Goal: Task Accomplishment & Management: Manage account settings

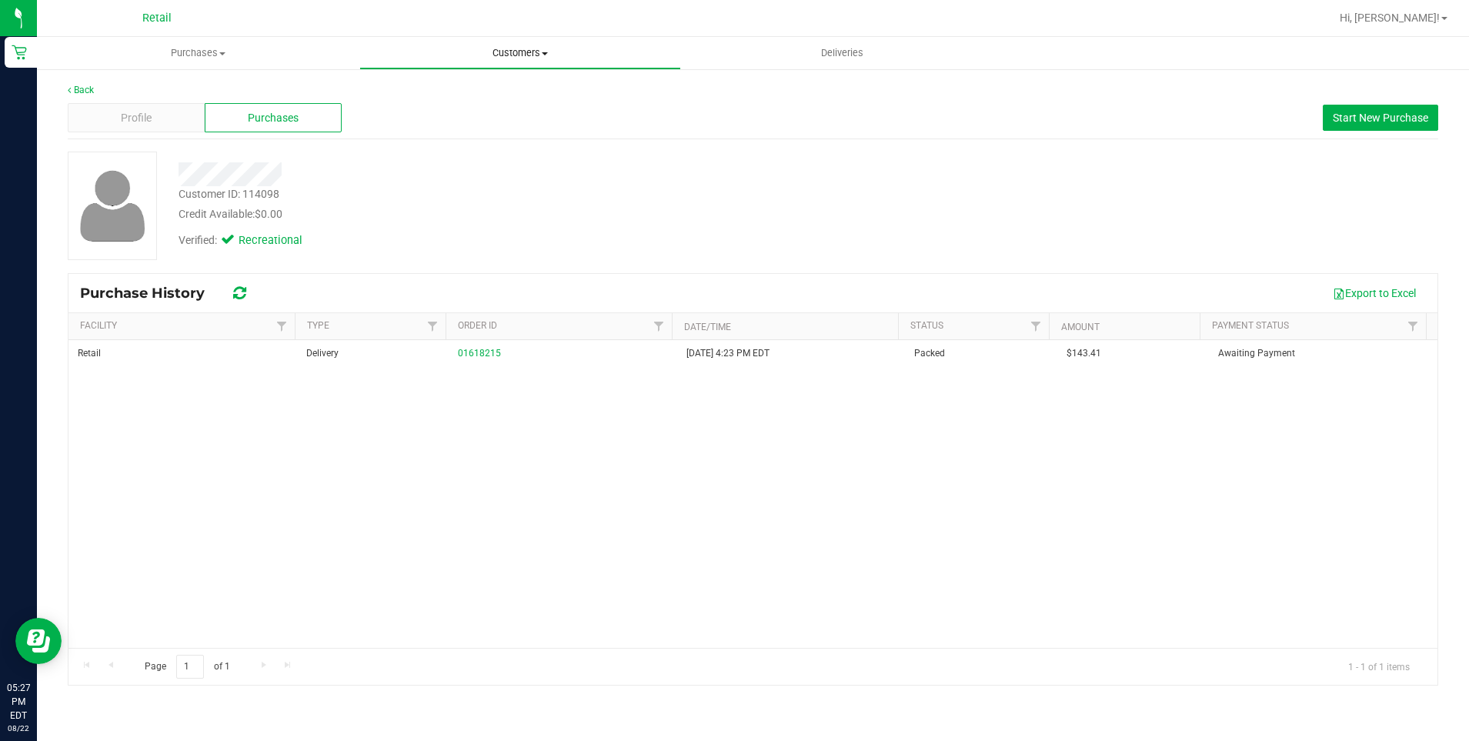
click at [525, 49] on span "Customers" at bounding box center [520, 53] width 321 height 14
click at [433, 95] on span "All customers" at bounding box center [414, 92] width 111 height 13
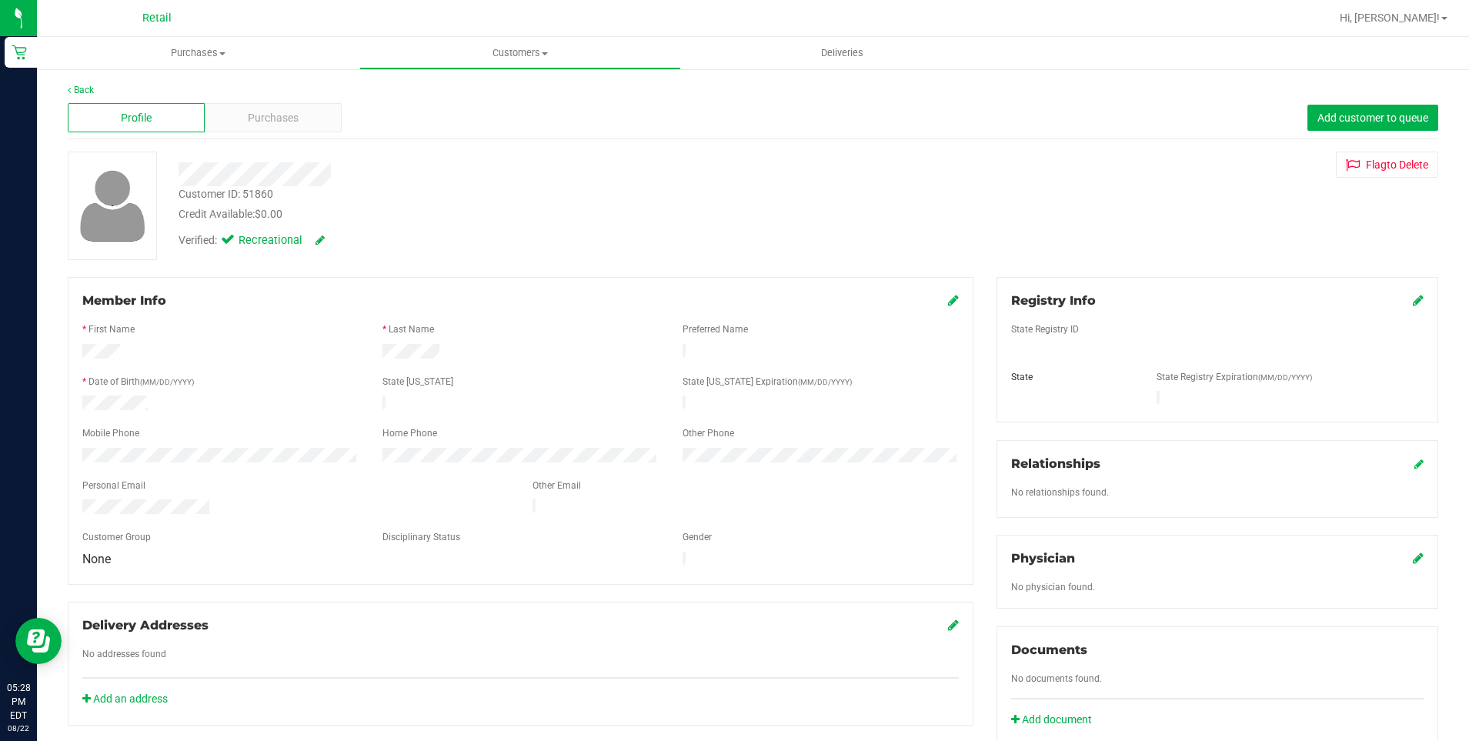
click at [79, 97] on div "Profile Purchases Add customer to queue" at bounding box center [753, 118] width 1371 height 42
click at [82, 91] on link "Back" at bounding box center [81, 90] width 26 height 11
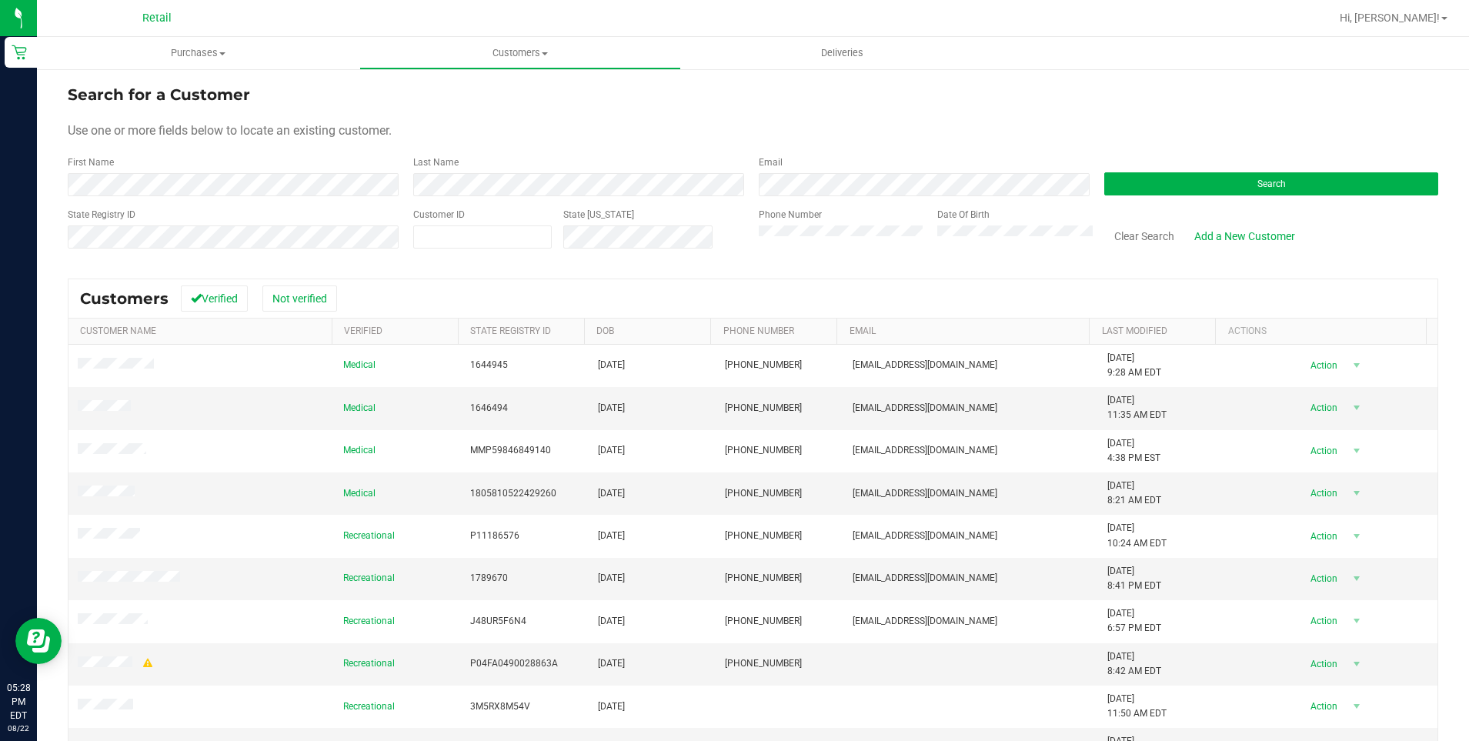
click at [988, 224] on div "Date Of Birth" at bounding box center [1009, 235] width 167 height 55
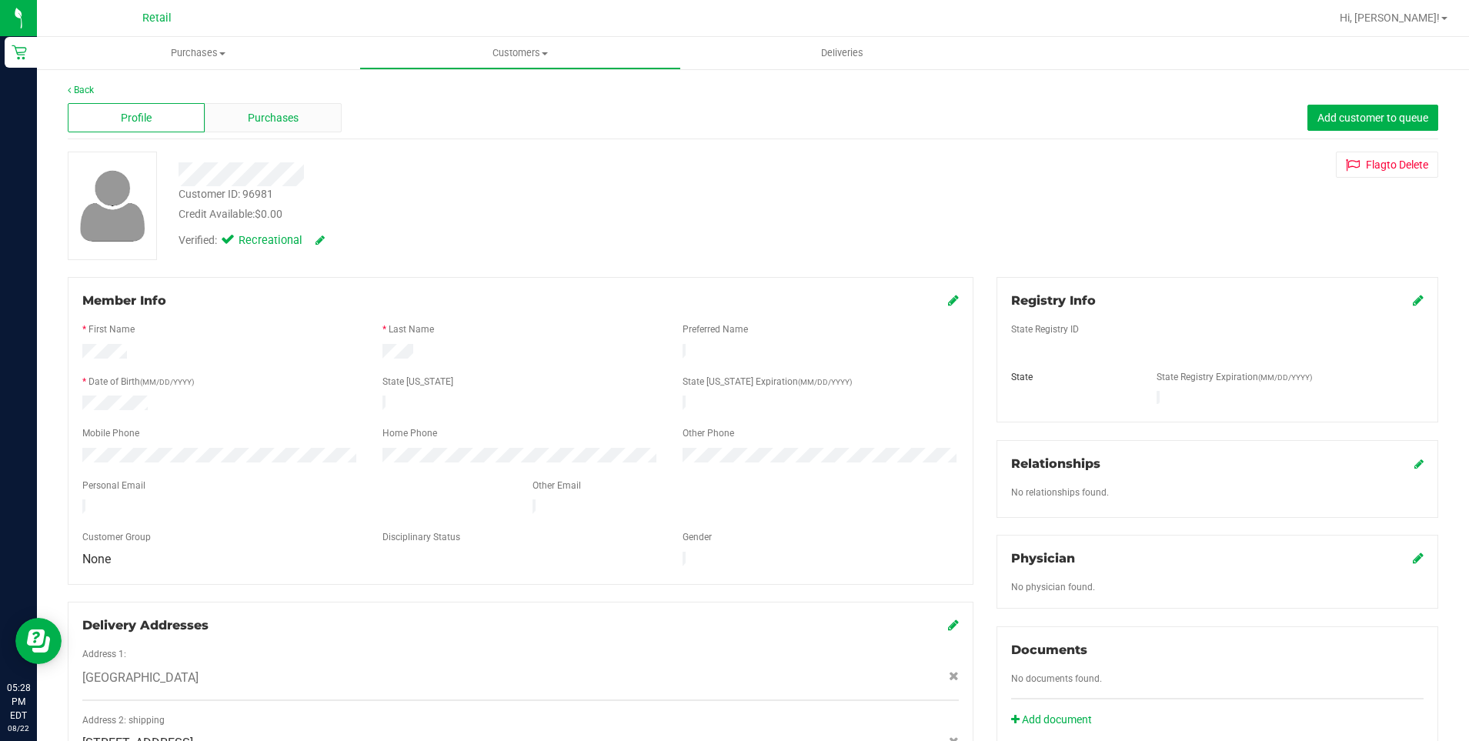
click at [279, 120] on span "Purchases" at bounding box center [273, 118] width 51 height 16
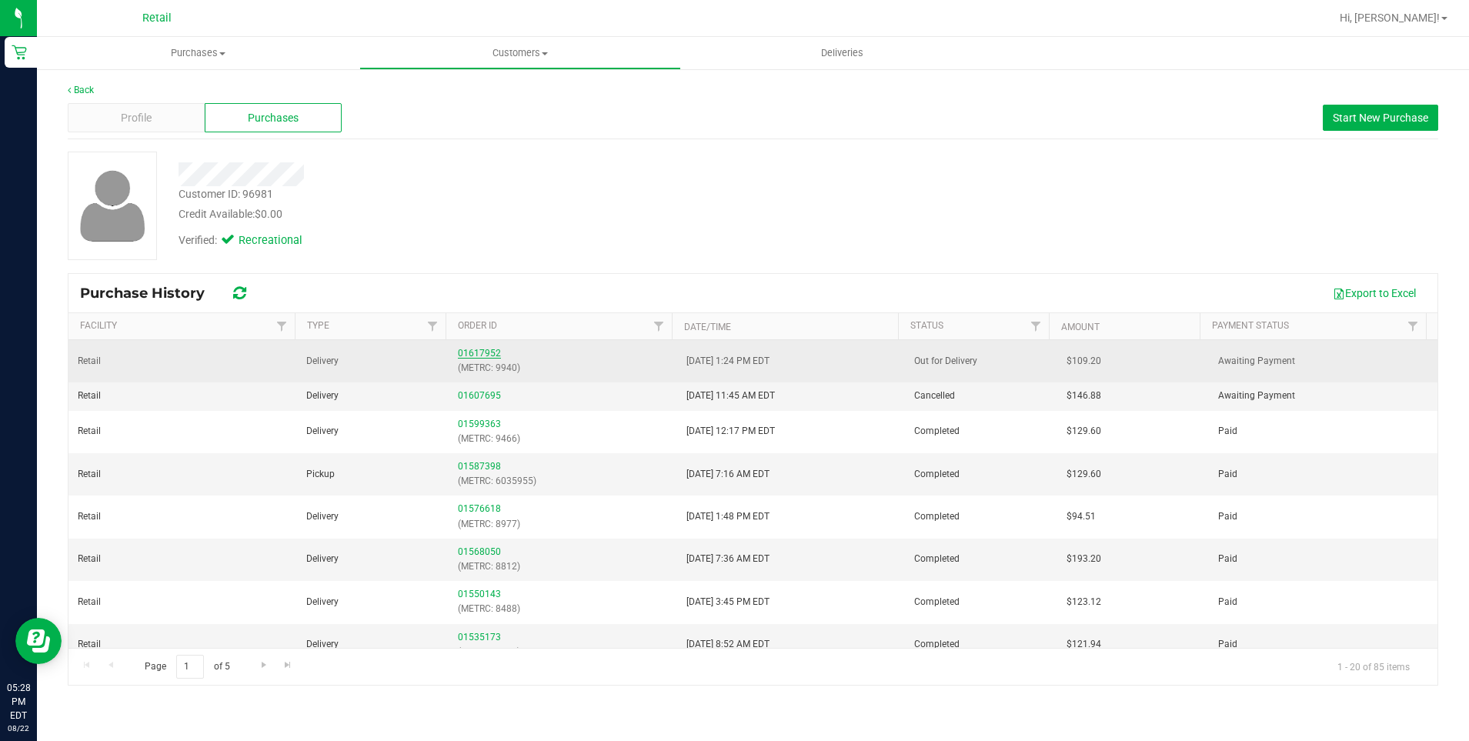
click at [486, 353] on link "01617952" at bounding box center [479, 353] width 43 height 11
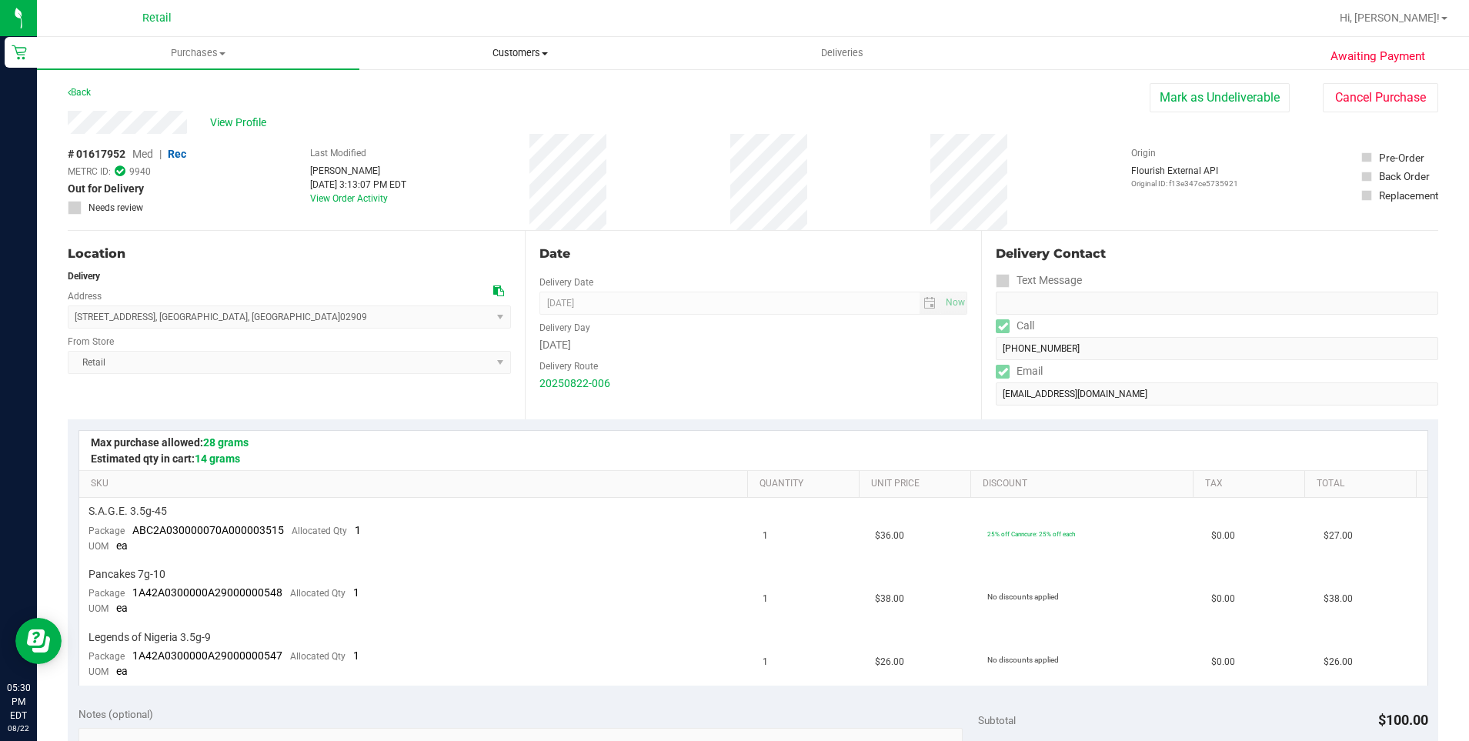
click at [527, 47] on span "Customers" at bounding box center [520, 53] width 321 height 14
click at [453, 81] on ul "All customers Add a new customer All physicians" at bounding box center [520, 111] width 323 height 83
click at [547, 52] on span at bounding box center [545, 53] width 6 height 3
click at [443, 97] on span "All customers" at bounding box center [414, 92] width 111 height 13
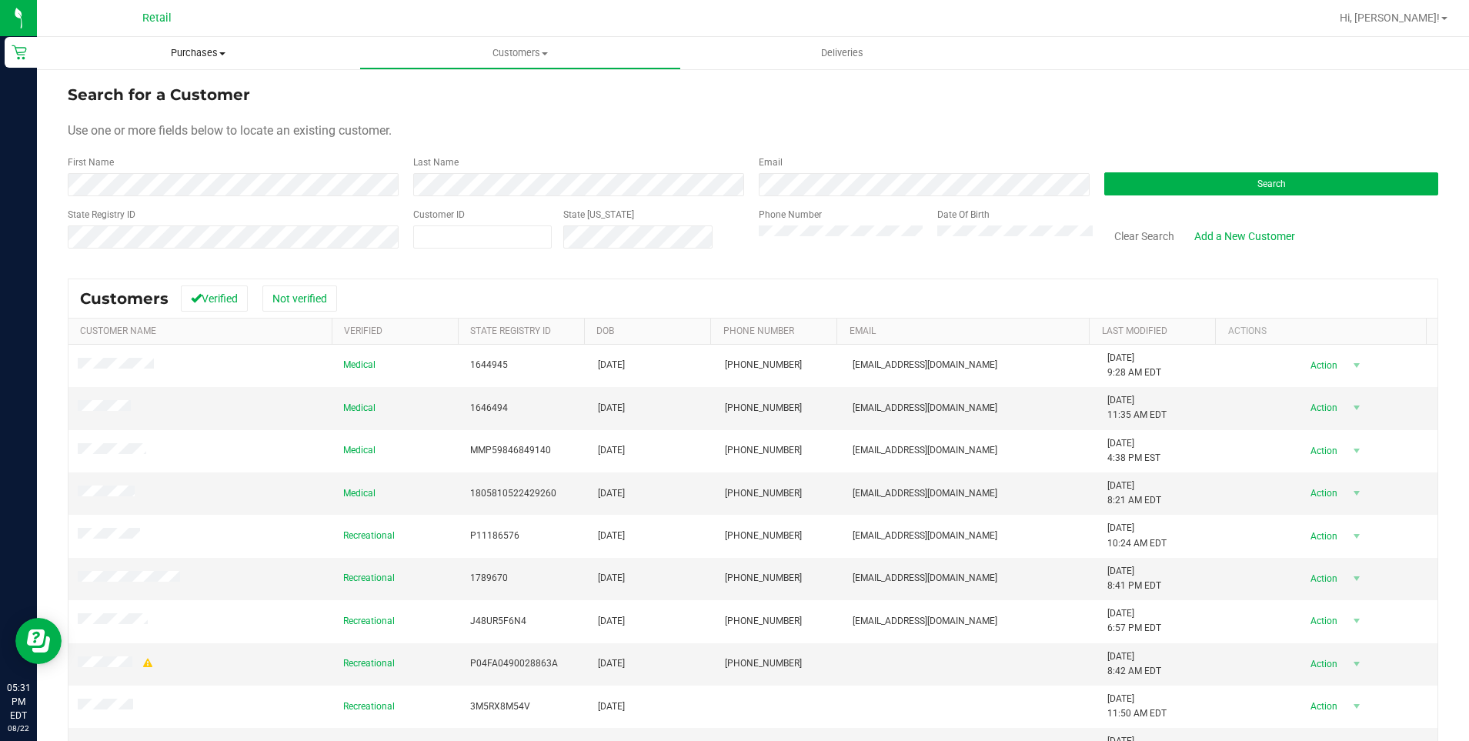
click at [205, 54] on span "Purchases" at bounding box center [198, 53] width 323 height 14
click at [147, 92] on span "Summary of purchases" at bounding box center [116, 92] width 158 height 13
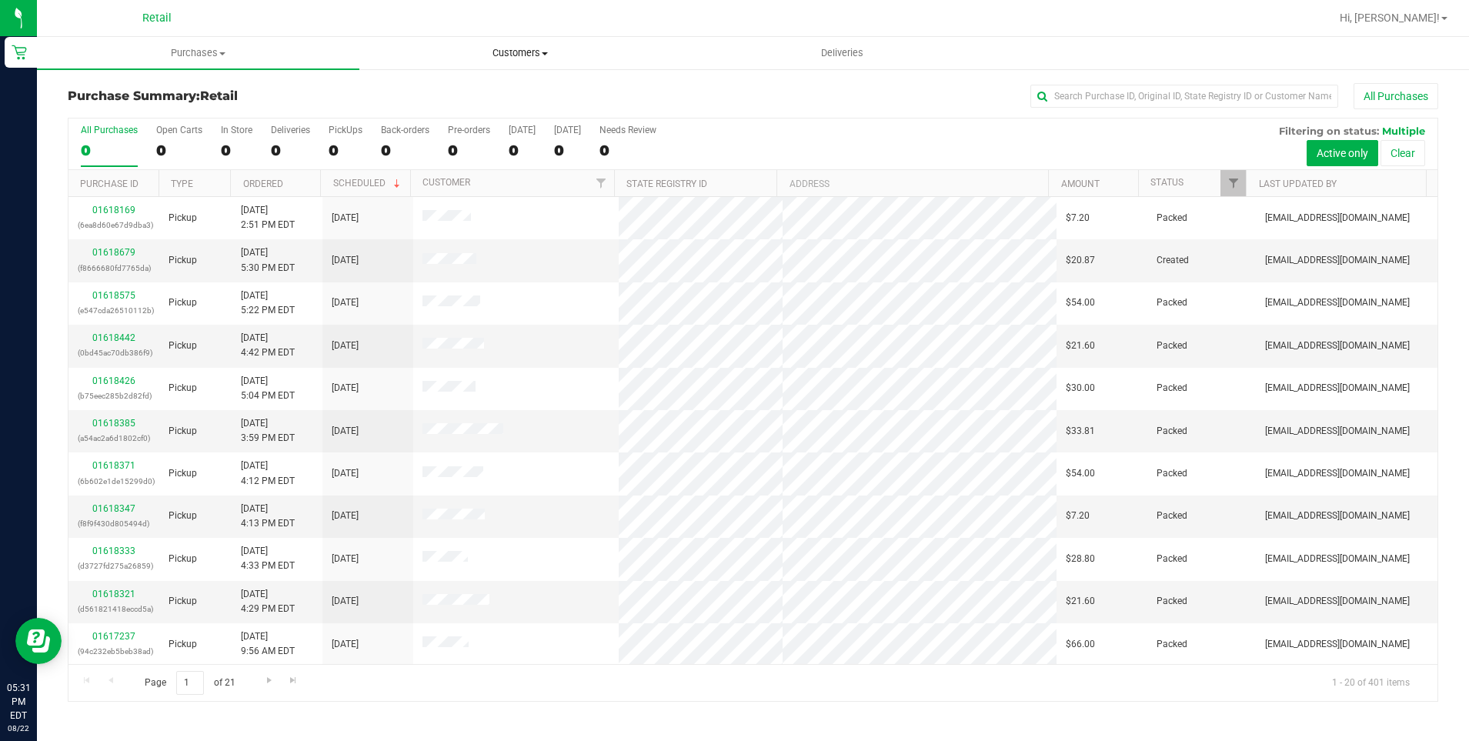
click at [546, 54] on span at bounding box center [545, 53] width 6 height 3
click at [1086, 180] on link "Amount" at bounding box center [1081, 184] width 38 height 11
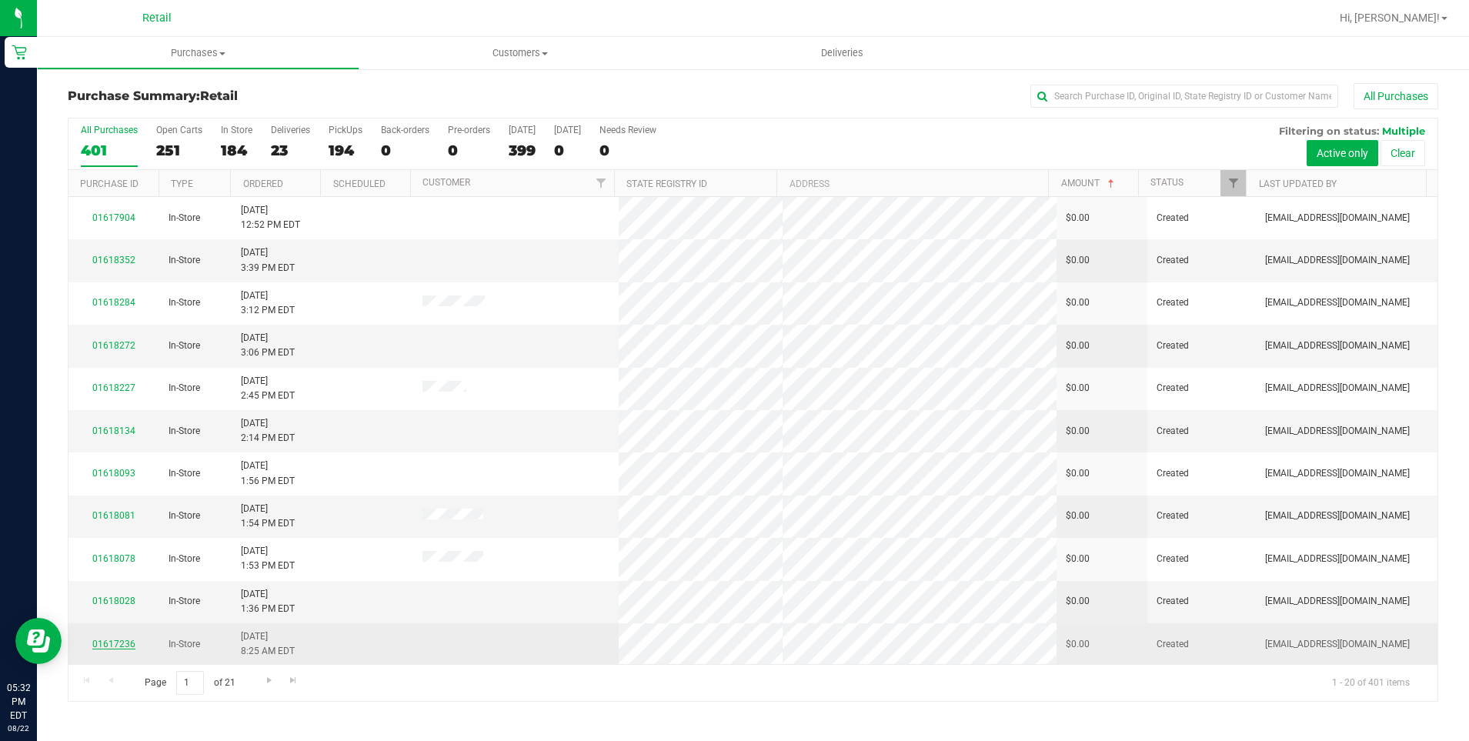
click at [114, 644] on link "01617236" at bounding box center [113, 644] width 43 height 11
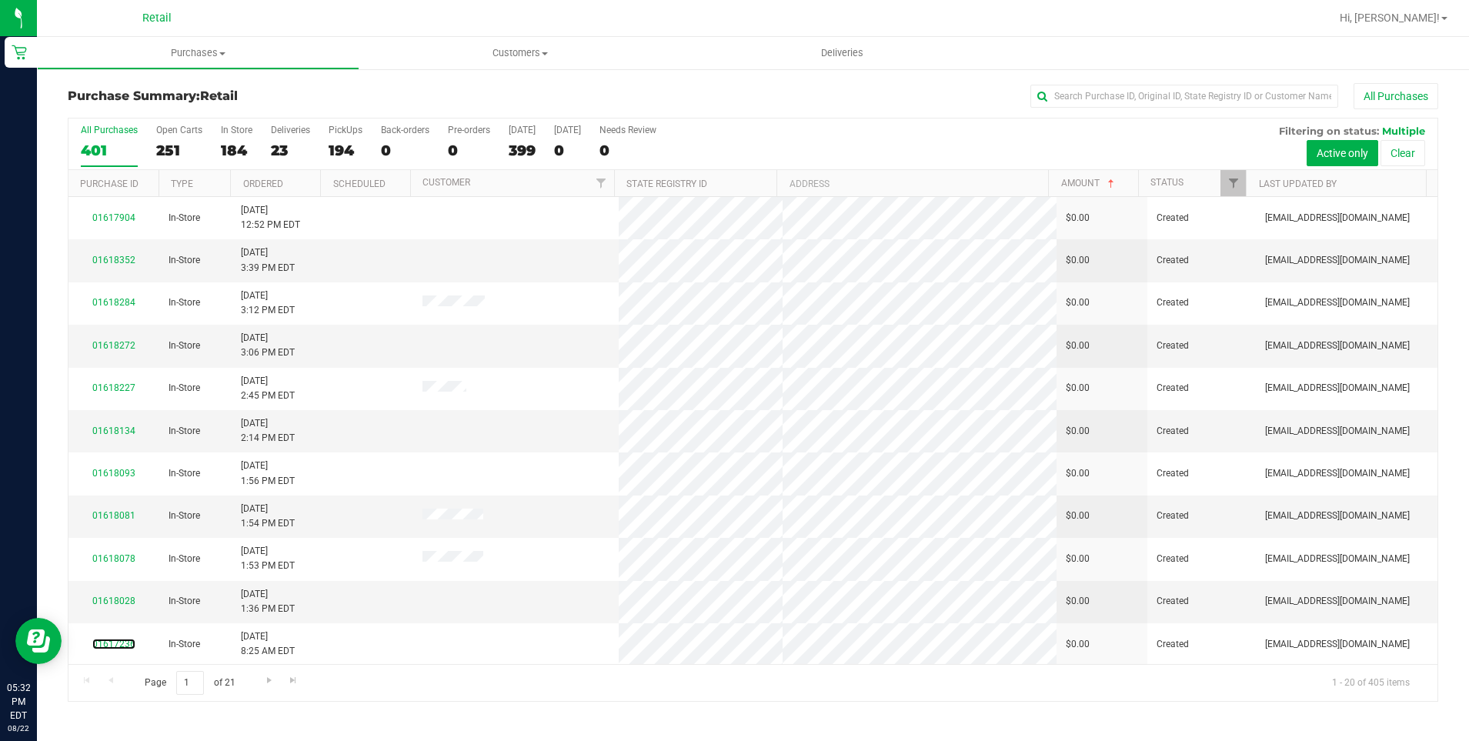
click at [122, 640] on link "01617236" at bounding box center [113, 644] width 43 height 11
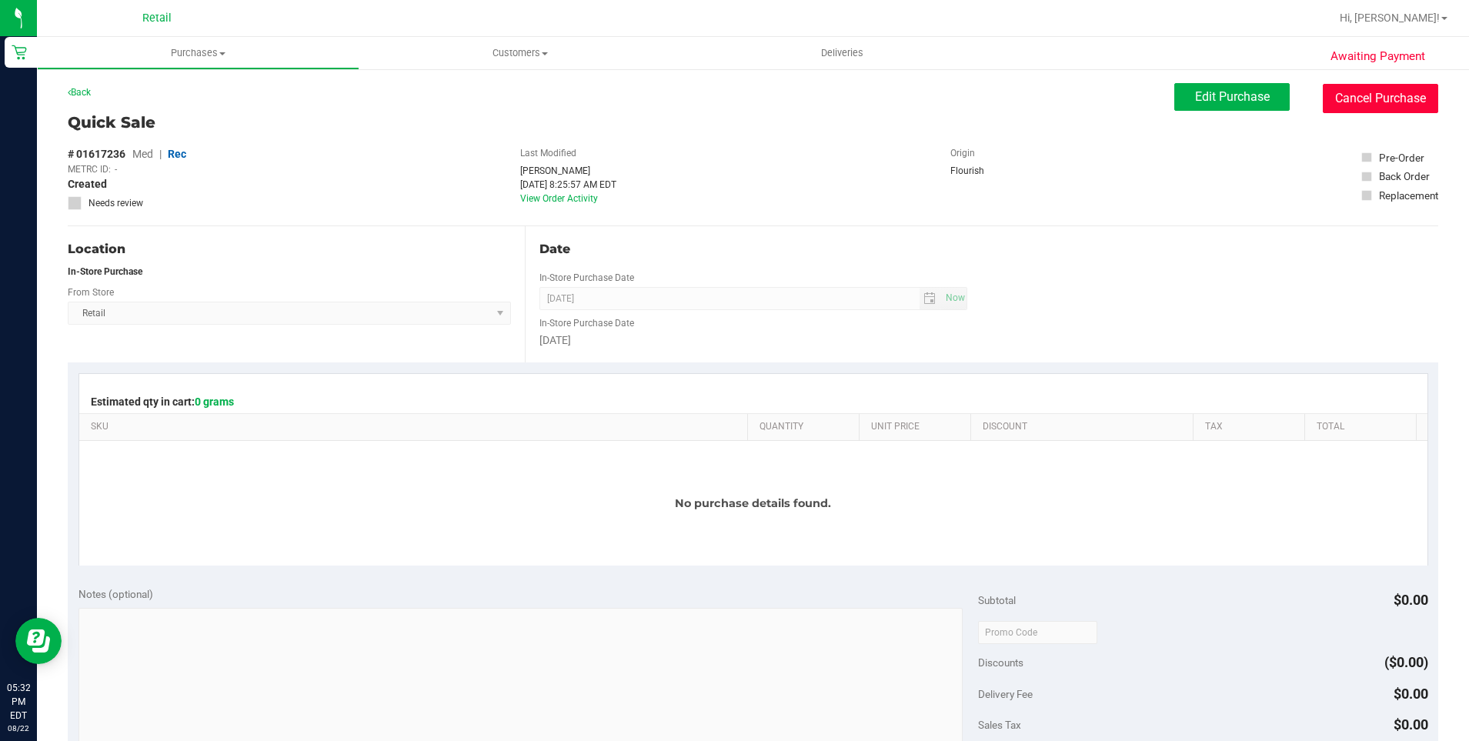
click at [1342, 105] on button "Cancel Purchase" at bounding box center [1380, 98] width 115 height 29
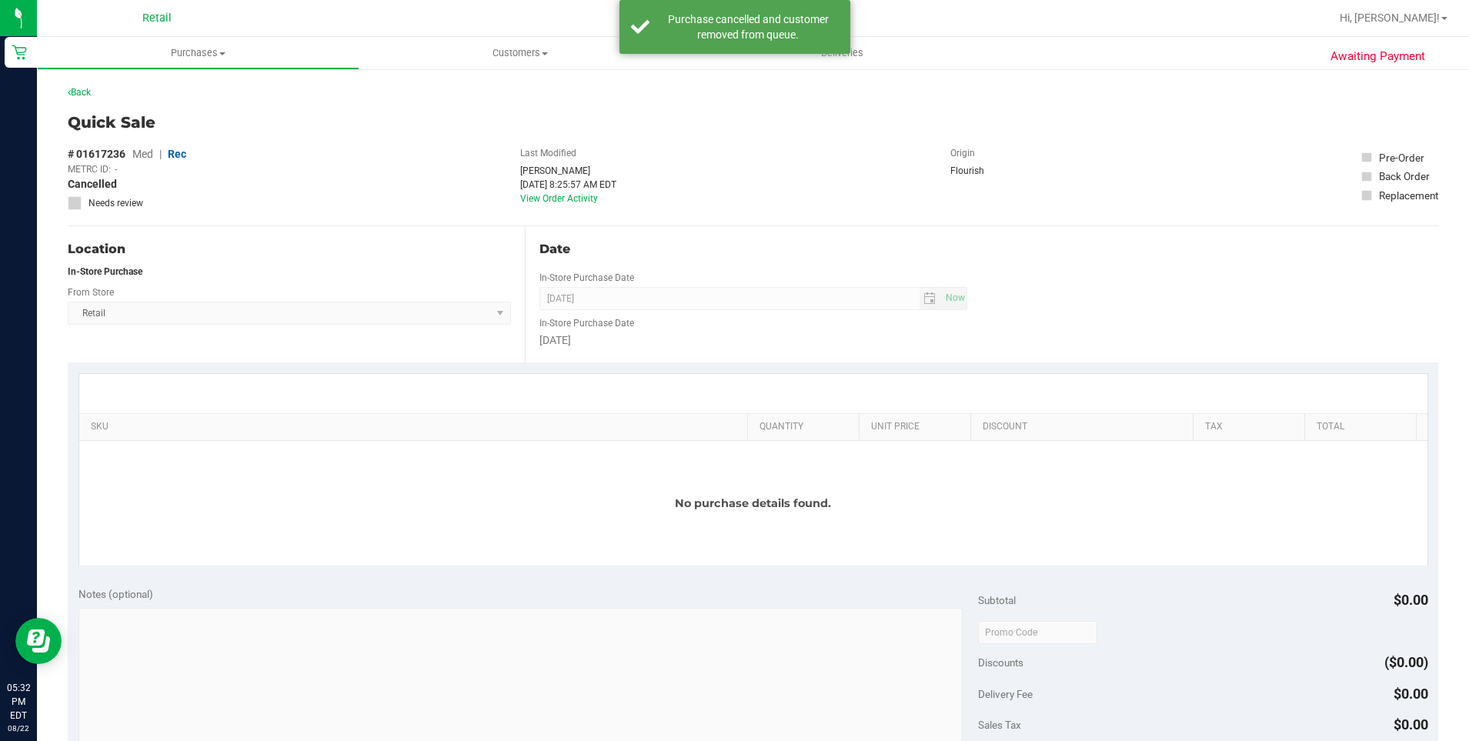
click at [80, 99] on div "Back" at bounding box center [79, 92] width 23 height 18
click at [89, 91] on link "Back" at bounding box center [79, 92] width 23 height 11
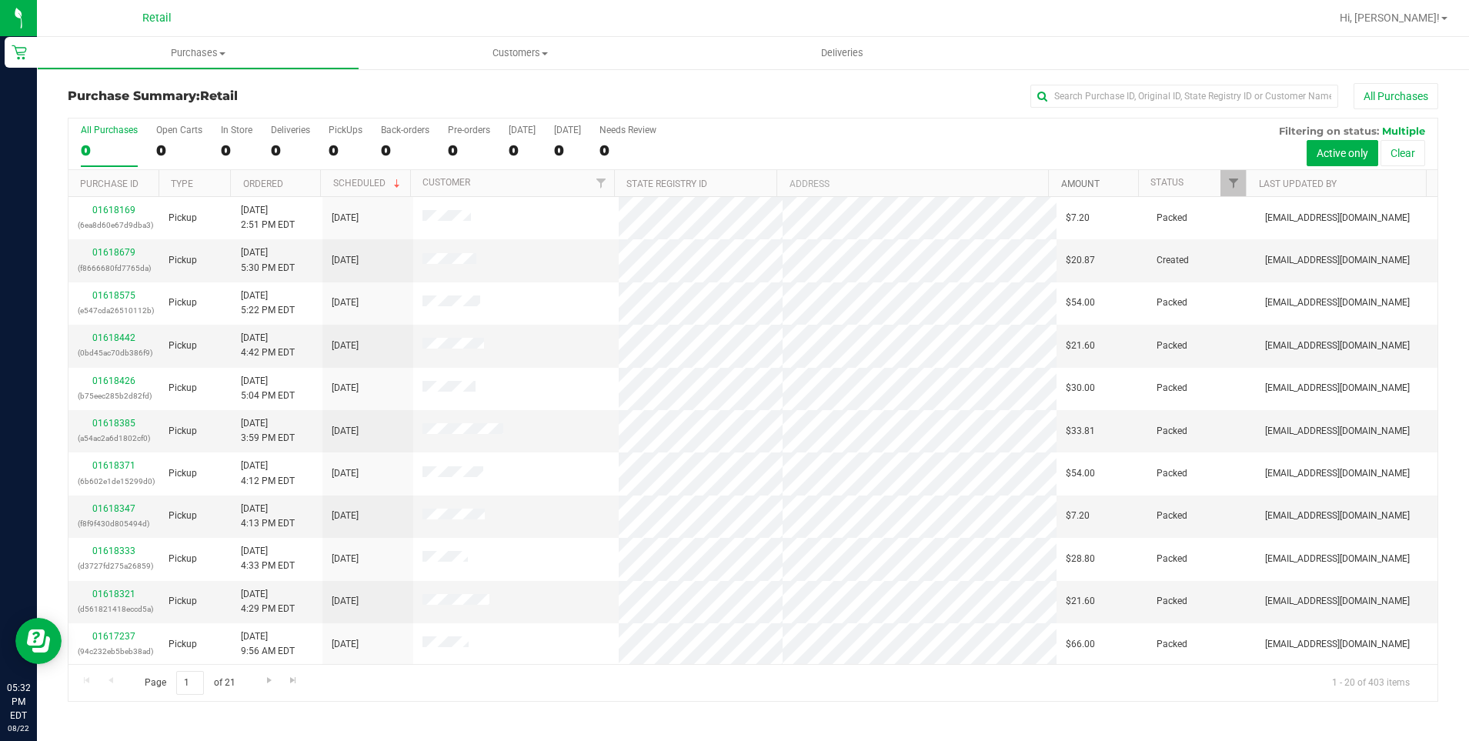
click at [1084, 179] on link "Amount" at bounding box center [1081, 184] width 38 height 11
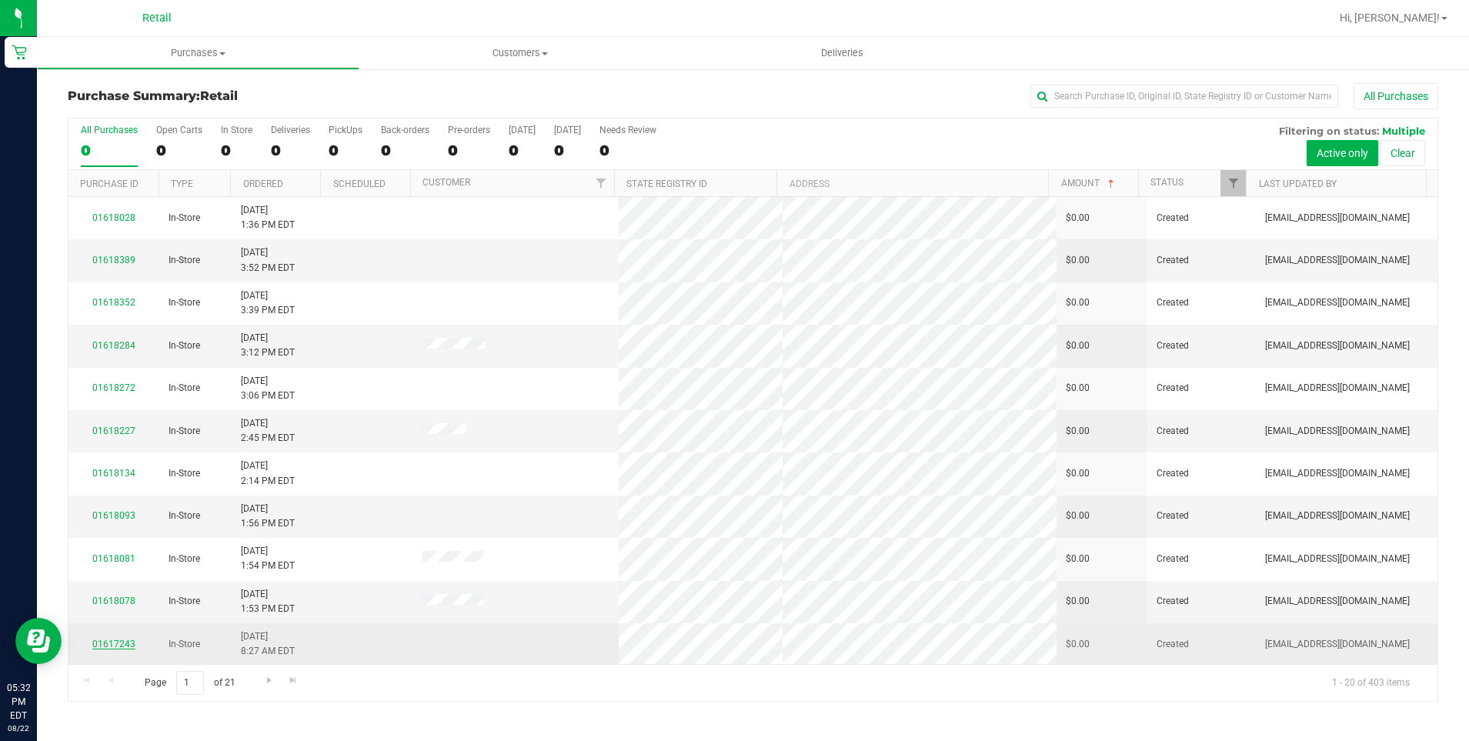
click at [113, 641] on link "01617243" at bounding box center [113, 644] width 43 height 11
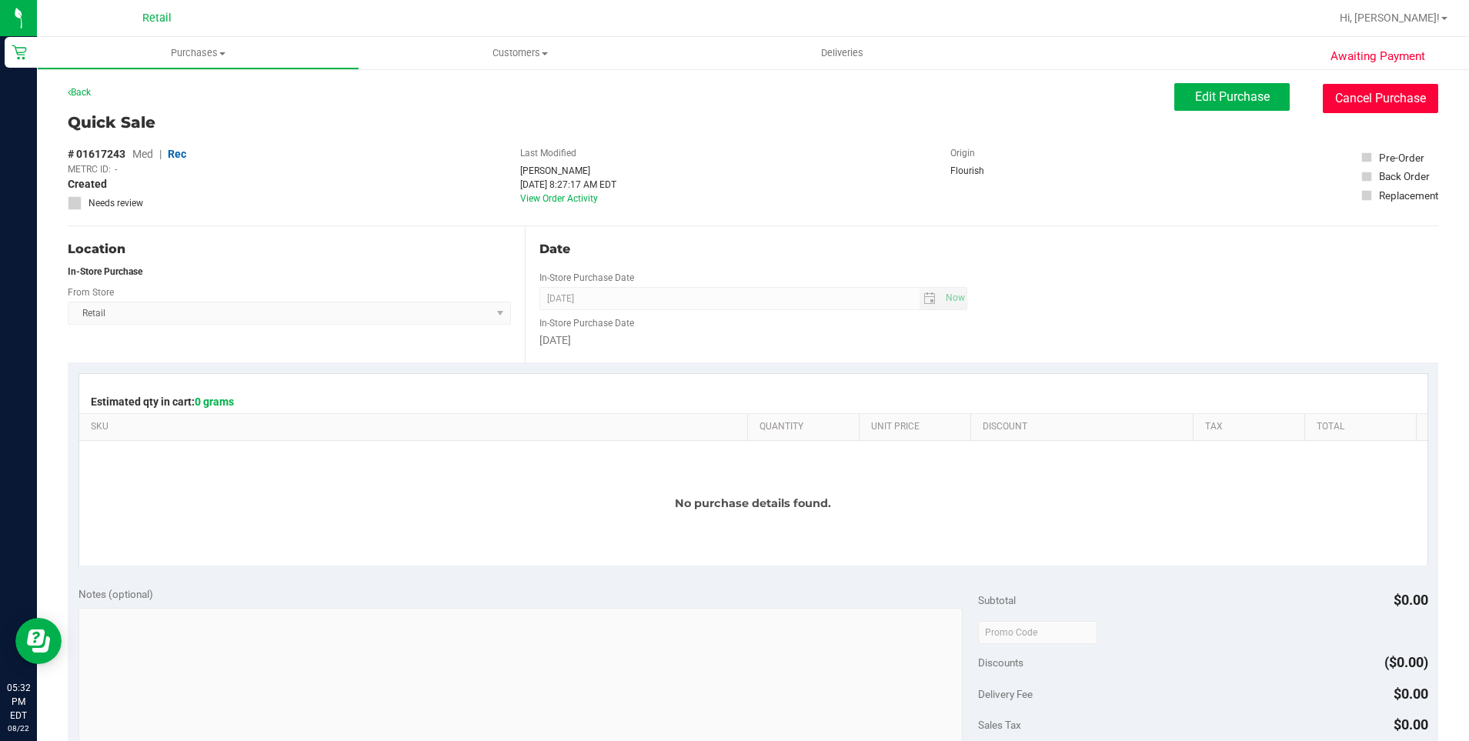
click at [1369, 107] on button "Cancel Purchase" at bounding box center [1380, 98] width 115 height 29
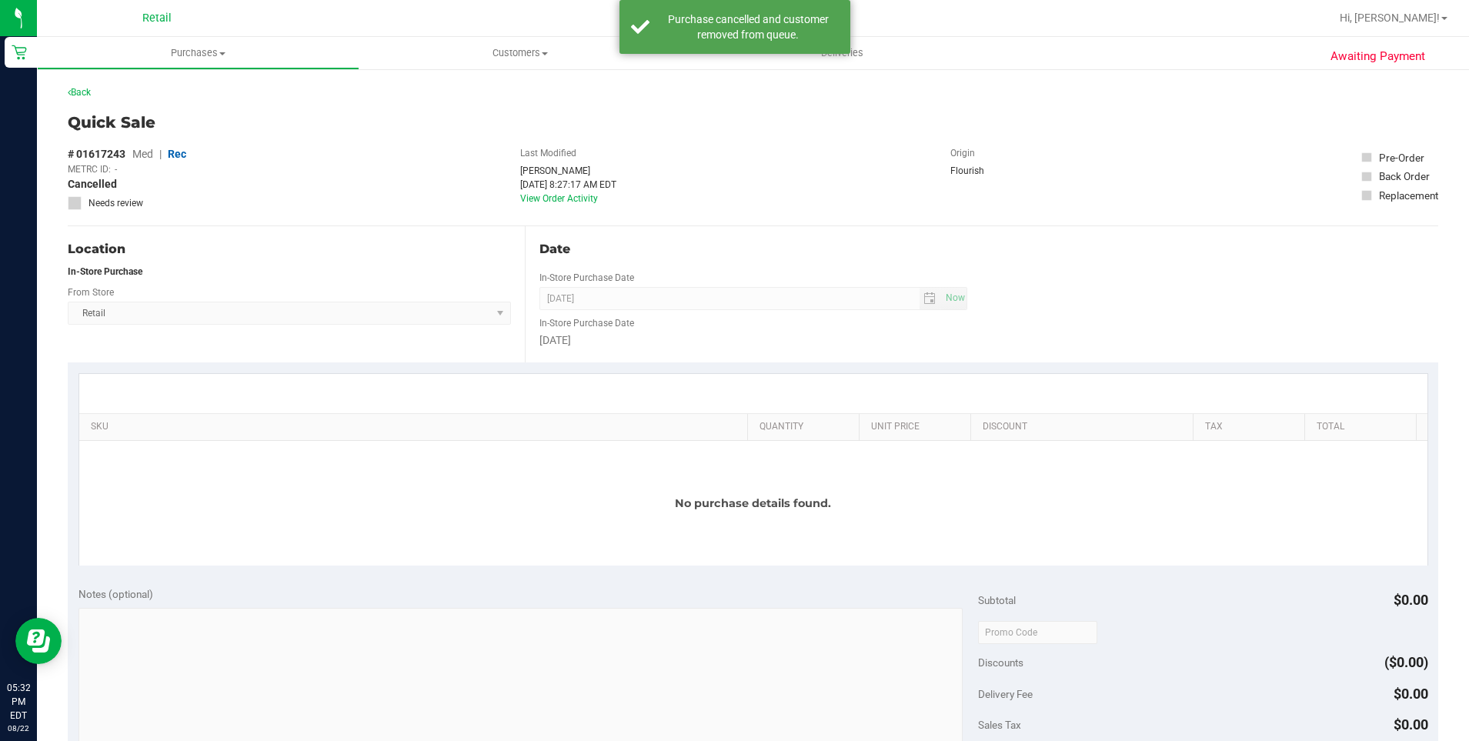
click at [85, 100] on div "Back" at bounding box center [79, 92] width 23 height 18
click at [85, 95] on link "Back" at bounding box center [79, 92] width 23 height 11
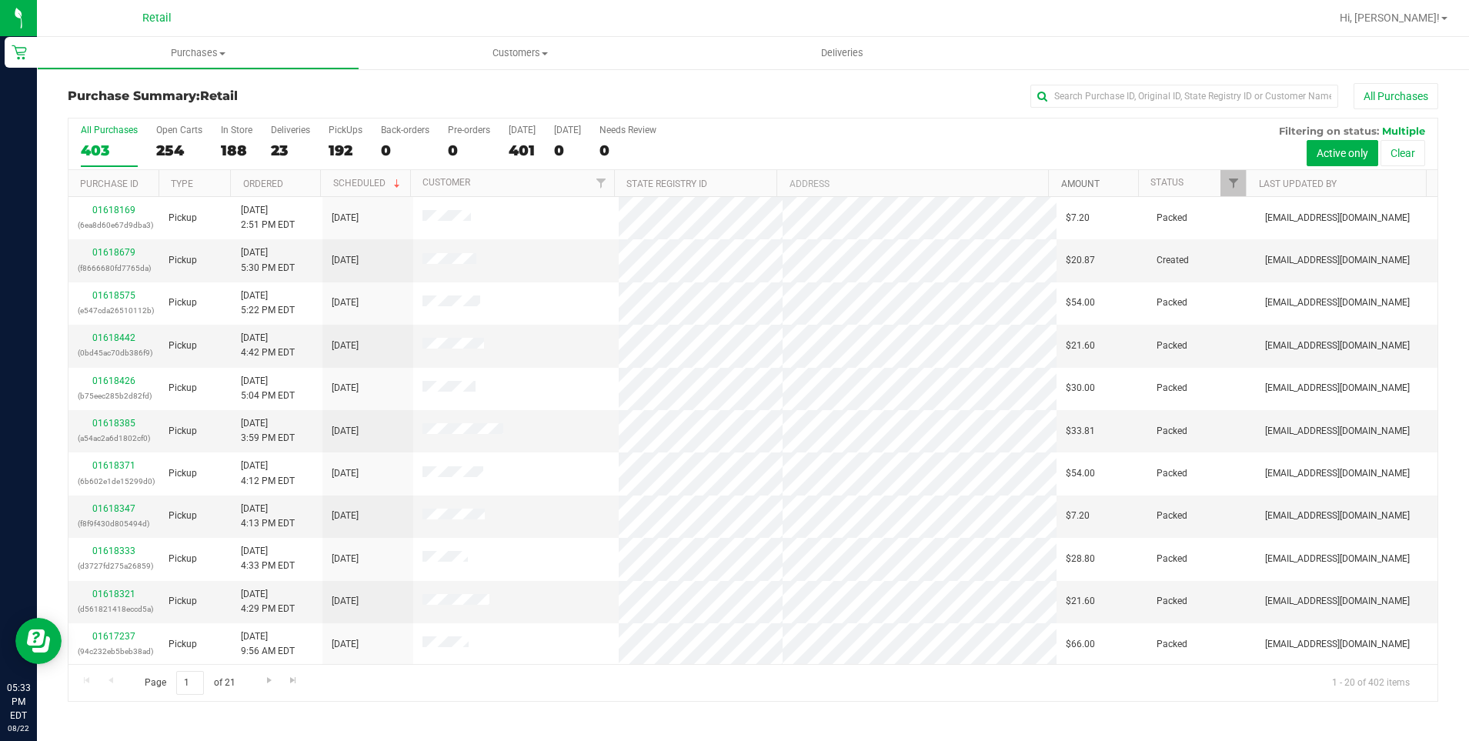
click at [1079, 186] on link "Amount" at bounding box center [1081, 184] width 38 height 11
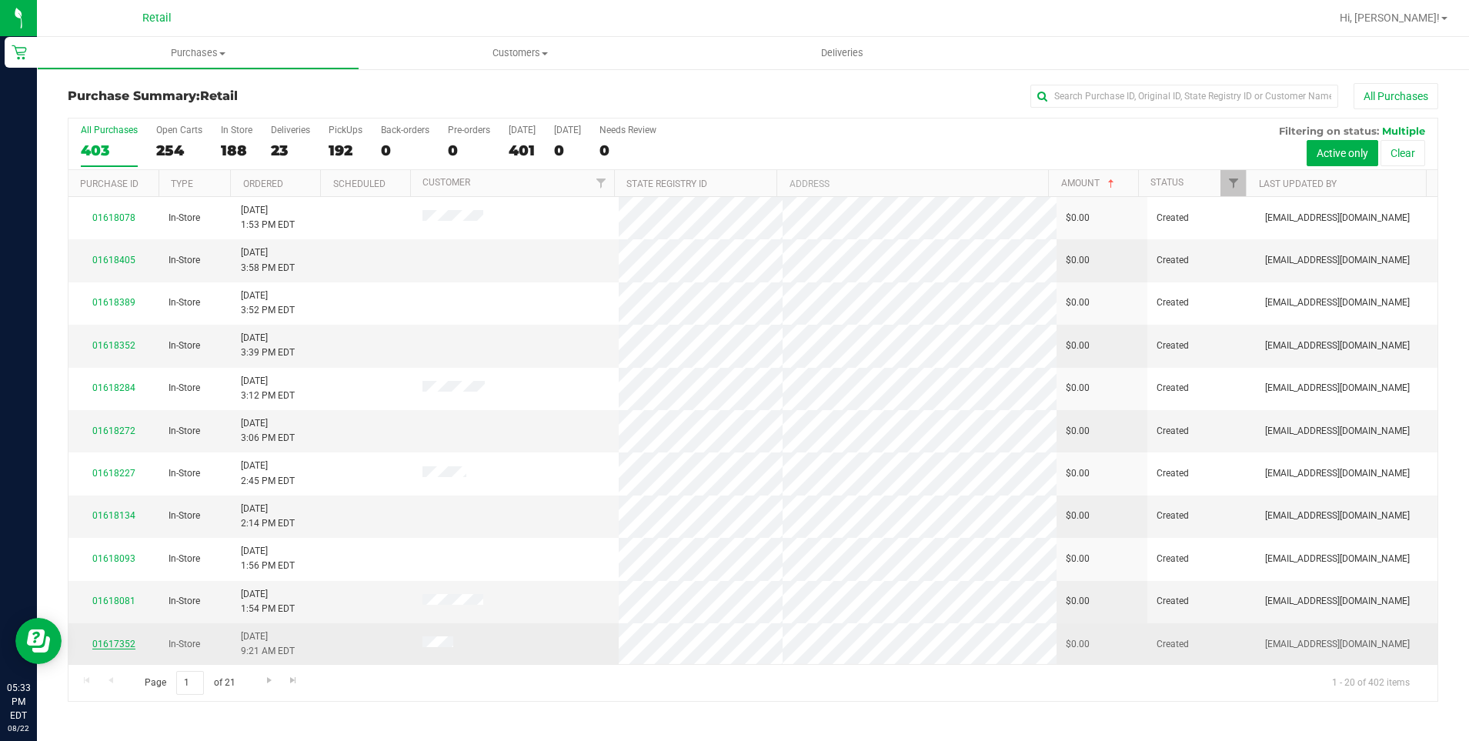
click at [110, 645] on link "01617352" at bounding box center [113, 644] width 43 height 11
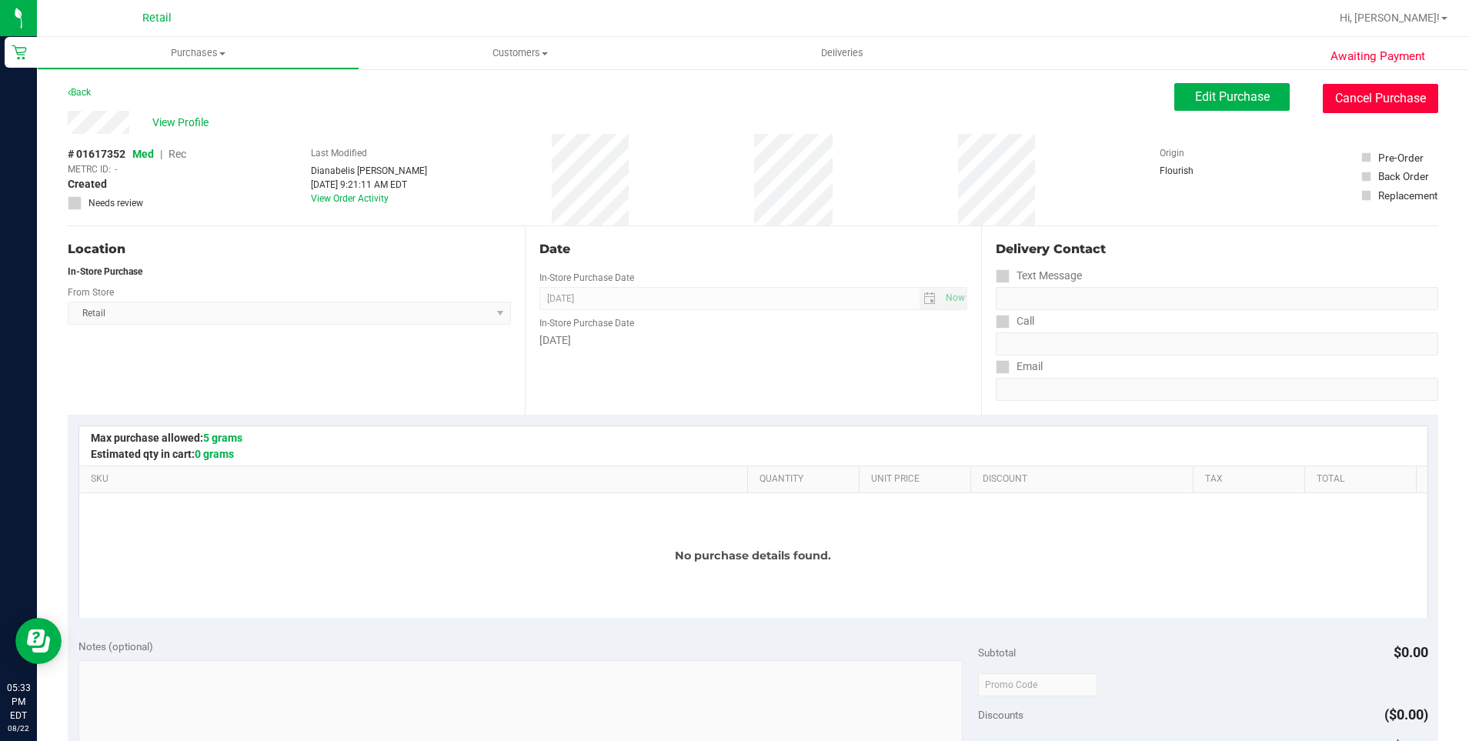
click at [1353, 103] on button "Cancel Purchase" at bounding box center [1380, 98] width 115 height 29
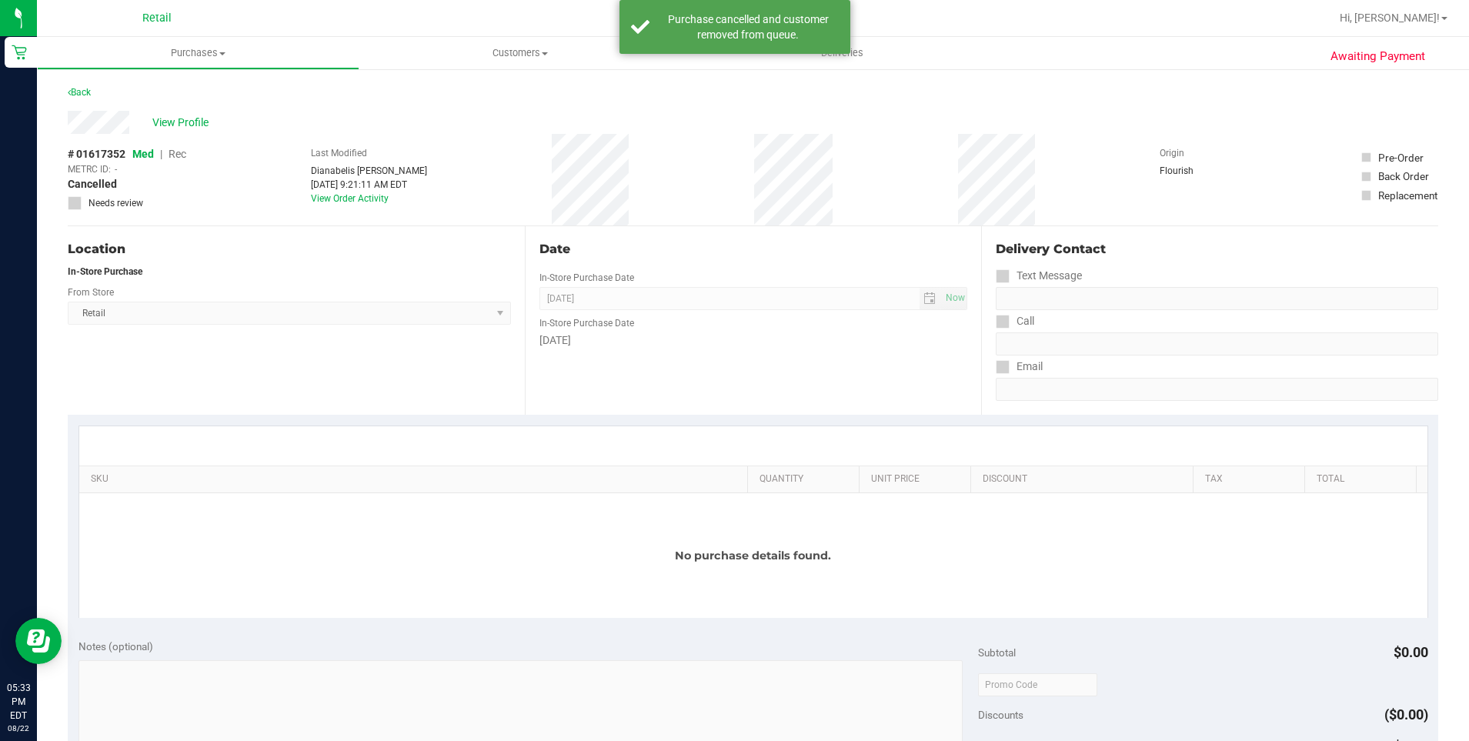
click at [85, 98] on div "Back" at bounding box center [79, 92] width 23 height 18
click at [83, 92] on link "Back" at bounding box center [79, 92] width 23 height 11
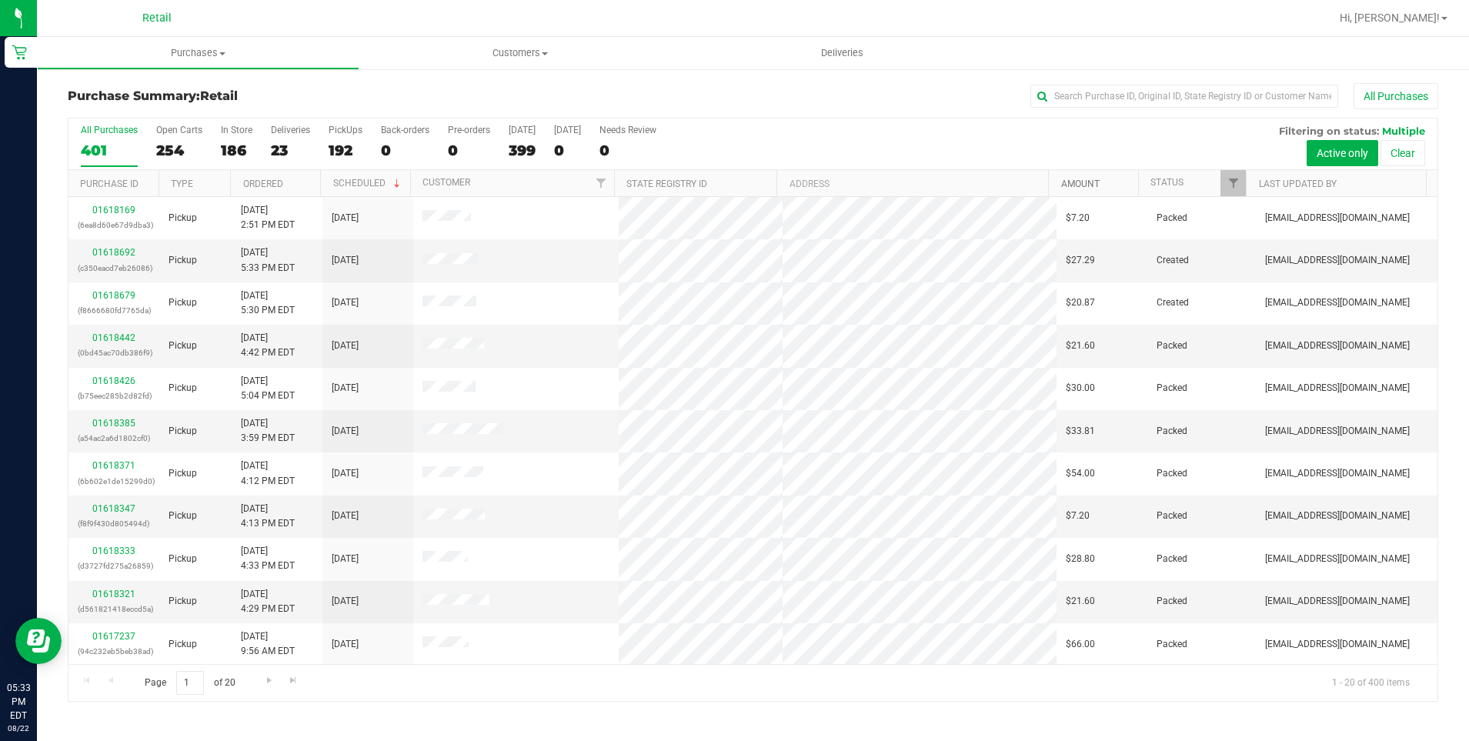
click at [1073, 189] on link "Amount" at bounding box center [1081, 184] width 38 height 11
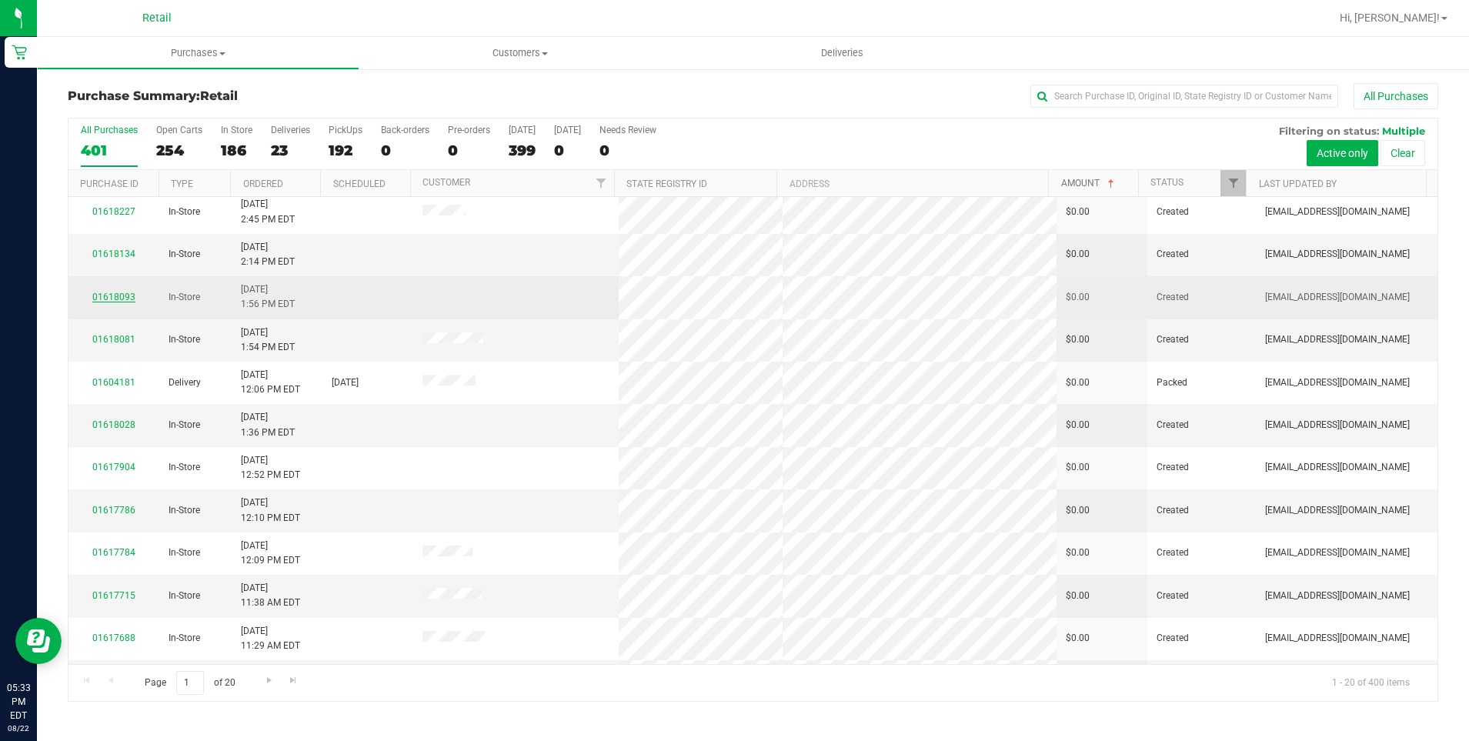
scroll to position [308, 0]
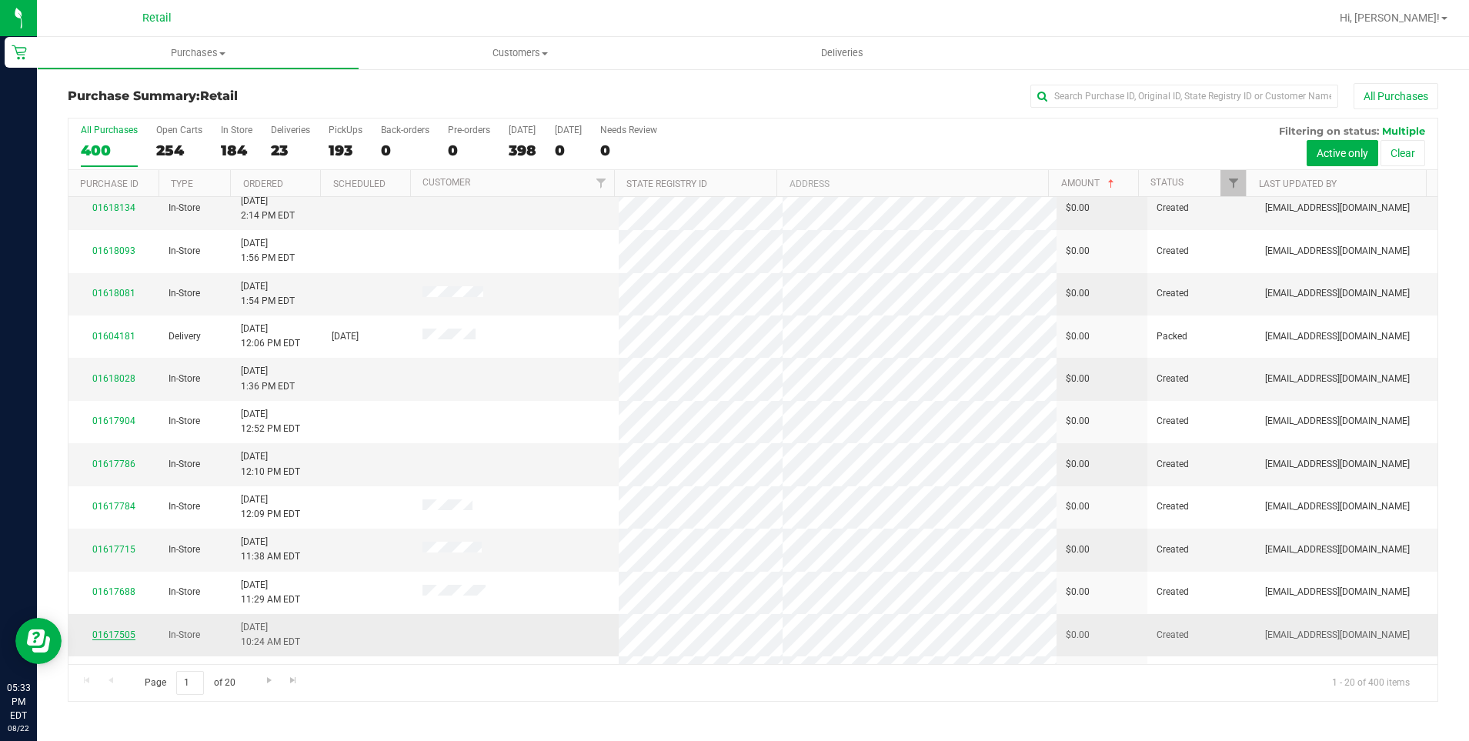
click at [114, 630] on link "01617505" at bounding box center [113, 635] width 43 height 11
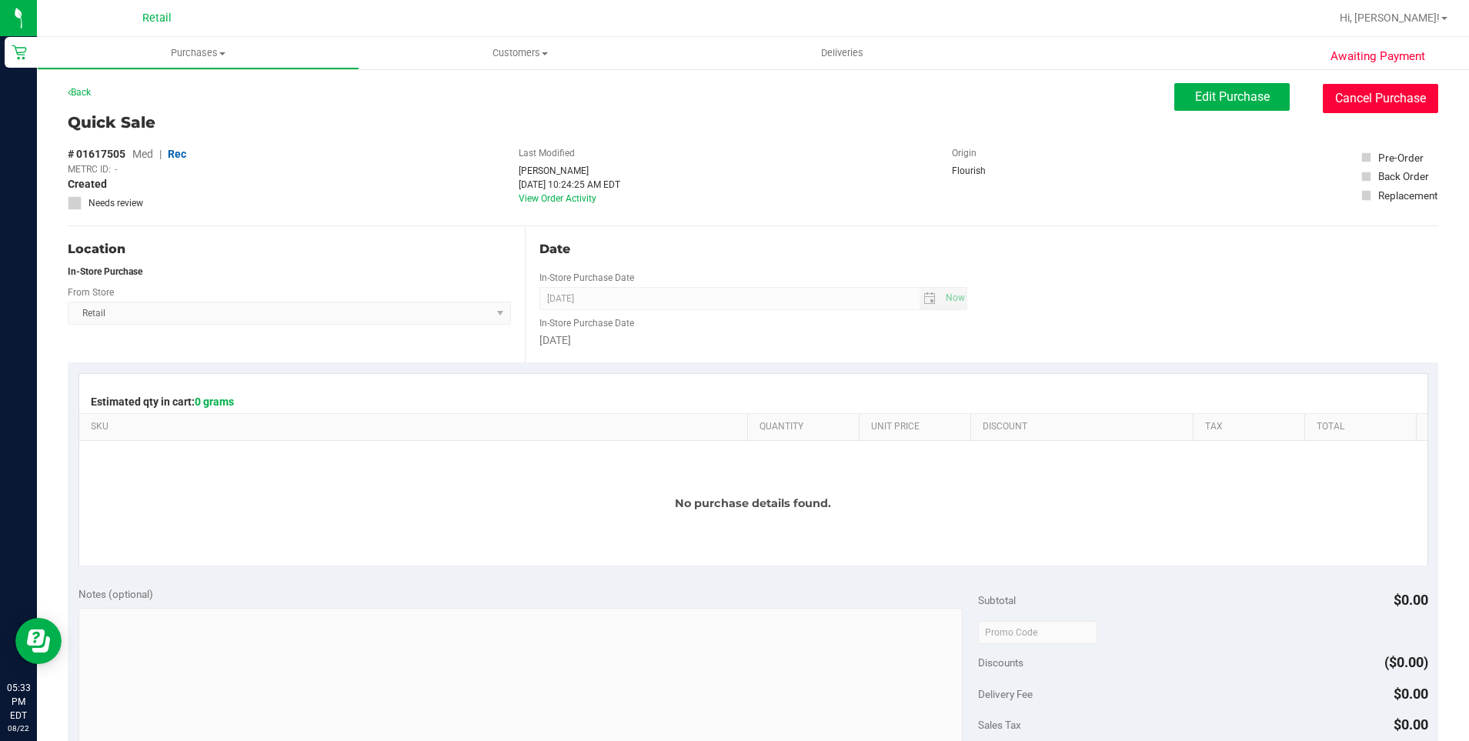
click at [1359, 88] on button "Cancel Purchase" at bounding box center [1380, 98] width 115 height 29
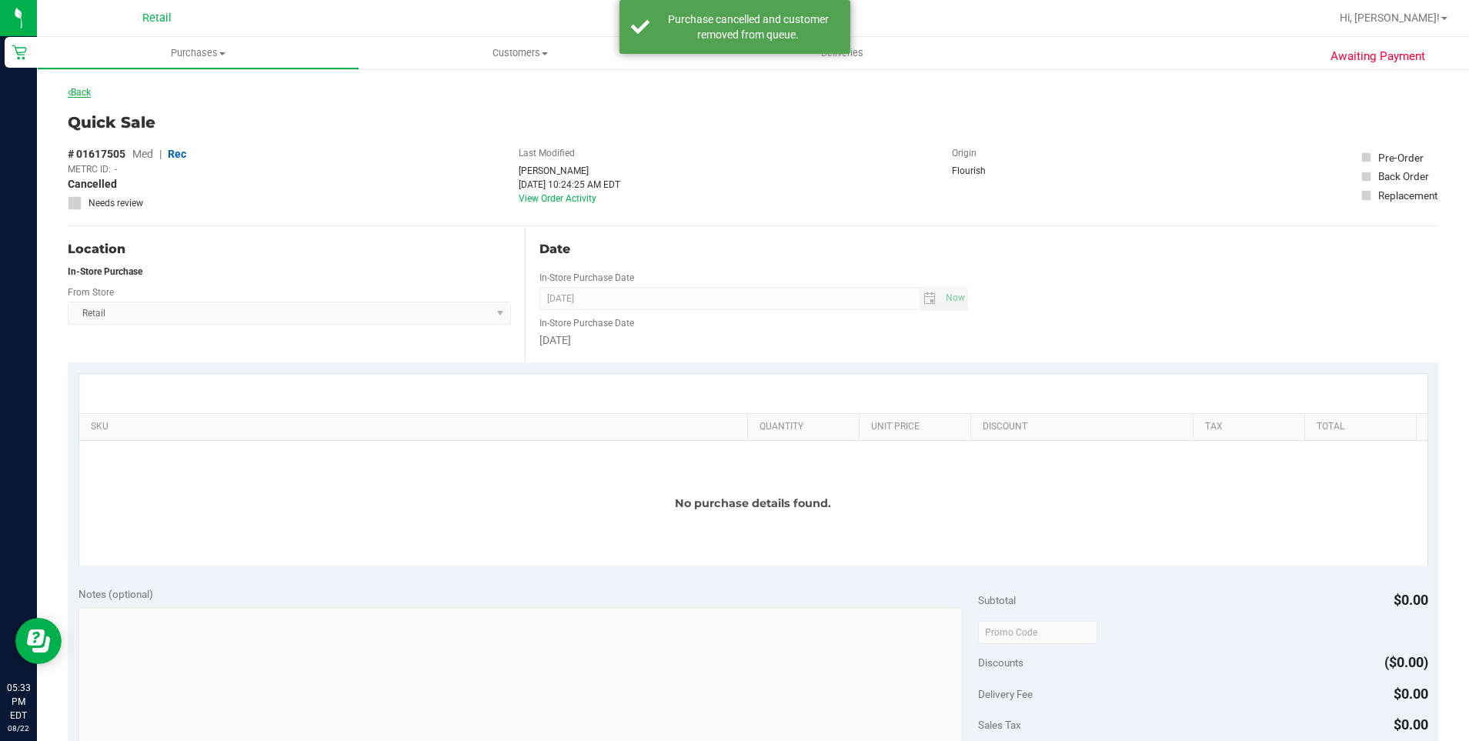
click at [83, 95] on link "Back" at bounding box center [79, 92] width 23 height 11
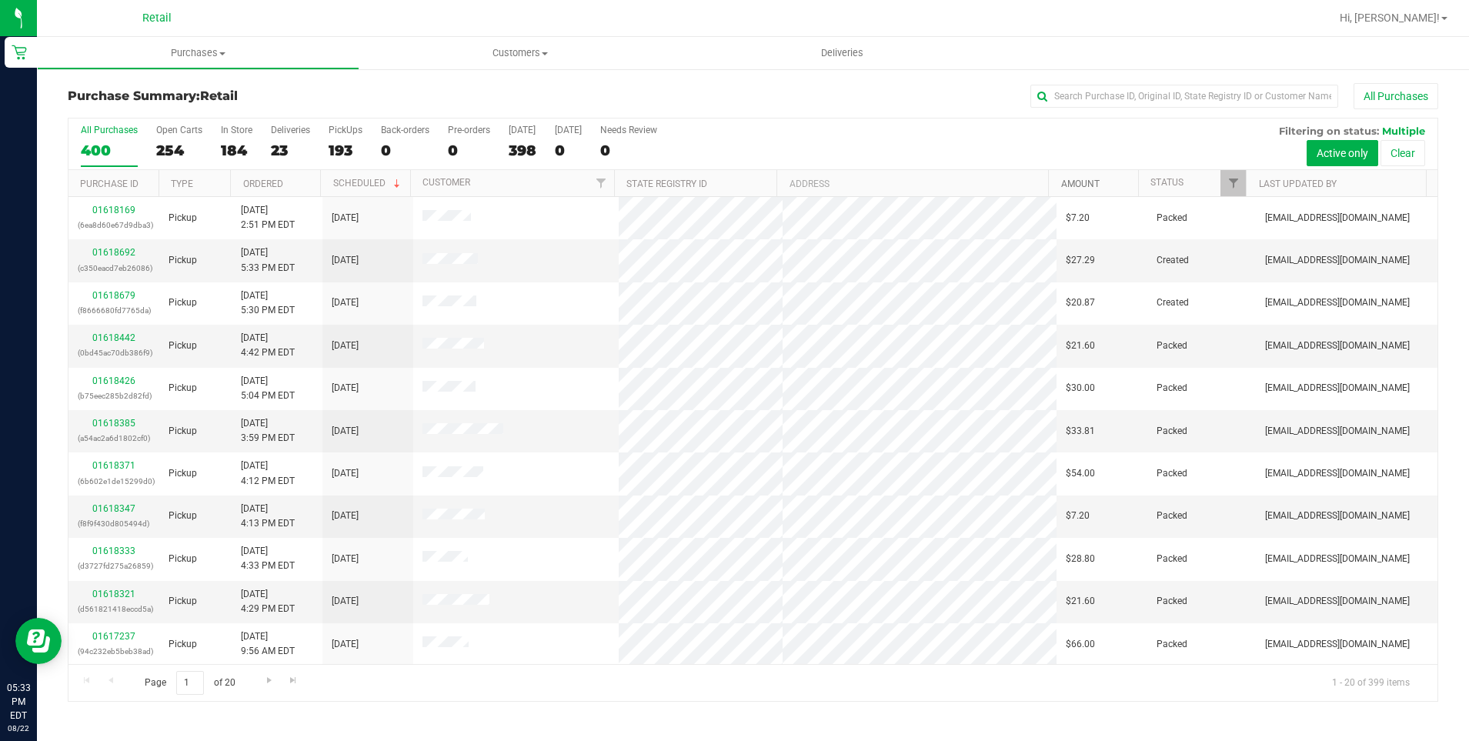
click at [1087, 185] on link "Amount" at bounding box center [1081, 184] width 38 height 11
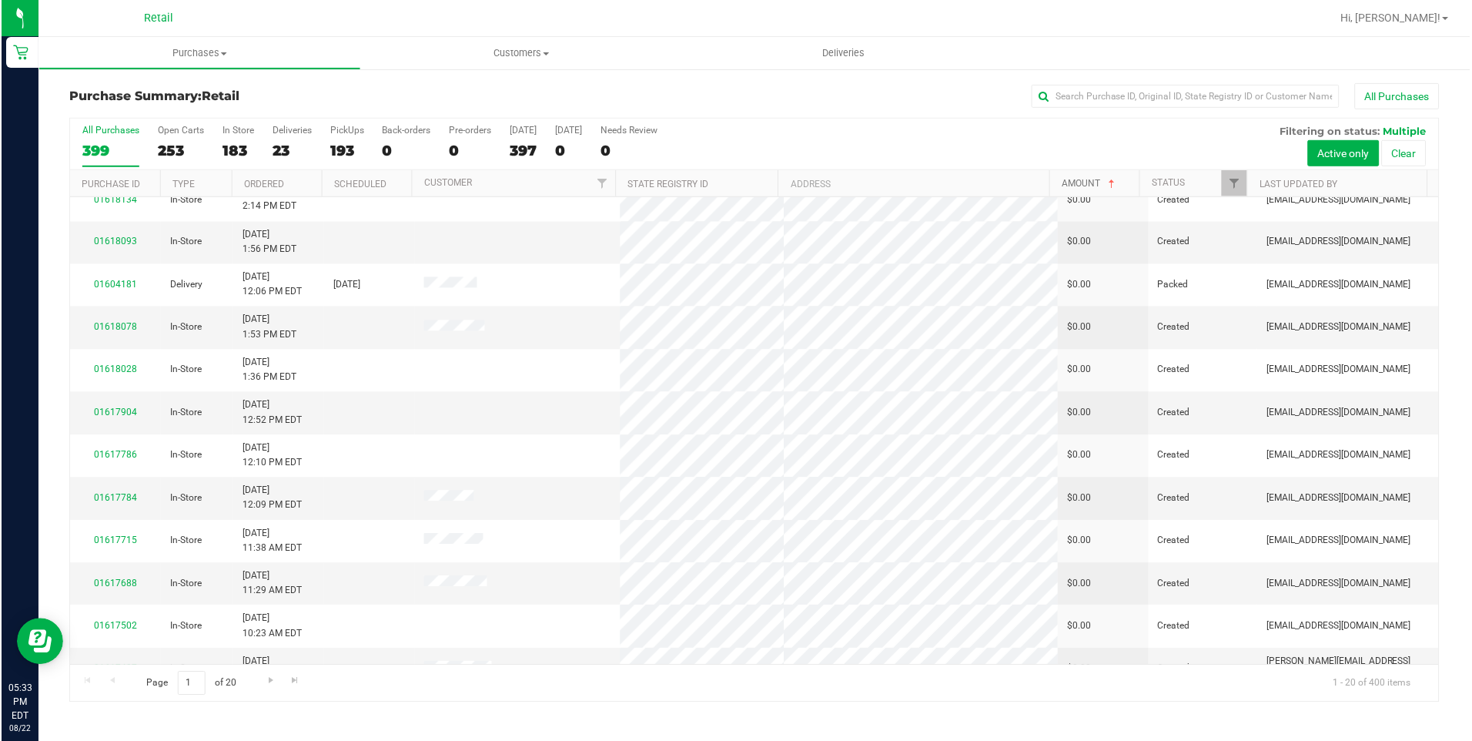
scroll to position [385, 0]
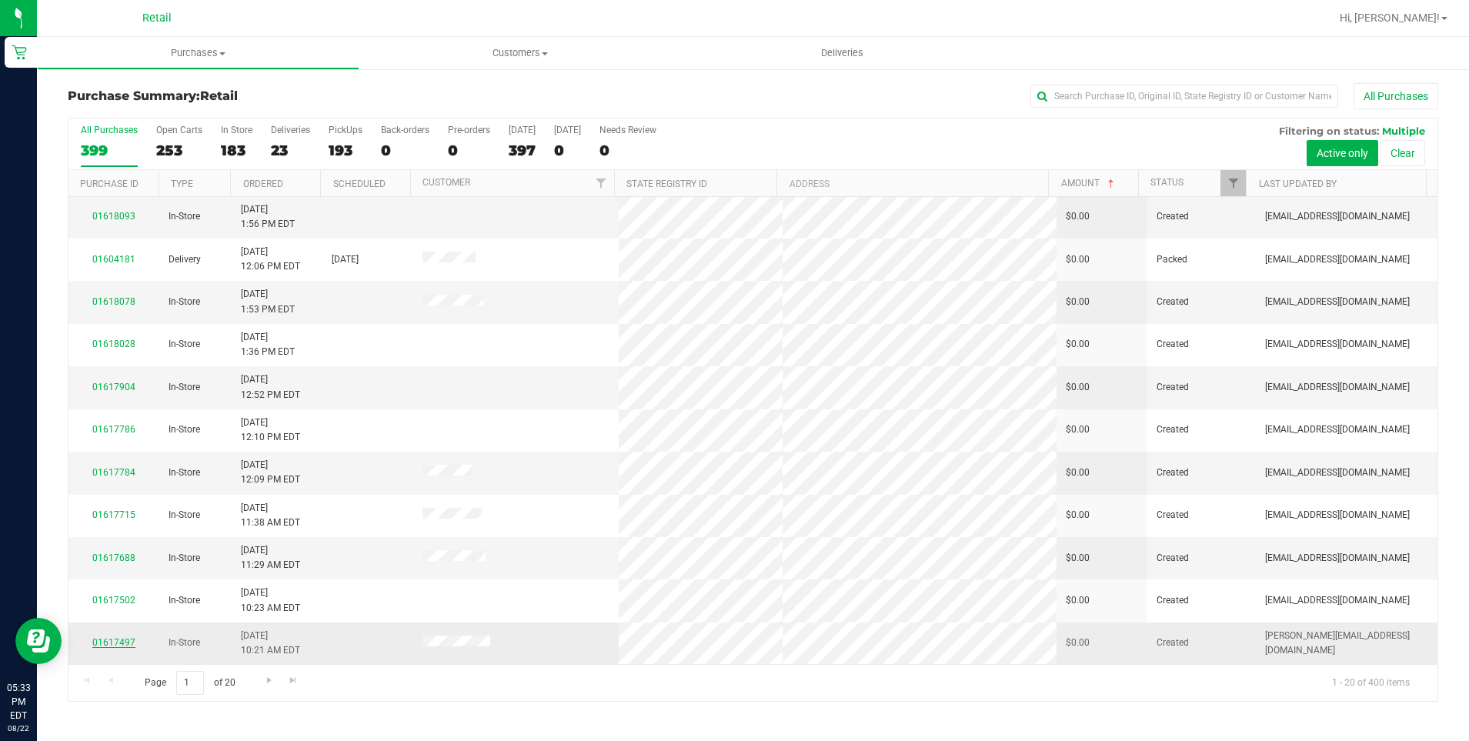
click at [122, 637] on link "01617497" at bounding box center [113, 642] width 43 height 11
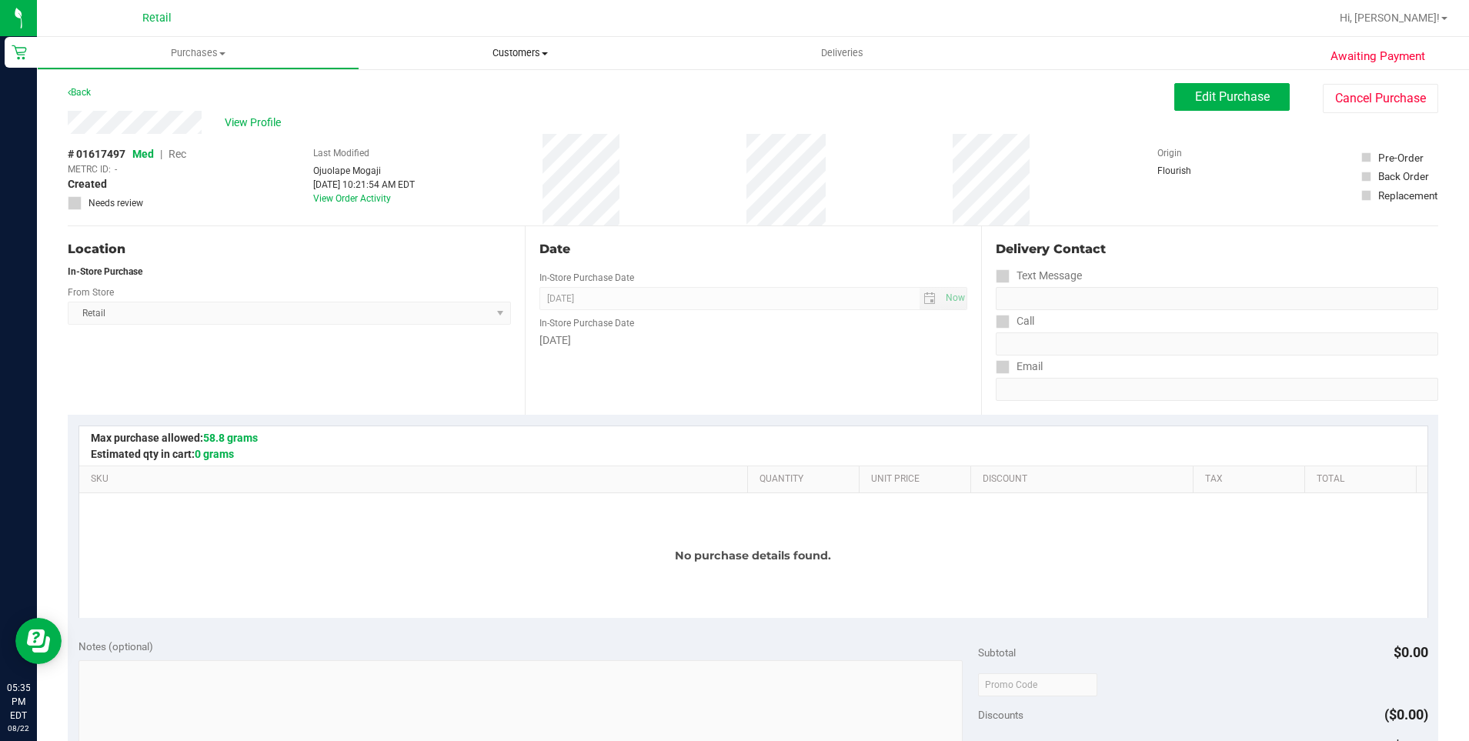
click at [537, 50] on span "Customers" at bounding box center [520, 53] width 323 height 14
click at [461, 85] on li "All customers" at bounding box center [520, 93] width 323 height 18
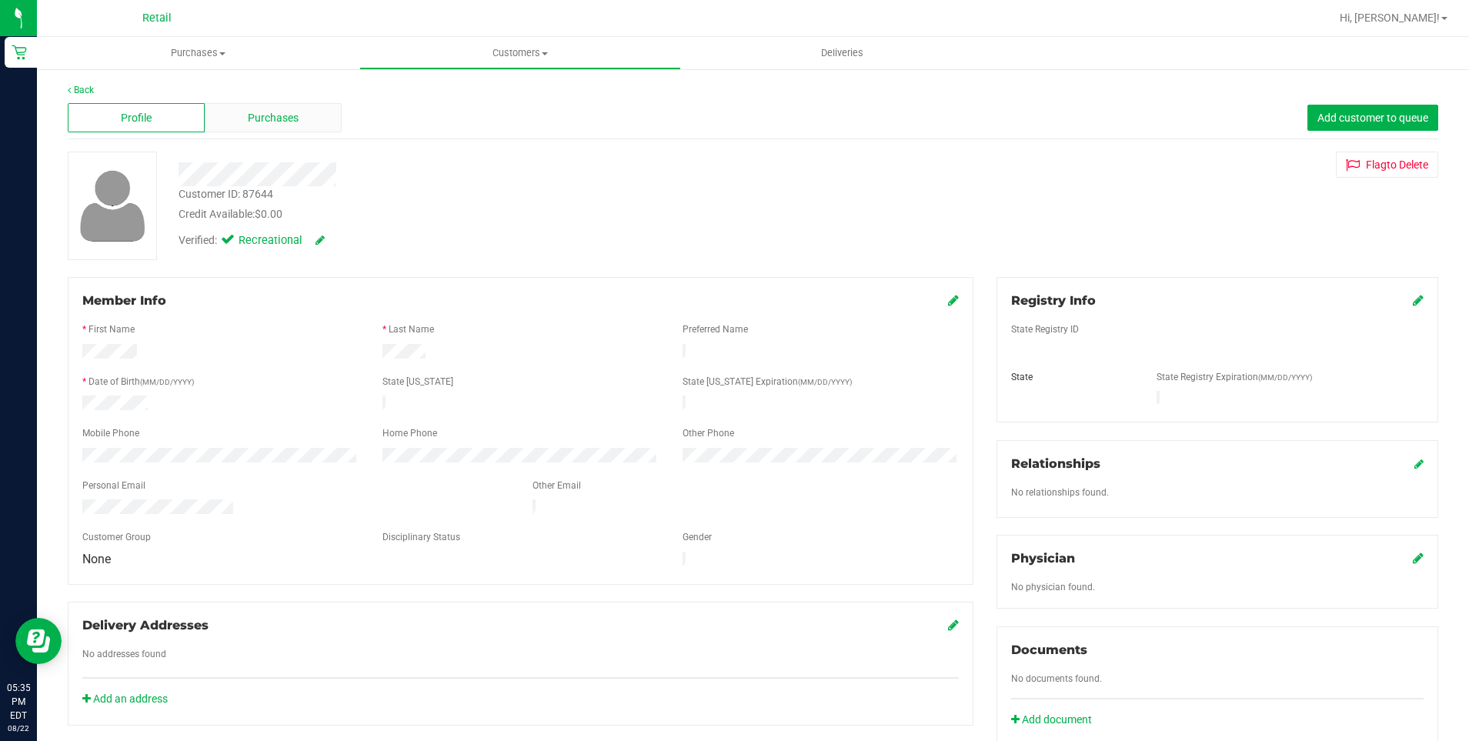
click at [286, 112] on span "Purchases" at bounding box center [273, 118] width 51 height 16
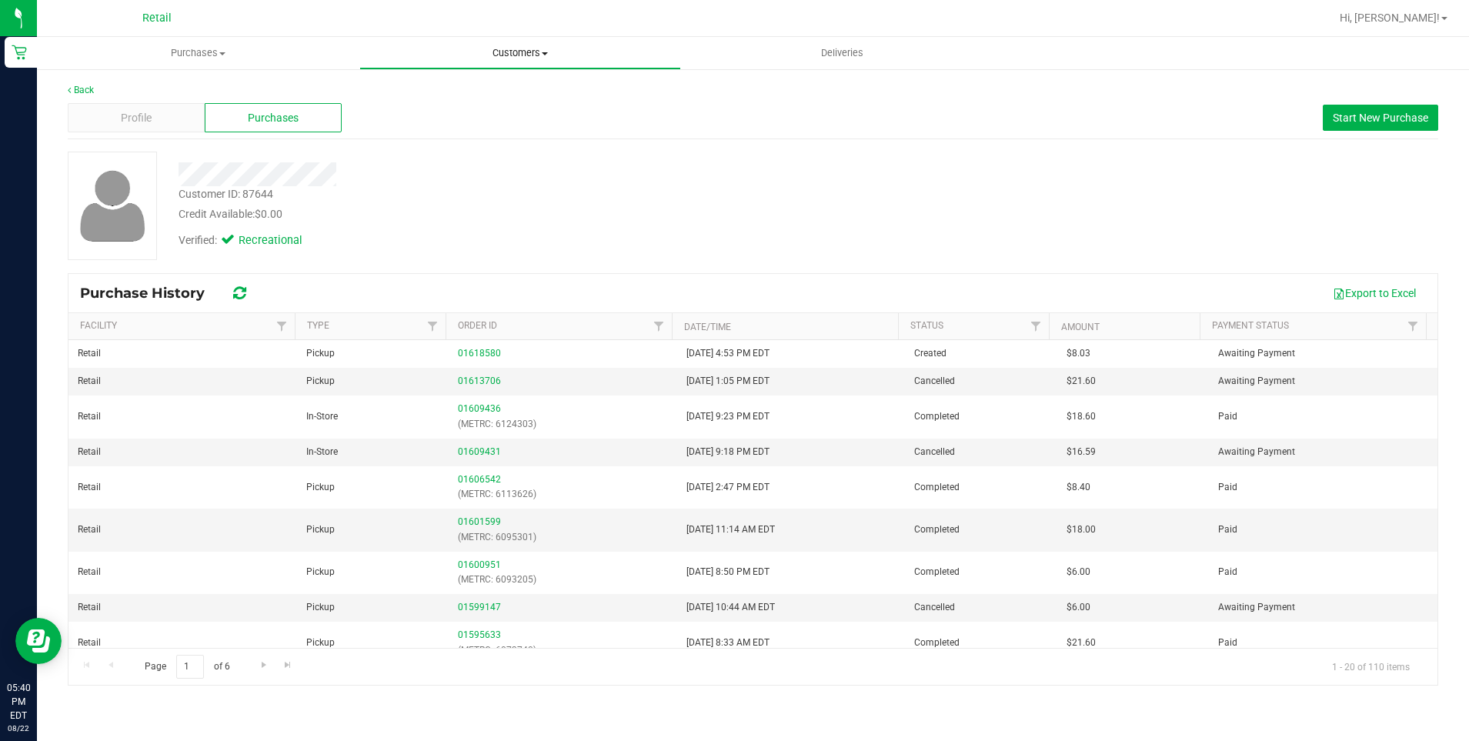
click at [510, 55] on span "Customers" at bounding box center [520, 53] width 321 height 14
click at [454, 93] on span "All customers" at bounding box center [414, 92] width 111 height 13
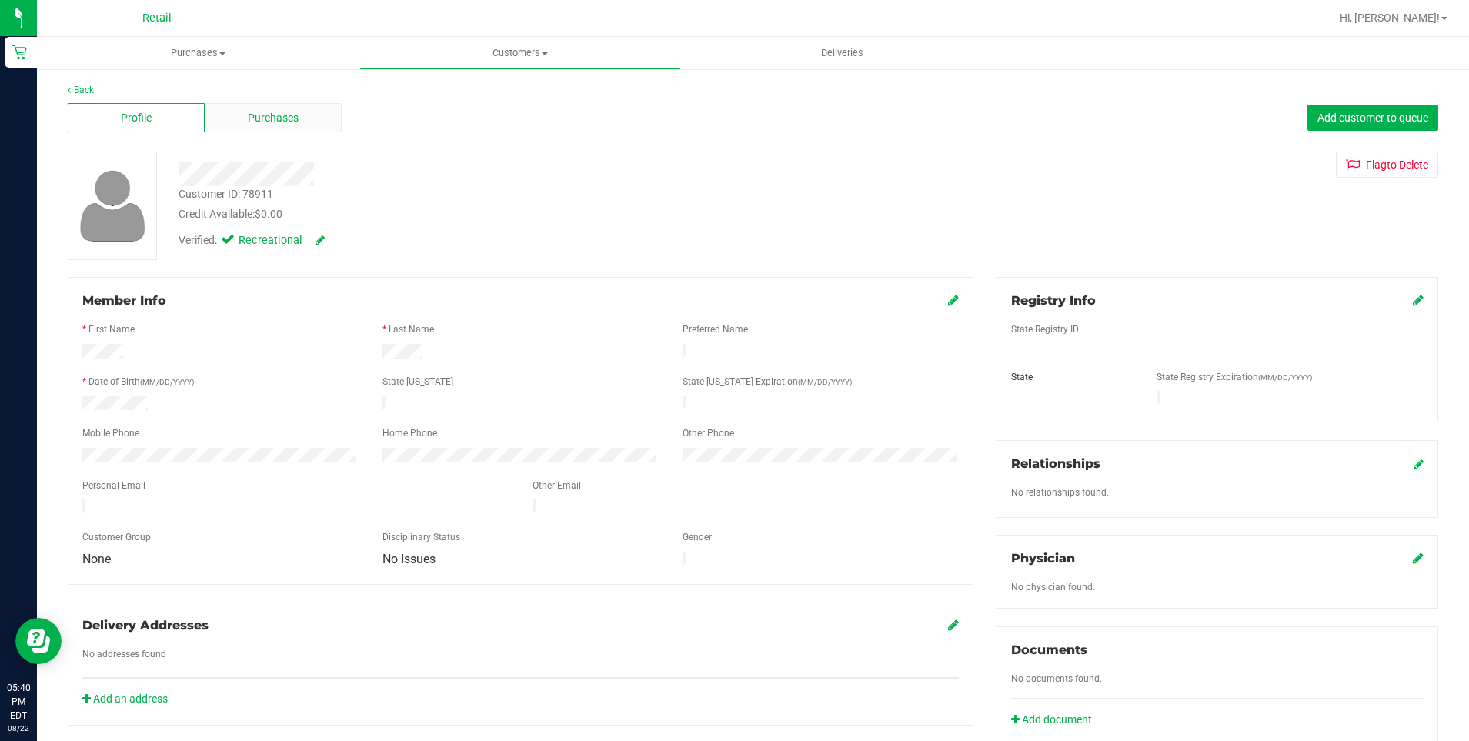
click at [272, 121] on span "Purchases" at bounding box center [273, 118] width 51 height 16
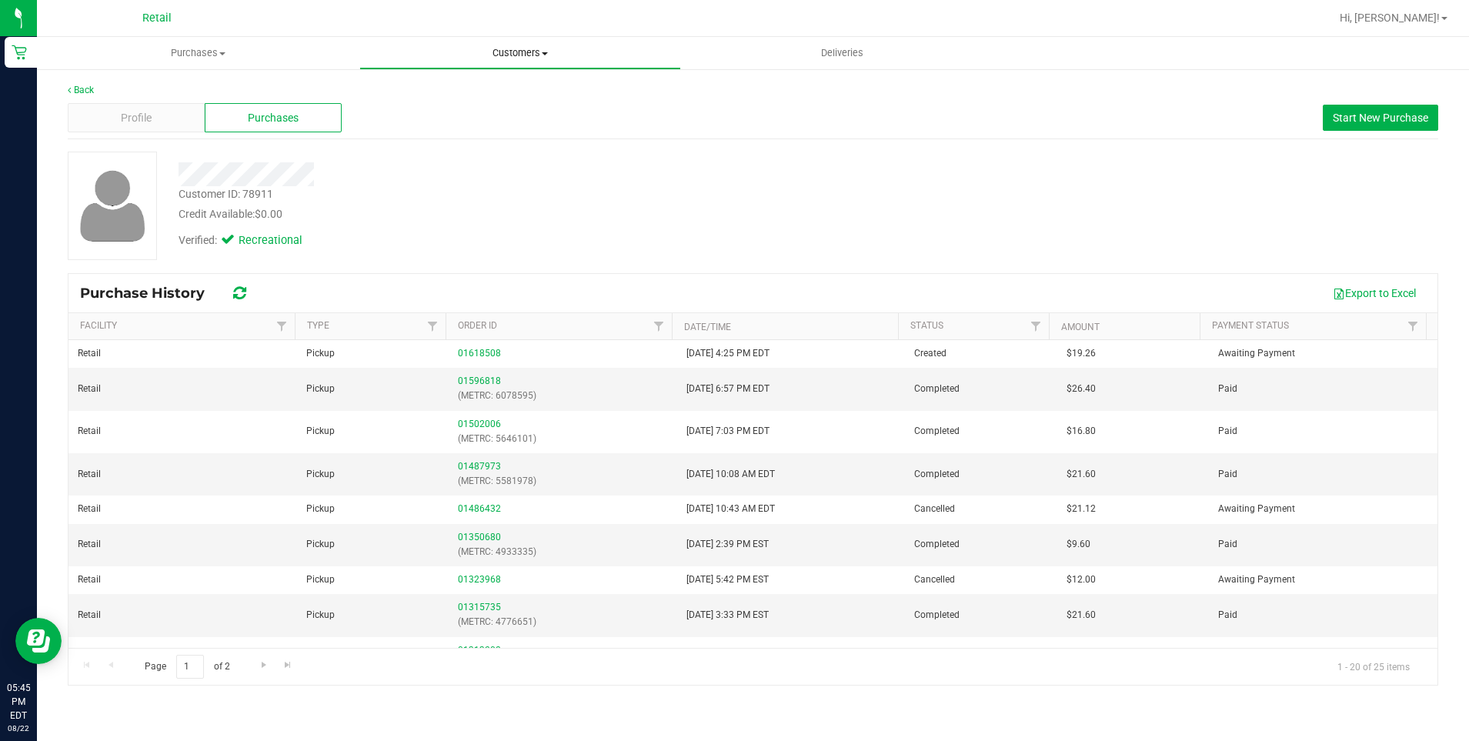
click at [545, 54] on span at bounding box center [545, 53] width 6 height 3
click at [406, 86] on span "All customers" at bounding box center [414, 92] width 111 height 13
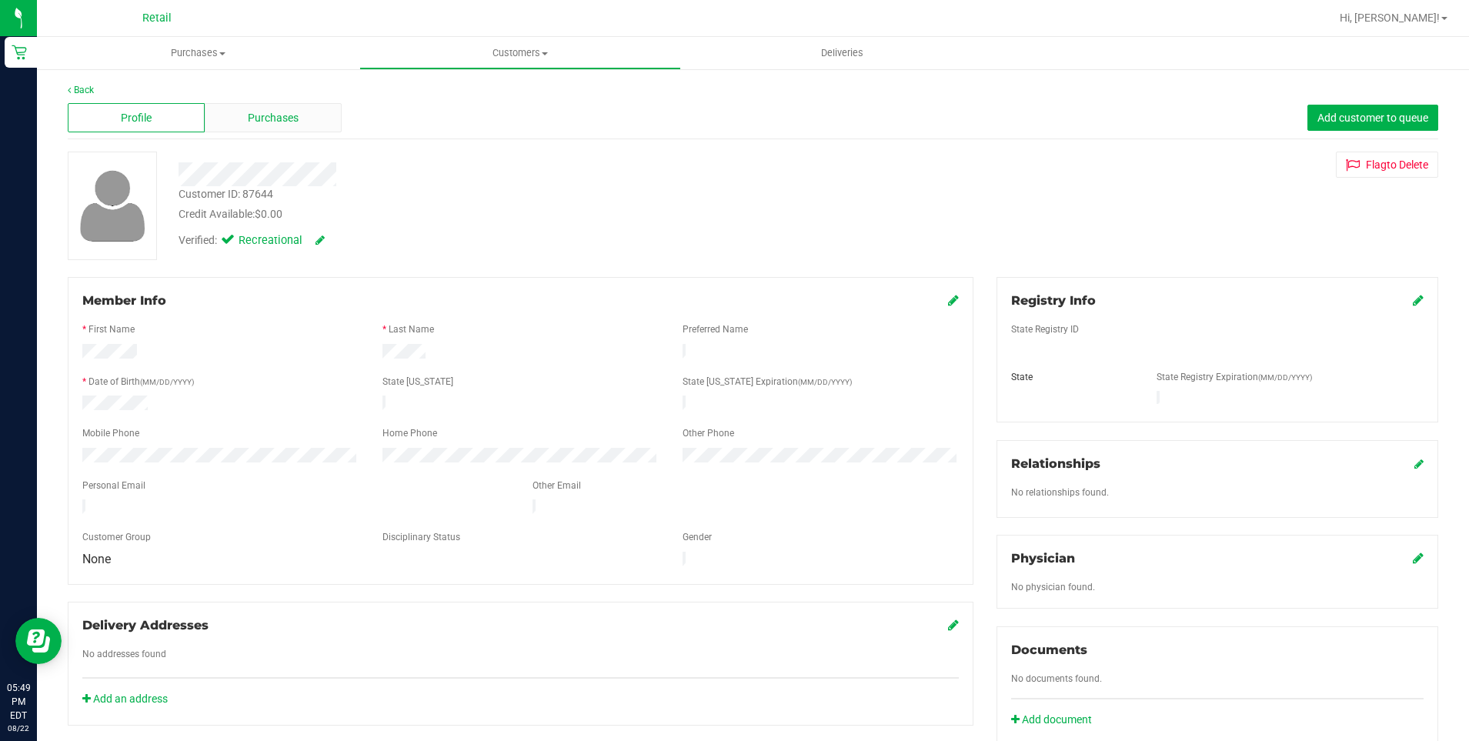
click at [251, 125] on span "Purchases" at bounding box center [273, 118] width 51 height 16
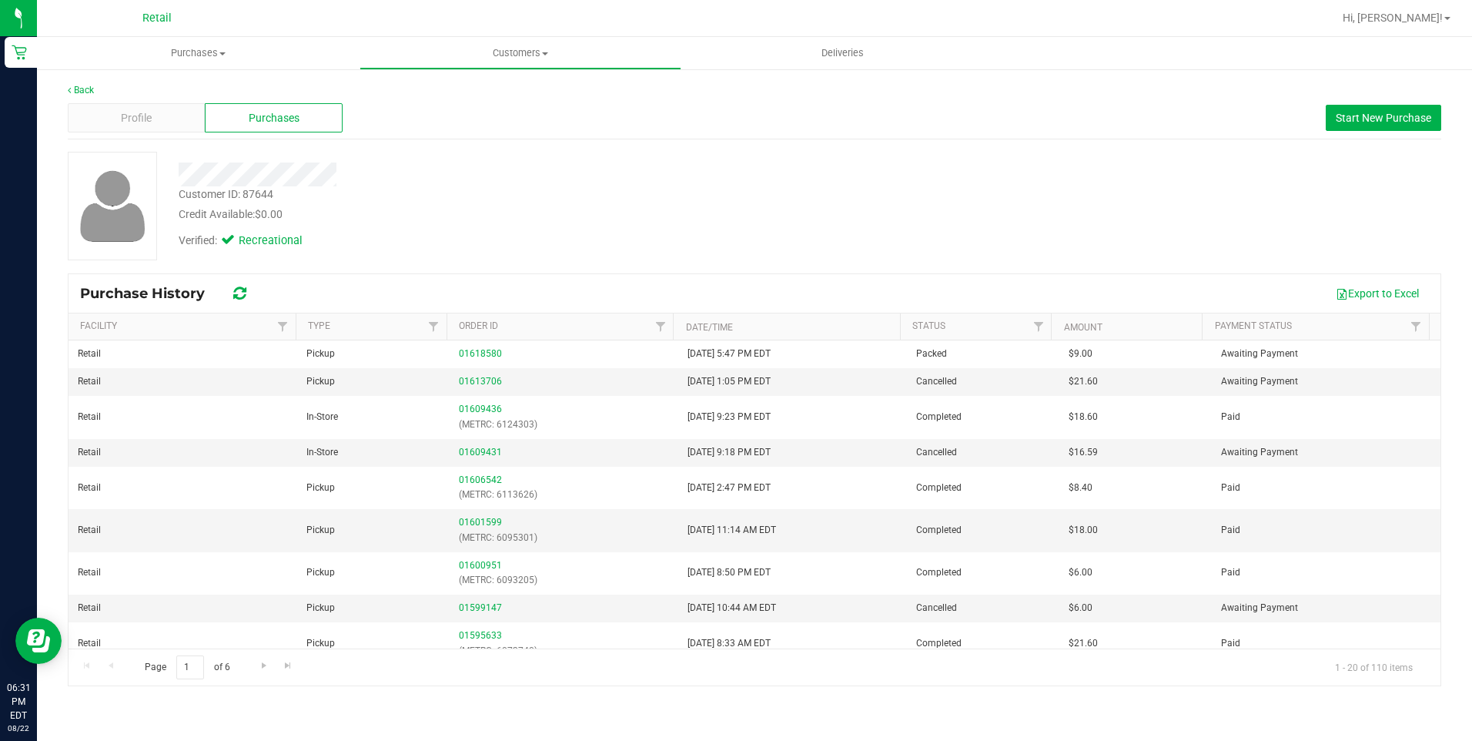
click at [158, 23] on span "Retail" at bounding box center [156, 19] width 29 height 14
click at [185, 42] on uib-tab-heading "Purchases Summary of purchases Fulfillment All purchases" at bounding box center [198, 53] width 323 height 32
click at [186, 48] on span "Purchases" at bounding box center [198, 53] width 323 height 14
click at [182, 55] on span "Purchases" at bounding box center [198, 53] width 323 height 14
click at [166, 14] on span "Retail" at bounding box center [156, 19] width 29 height 14
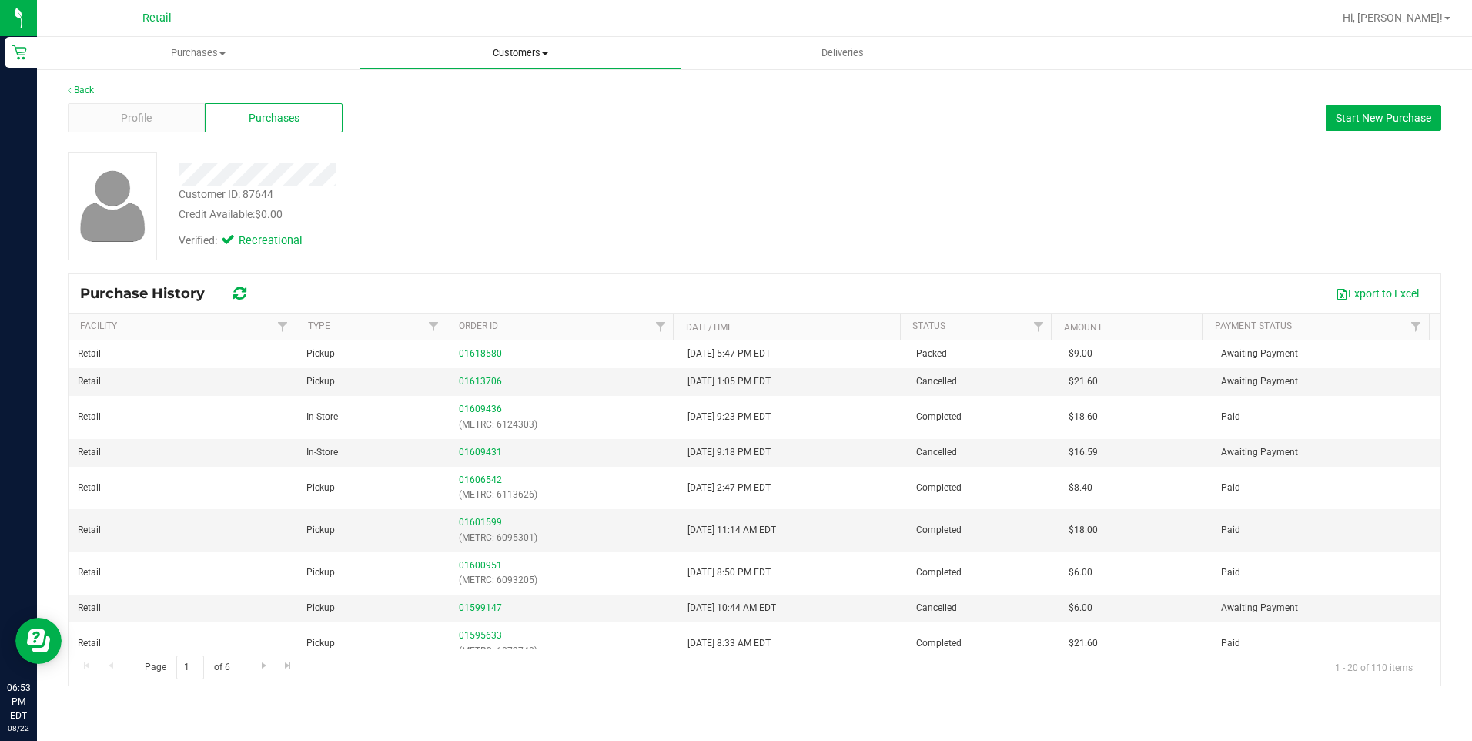
click at [533, 55] on span "Customers" at bounding box center [520, 53] width 321 height 14
click at [430, 93] on span "All customers" at bounding box center [414, 92] width 111 height 13
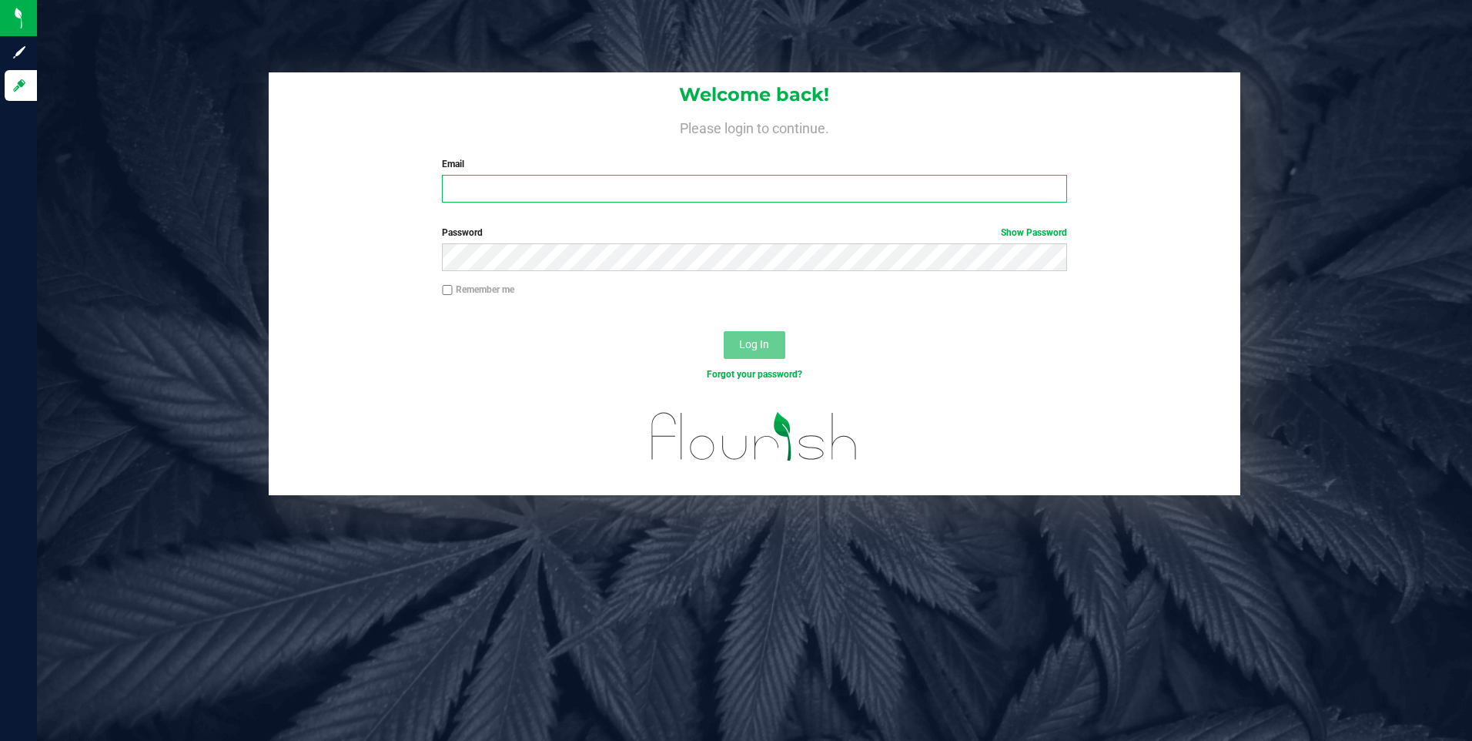
type input "dn6718435@gmail.com"
click at [744, 335] on button "Log In" at bounding box center [755, 345] width 62 height 28
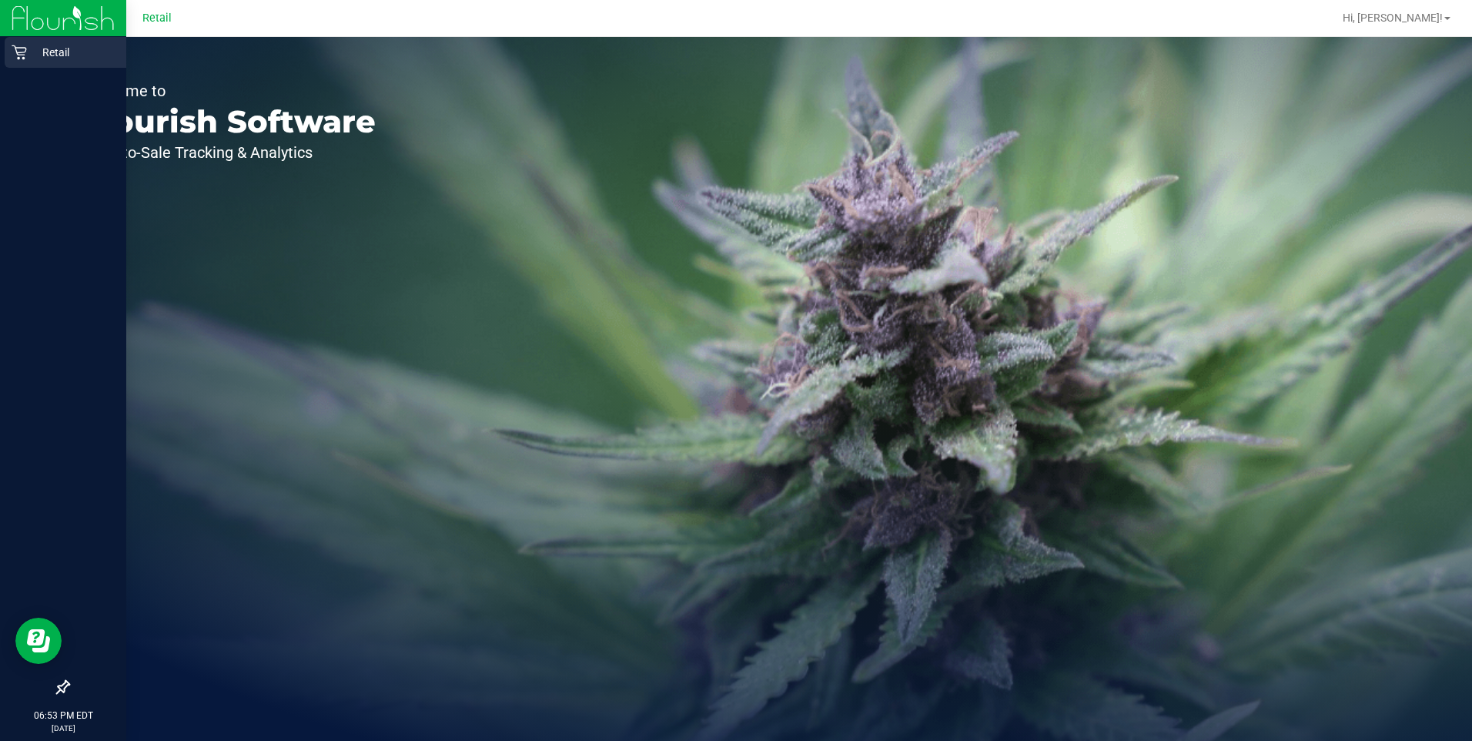
click at [18, 55] on icon at bounding box center [19, 52] width 15 height 15
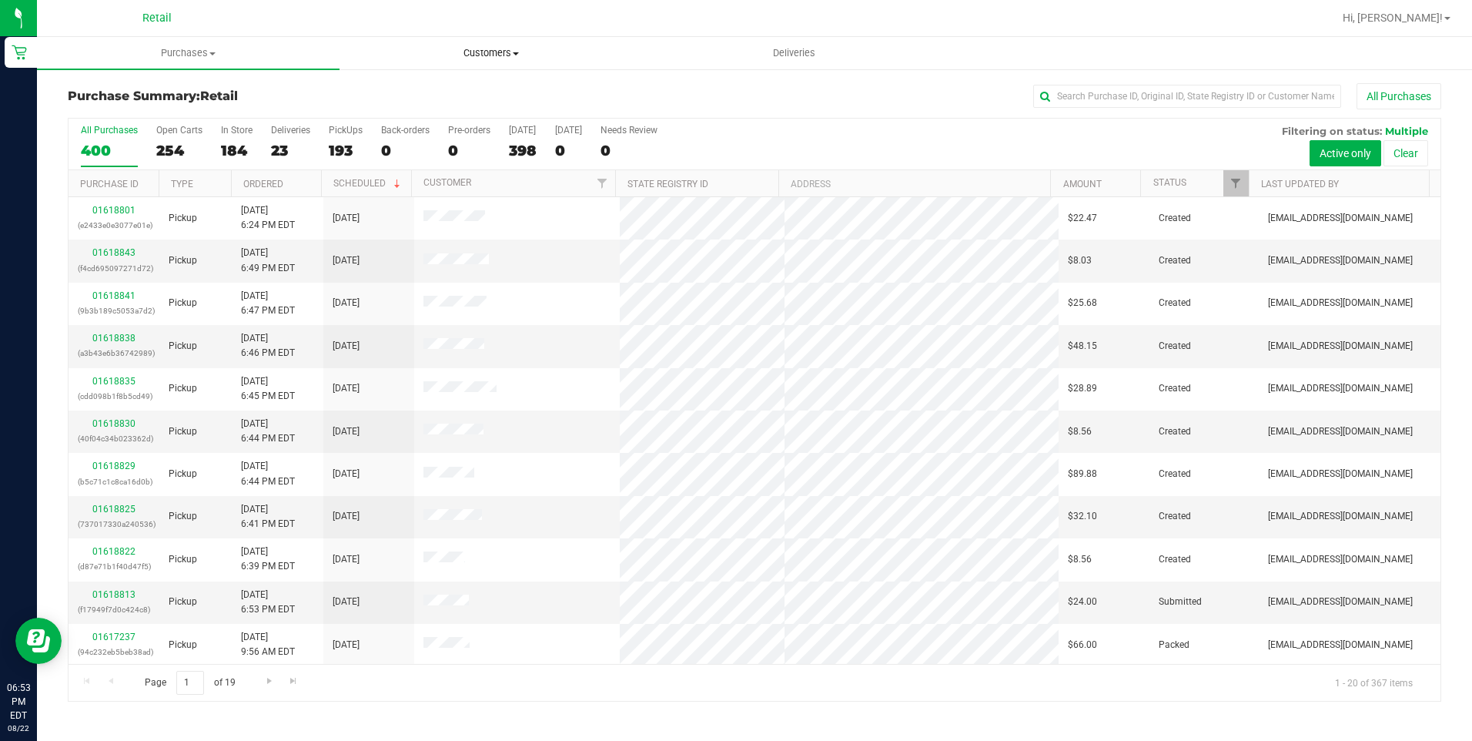
click at [494, 45] on uib-tab-heading "Customers All customers Add a new customer All physicians" at bounding box center [490, 53] width 301 height 31
click at [442, 92] on span "All customers" at bounding box center [394, 92] width 111 height 13
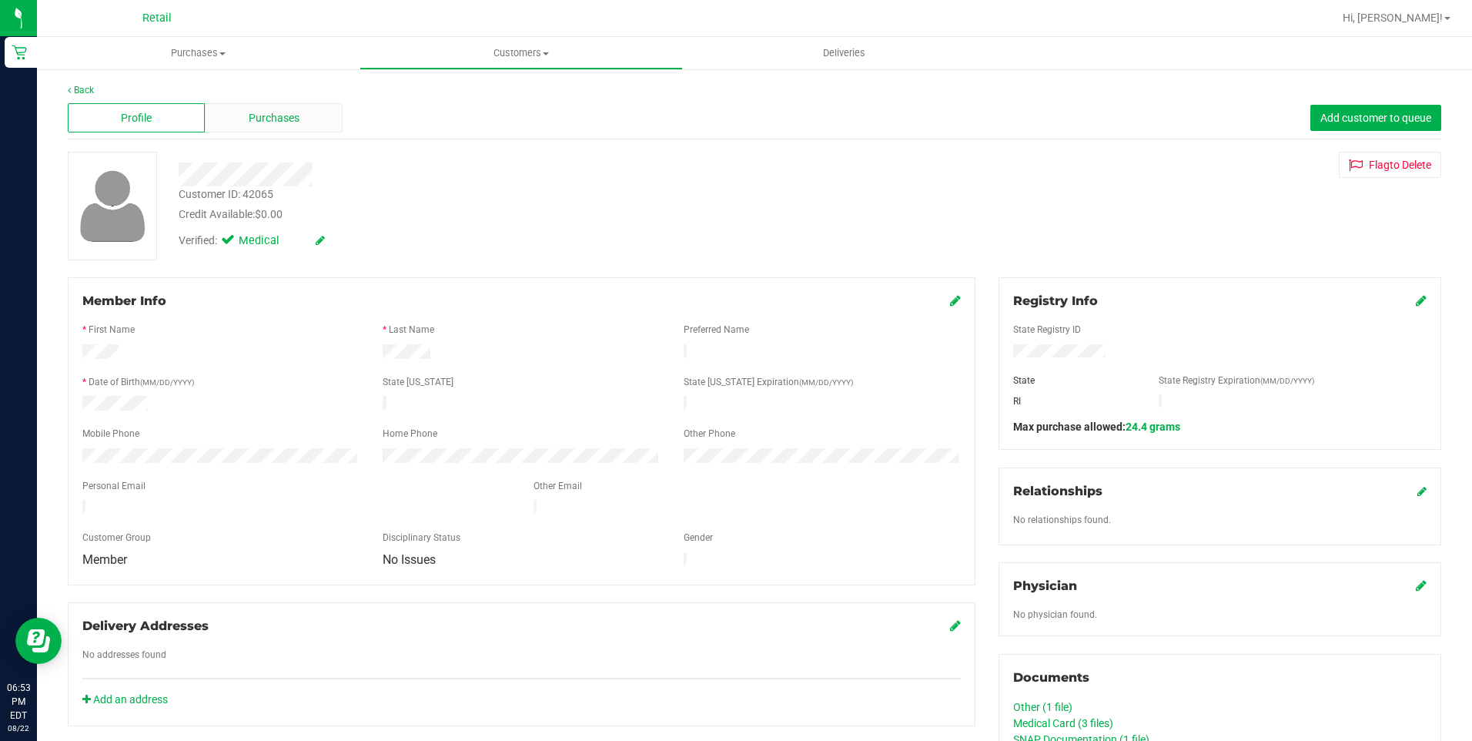
click at [289, 103] on div "Purchases" at bounding box center [273, 117] width 137 height 29
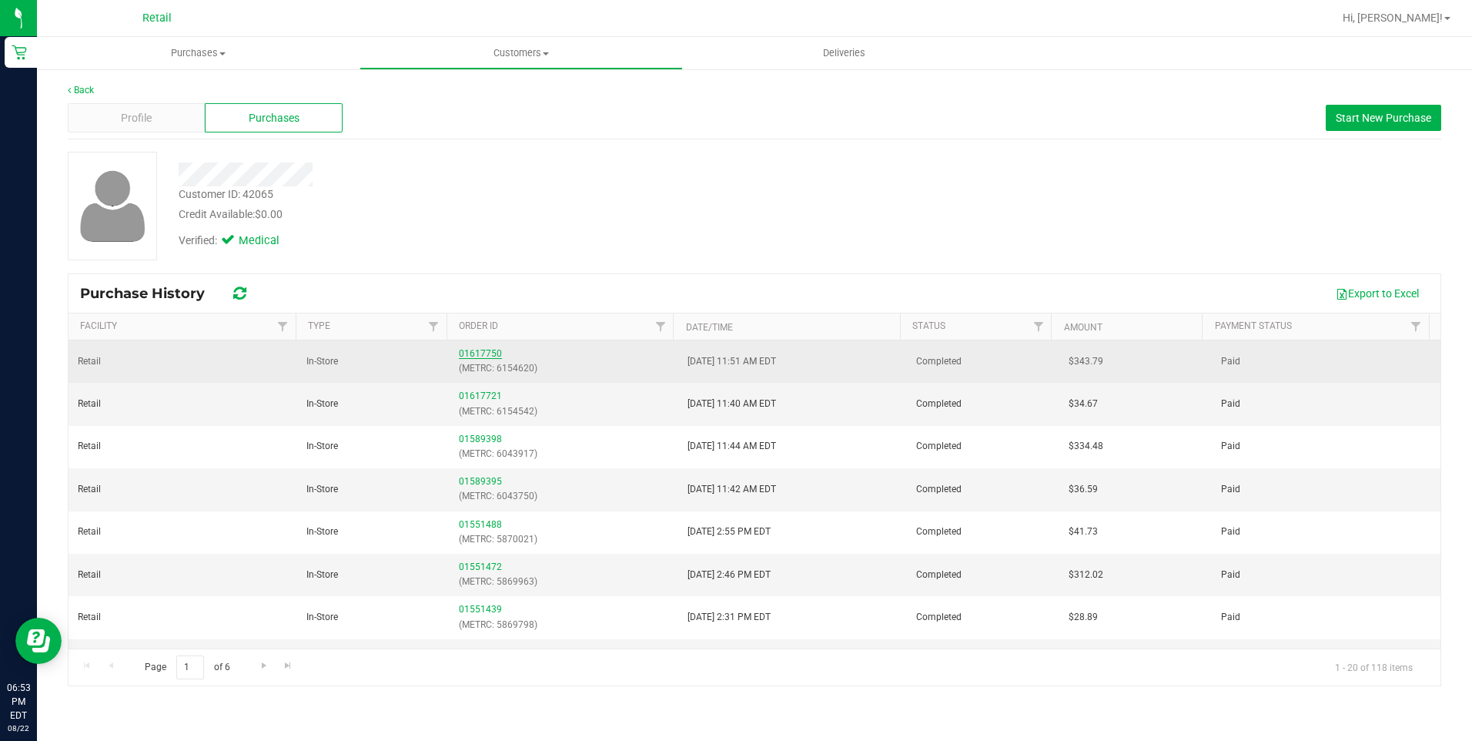
click at [485, 350] on link "01617750" at bounding box center [480, 353] width 43 height 11
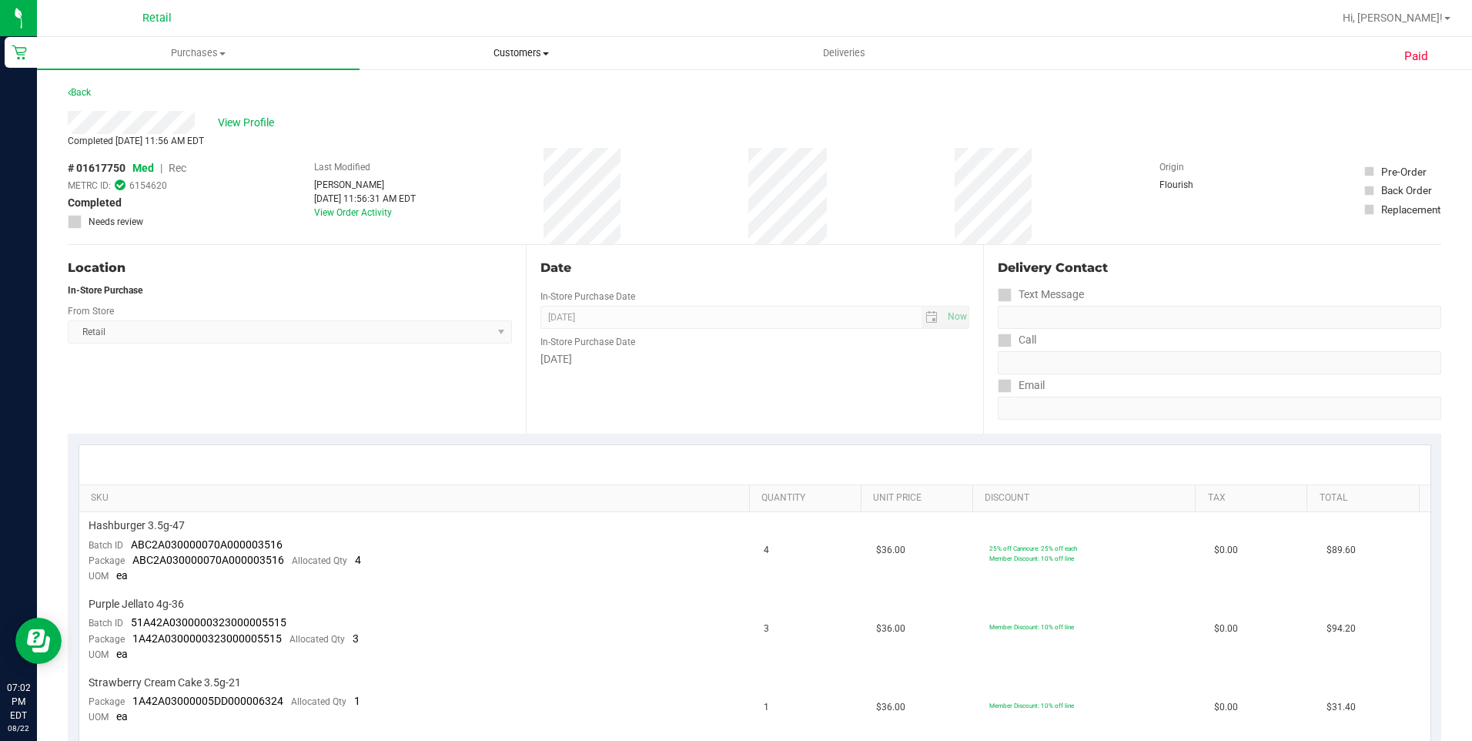
click at [522, 51] on span "Customers" at bounding box center [520, 53] width 321 height 14
click at [455, 91] on span "All customers" at bounding box center [414, 92] width 111 height 13
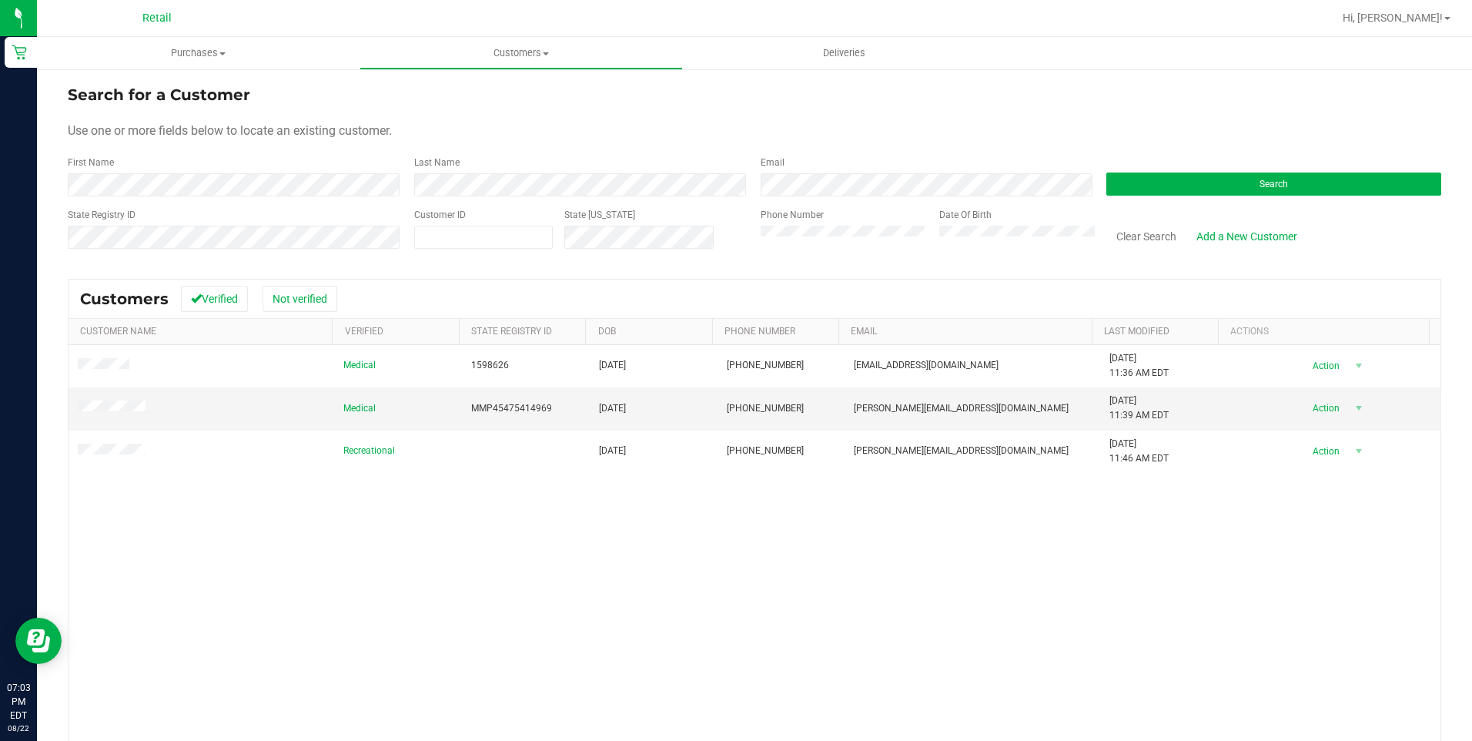
click at [150, 18] on span "Retail" at bounding box center [156, 19] width 29 height 14
click at [186, 48] on span "Purchases" at bounding box center [198, 53] width 323 height 14
click at [130, 98] on span "Summary of purchases" at bounding box center [116, 92] width 158 height 13
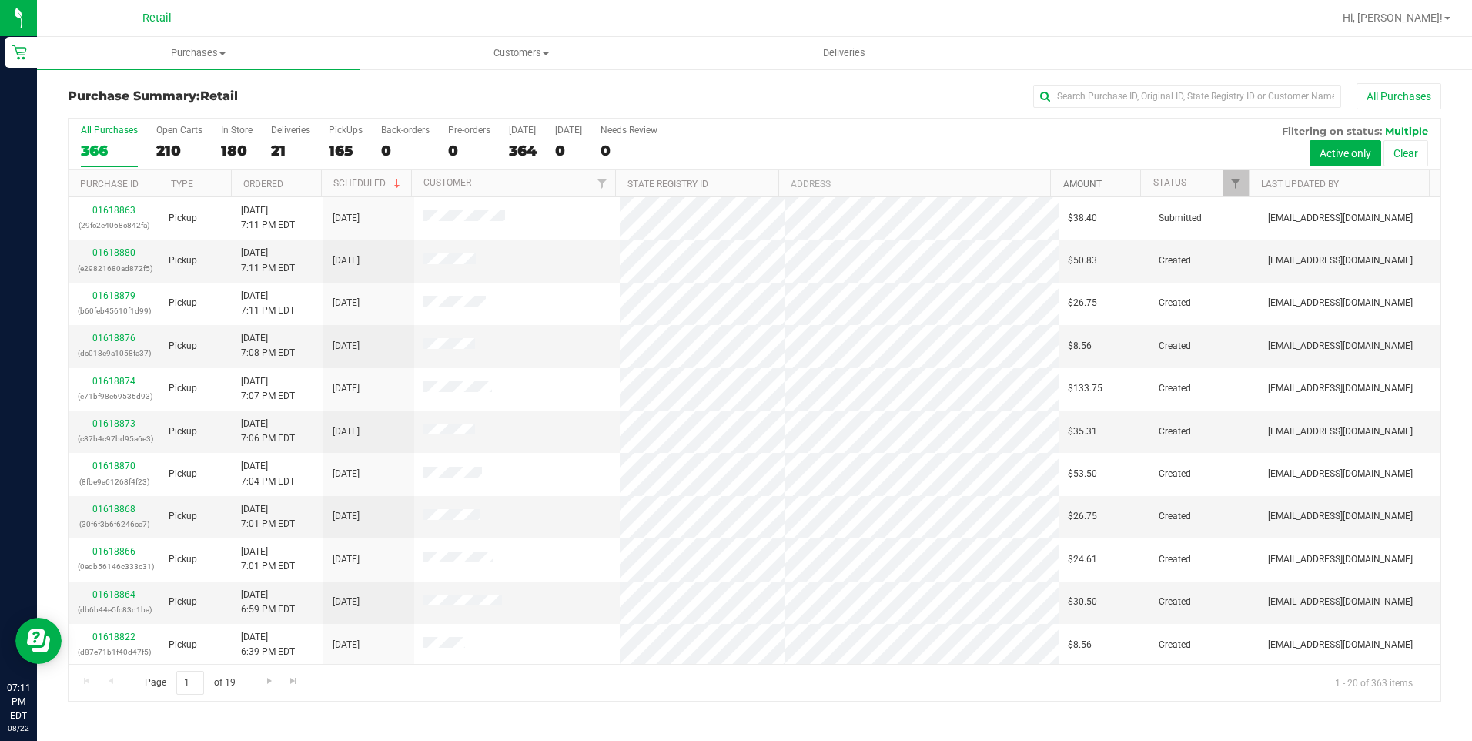
click at [1078, 185] on link "Amount" at bounding box center [1082, 184] width 38 height 11
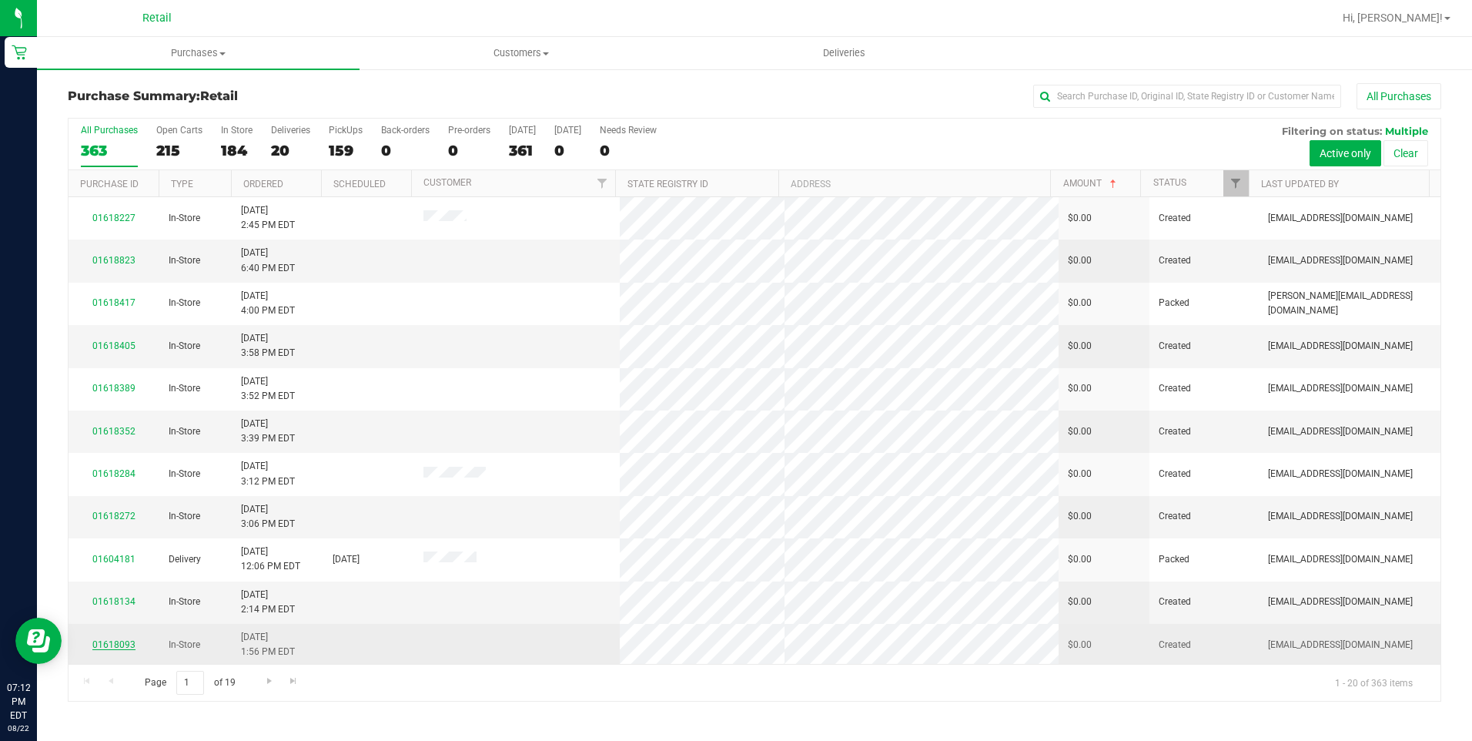
click at [123, 648] on link "01618093" at bounding box center [113, 644] width 43 height 11
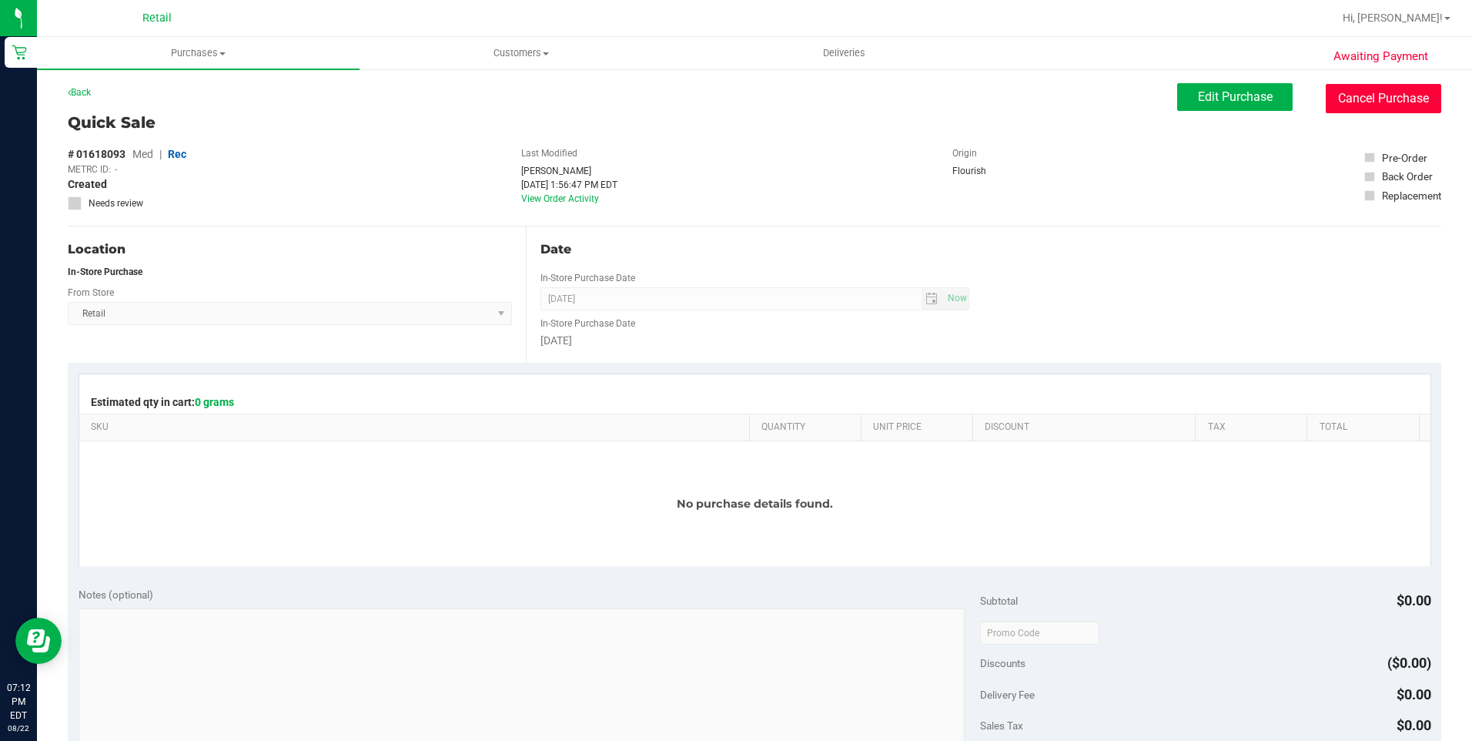
click at [1367, 102] on button "Cancel Purchase" at bounding box center [1383, 98] width 115 height 29
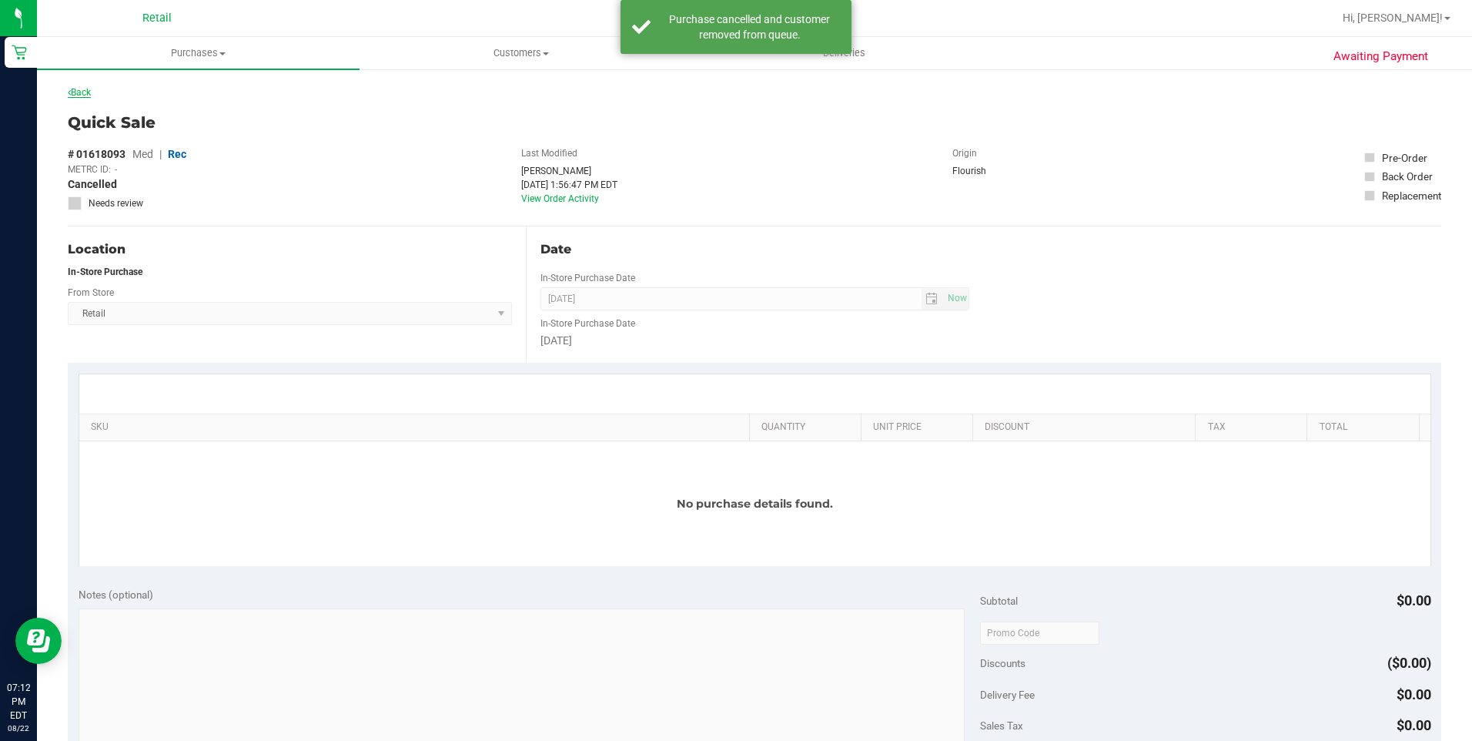
click at [90, 89] on link "Back" at bounding box center [79, 92] width 23 height 11
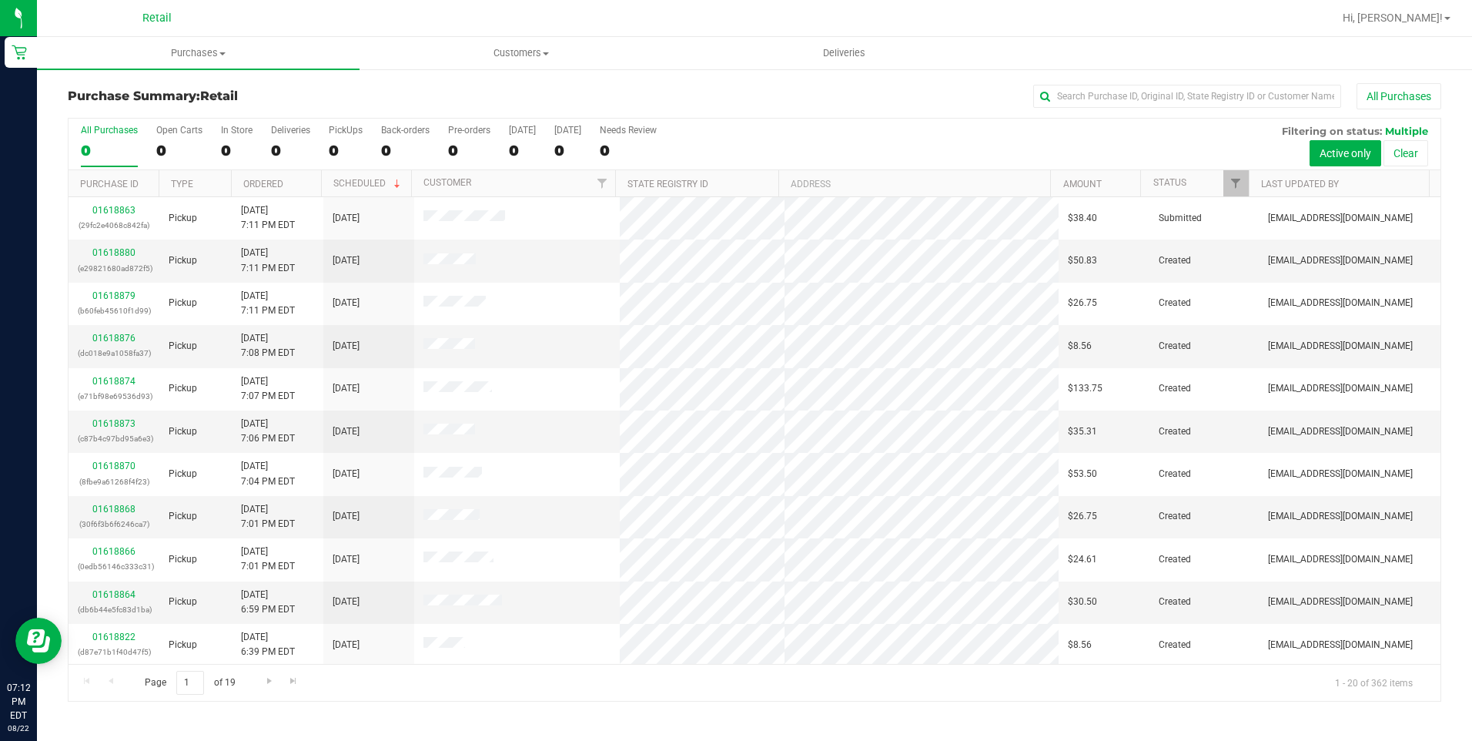
click at [1093, 176] on th "Amount" at bounding box center [1095, 183] width 90 height 27
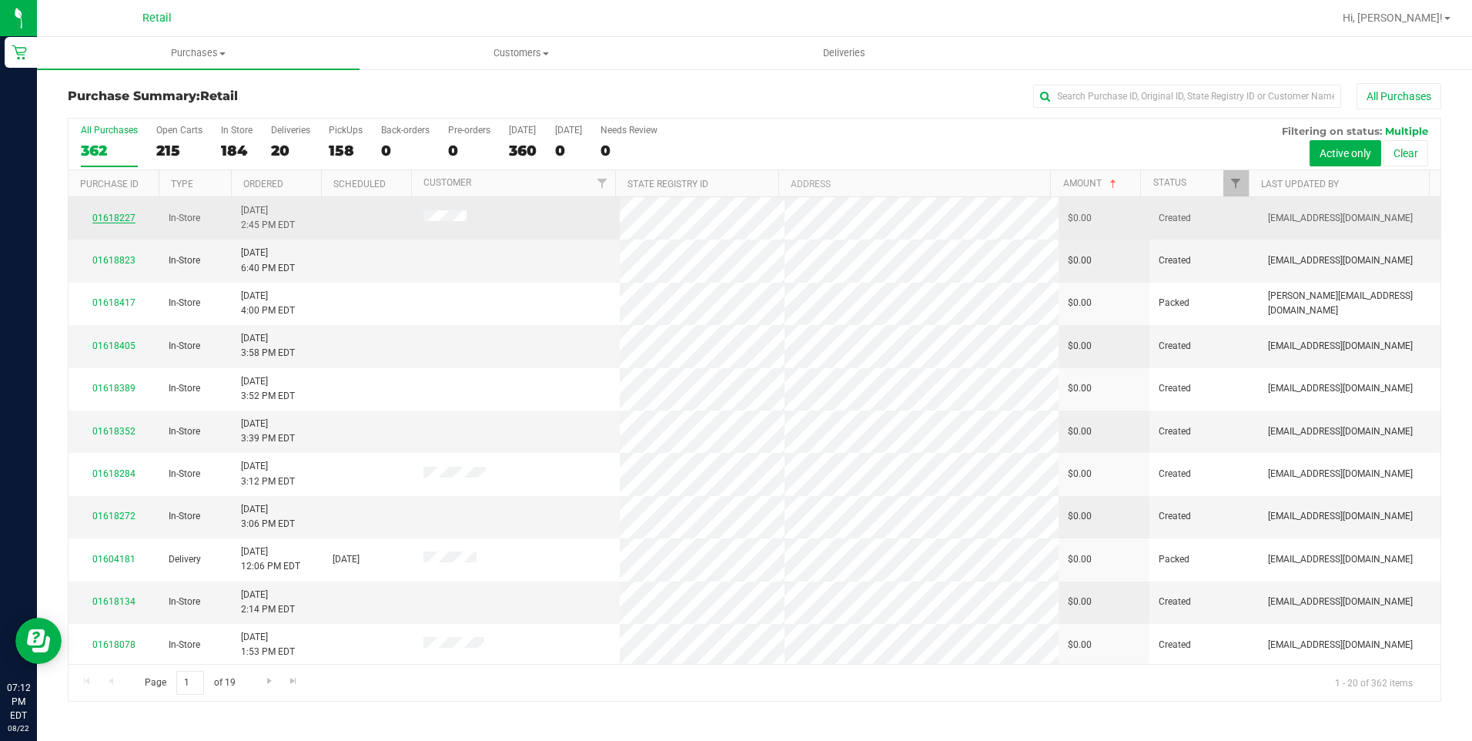
click at [128, 219] on link "01618227" at bounding box center [113, 217] width 43 height 11
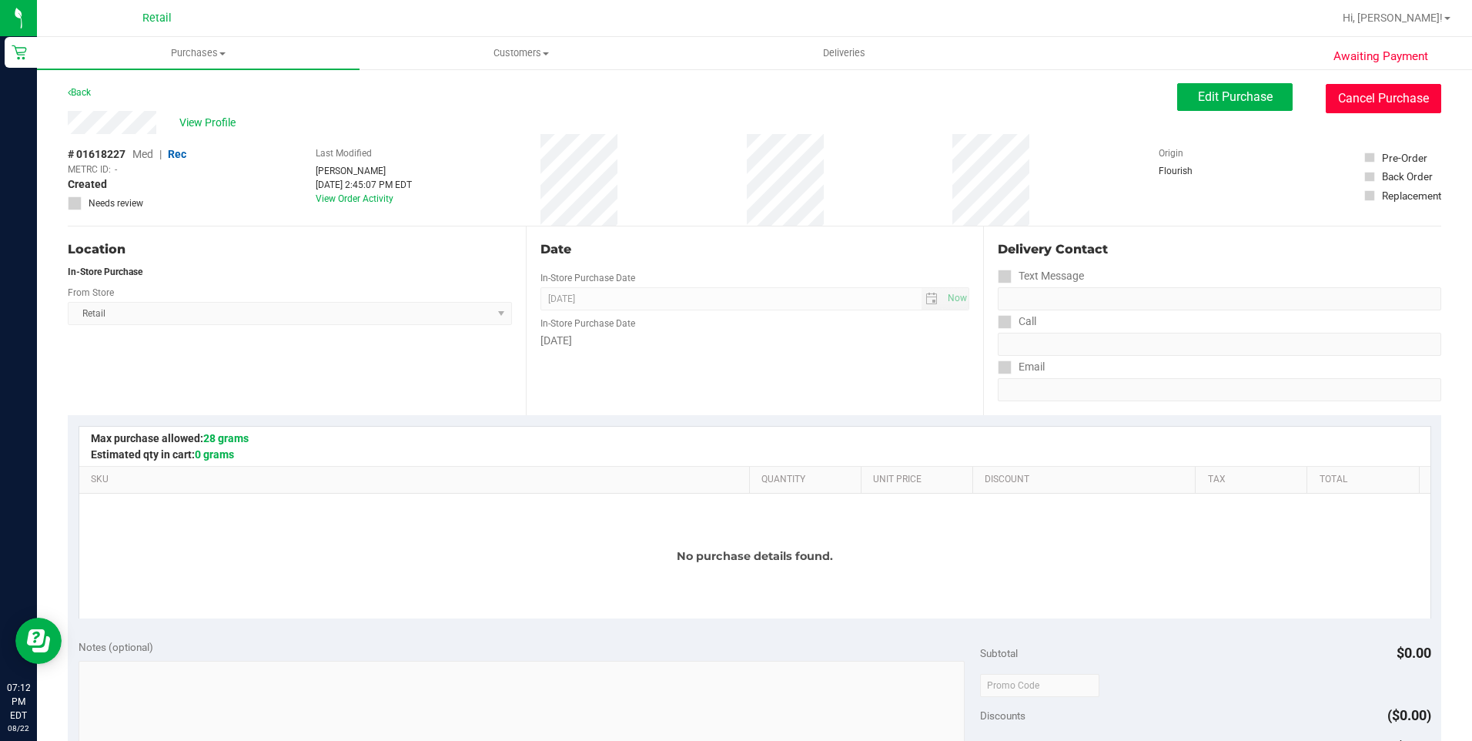
click at [1337, 99] on button "Cancel Purchase" at bounding box center [1383, 98] width 115 height 29
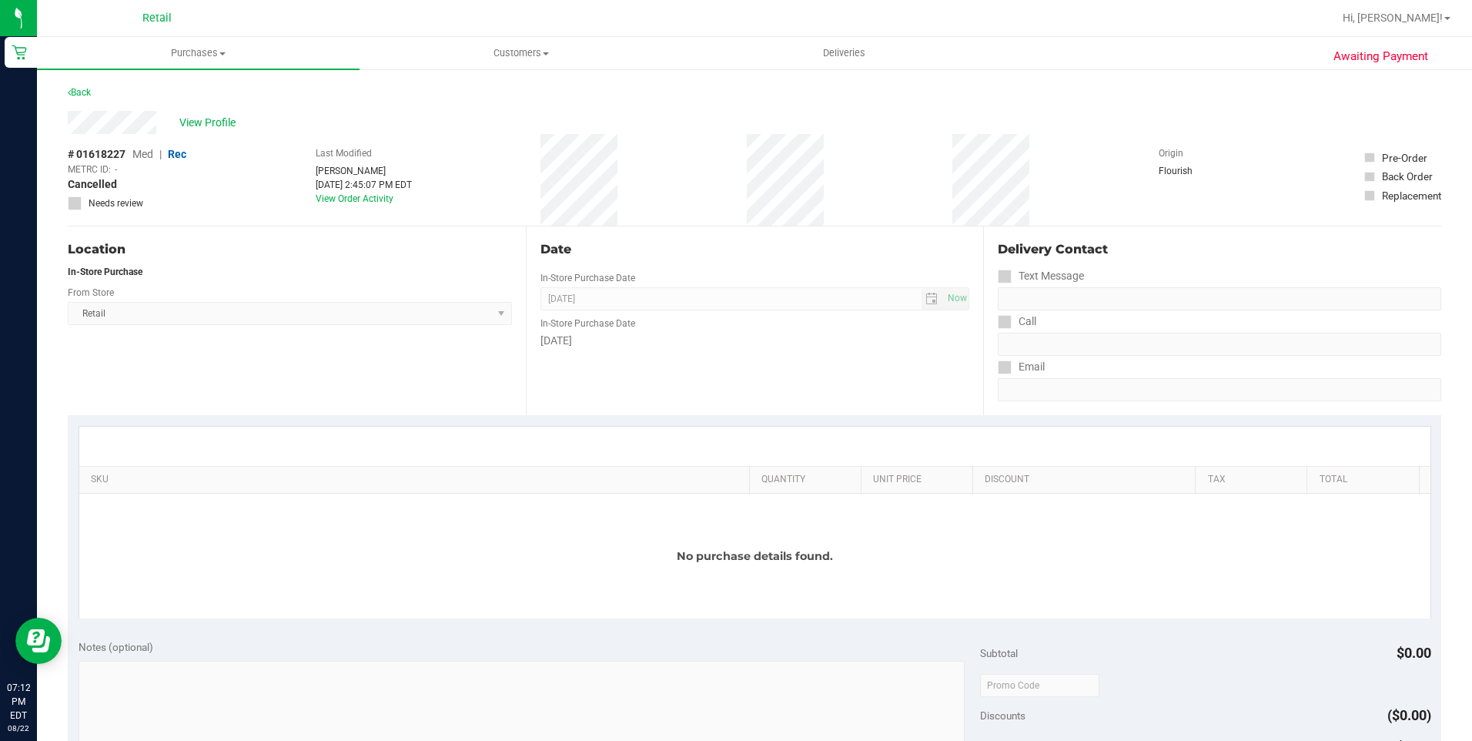
click at [85, 85] on div "Back" at bounding box center [79, 92] width 23 height 18
click at [85, 89] on link "Back" at bounding box center [79, 92] width 23 height 11
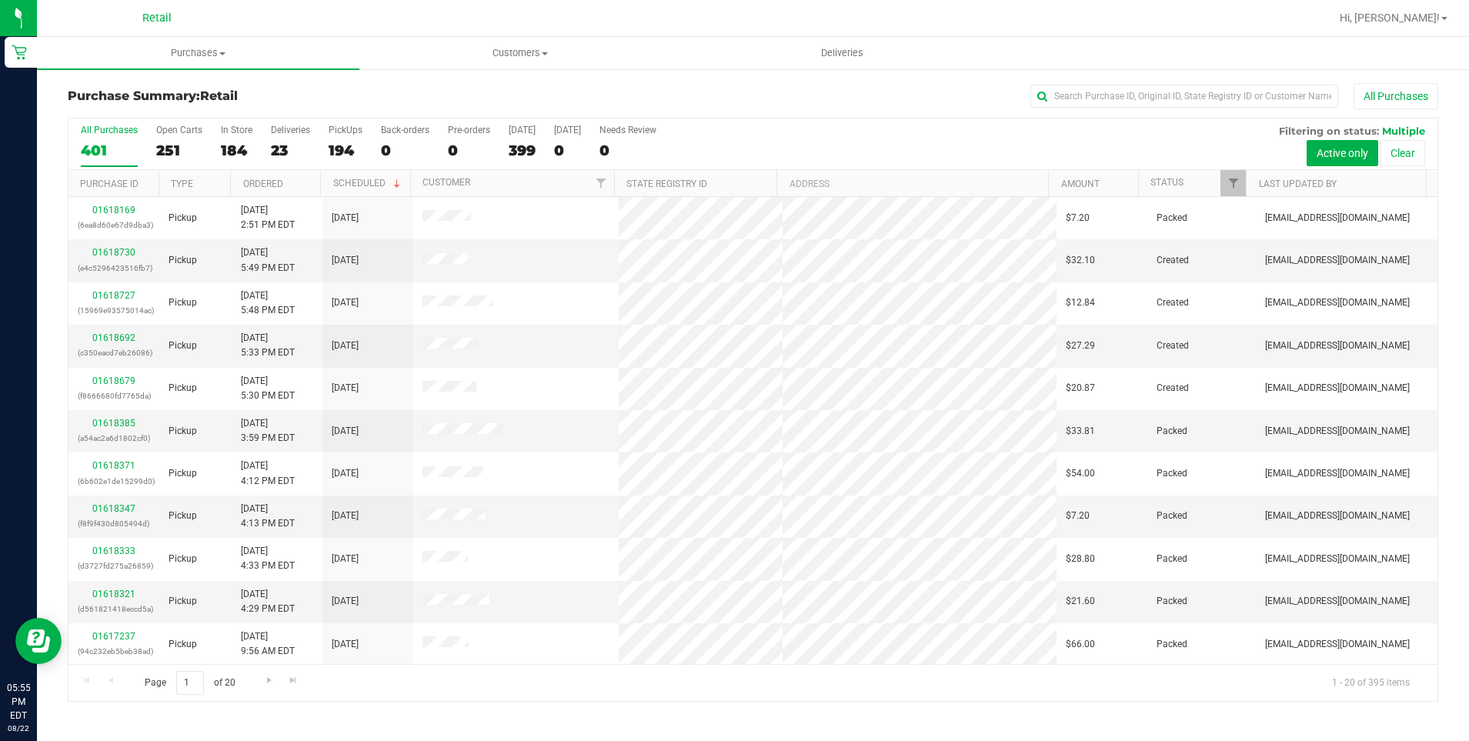
click at [680, 8] on div at bounding box center [803, 18] width 1055 height 30
click at [1095, 180] on link "Amount" at bounding box center [1081, 184] width 38 height 11
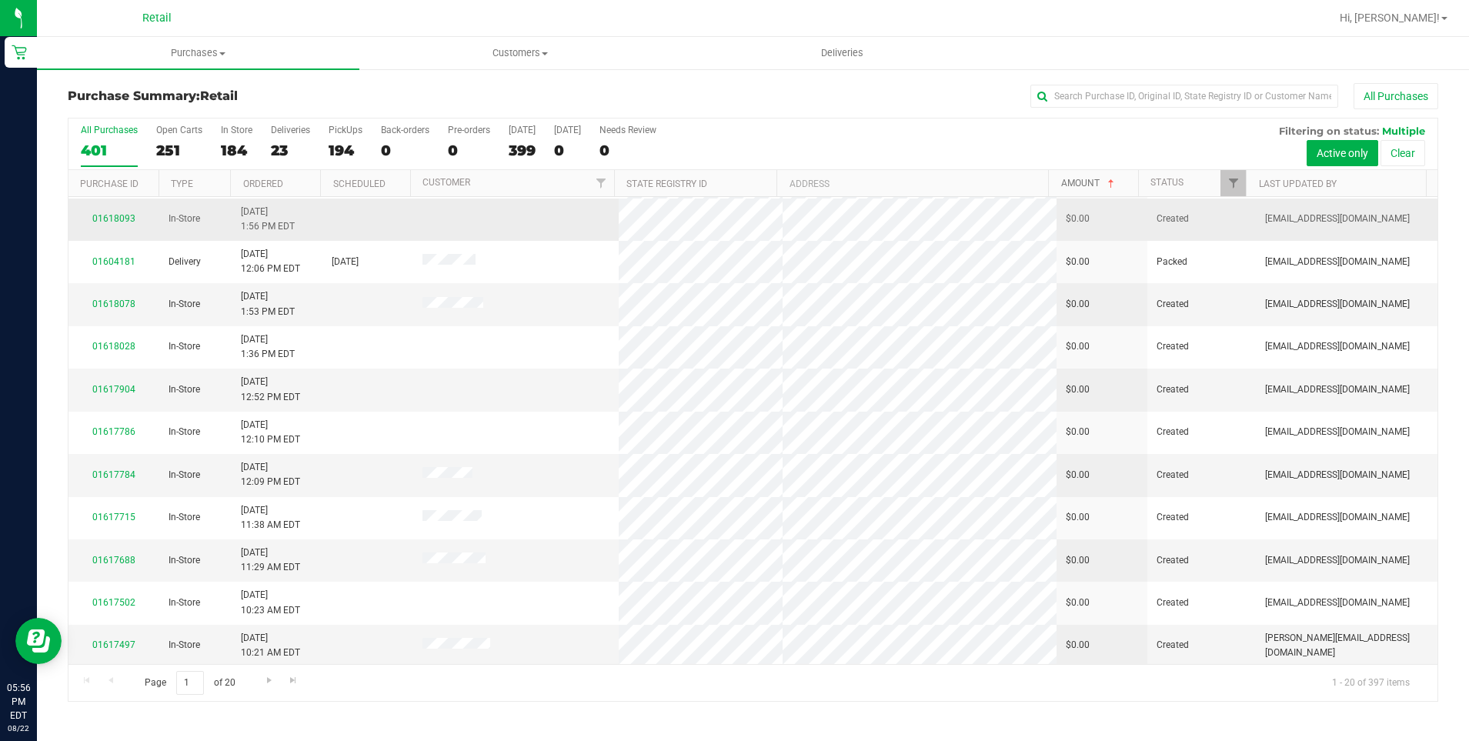
scroll to position [385, 0]
click at [112, 643] on link "01617497" at bounding box center [113, 642] width 43 height 11
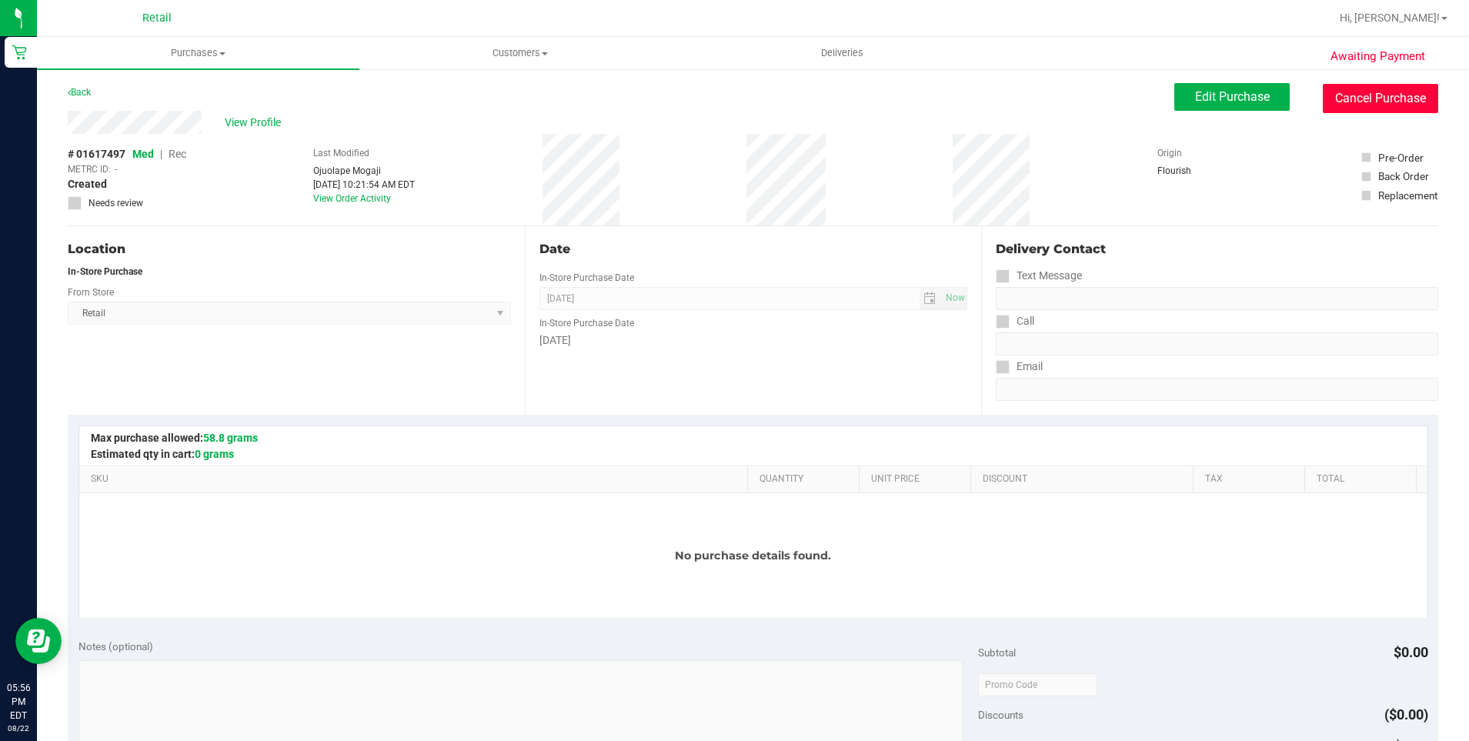
click at [1341, 93] on button "Cancel Purchase" at bounding box center [1380, 98] width 115 height 29
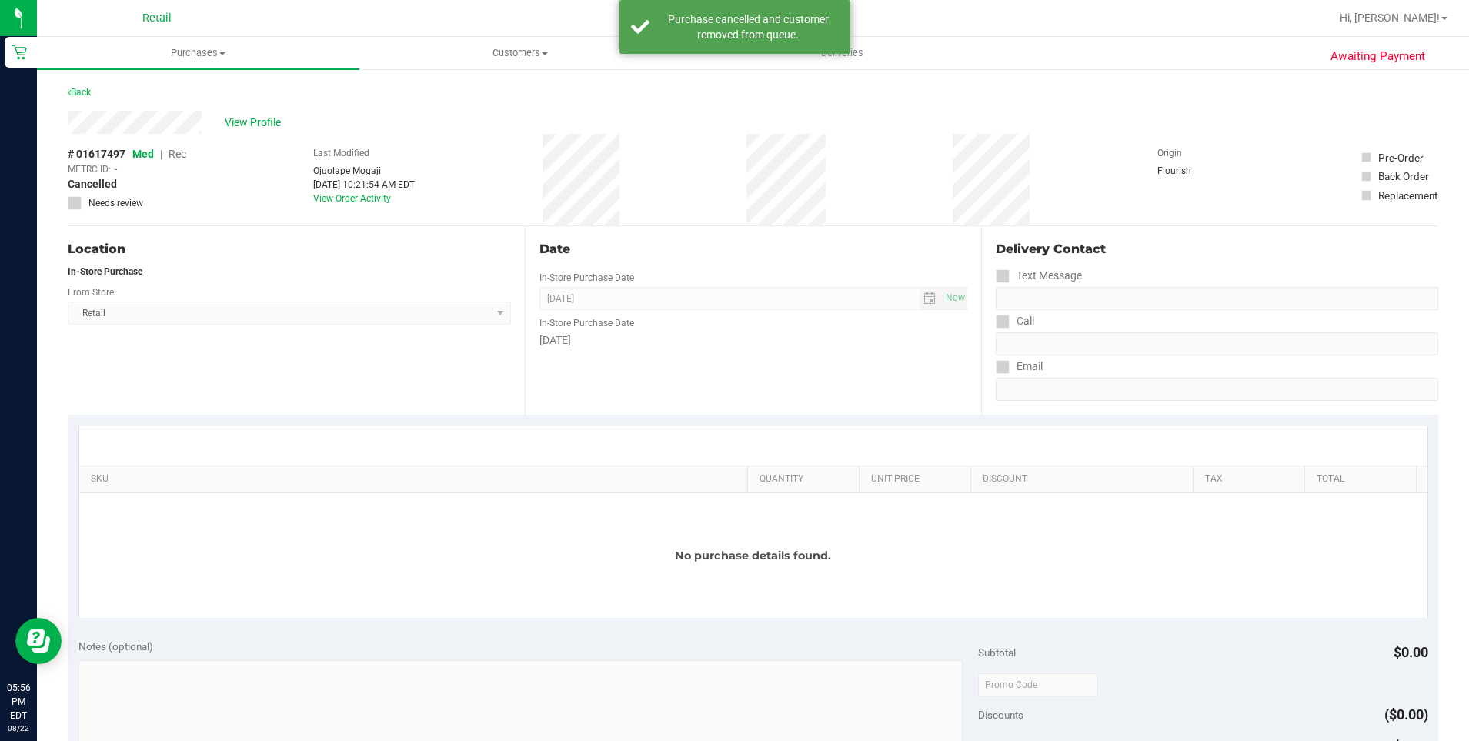
click at [87, 86] on div "Back" at bounding box center [79, 92] width 23 height 18
click at [87, 88] on link "Back" at bounding box center [79, 92] width 23 height 11
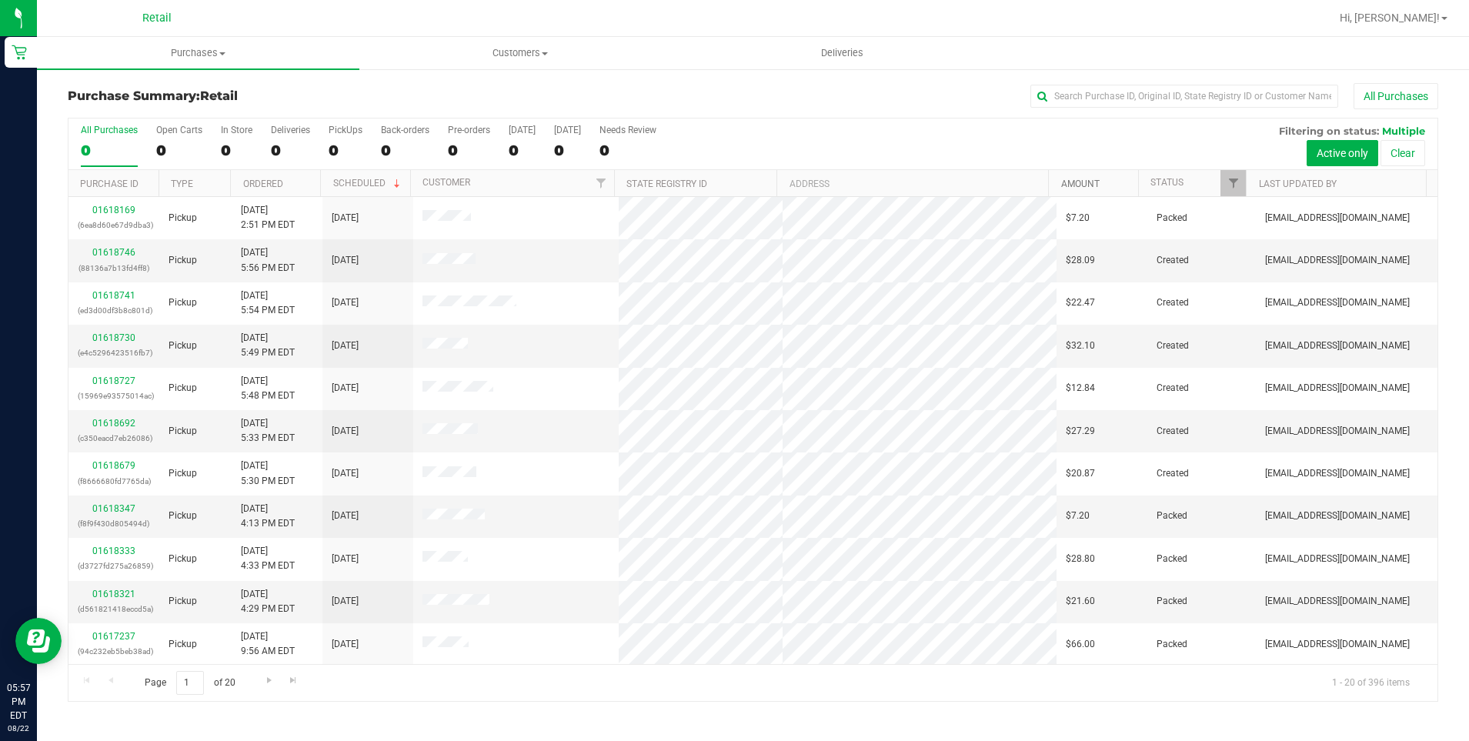
click at [1082, 179] on link "Amount" at bounding box center [1081, 184] width 38 height 11
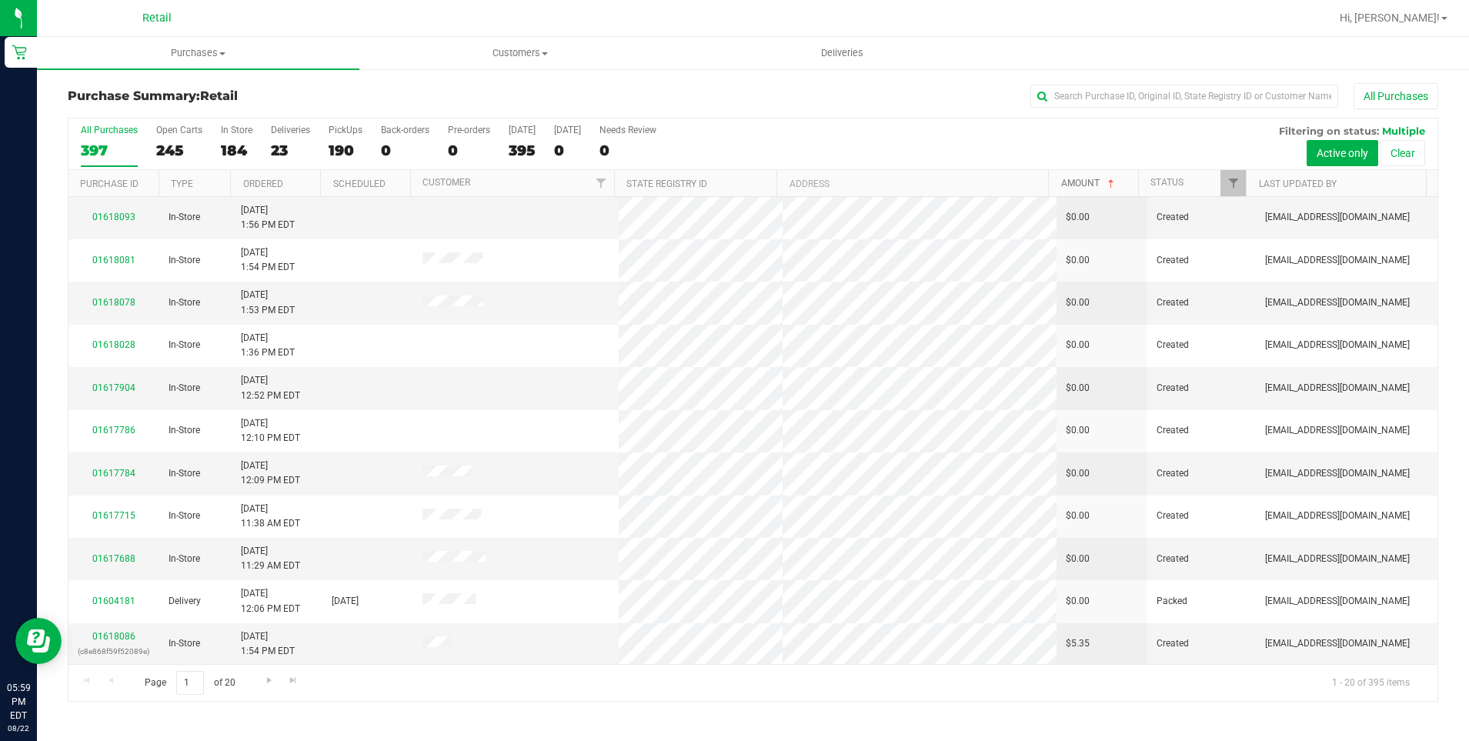
scroll to position [385, 0]
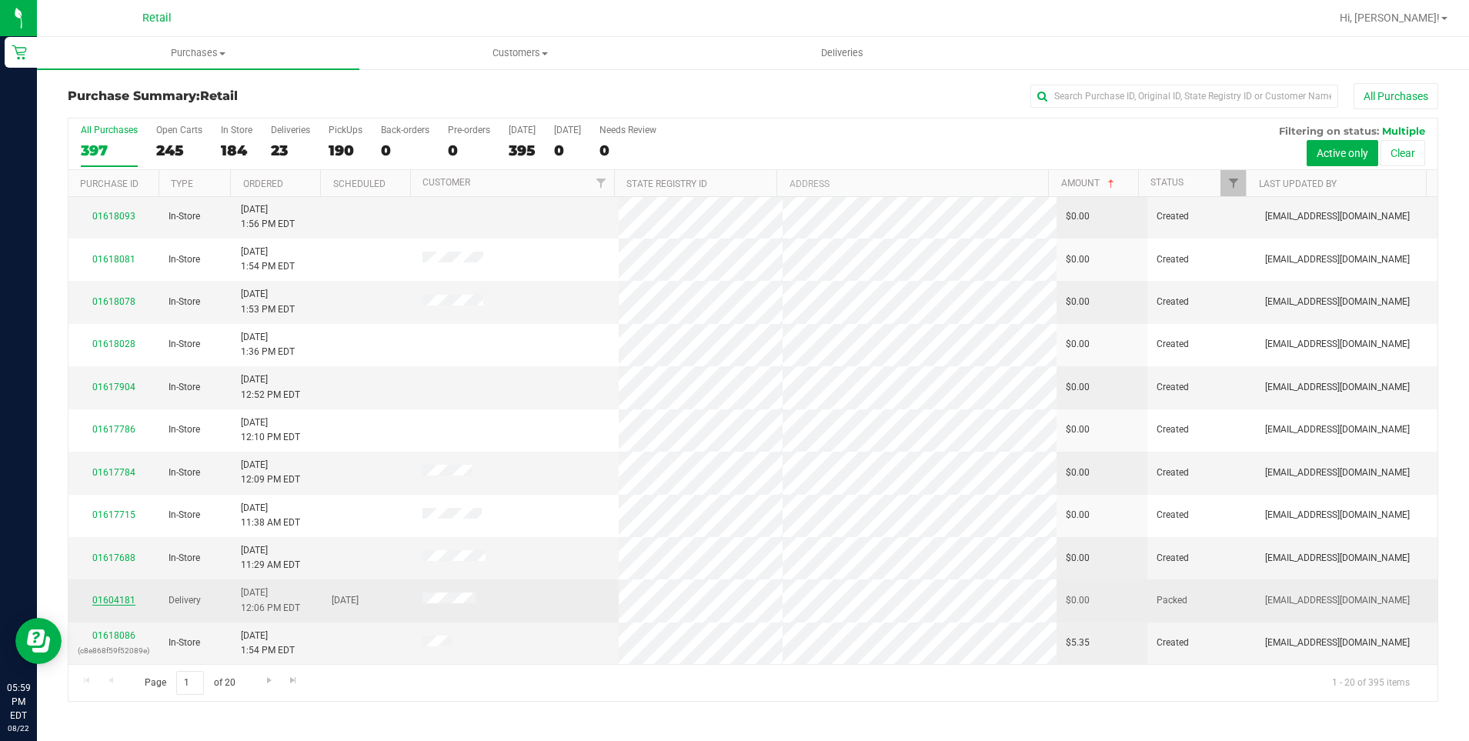
click at [112, 600] on link "01604181" at bounding box center [113, 600] width 43 height 11
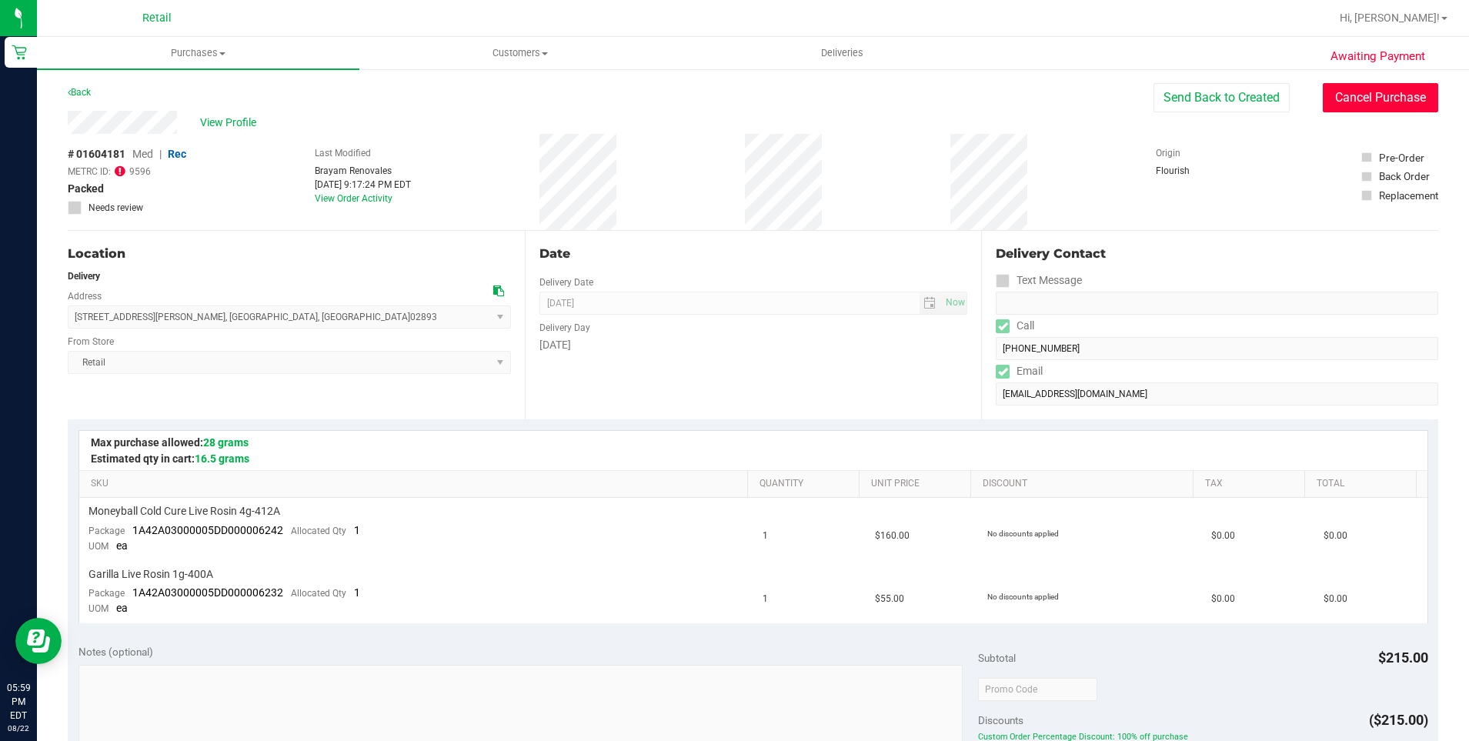
click at [1359, 90] on button "Cancel Purchase" at bounding box center [1380, 97] width 115 height 29
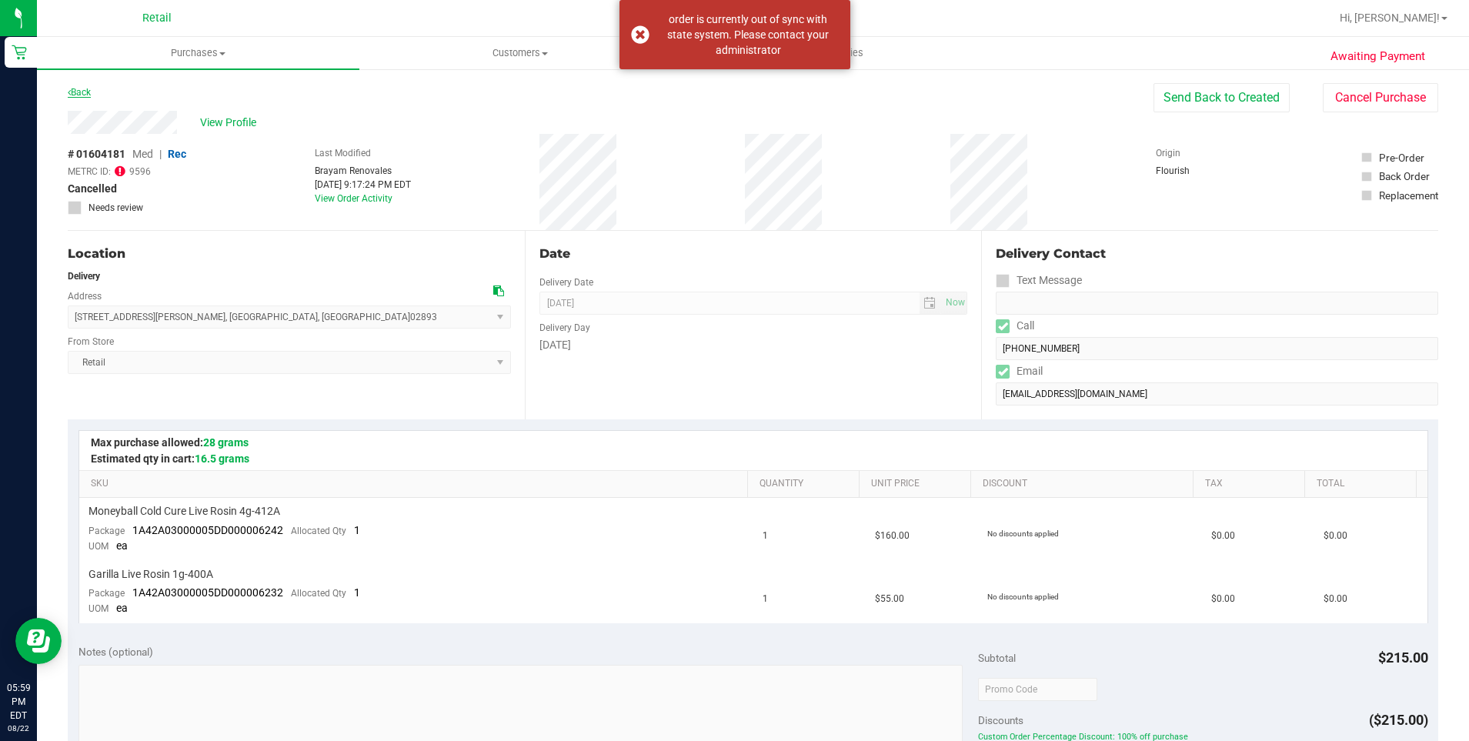
click at [81, 94] on link "Back" at bounding box center [79, 92] width 23 height 11
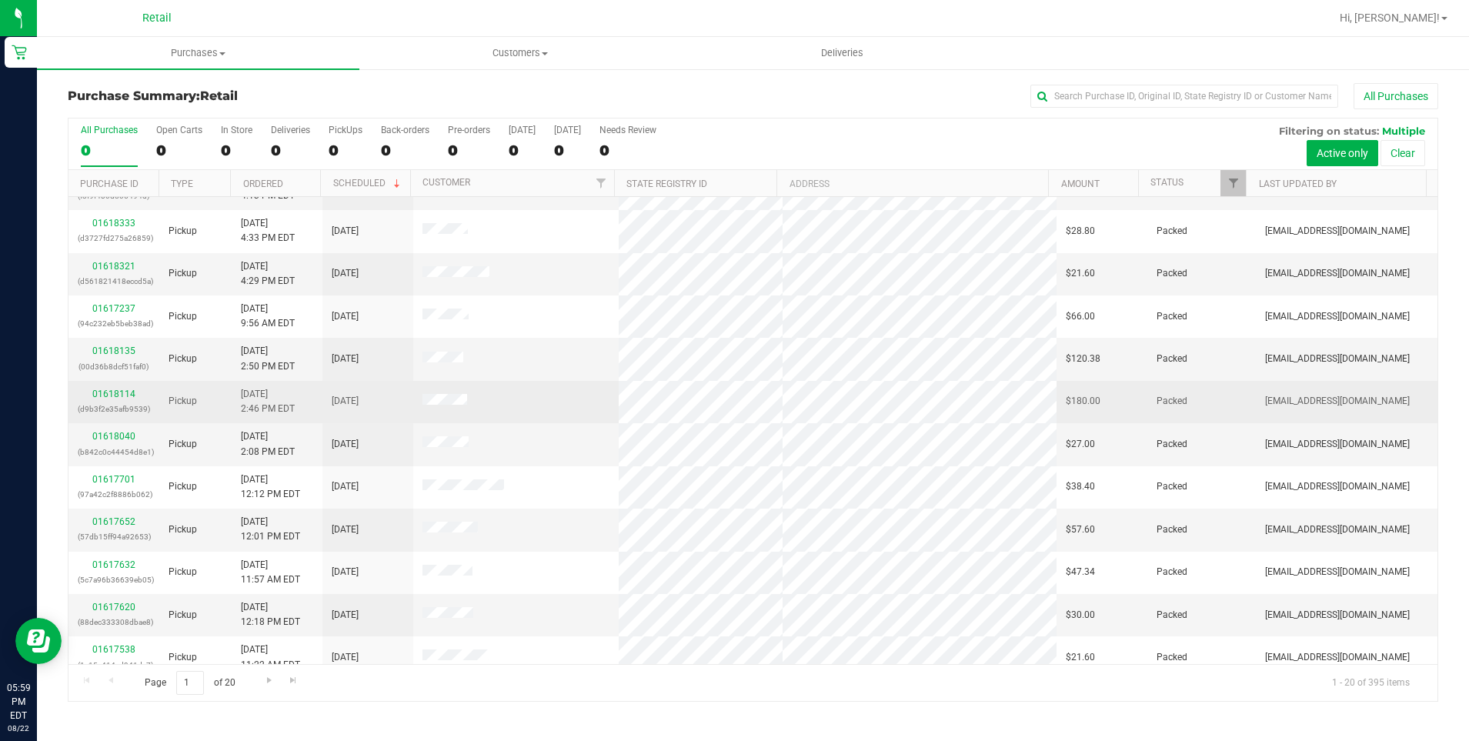
scroll to position [385, 0]
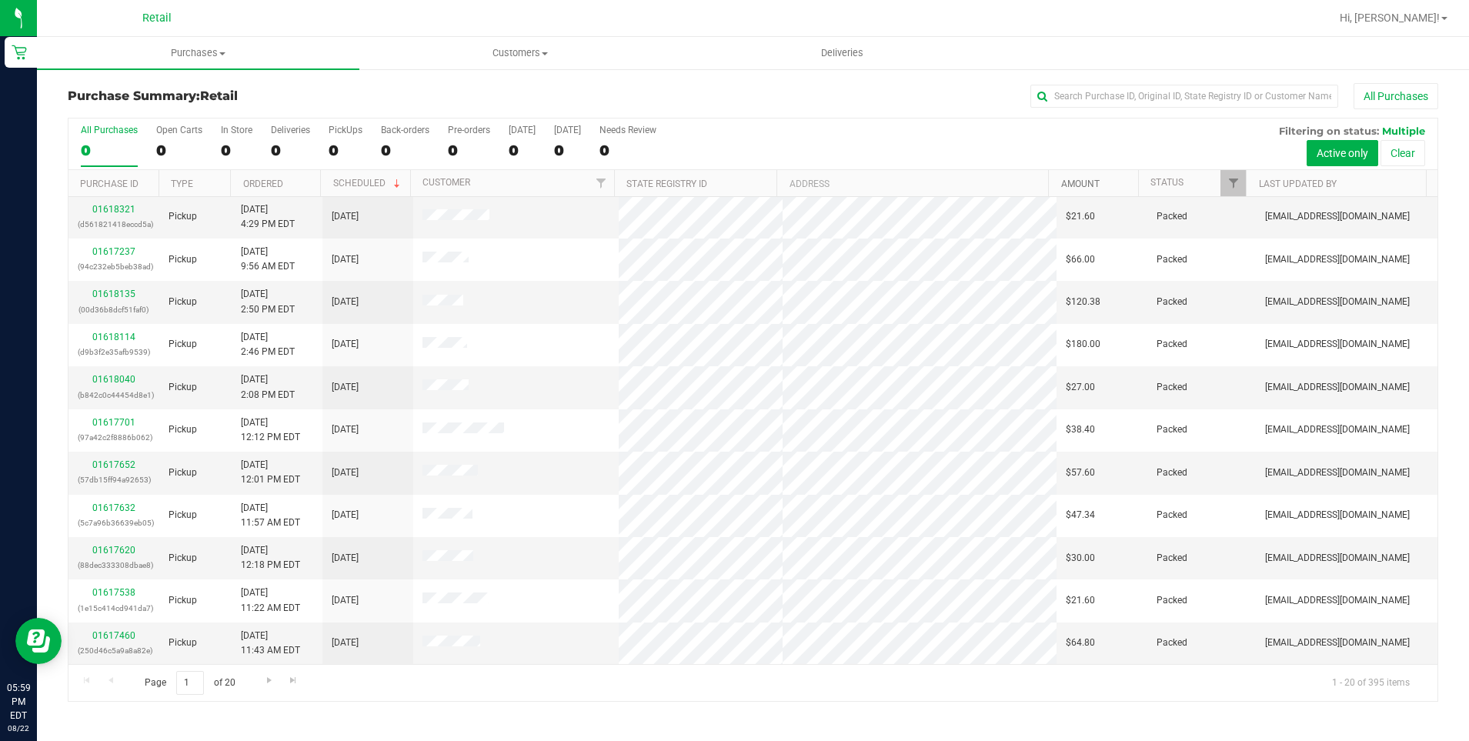
click at [1087, 184] on link "Amount" at bounding box center [1081, 184] width 38 height 11
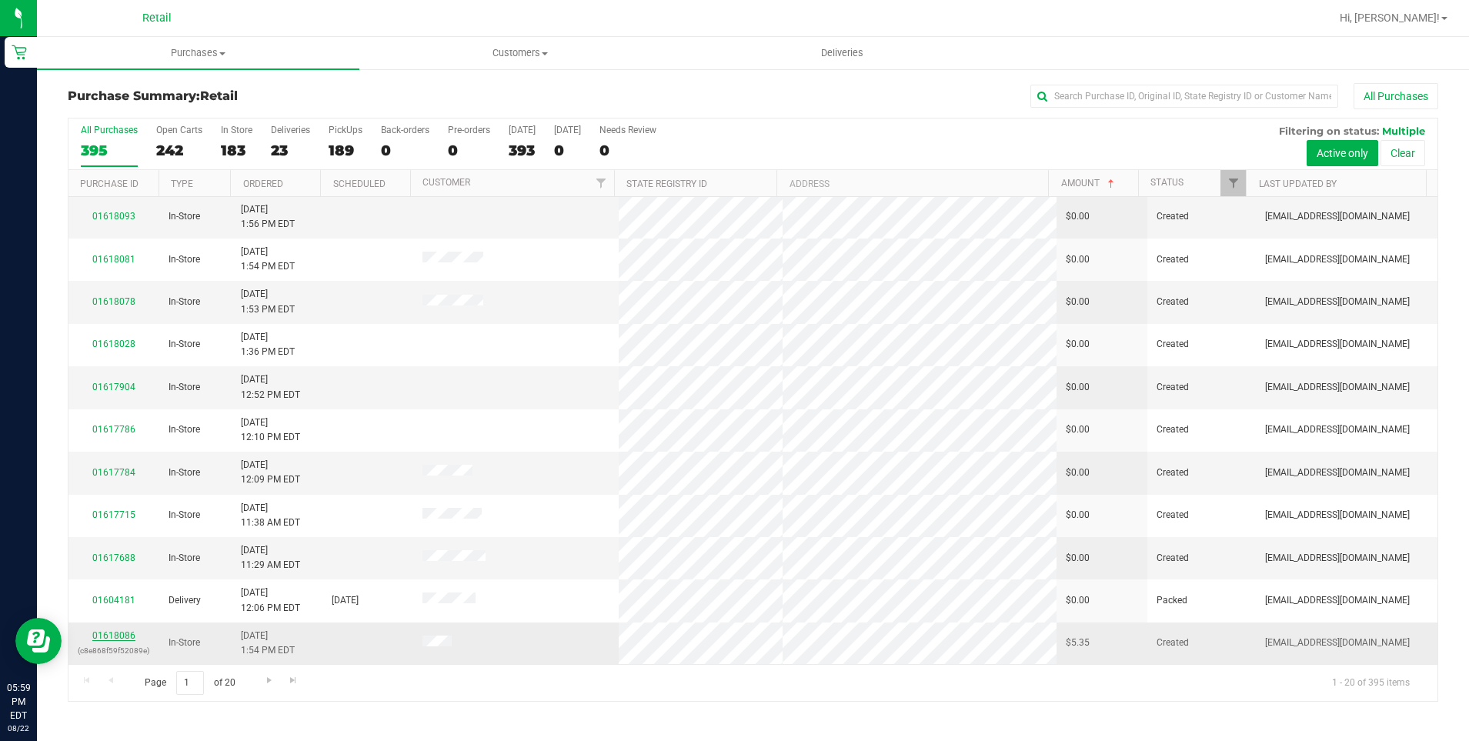
click at [108, 638] on link "01618086" at bounding box center [113, 635] width 43 height 11
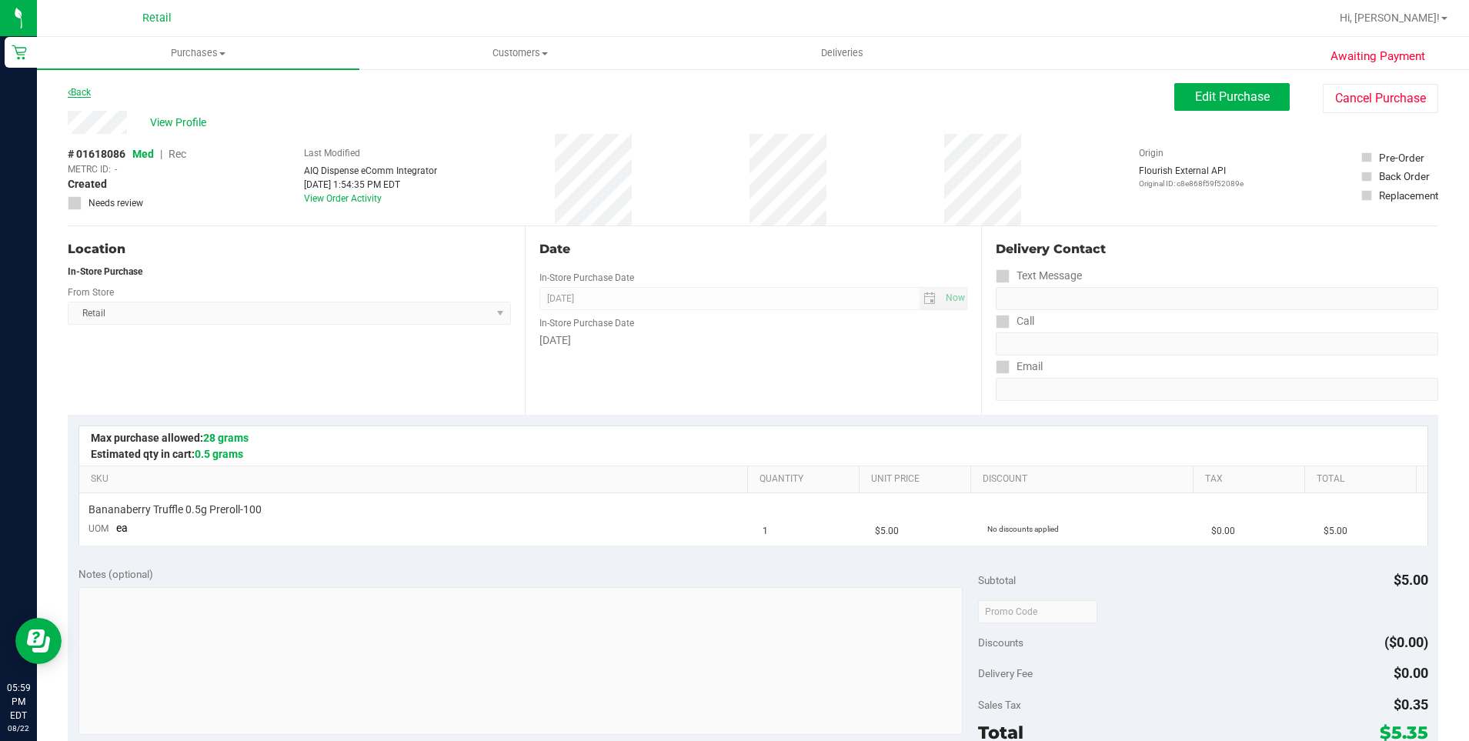
click at [87, 91] on link "Back" at bounding box center [79, 92] width 23 height 11
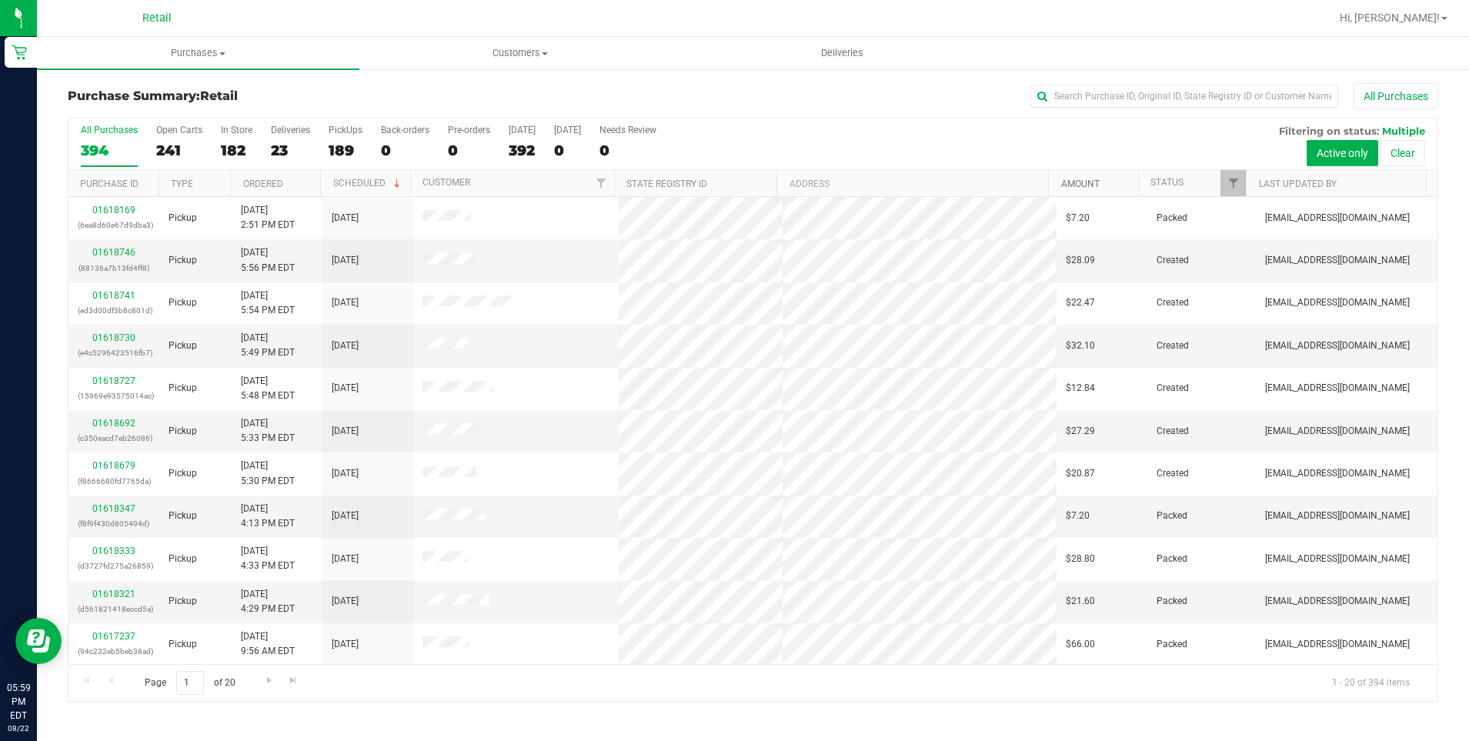
click at [1079, 186] on link "Amount" at bounding box center [1081, 184] width 38 height 11
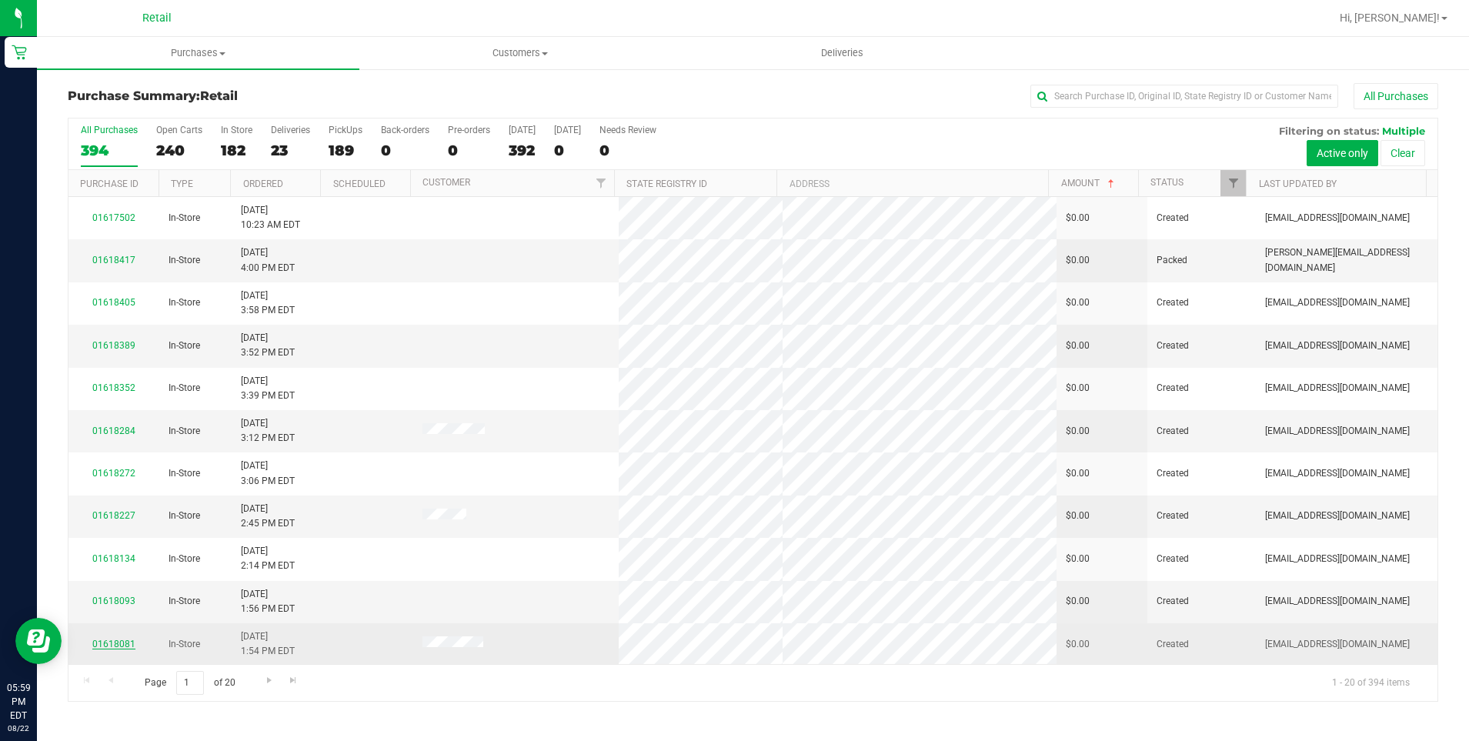
click at [115, 643] on link "01618081" at bounding box center [113, 644] width 43 height 11
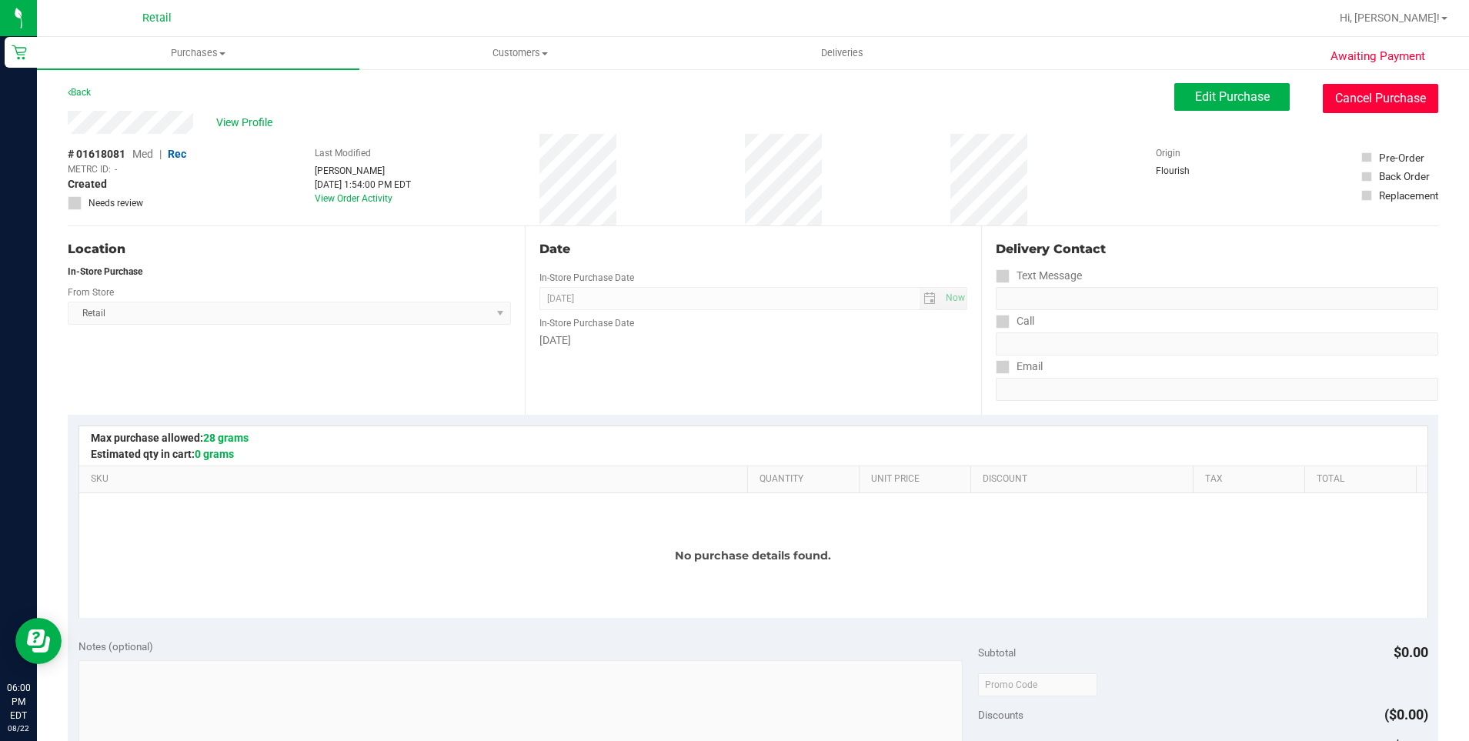
click at [1369, 89] on button "Cancel Purchase" at bounding box center [1380, 98] width 115 height 29
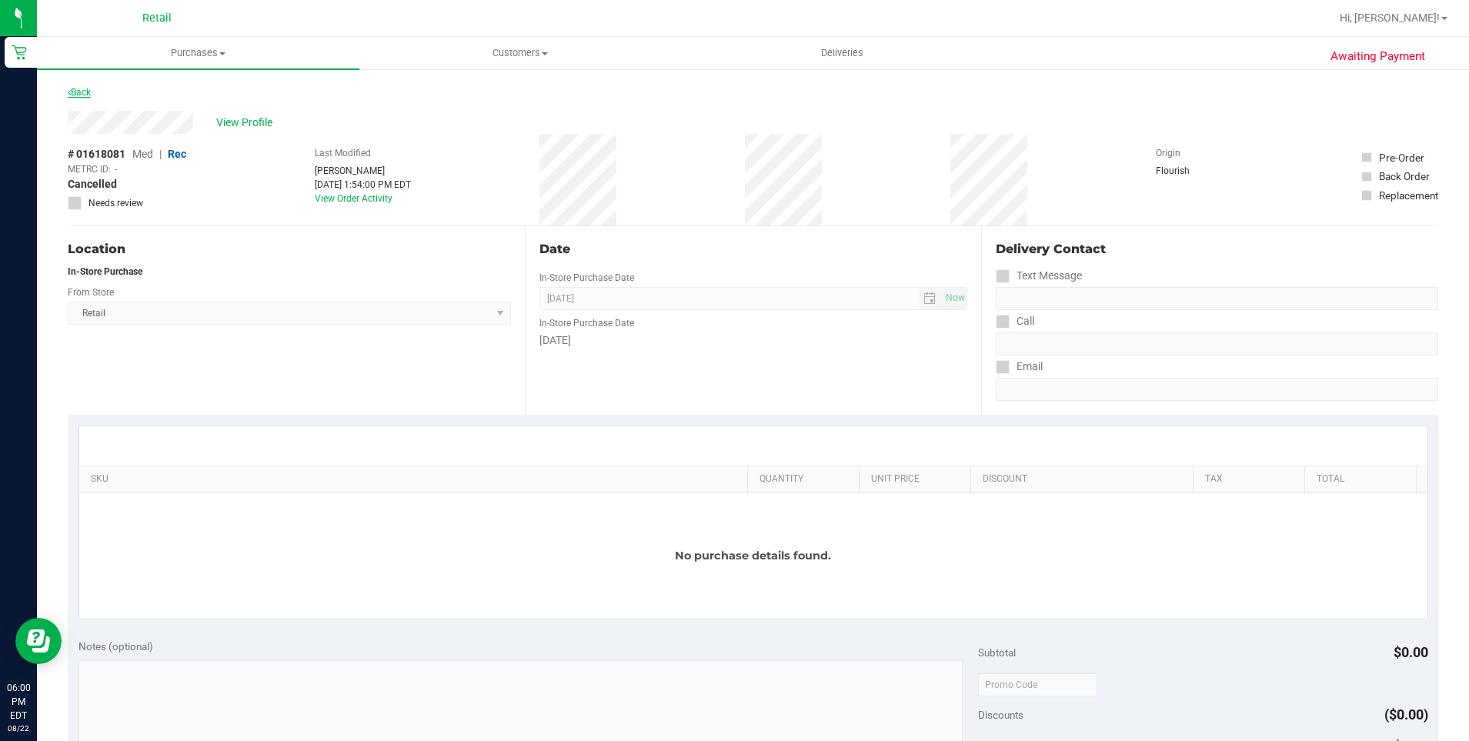
click at [77, 89] on link "Back" at bounding box center [79, 92] width 23 height 11
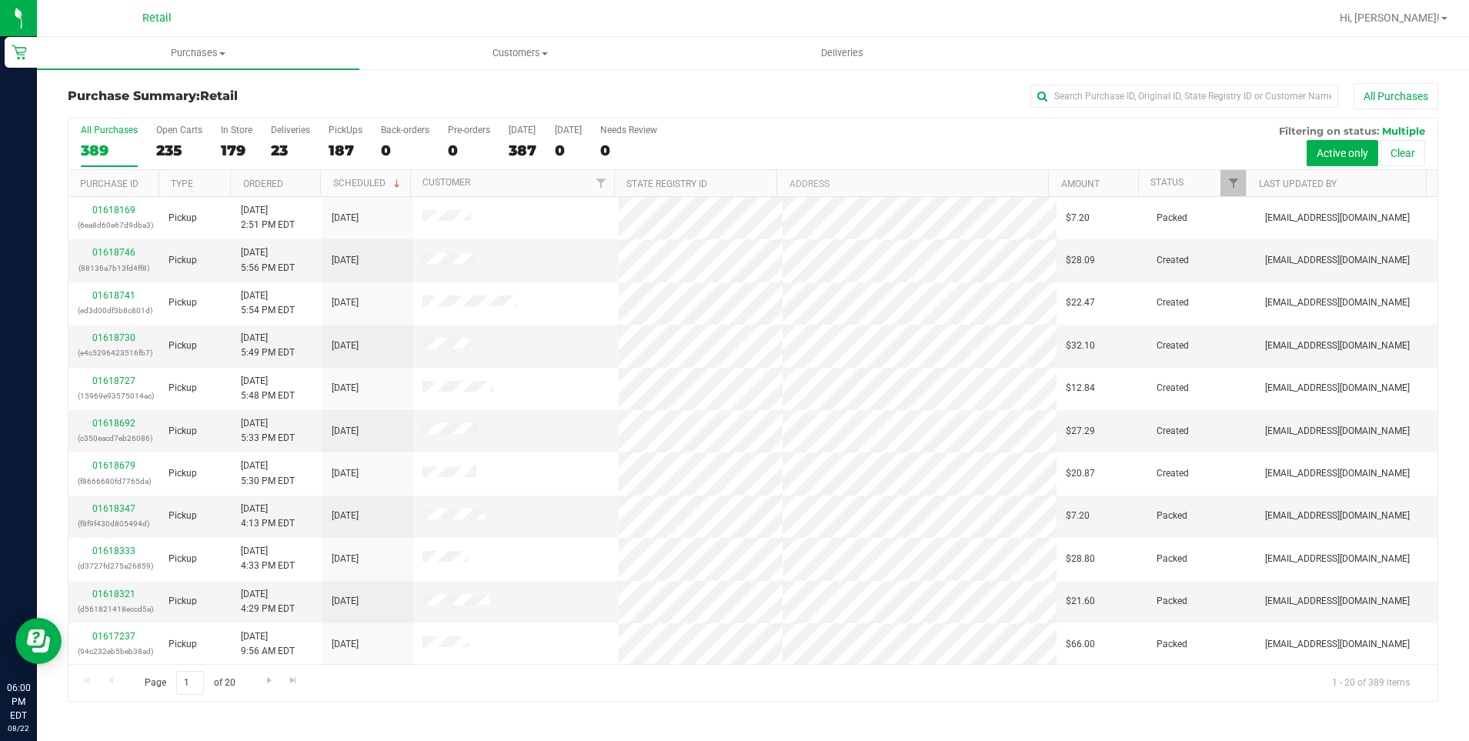
click at [1073, 177] on th "Amount" at bounding box center [1093, 183] width 90 height 27
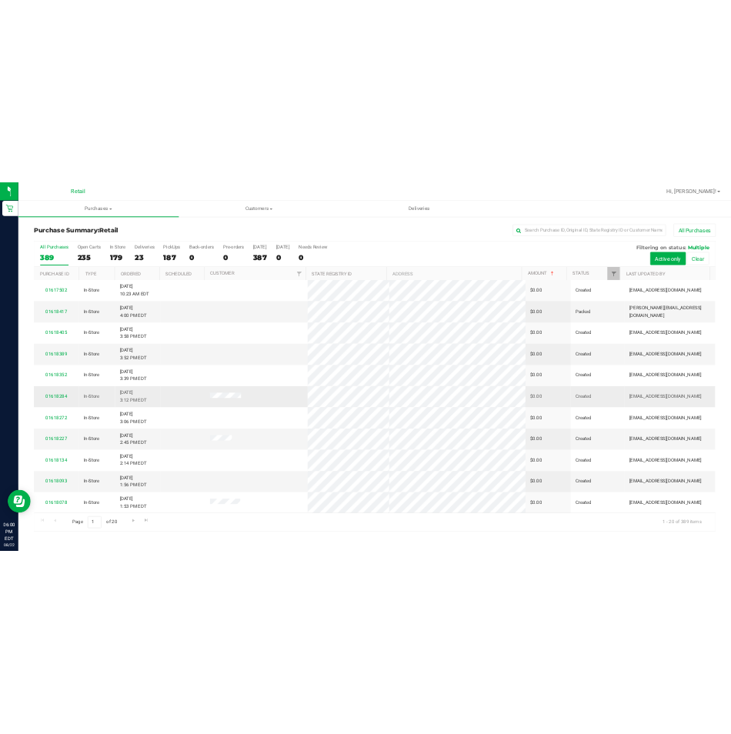
scroll to position [385, 0]
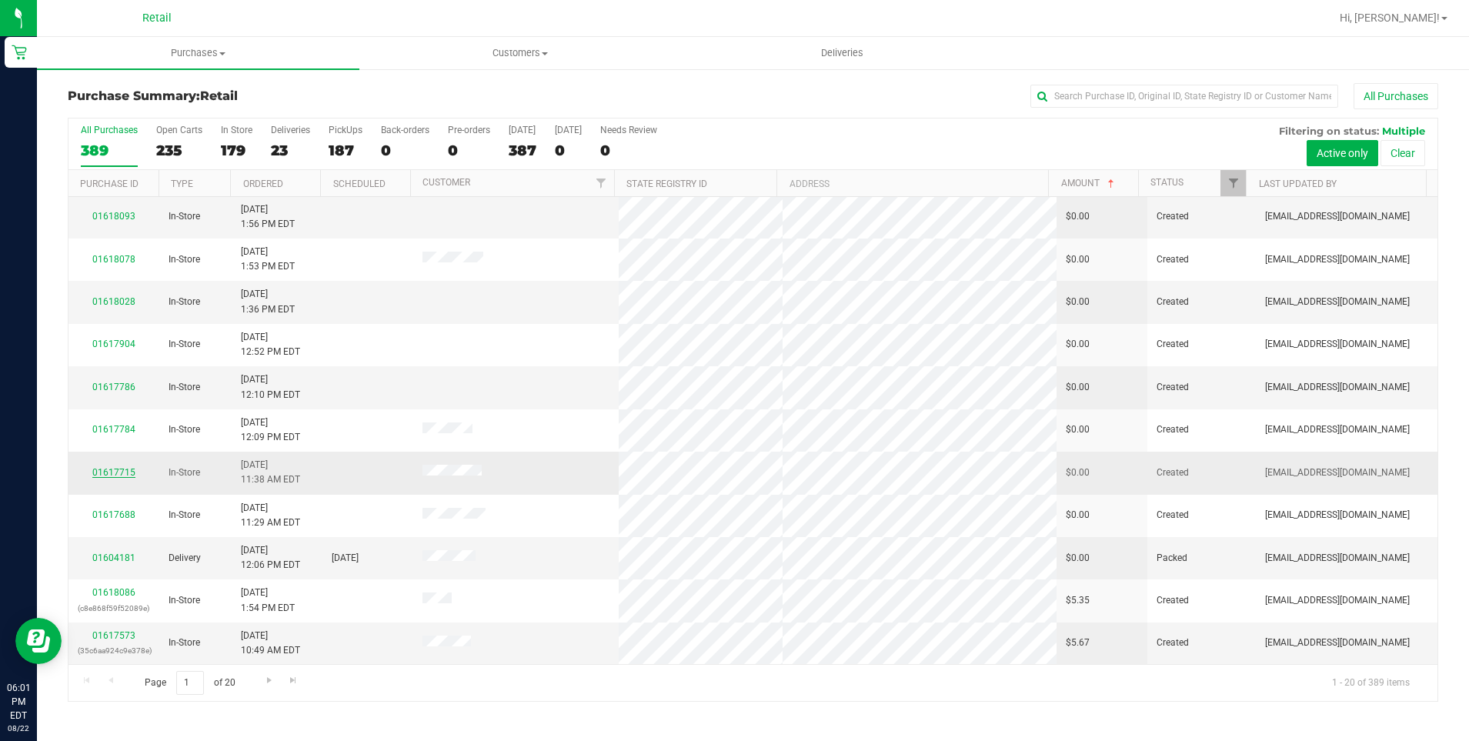
click at [102, 474] on link "01617715" at bounding box center [113, 472] width 43 height 11
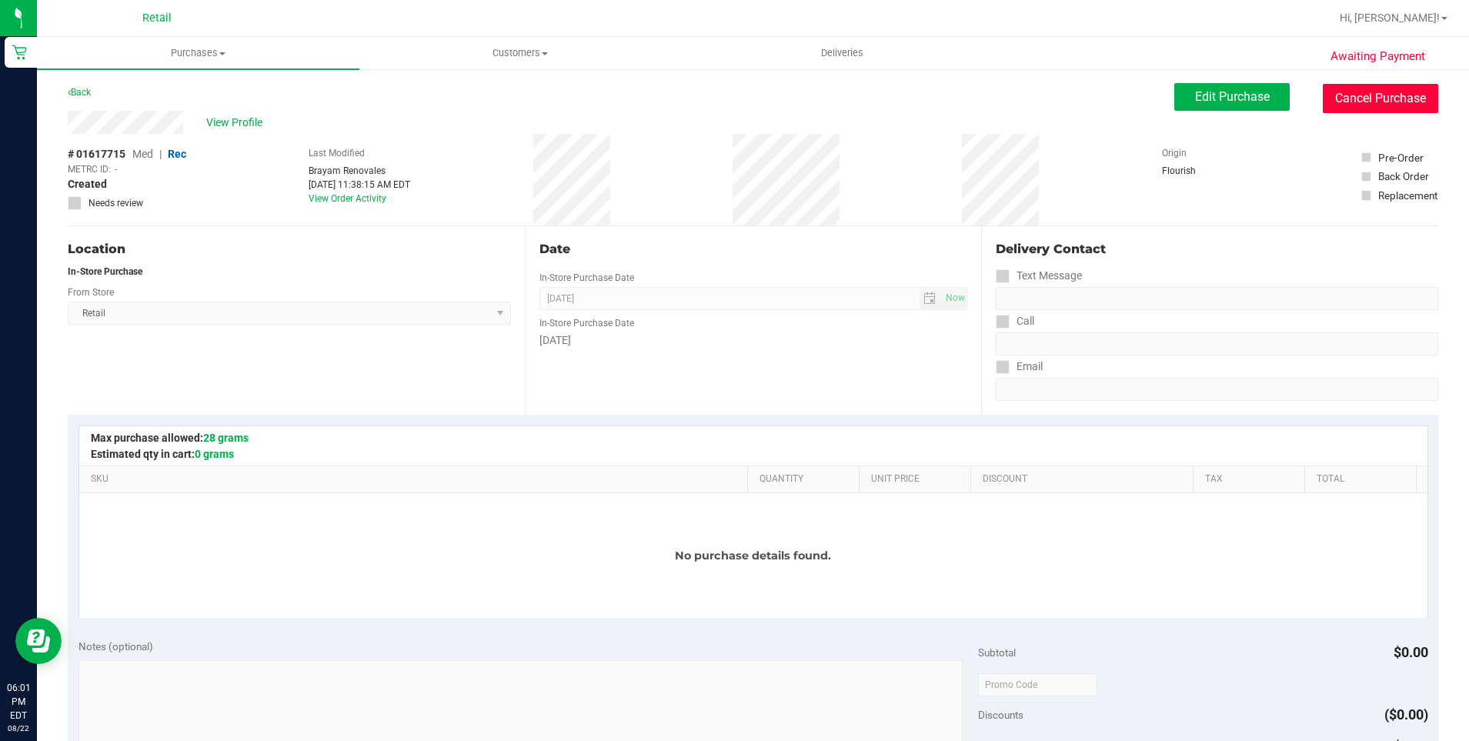
click at [1373, 99] on button "Cancel Purchase" at bounding box center [1380, 98] width 115 height 29
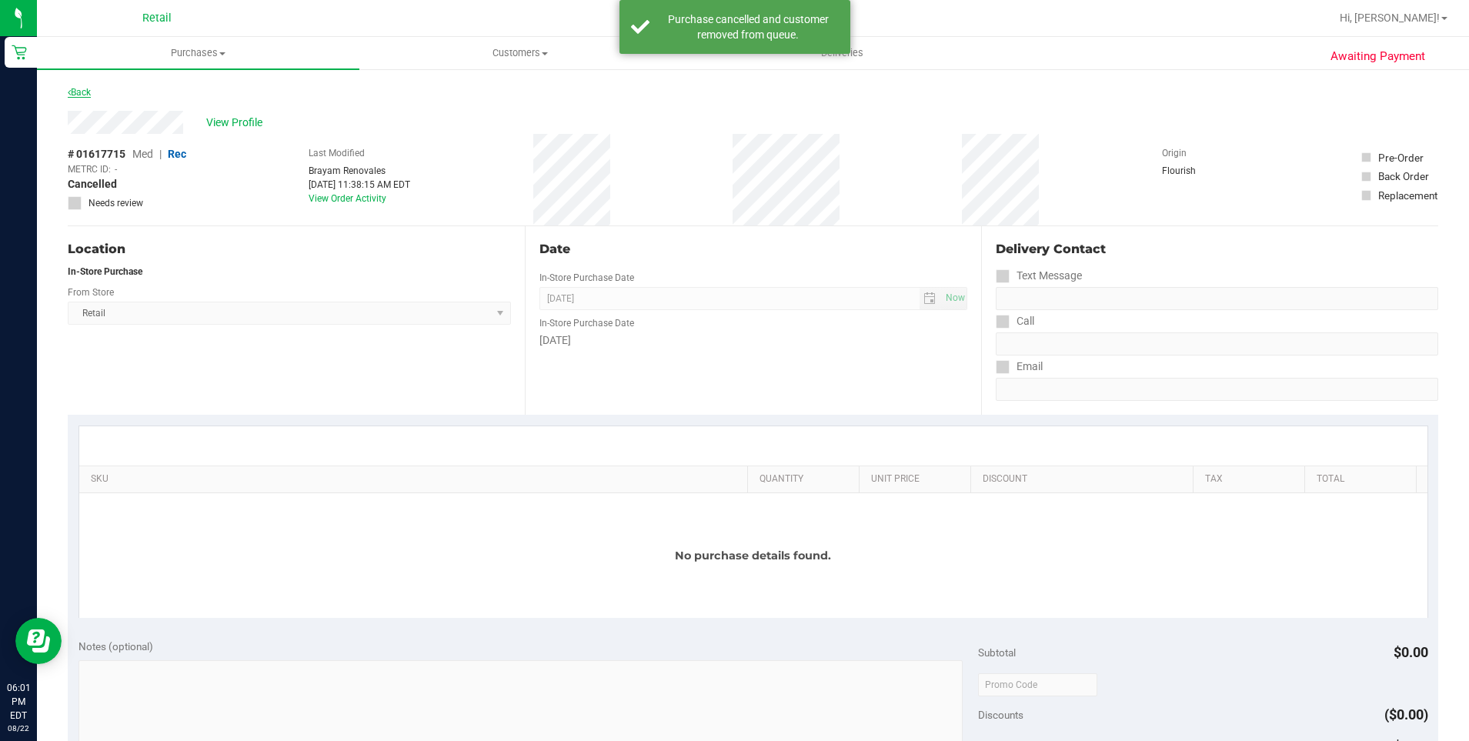
click at [85, 88] on link "Back" at bounding box center [79, 92] width 23 height 11
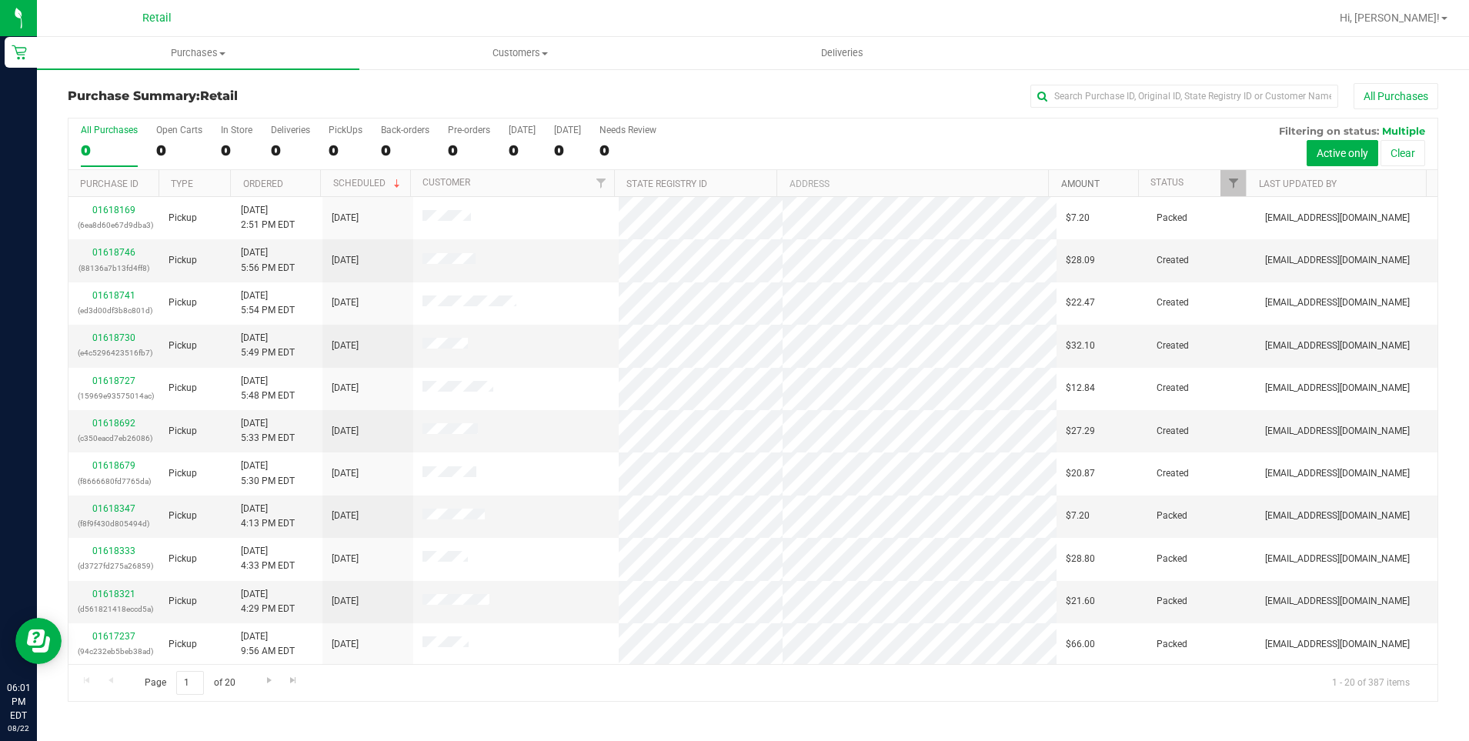
click at [1068, 186] on link "Amount" at bounding box center [1081, 184] width 38 height 11
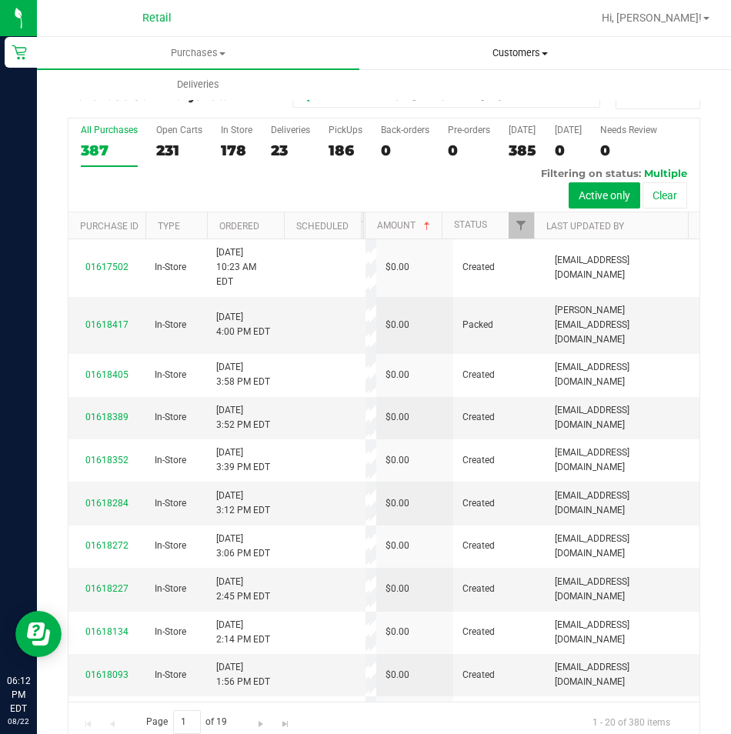
click at [500, 55] on span "Customers" at bounding box center [520, 53] width 321 height 14
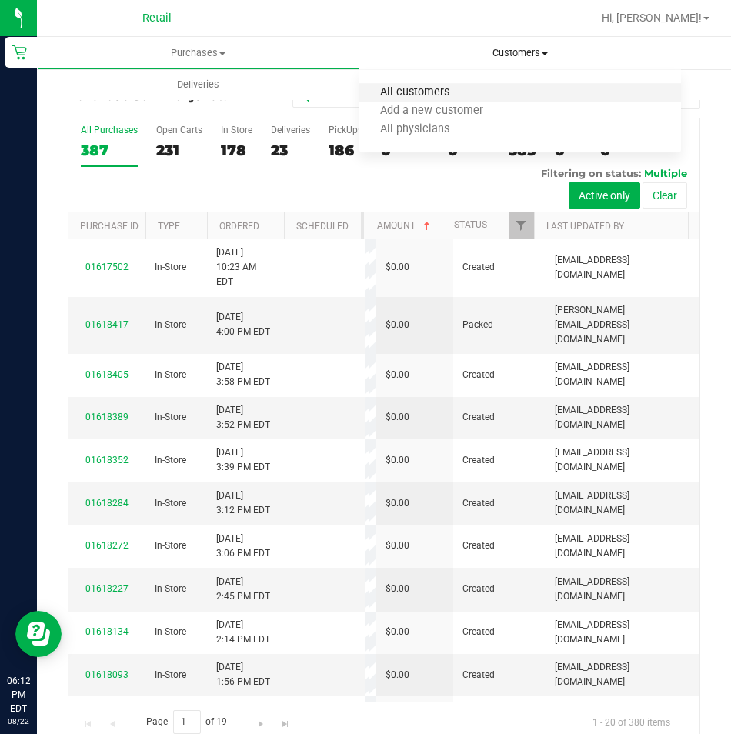
click at [397, 96] on span "All customers" at bounding box center [414, 92] width 111 height 13
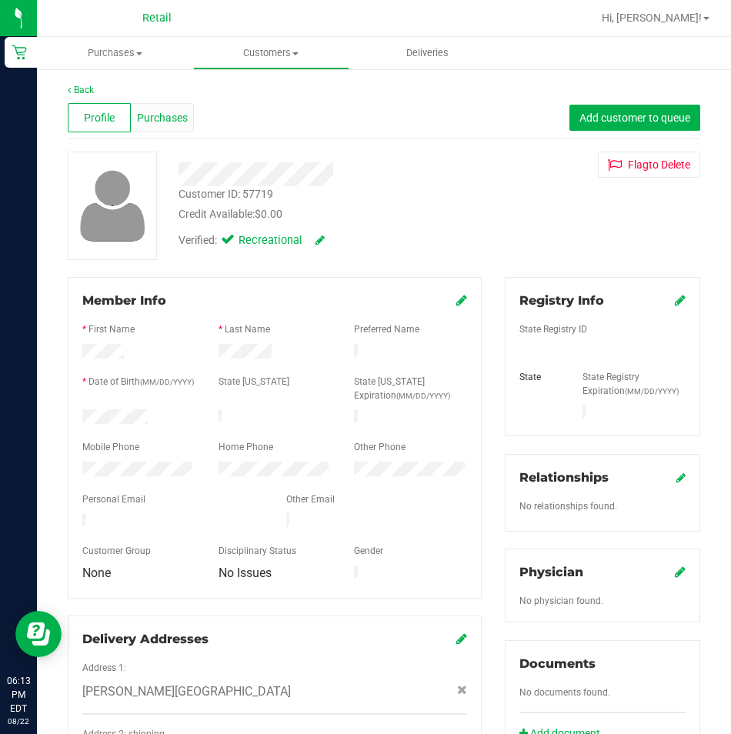
click at [159, 118] on span "Purchases" at bounding box center [162, 118] width 51 height 16
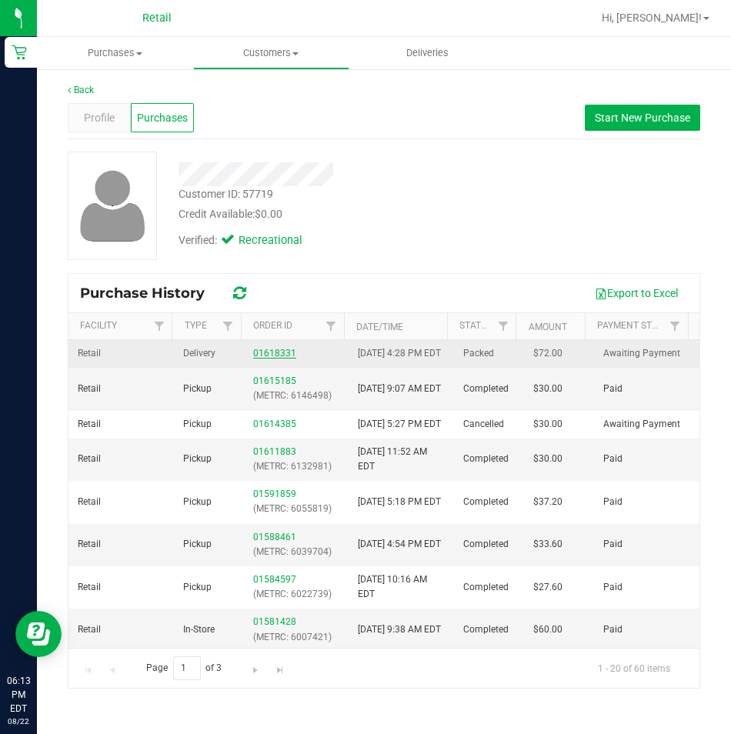
click at [270, 359] on link "01618331" at bounding box center [274, 353] width 43 height 11
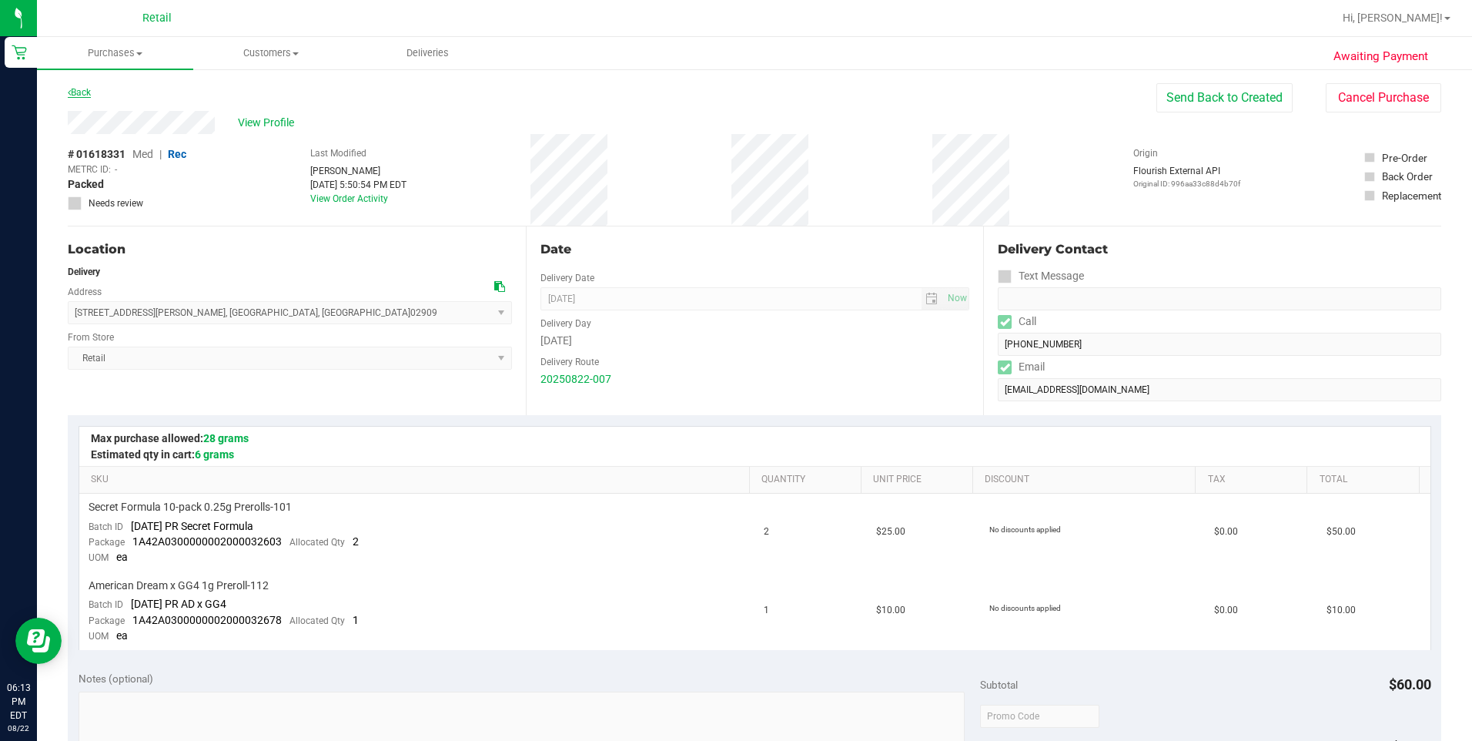
click at [82, 93] on link "Back" at bounding box center [79, 92] width 23 height 11
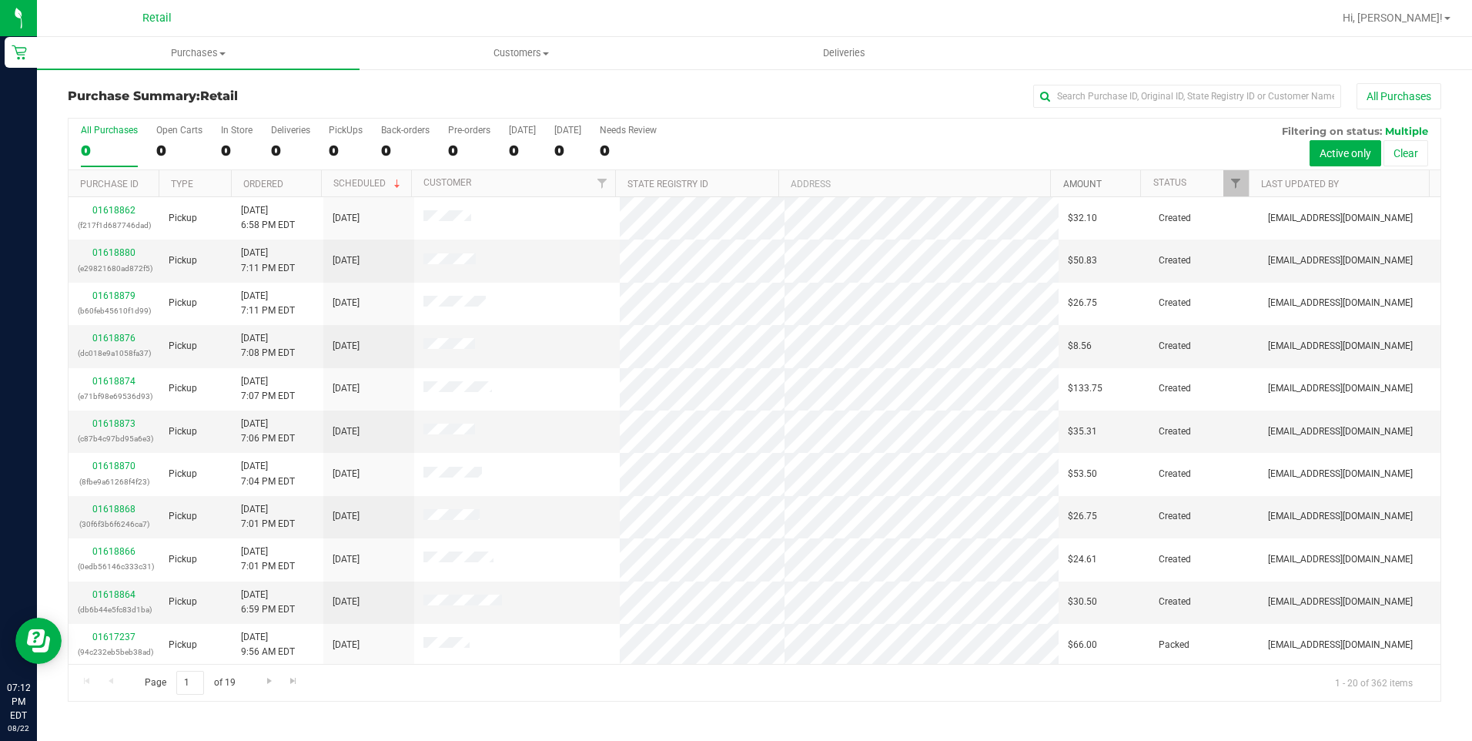
click at [1074, 184] on link "Amount" at bounding box center [1082, 184] width 38 height 11
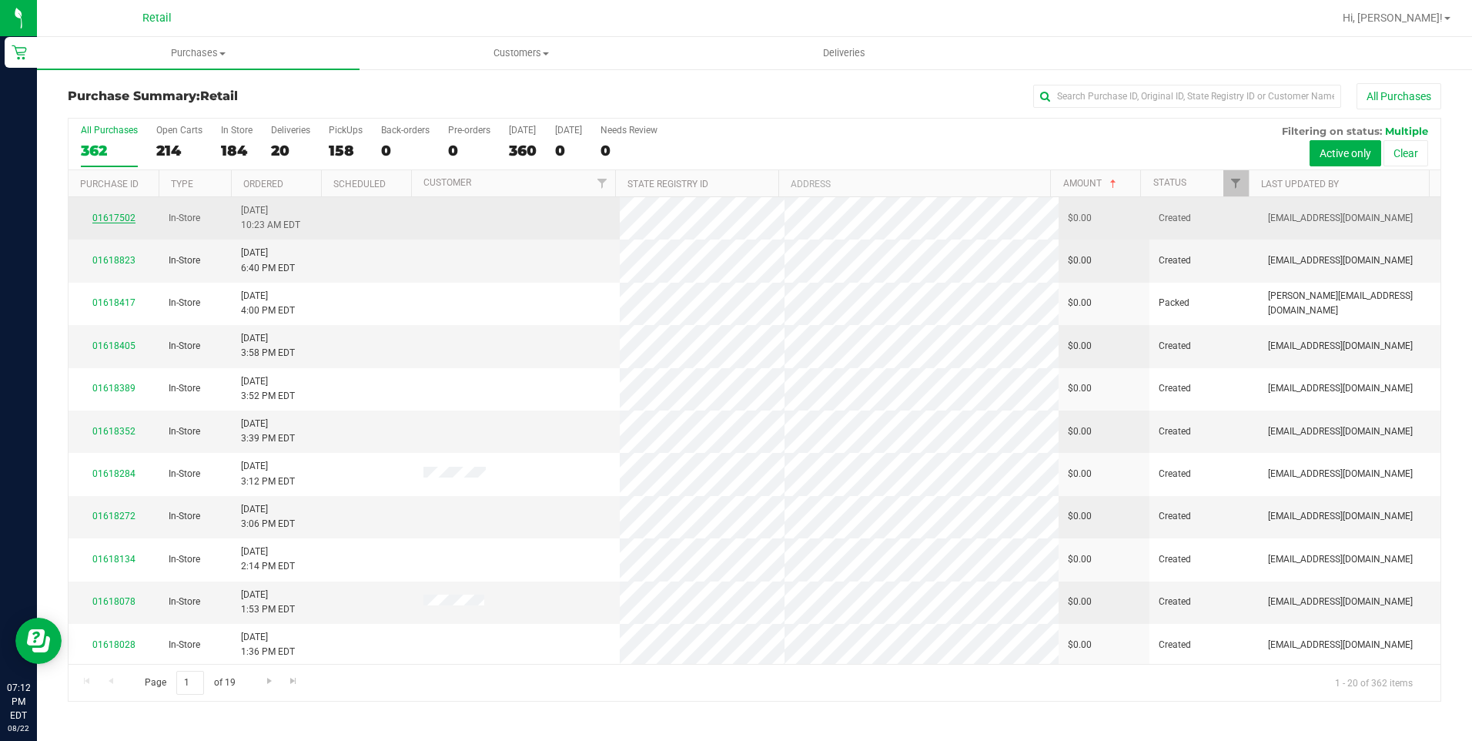
click at [104, 219] on link "01617502" at bounding box center [113, 217] width 43 height 11
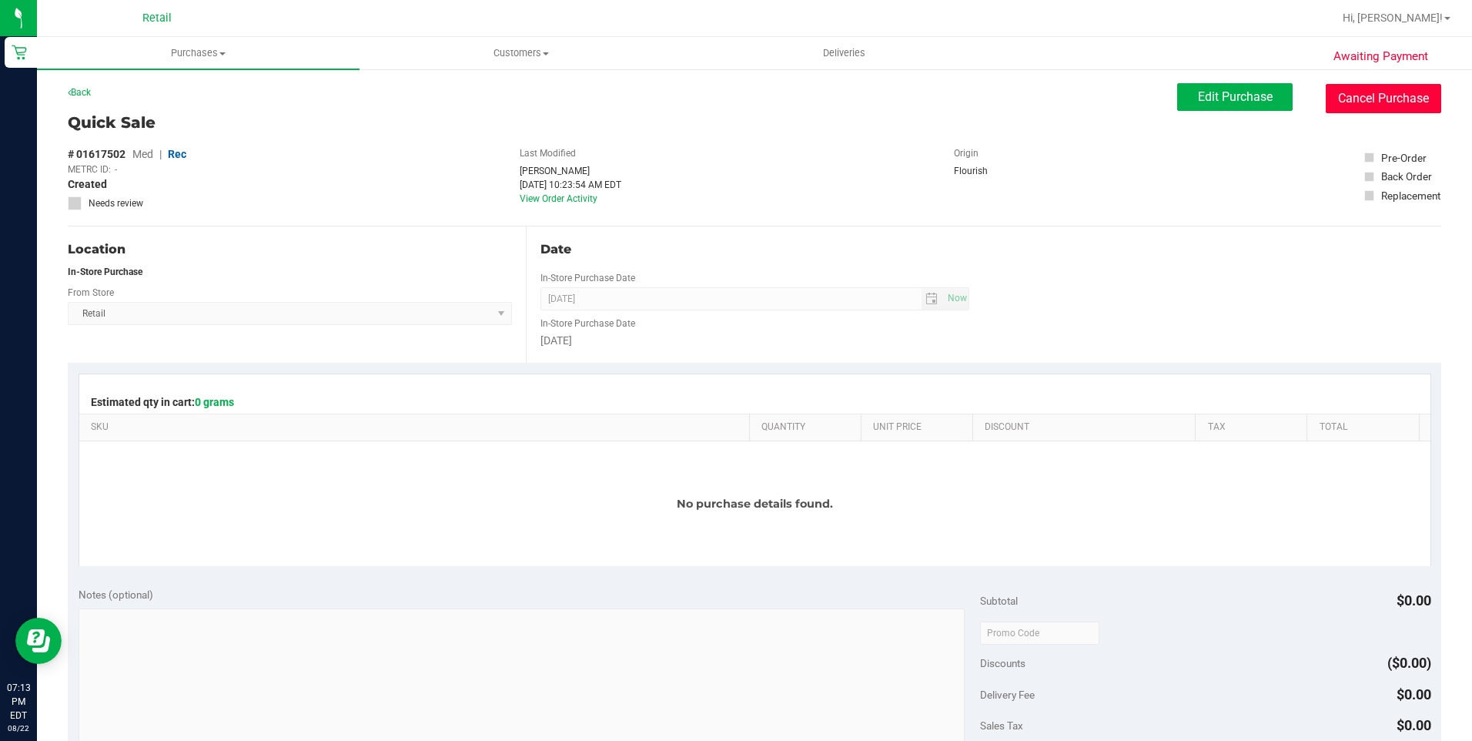
click at [1409, 95] on button "Cancel Purchase" at bounding box center [1383, 98] width 115 height 29
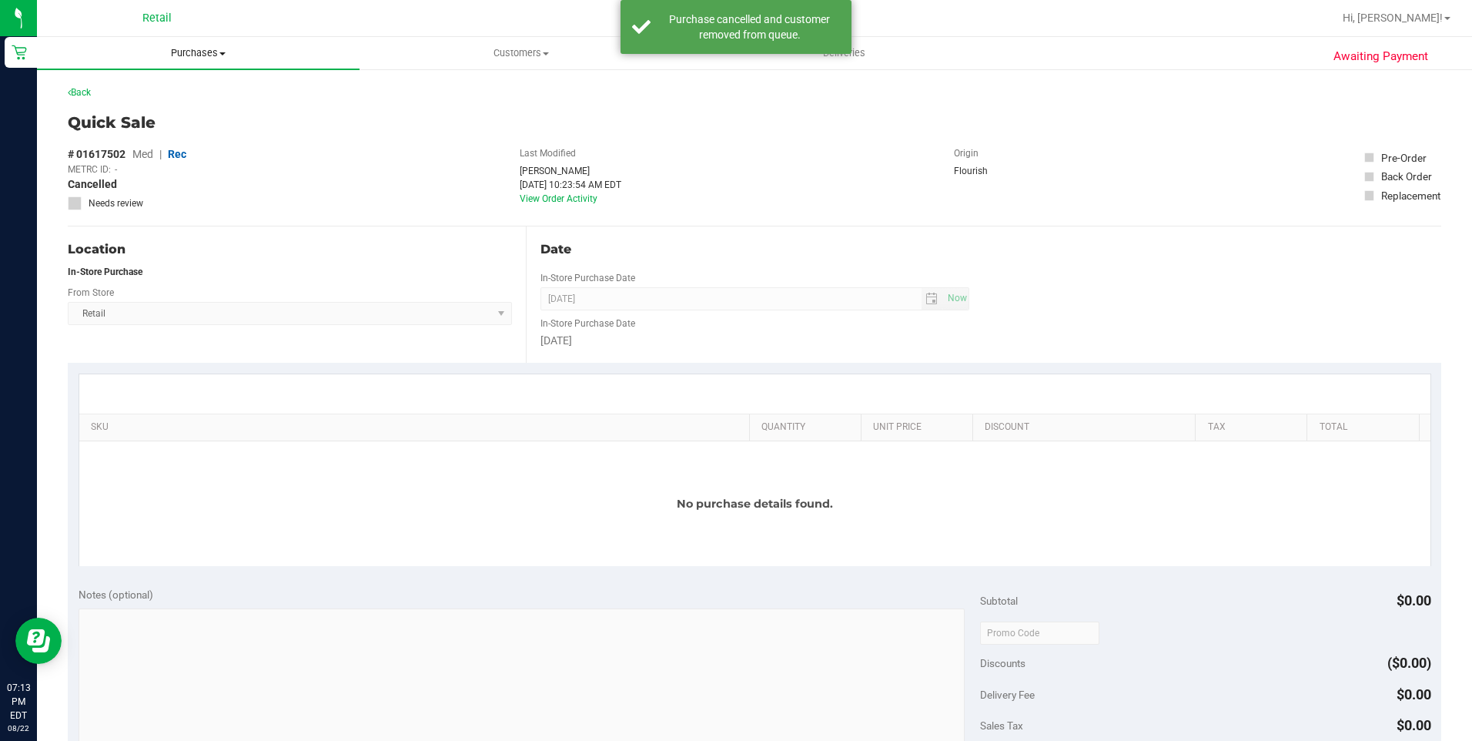
click at [176, 55] on span "Purchases" at bounding box center [198, 53] width 323 height 14
click at [162, 86] on span "Summary of purchases" at bounding box center [116, 92] width 158 height 13
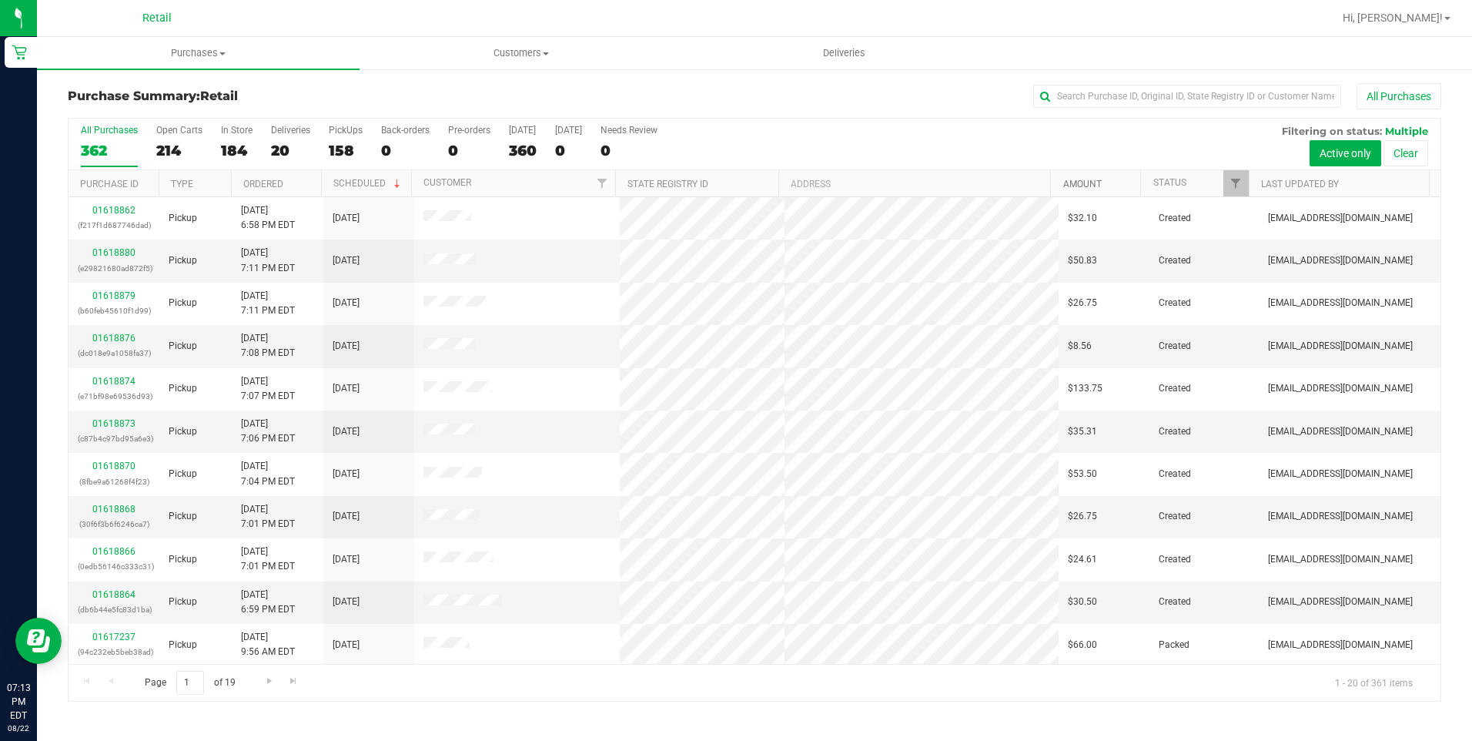
click at [1093, 185] on link "Amount" at bounding box center [1082, 184] width 38 height 11
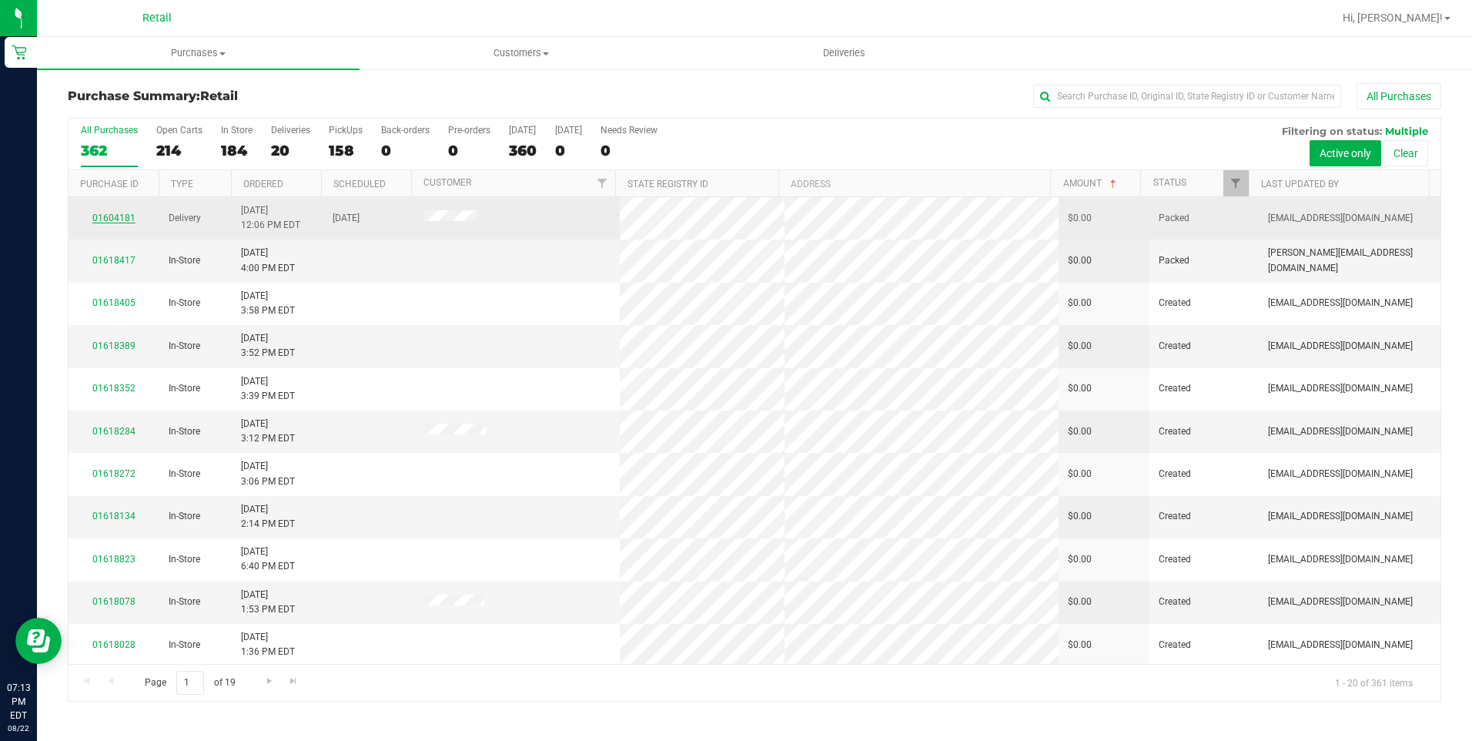
click at [101, 215] on link "01604181" at bounding box center [113, 217] width 43 height 11
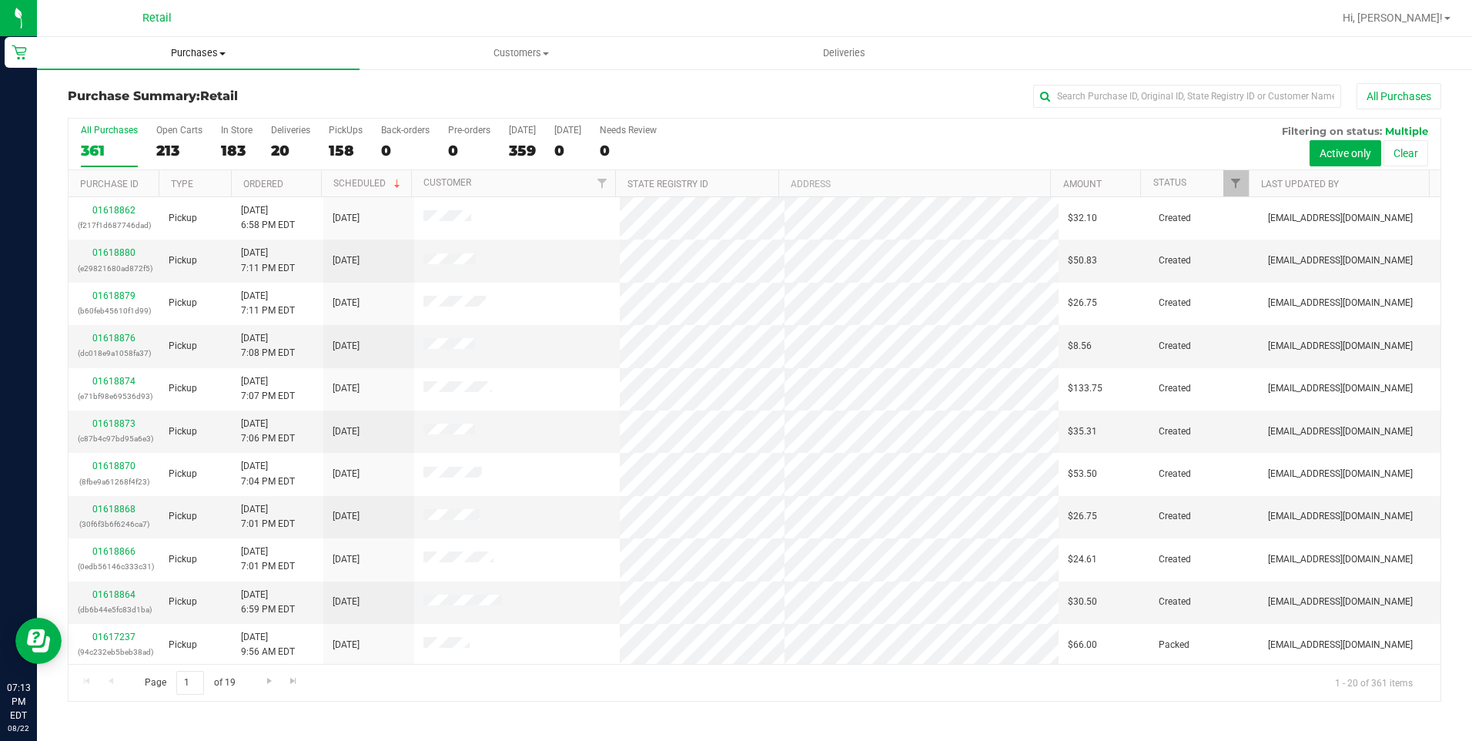
click at [174, 54] on span "Purchases" at bounding box center [198, 53] width 323 height 14
click at [142, 89] on span "Summary of purchases" at bounding box center [116, 92] width 158 height 13
click at [1075, 182] on link "Amount" at bounding box center [1082, 184] width 38 height 11
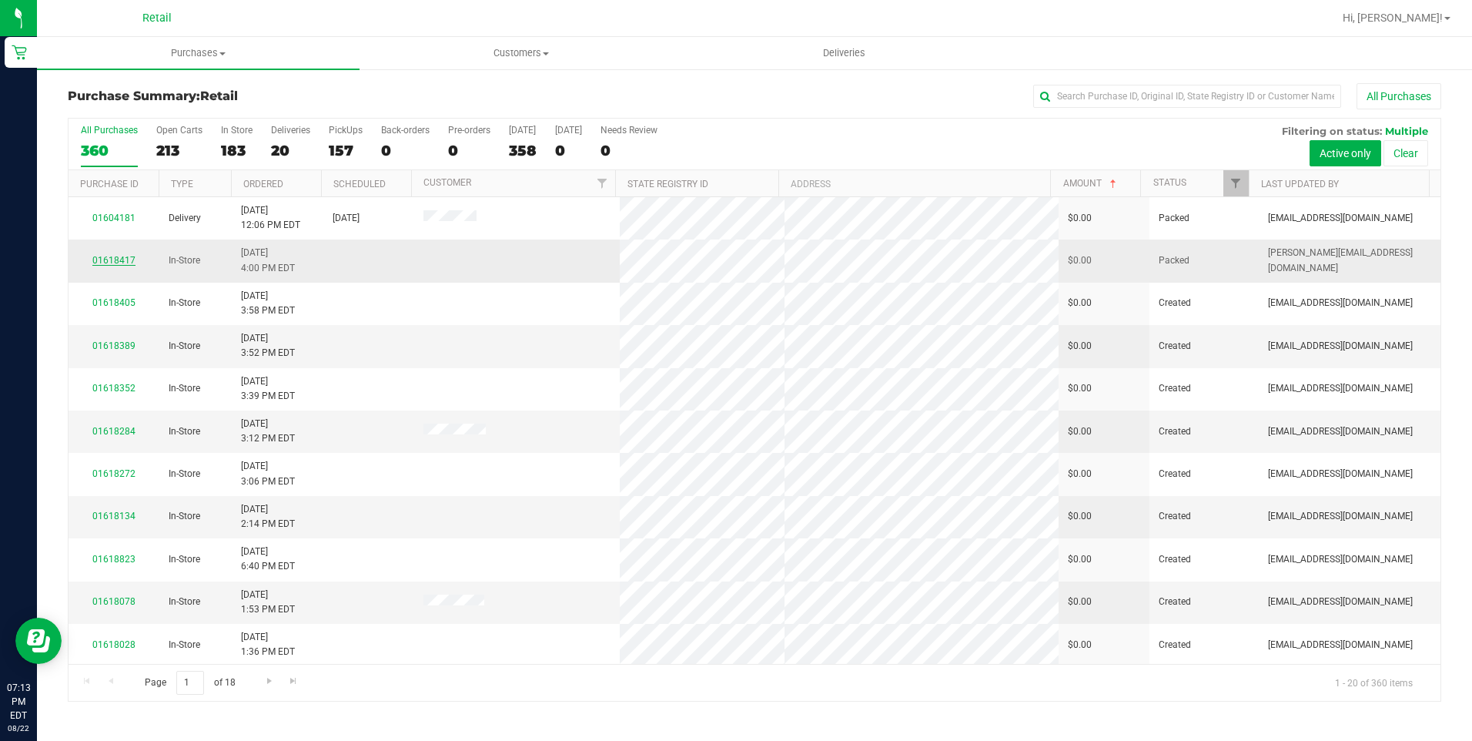
click at [119, 256] on link "01618417" at bounding box center [113, 260] width 43 height 11
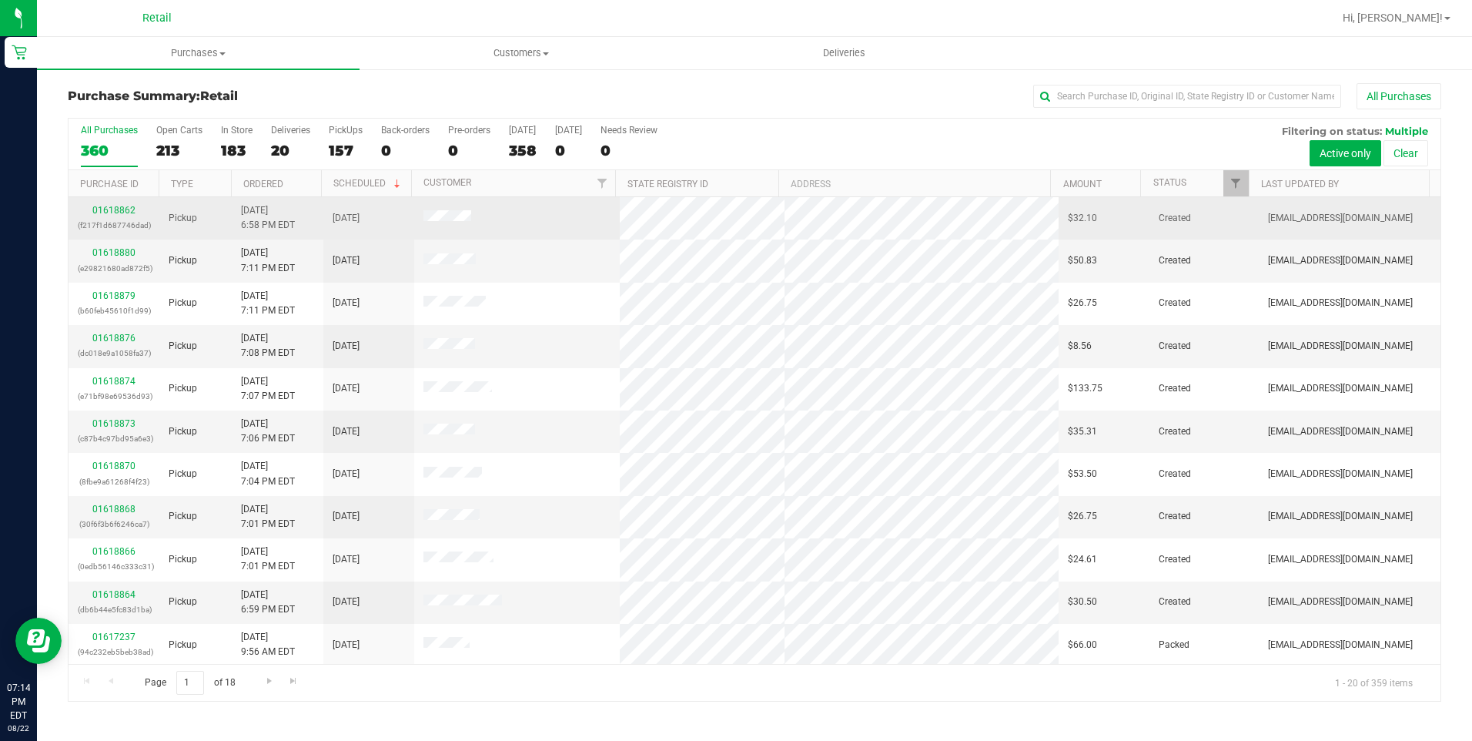
click at [1066, 197] on td "$32.10" at bounding box center [1103, 218] width 91 height 42
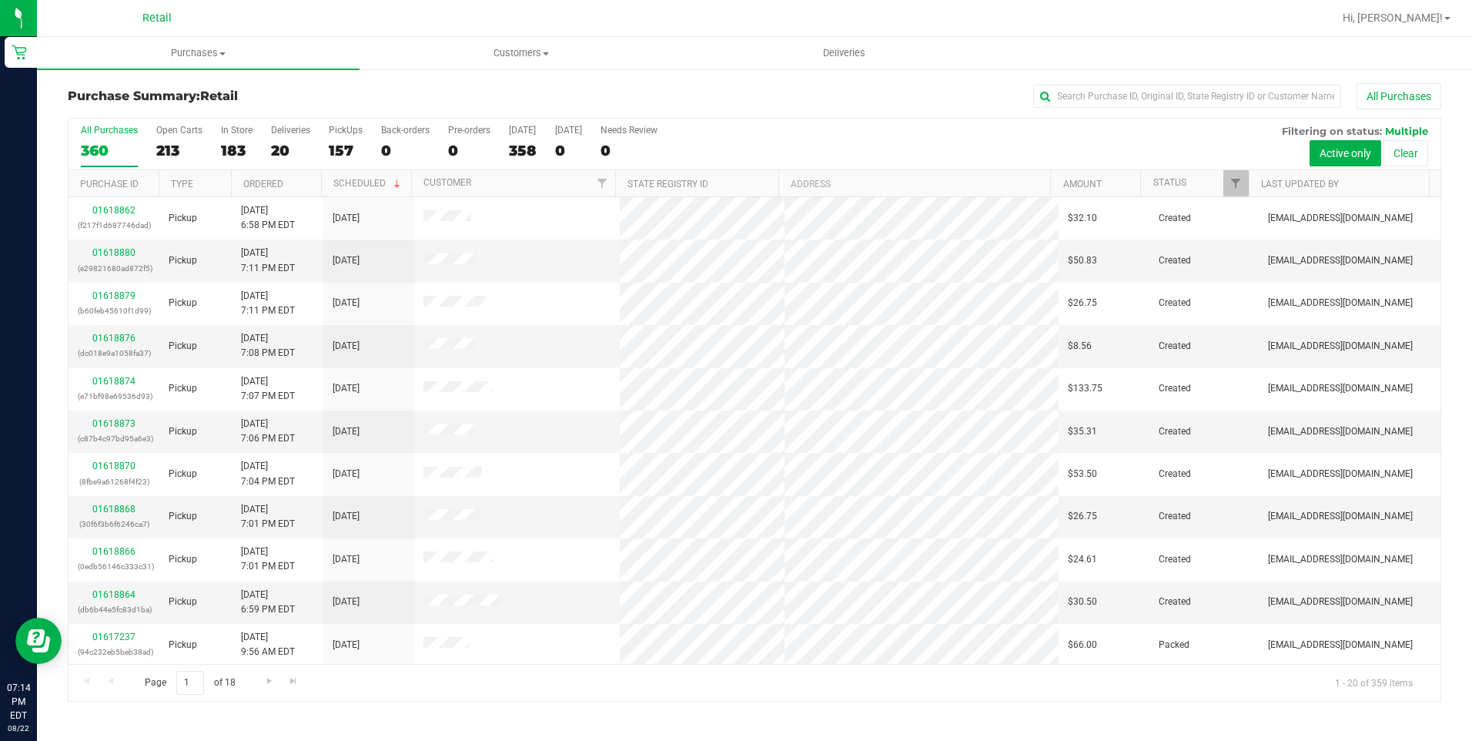
click at [1072, 190] on th "Amount" at bounding box center [1095, 183] width 90 height 27
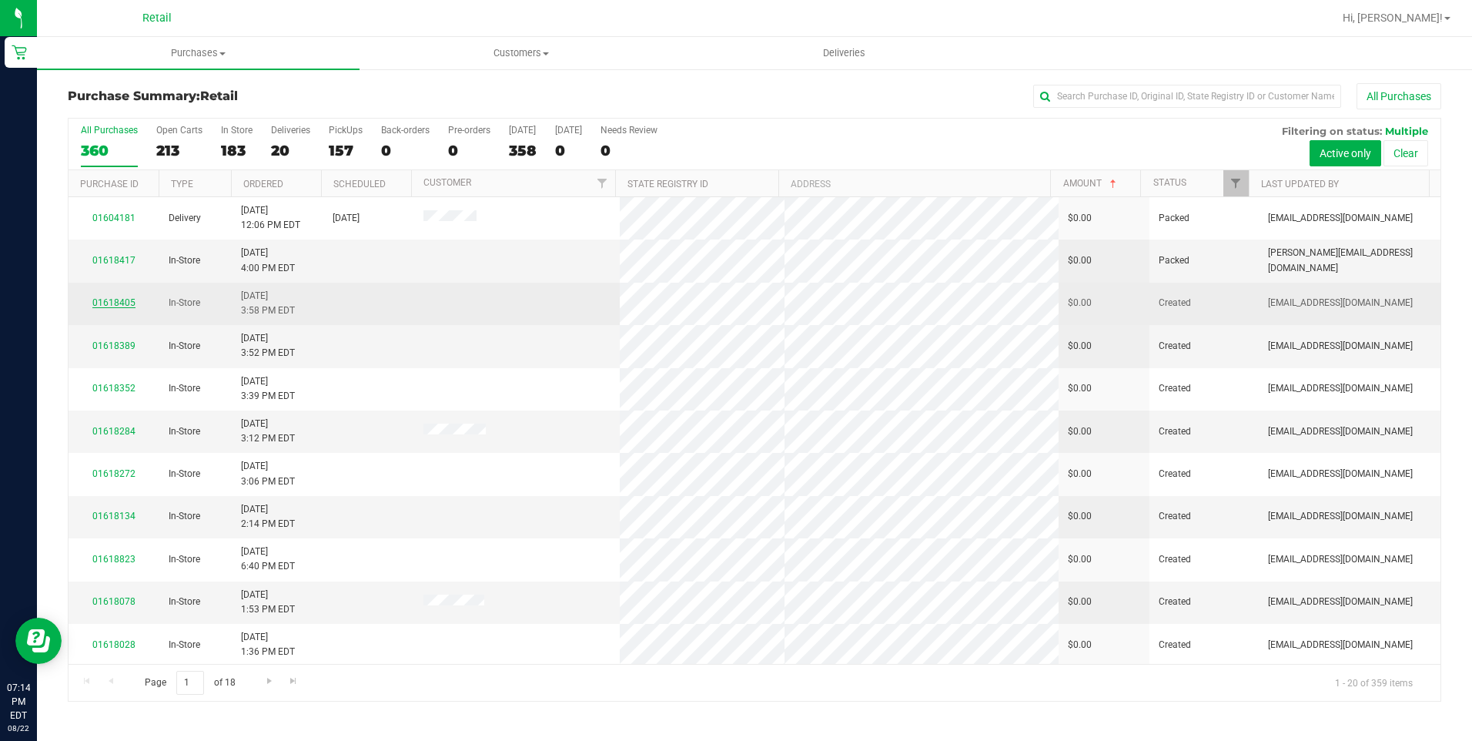
click at [107, 303] on link "01618405" at bounding box center [113, 302] width 43 height 11
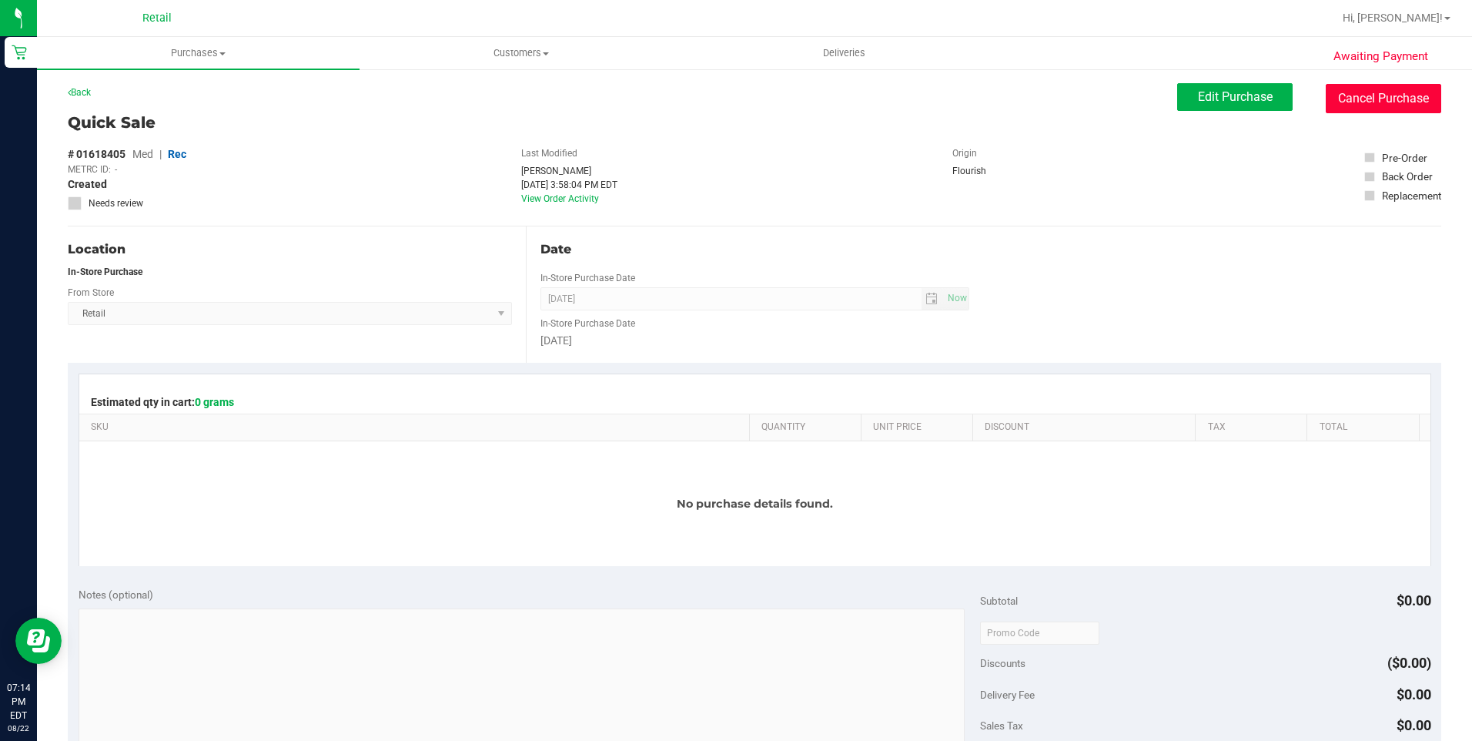
click at [1397, 107] on button "Cancel Purchase" at bounding box center [1383, 98] width 115 height 29
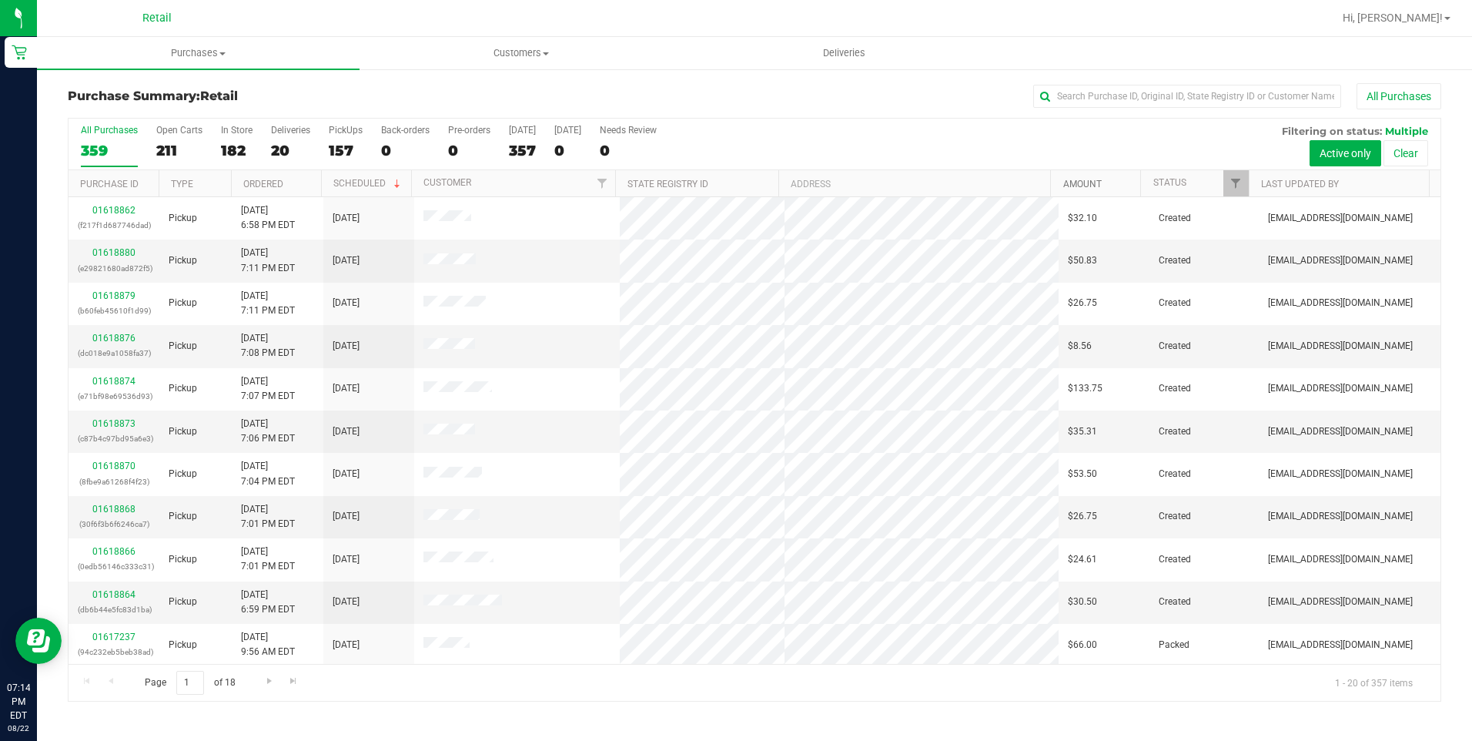
click at [1078, 187] on link "Amount" at bounding box center [1082, 184] width 38 height 11
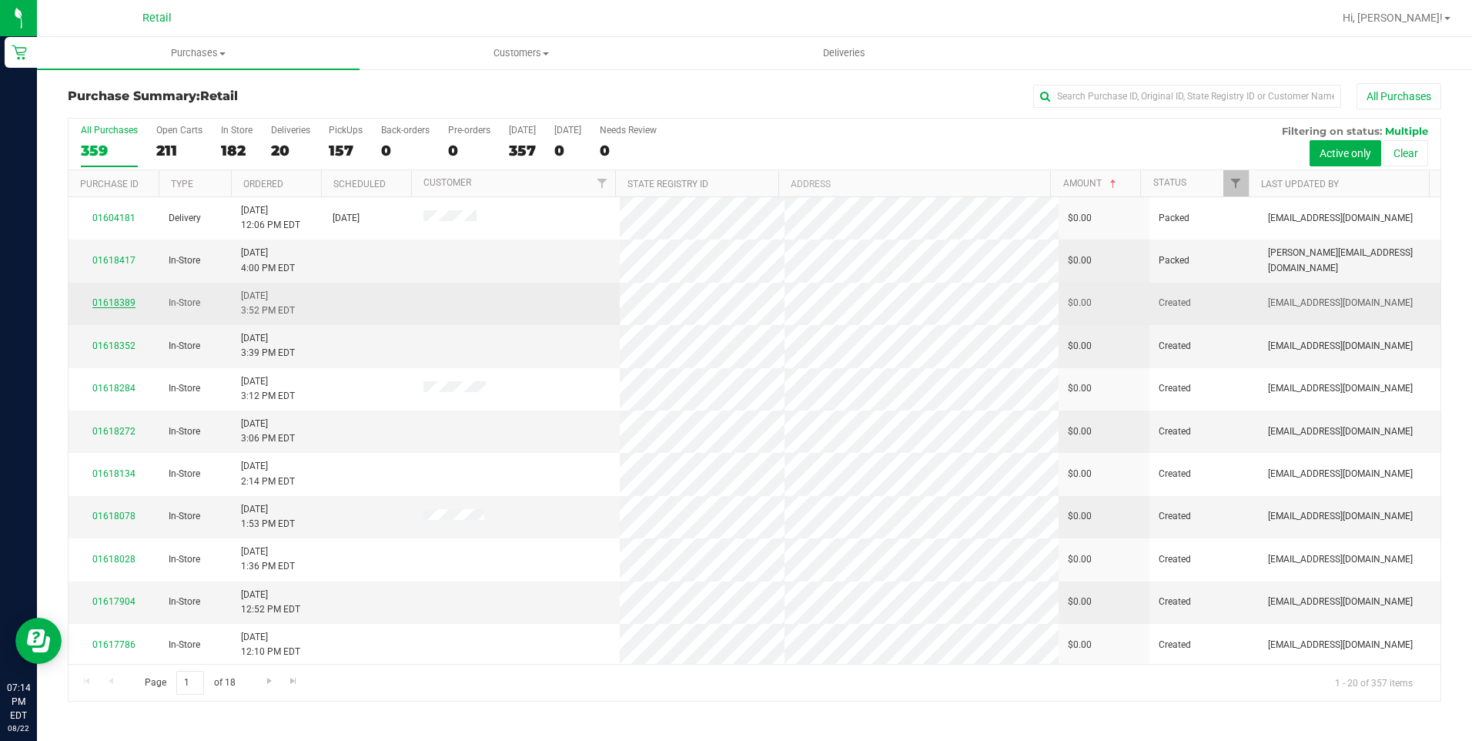
click at [108, 307] on link "01618389" at bounding box center [113, 302] width 43 height 11
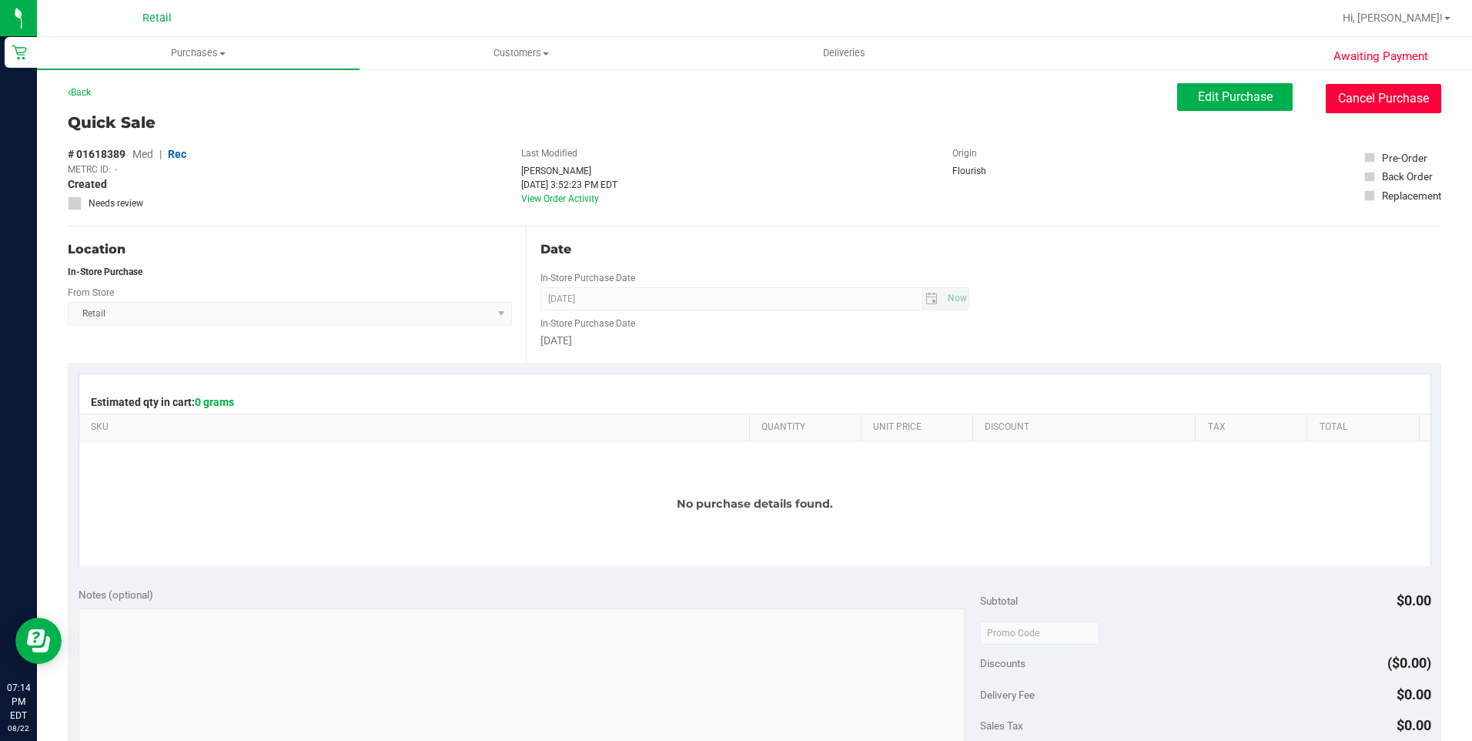
click at [1332, 86] on button "Cancel Purchase" at bounding box center [1383, 98] width 115 height 29
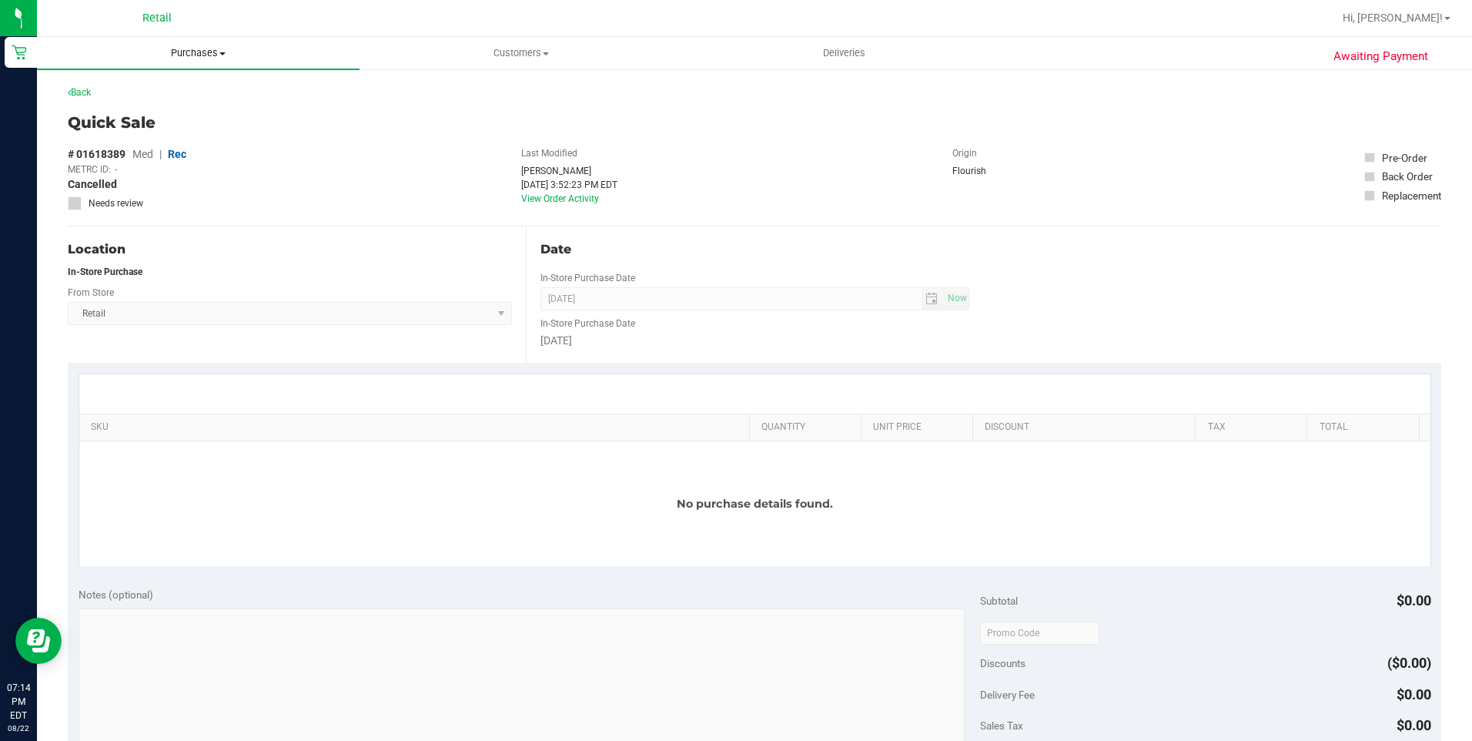
click at [188, 42] on uib-tab-heading "Purchases Summary of purchases Fulfillment All purchases" at bounding box center [198, 53] width 323 height 32
click at [184, 50] on span "Purchases" at bounding box center [198, 53] width 323 height 14
click at [175, 54] on span "Purchases" at bounding box center [198, 53] width 323 height 14
click at [162, 85] on li "Summary of purchases" at bounding box center [198, 93] width 323 height 18
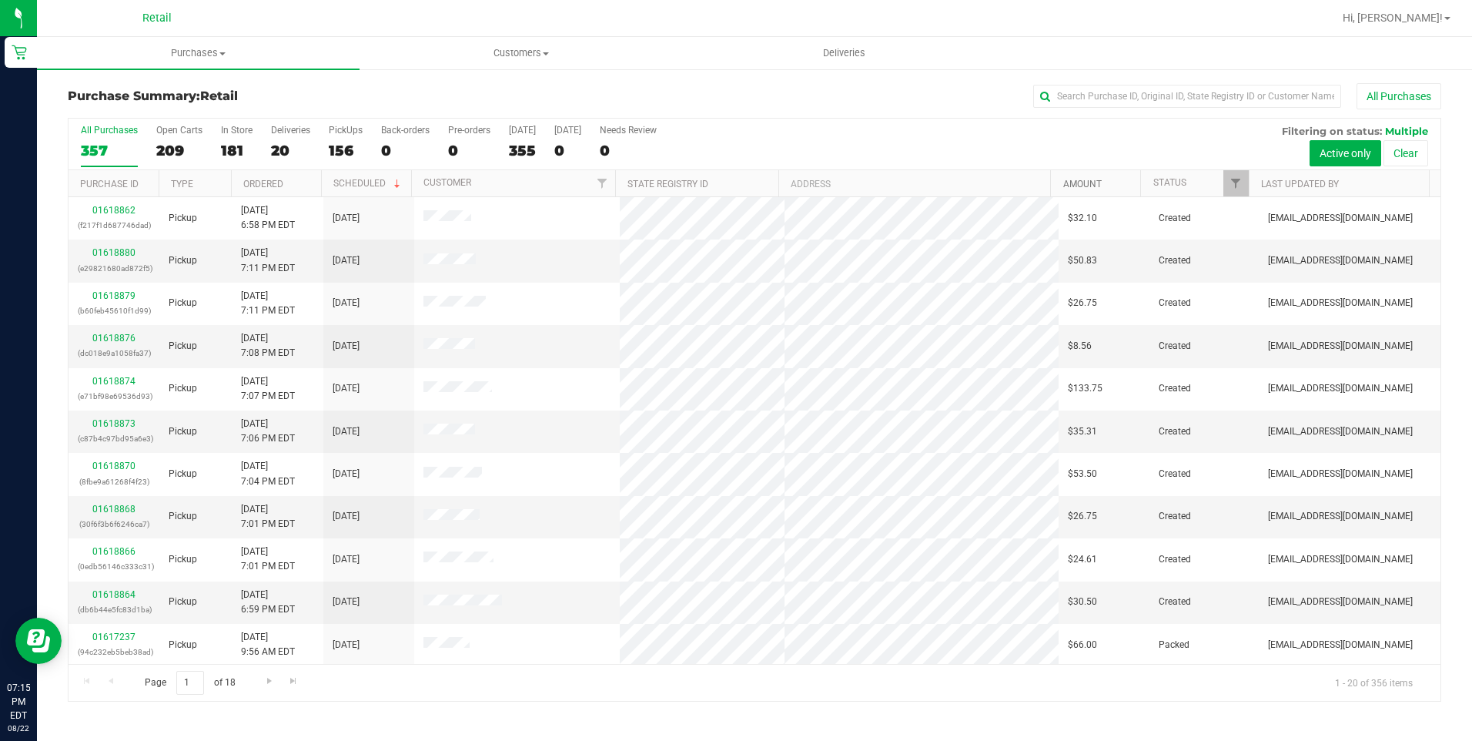
click at [1077, 186] on link "Amount" at bounding box center [1082, 184] width 38 height 11
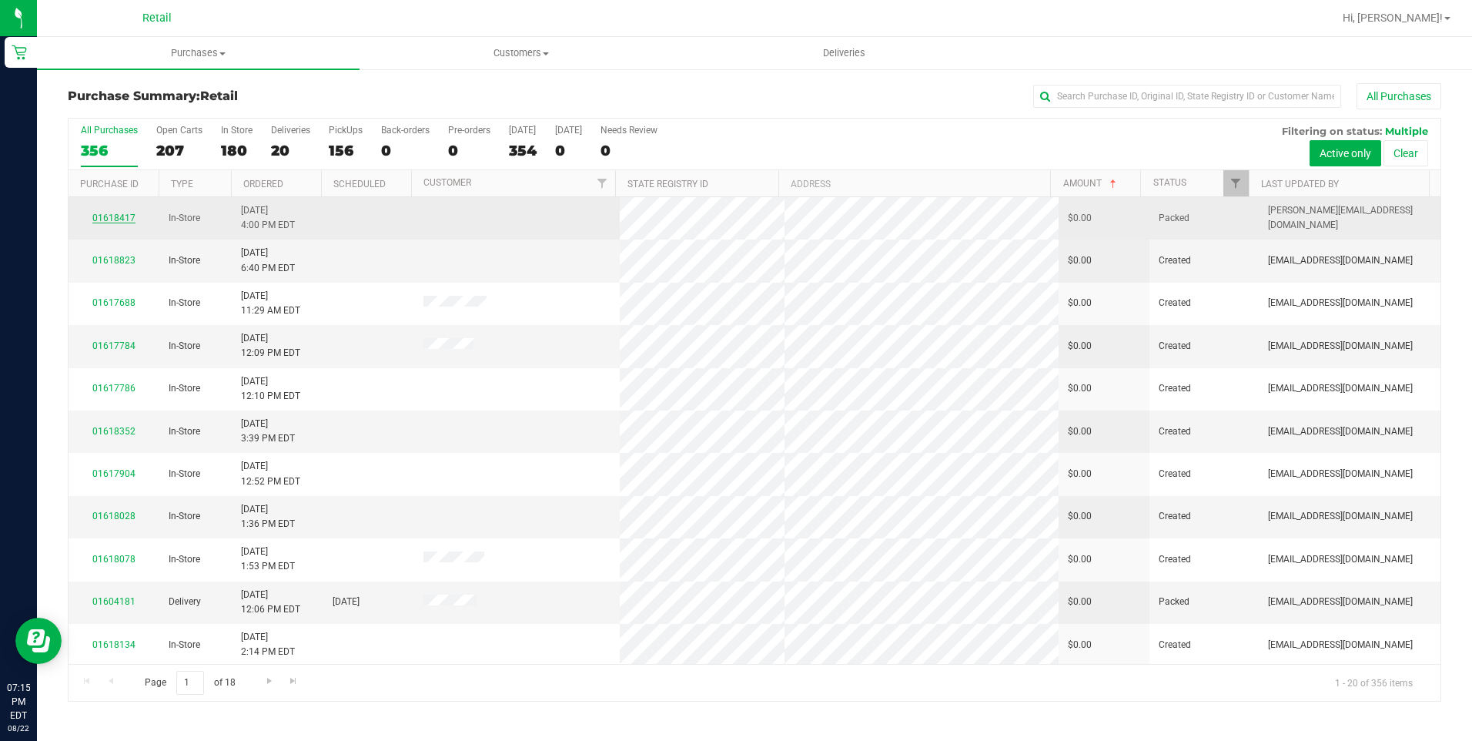
click at [105, 218] on link "01618417" at bounding box center [113, 217] width 43 height 11
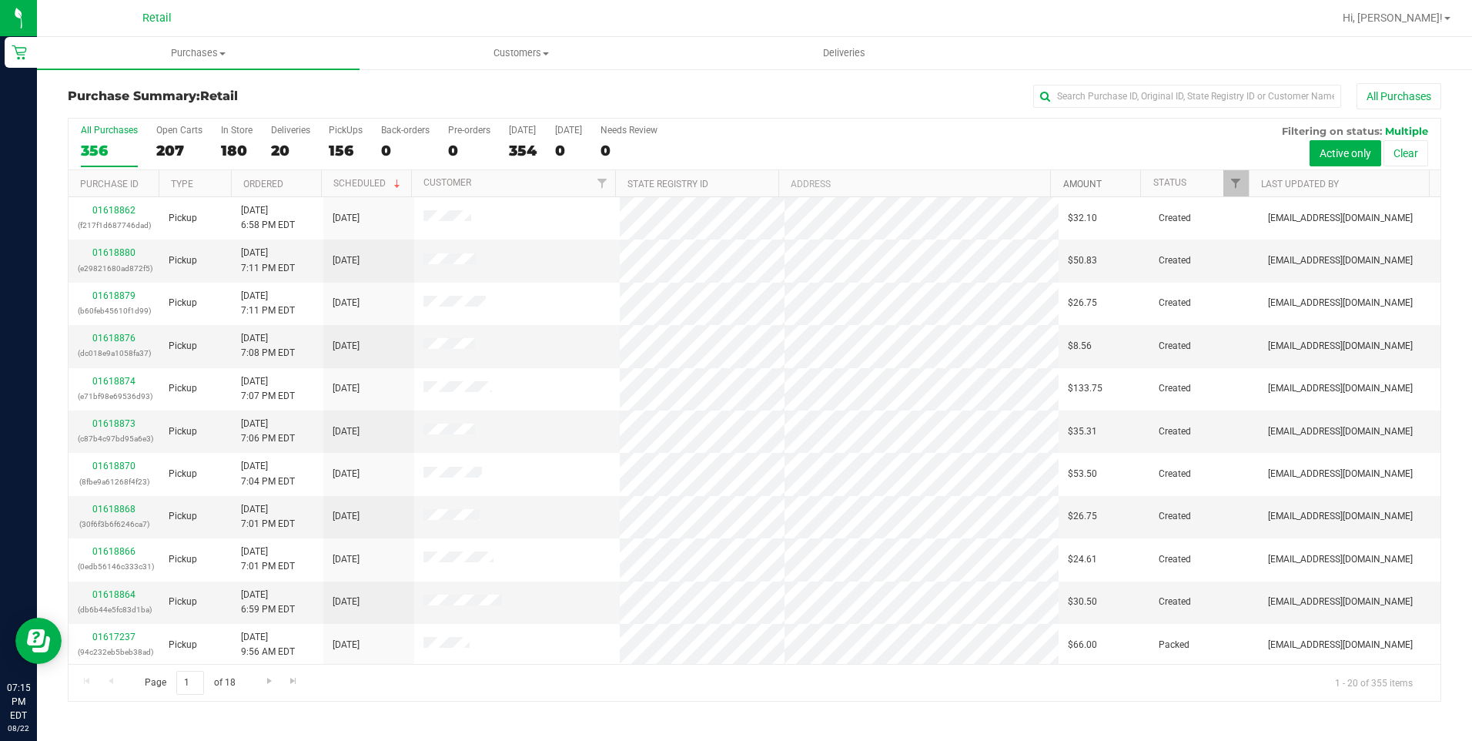
click at [1088, 188] on link "Amount" at bounding box center [1082, 184] width 38 height 11
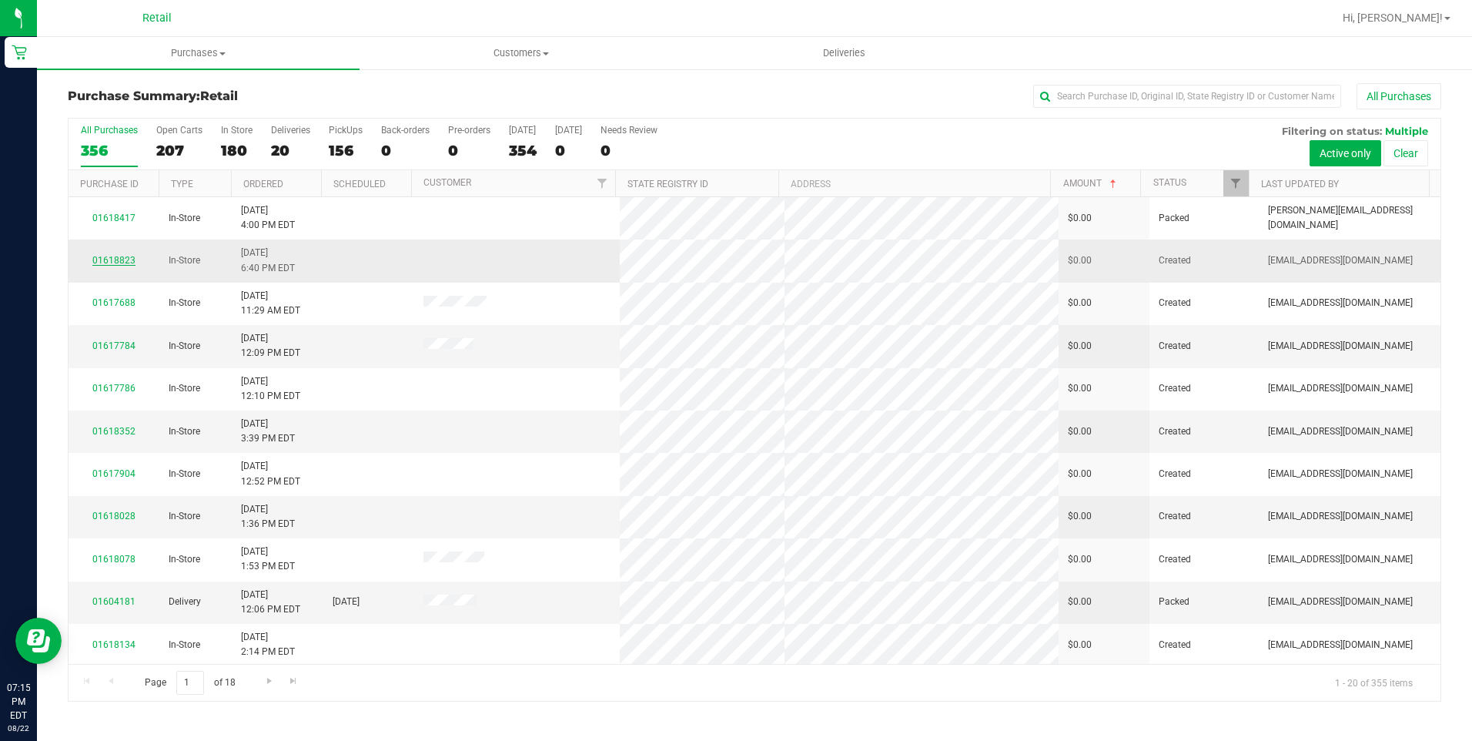
click at [106, 264] on link "01618823" at bounding box center [113, 260] width 43 height 11
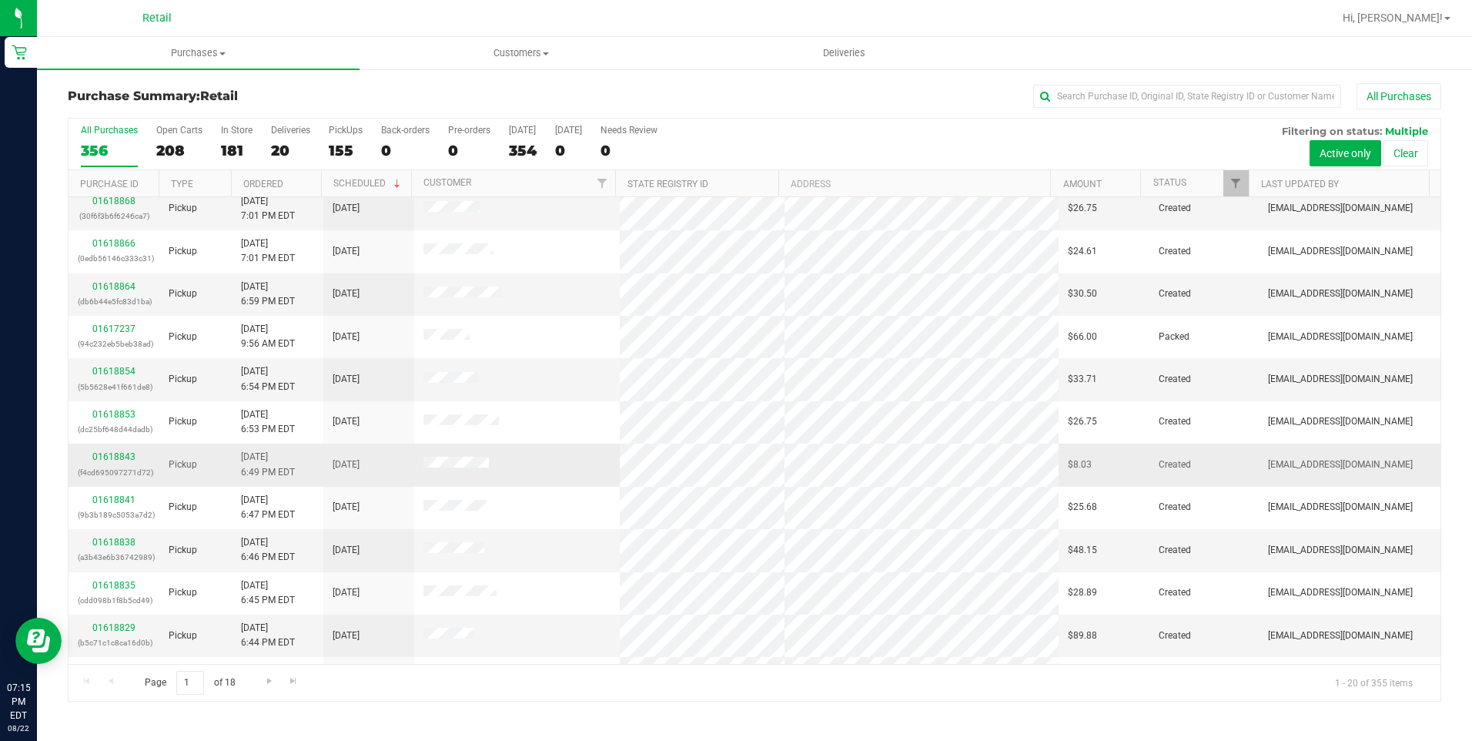
scroll to position [386, 0]
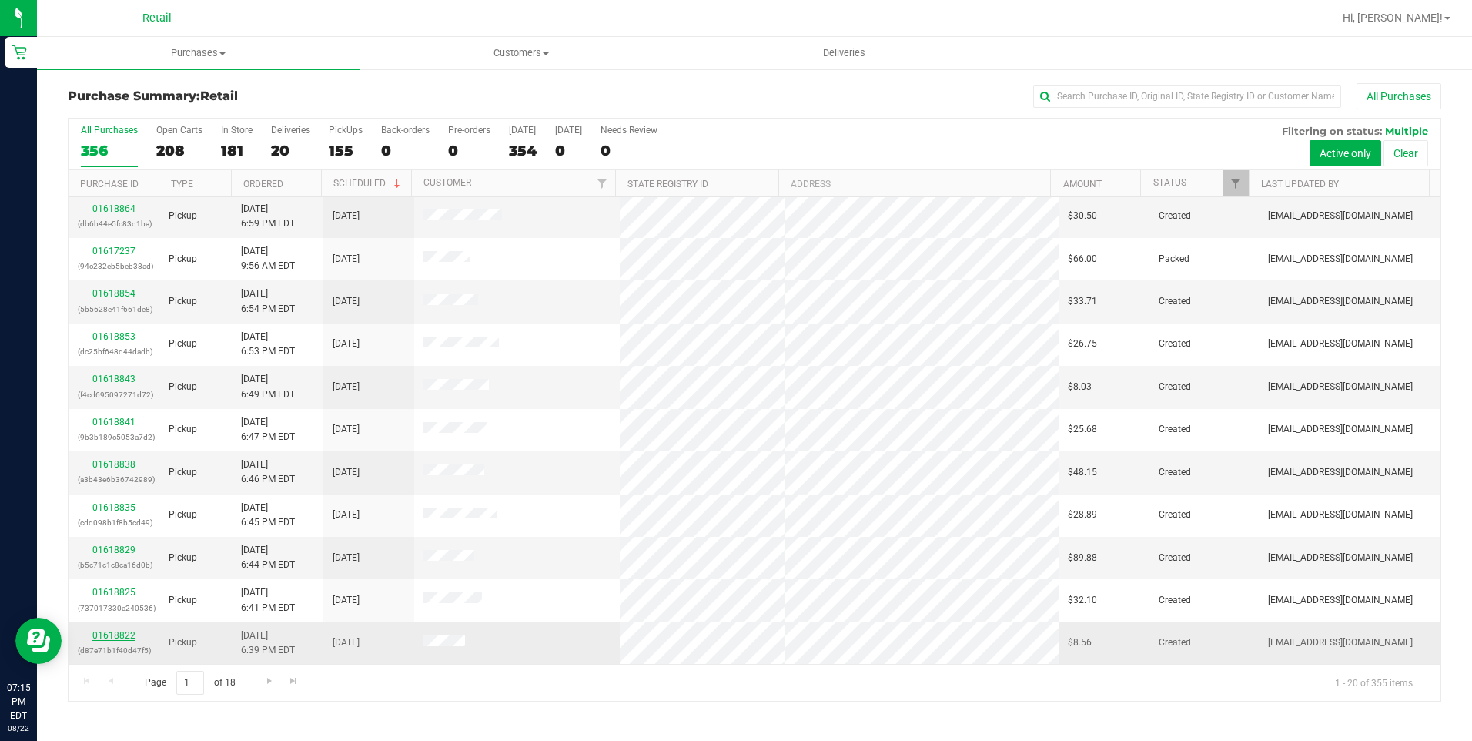
click at [123, 637] on link "01618822" at bounding box center [113, 635] width 43 height 11
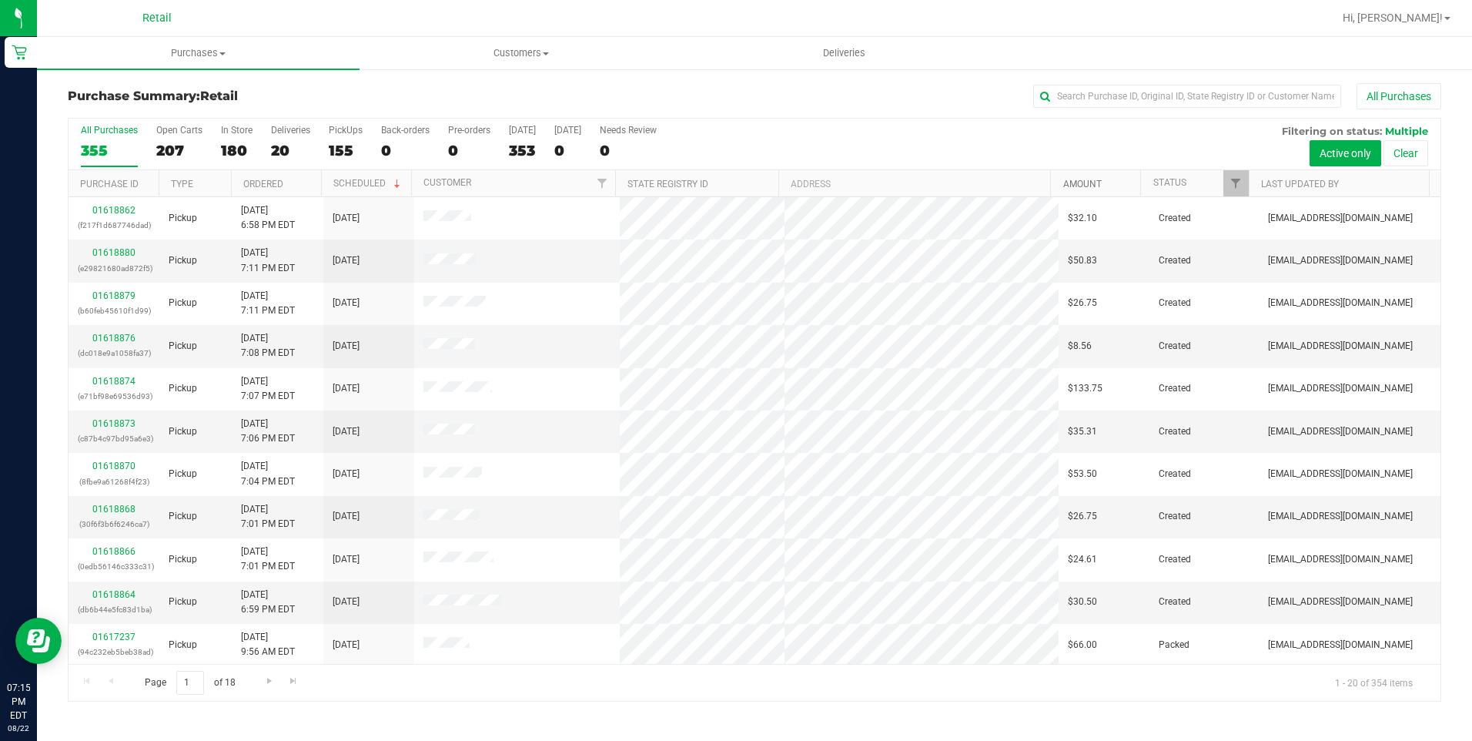
click at [1075, 186] on link "Amount" at bounding box center [1082, 184] width 38 height 11
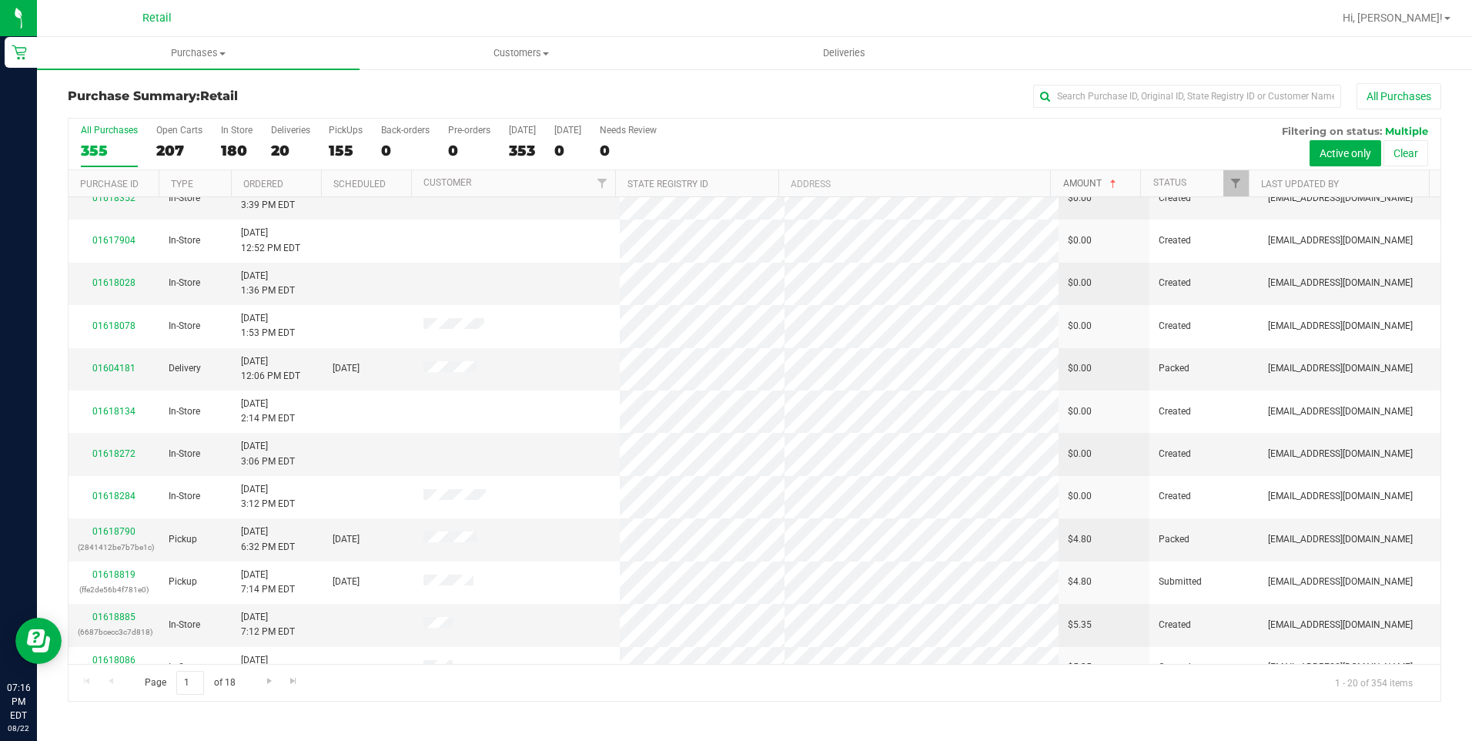
scroll to position [232, 0]
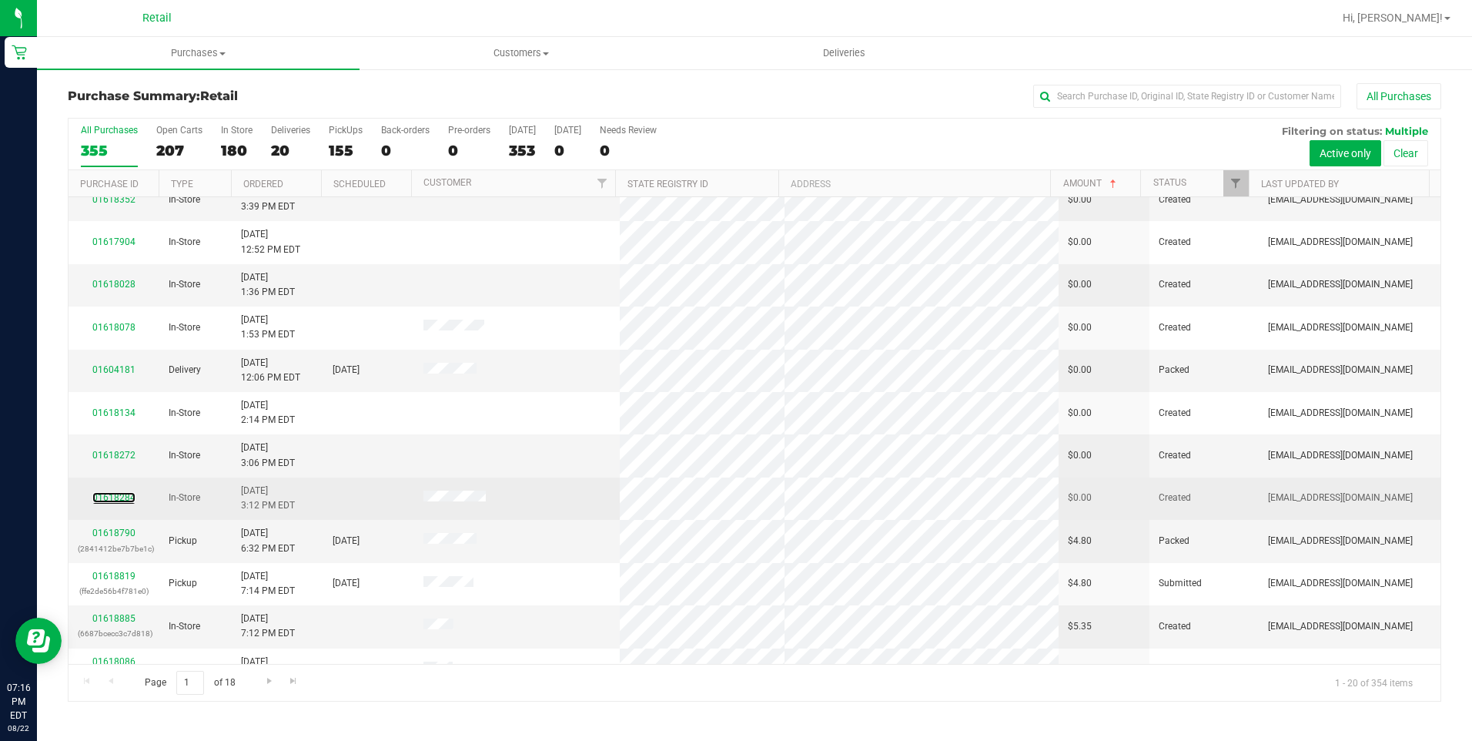
click at [105, 503] on div "01618284" at bounding box center [114, 497] width 72 height 15
click at [125, 499] on link "01618284" at bounding box center [113, 497] width 43 height 11
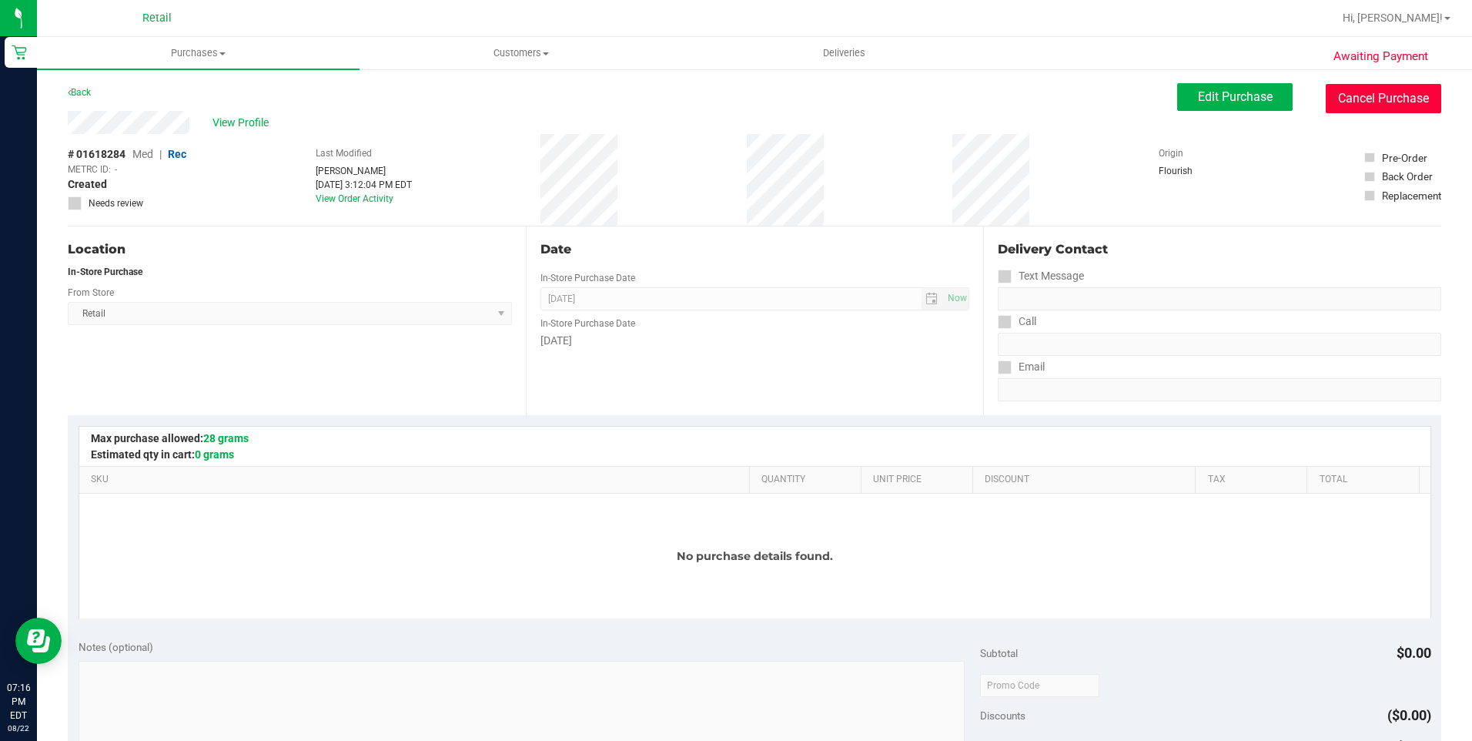
click at [1349, 102] on button "Cancel Purchase" at bounding box center [1383, 98] width 115 height 29
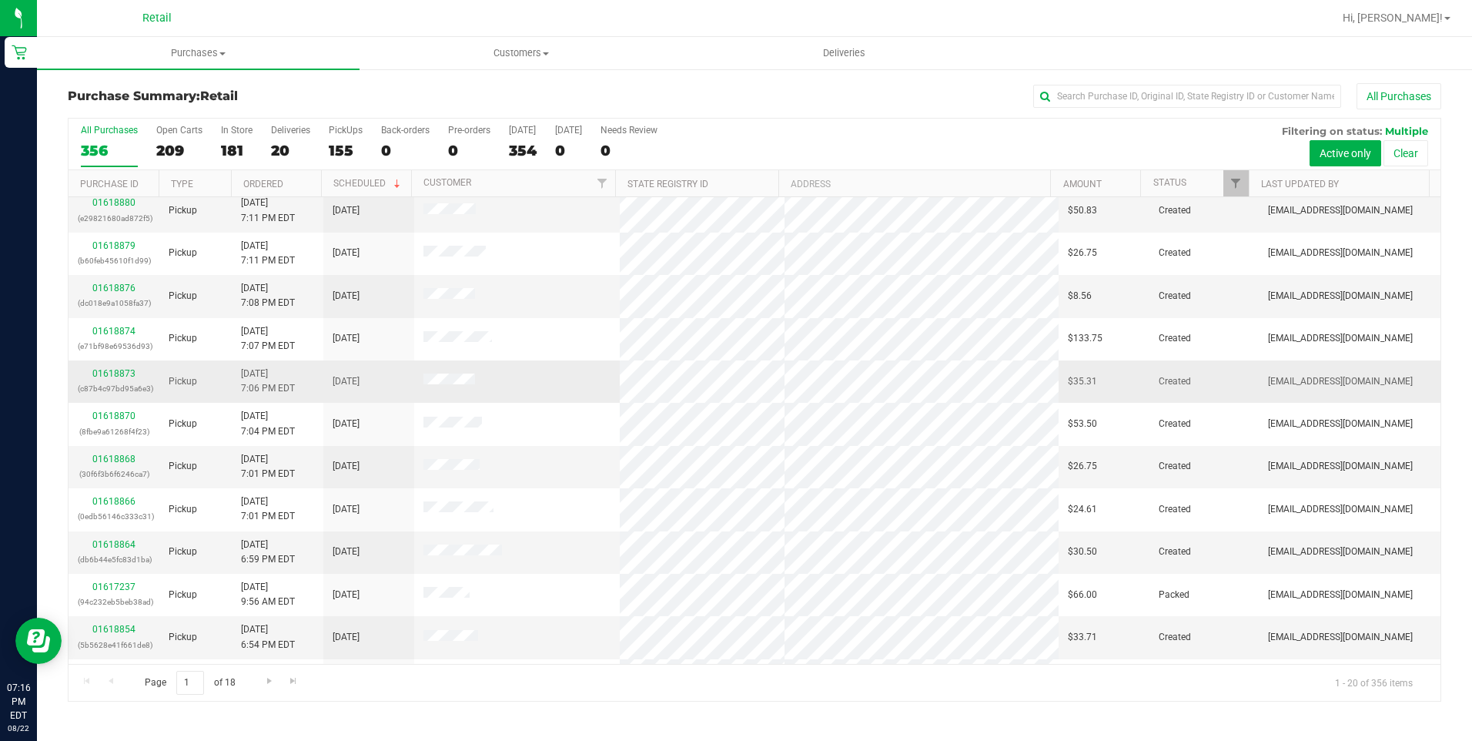
scroll to position [77, 0]
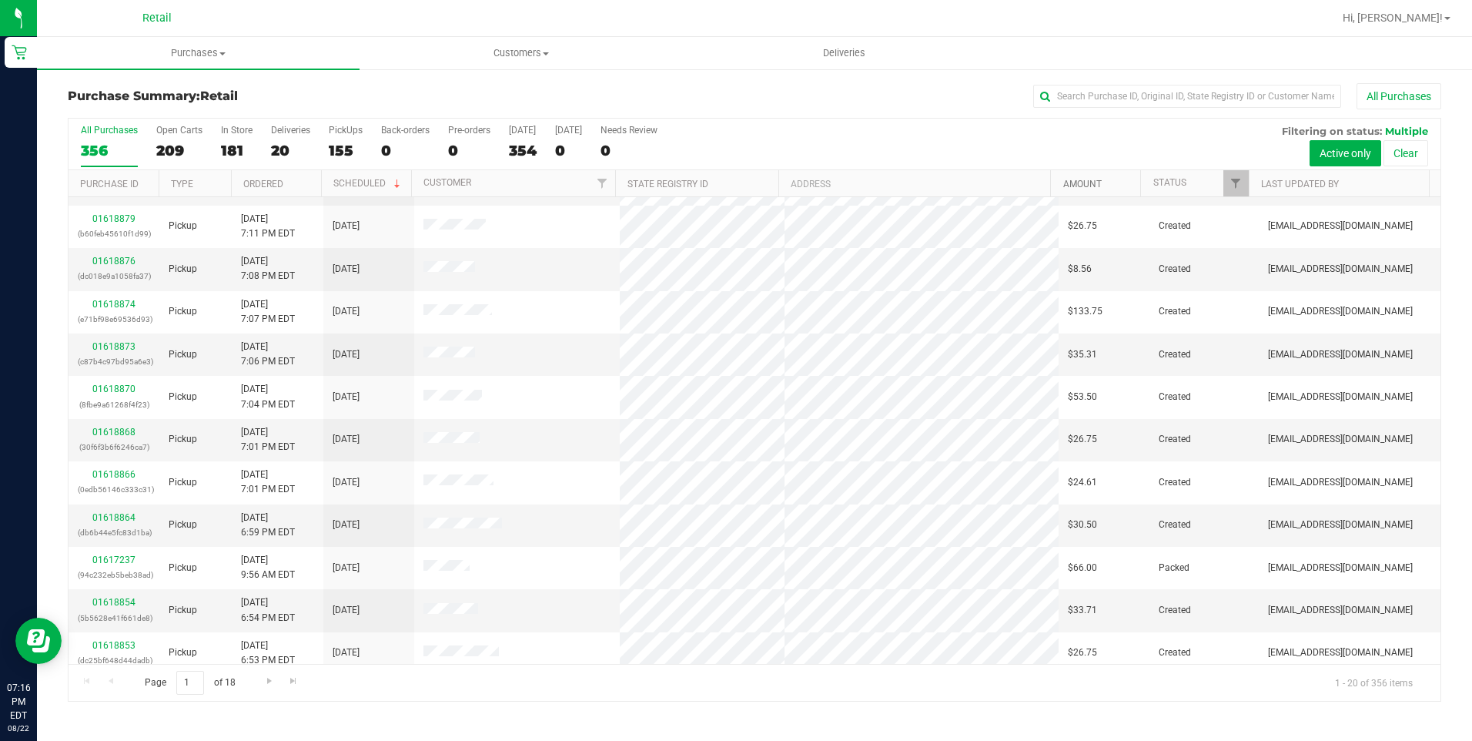
click at [1070, 180] on link "Amount" at bounding box center [1082, 184] width 38 height 11
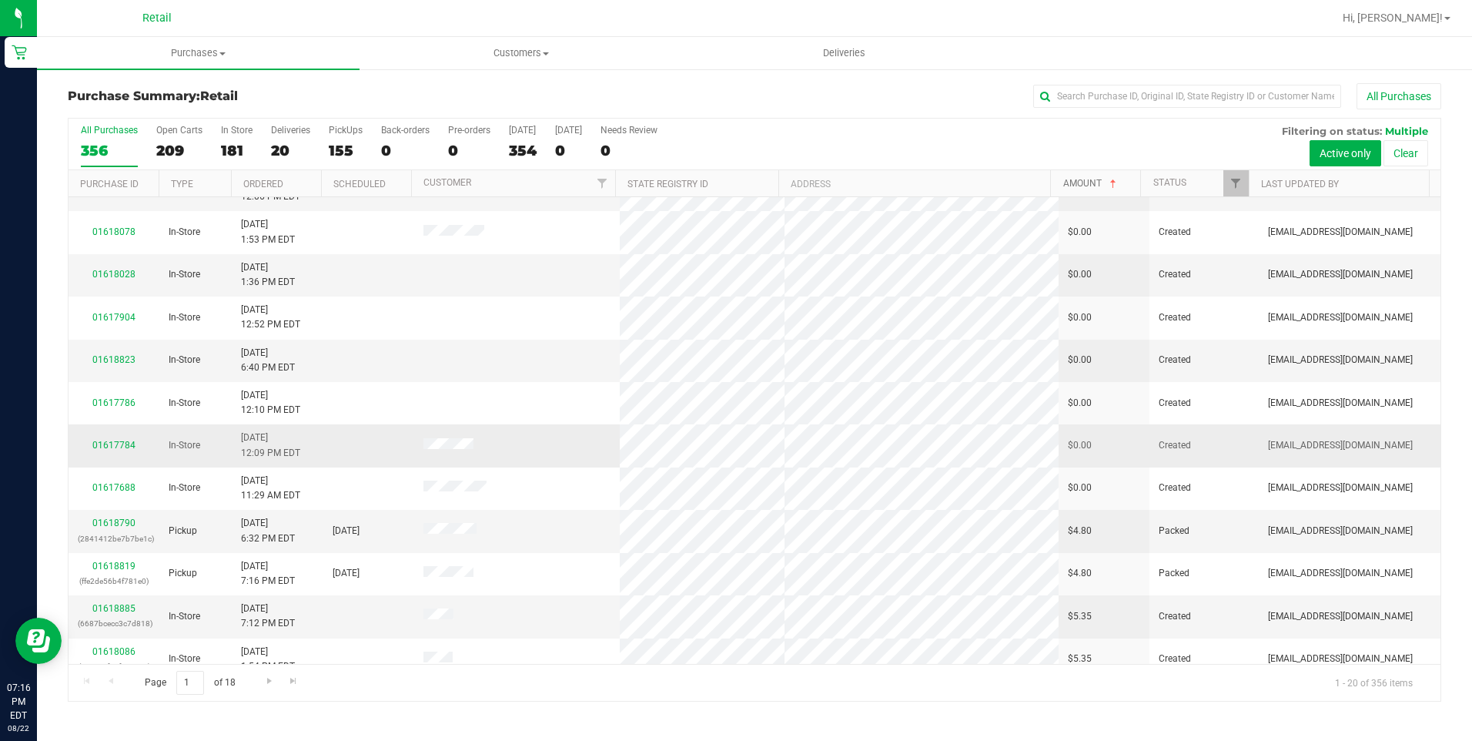
scroll to position [231, 0]
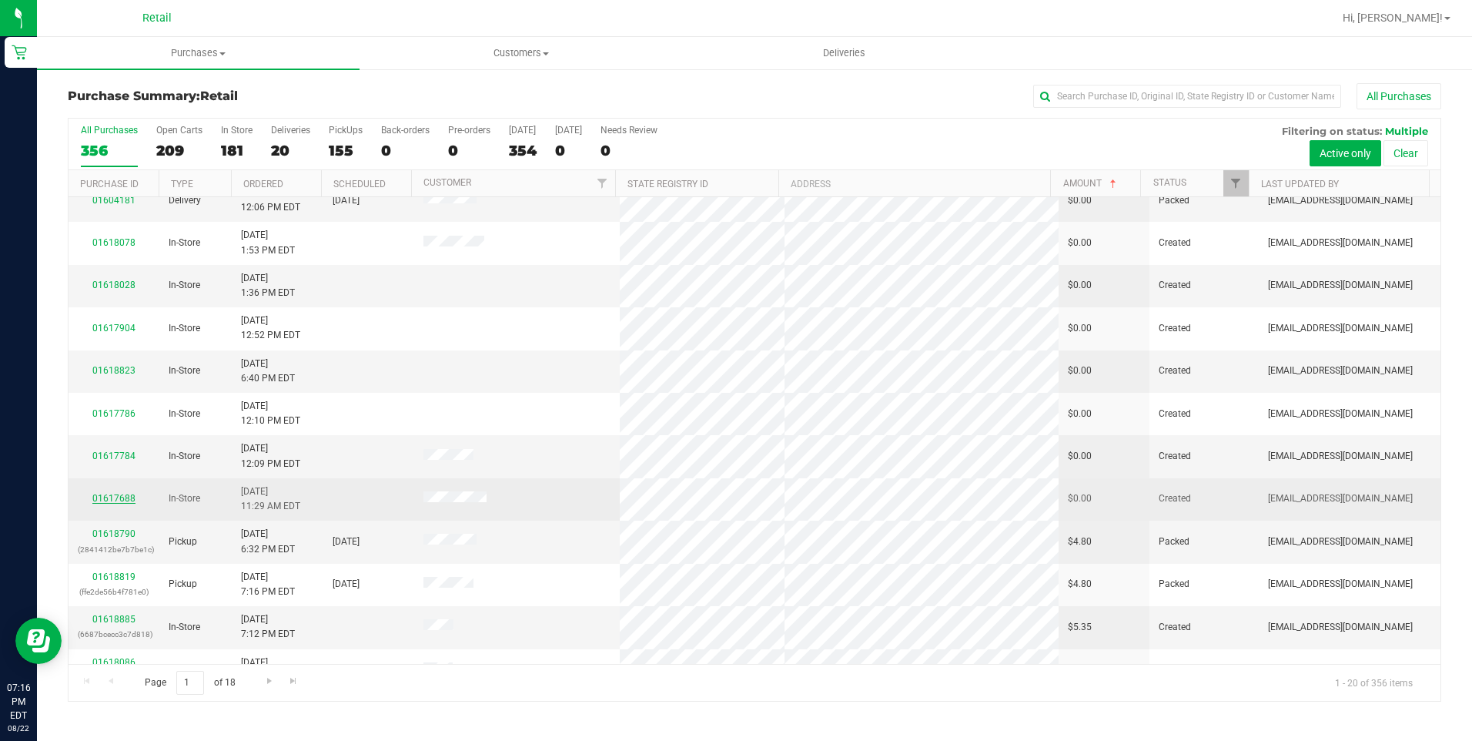
click at [109, 494] on link "01617688" at bounding box center [113, 498] width 43 height 11
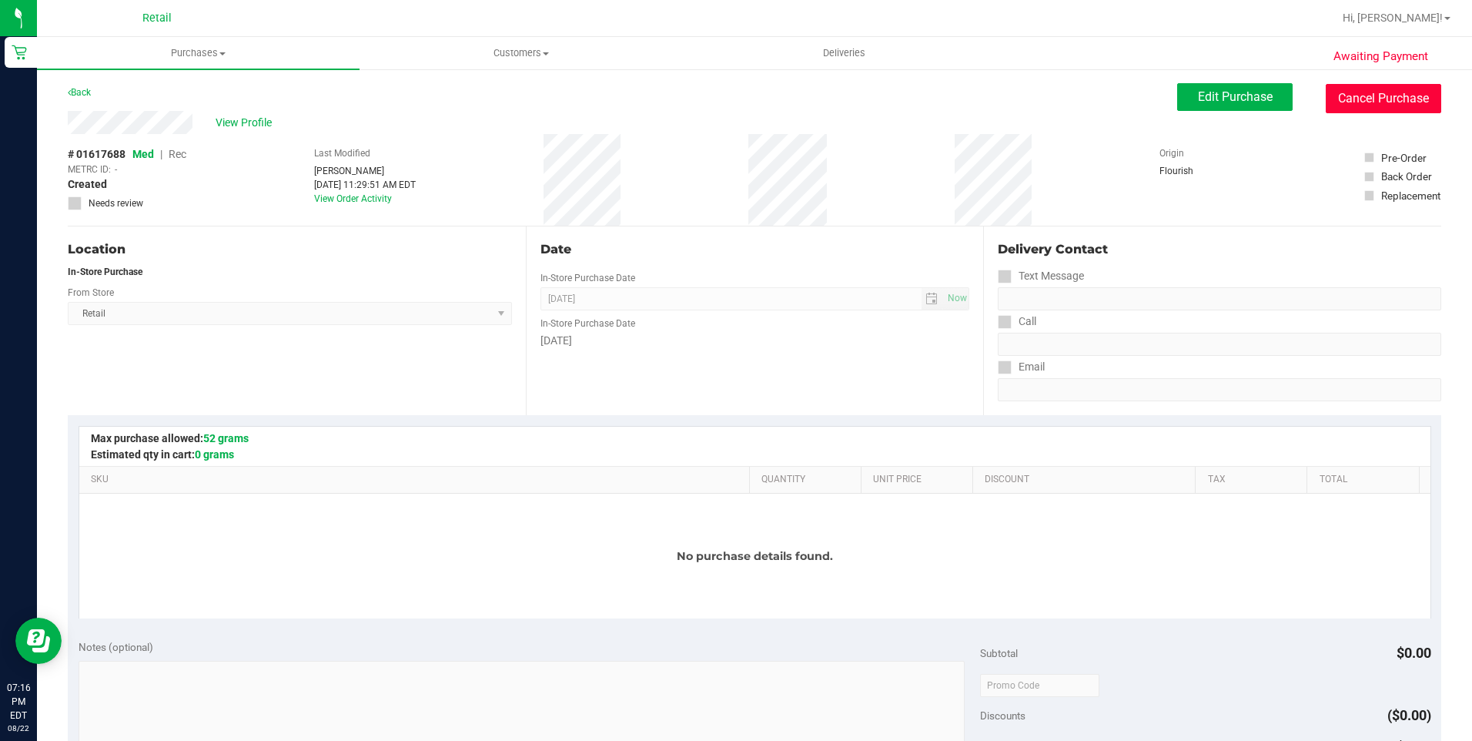
click at [1383, 108] on button "Cancel Purchase" at bounding box center [1383, 98] width 115 height 29
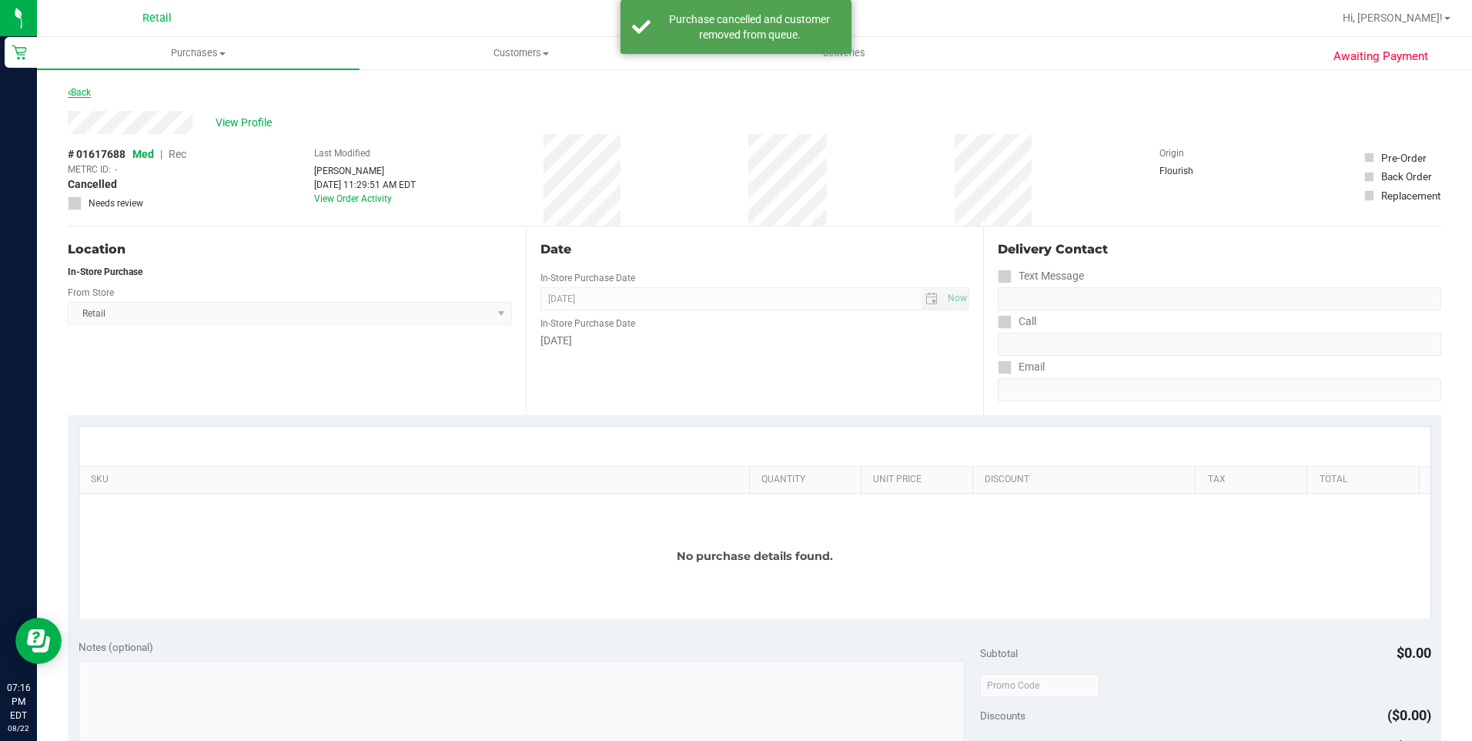
click at [89, 94] on link "Back" at bounding box center [79, 92] width 23 height 11
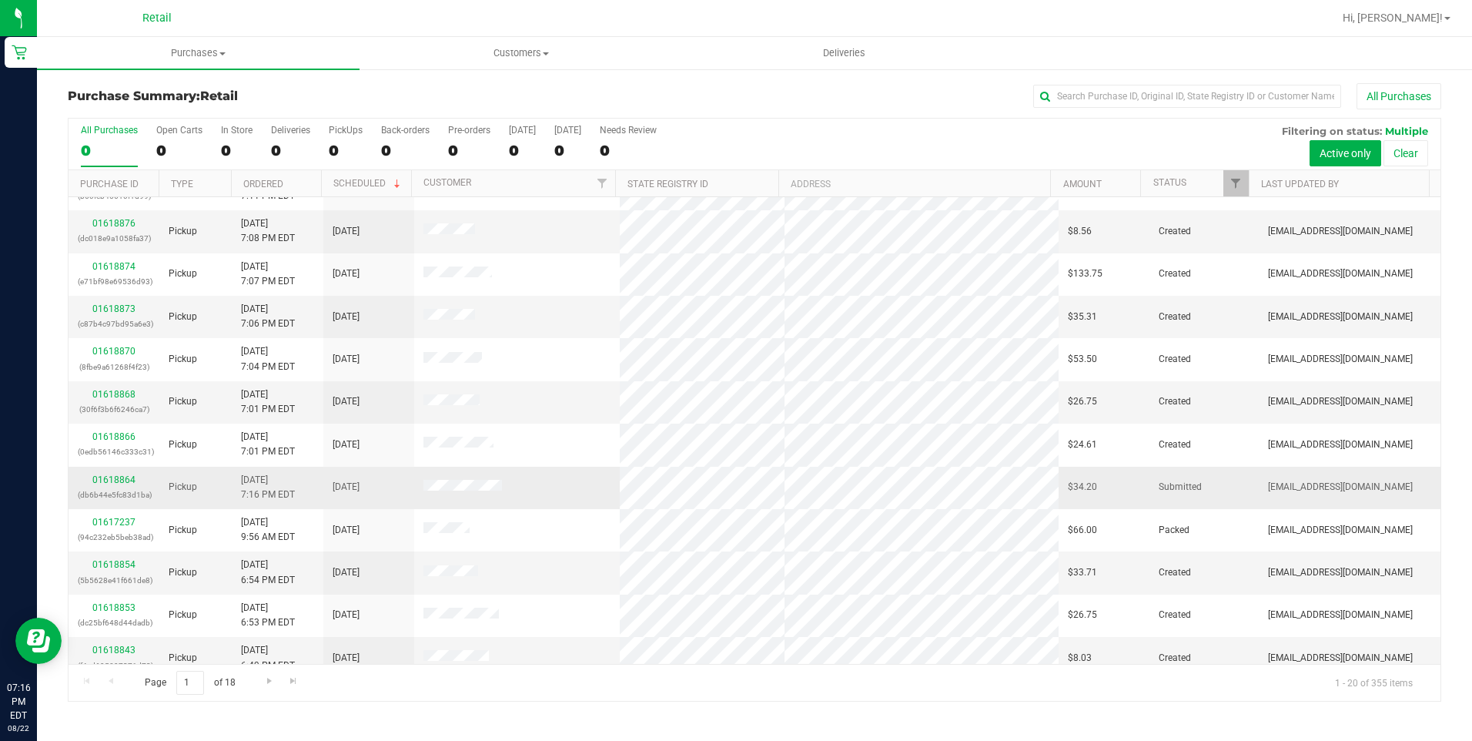
scroll to position [308, 0]
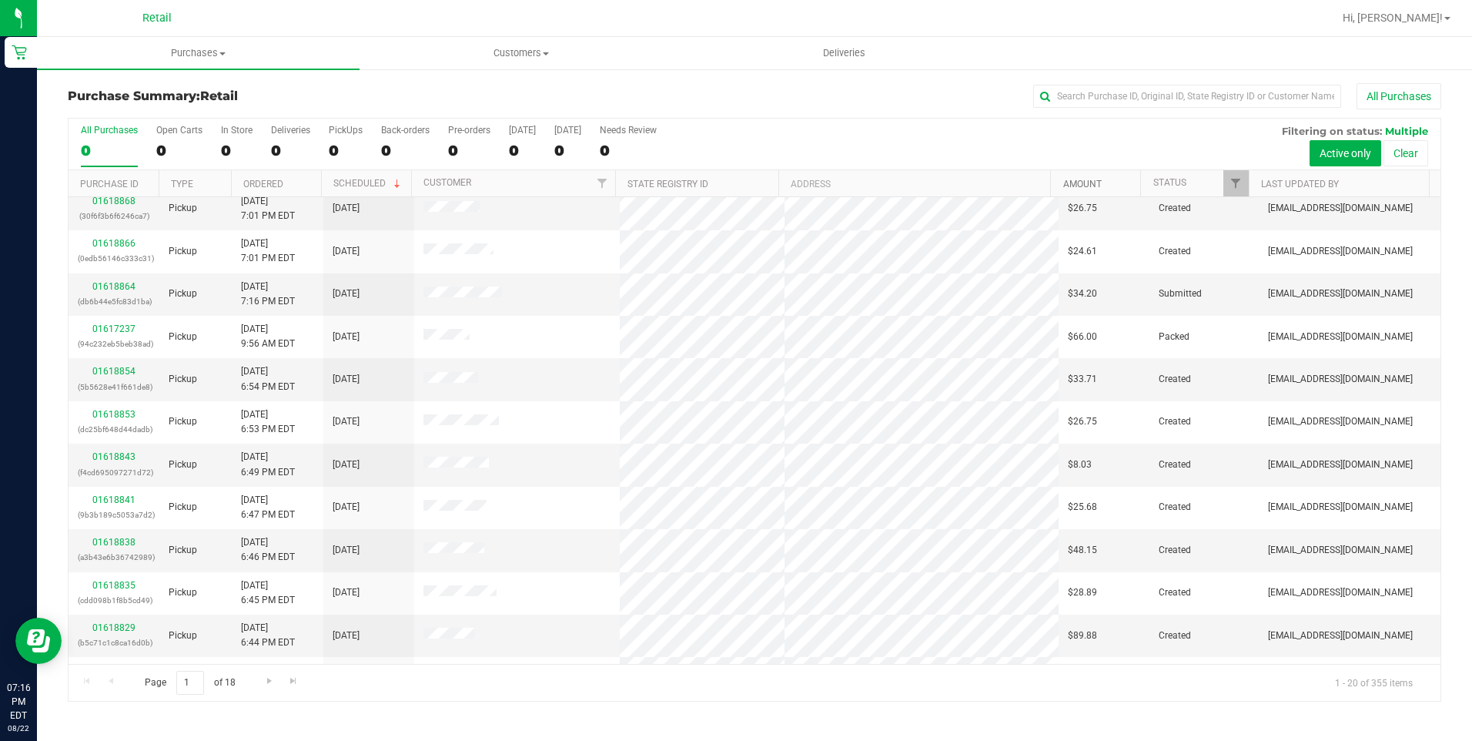
click at [1101, 185] on link "Amount" at bounding box center [1082, 184] width 38 height 11
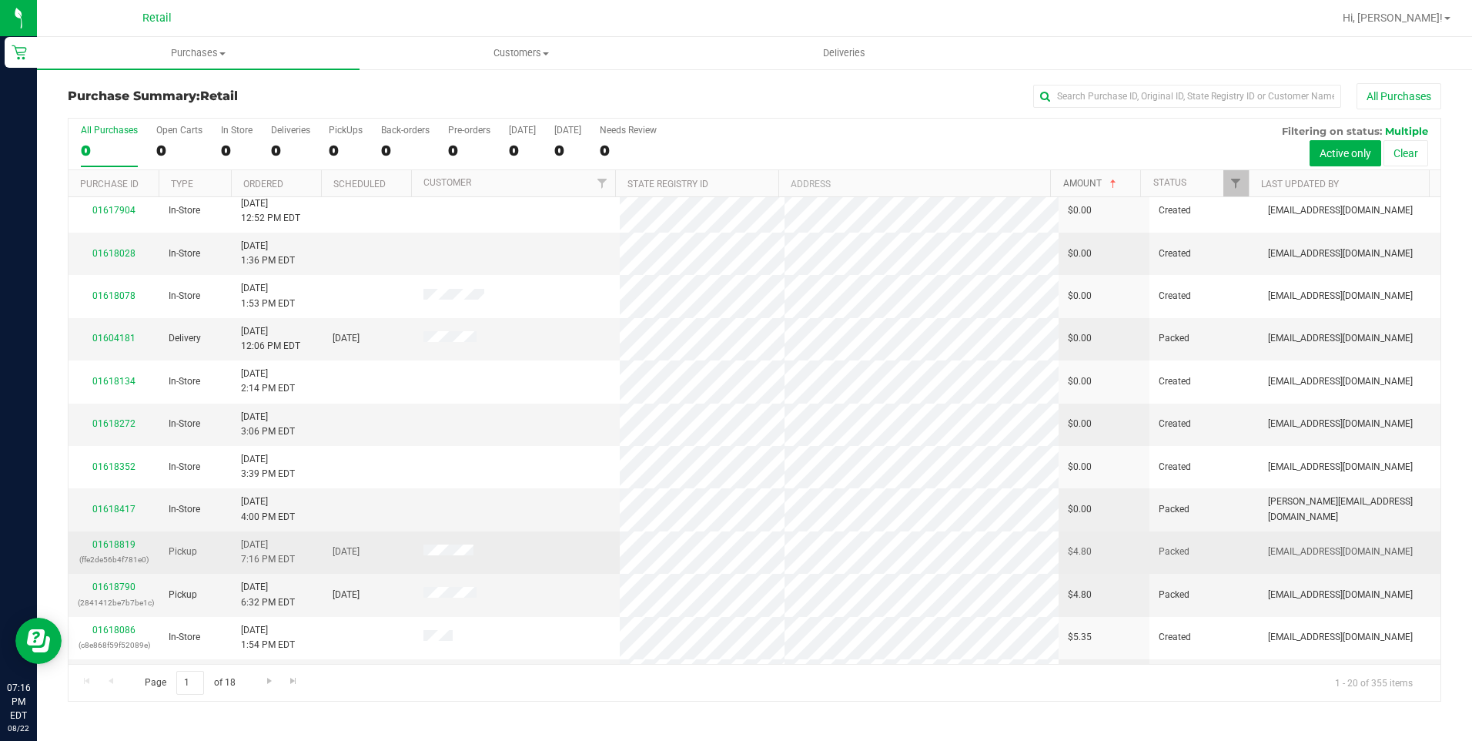
scroll to position [231, 0]
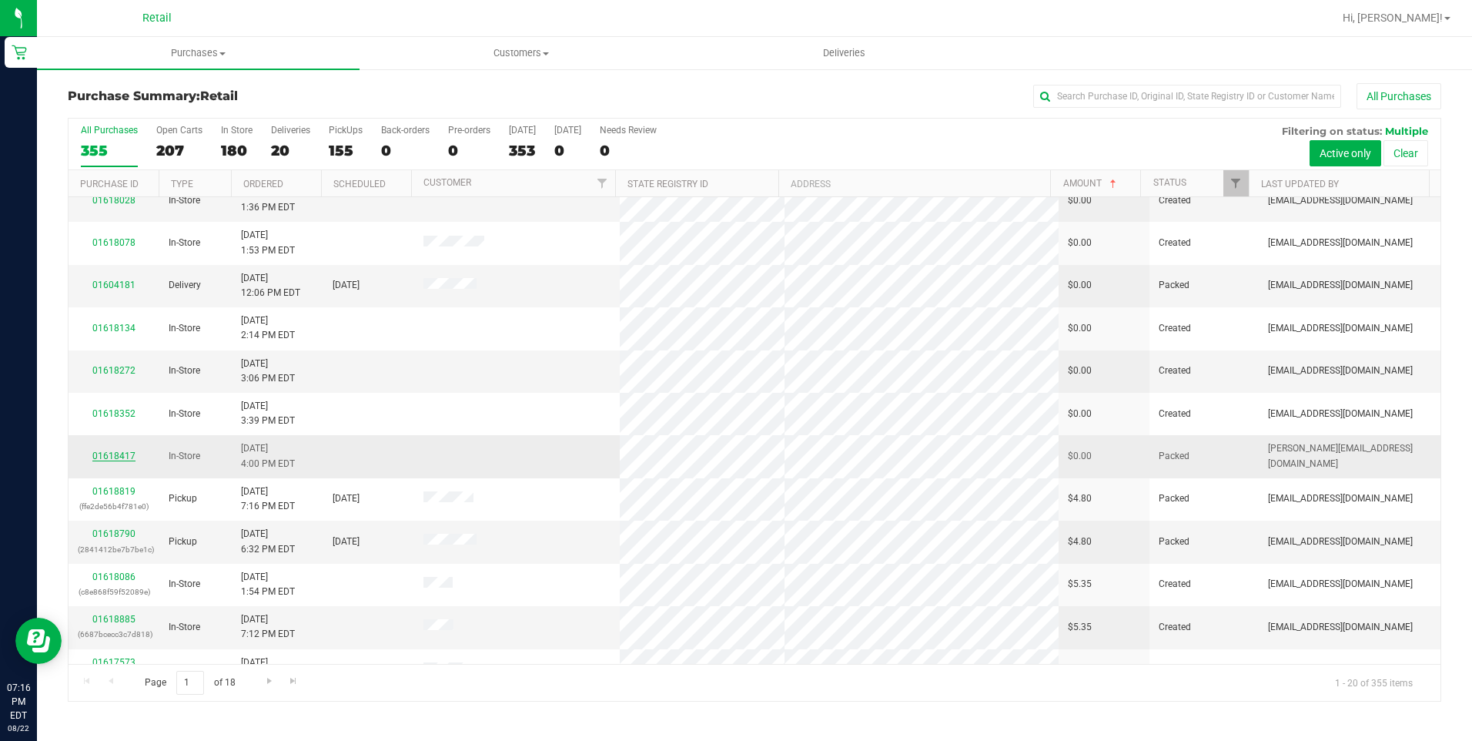
click at [121, 454] on link "01618417" at bounding box center [113, 455] width 43 height 11
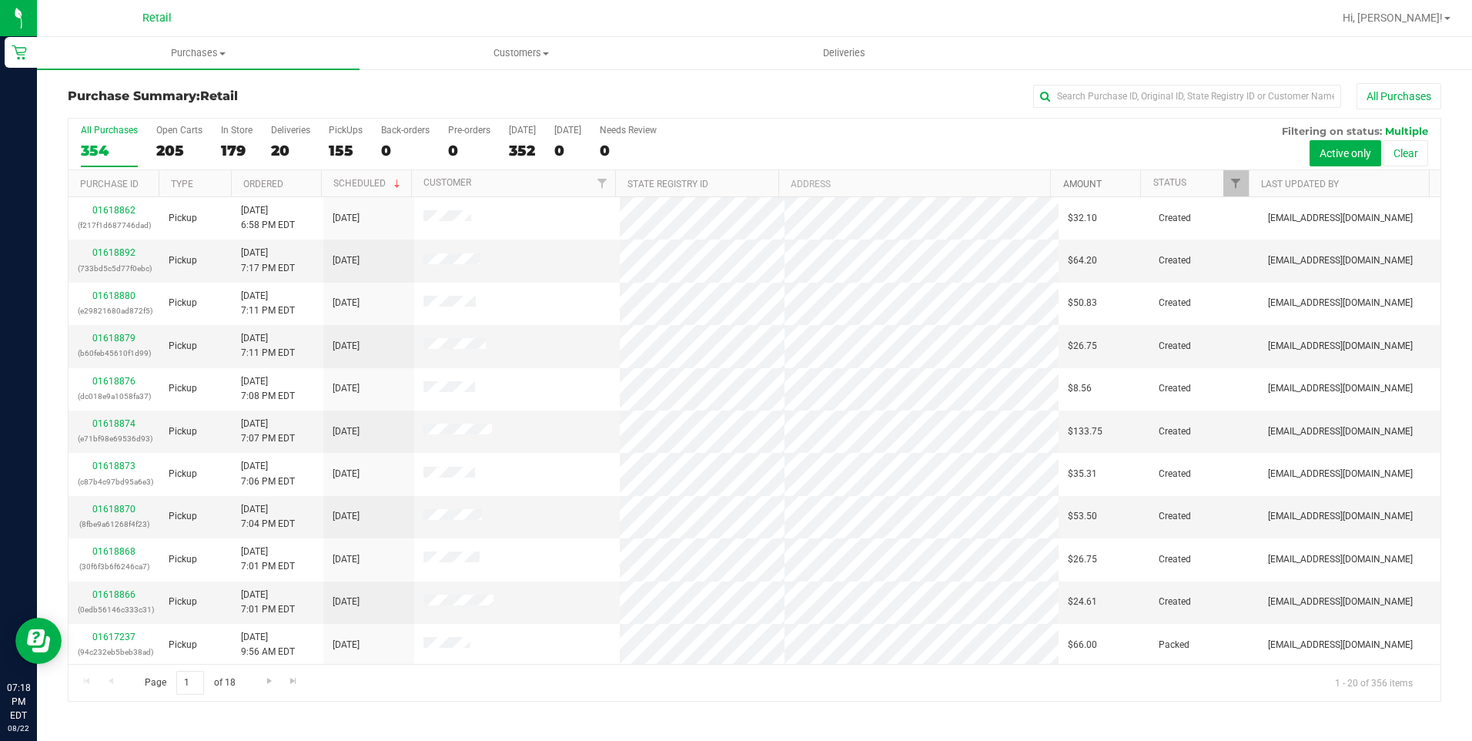
click at [1091, 186] on link "Amount" at bounding box center [1082, 184] width 38 height 11
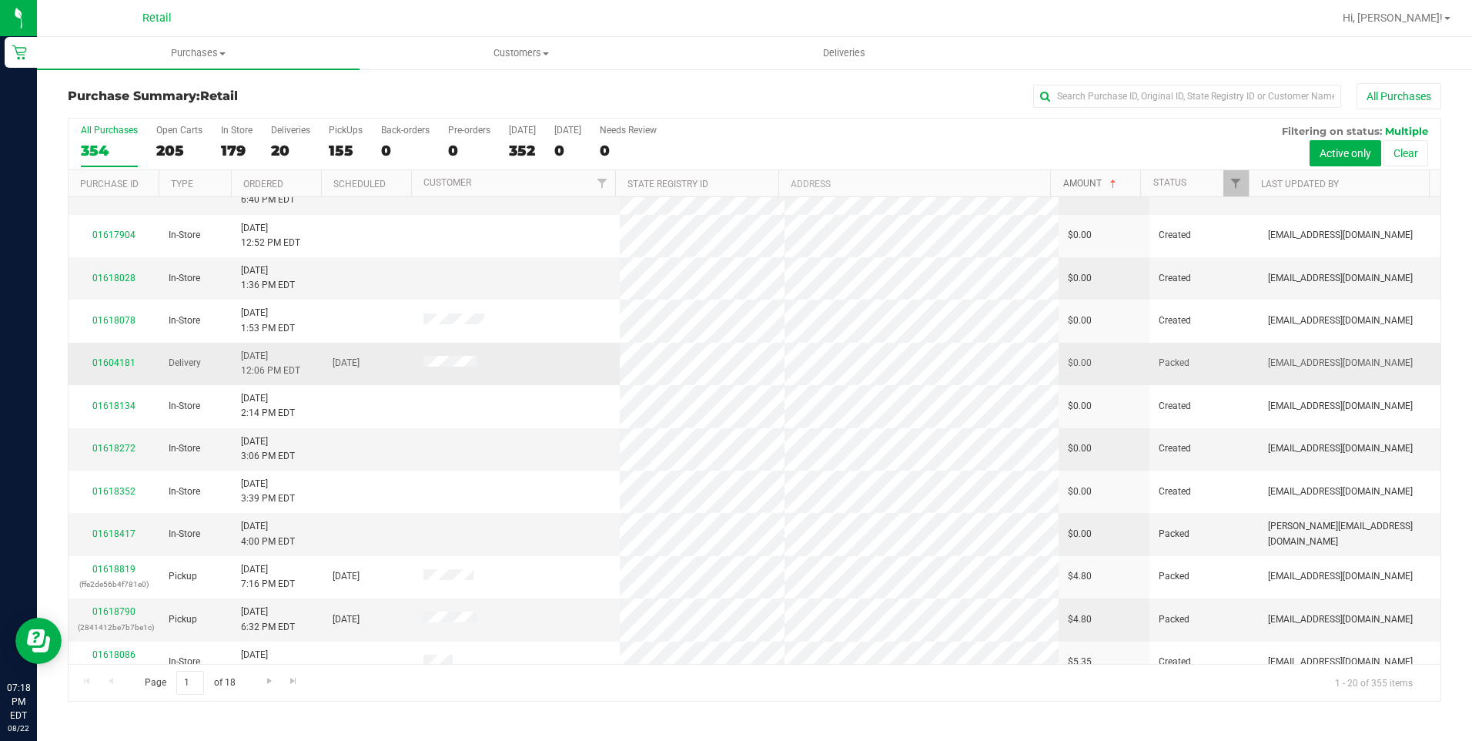
scroll to position [154, 0]
click at [119, 530] on link "01618417" at bounding box center [113, 532] width 43 height 11
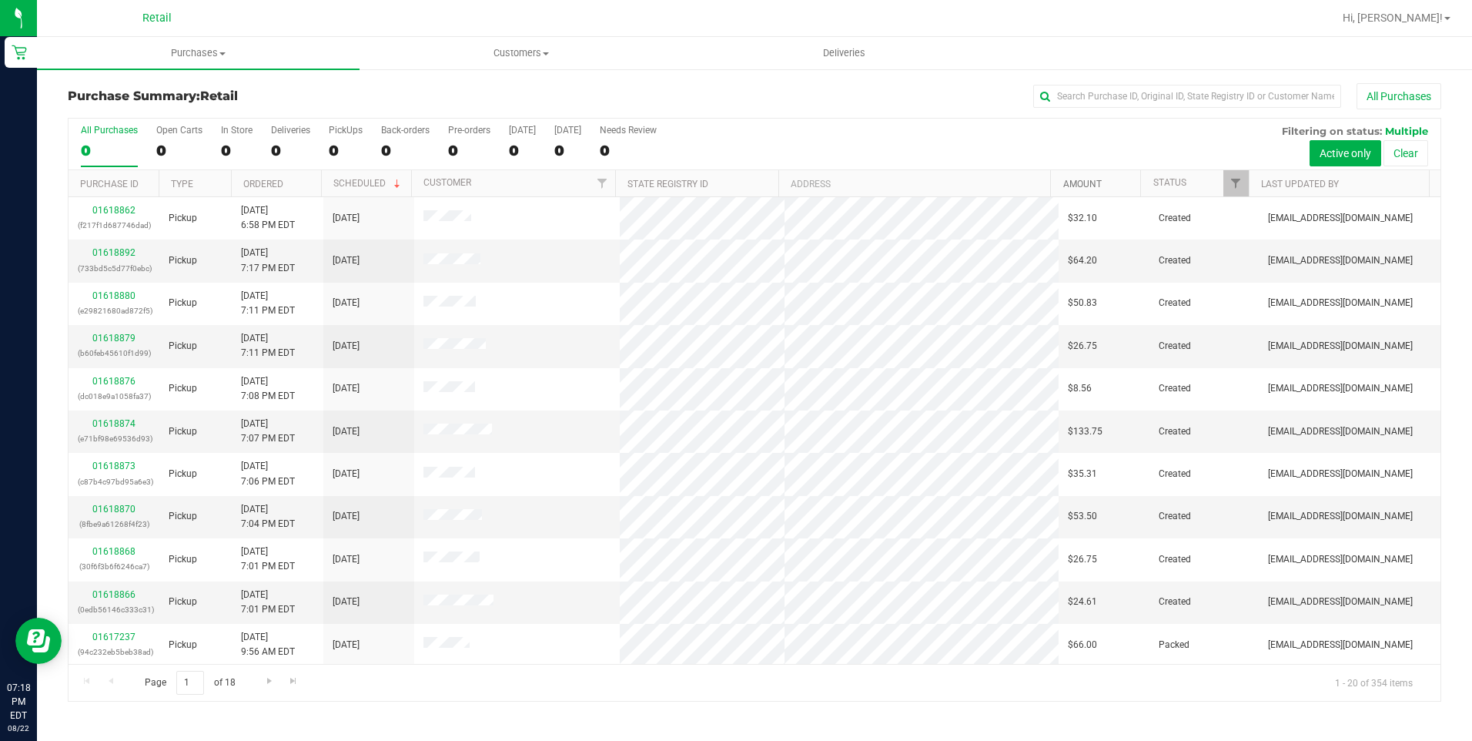
click at [1081, 179] on link "Amount" at bounding box center [1082, 184] width 38 height 11
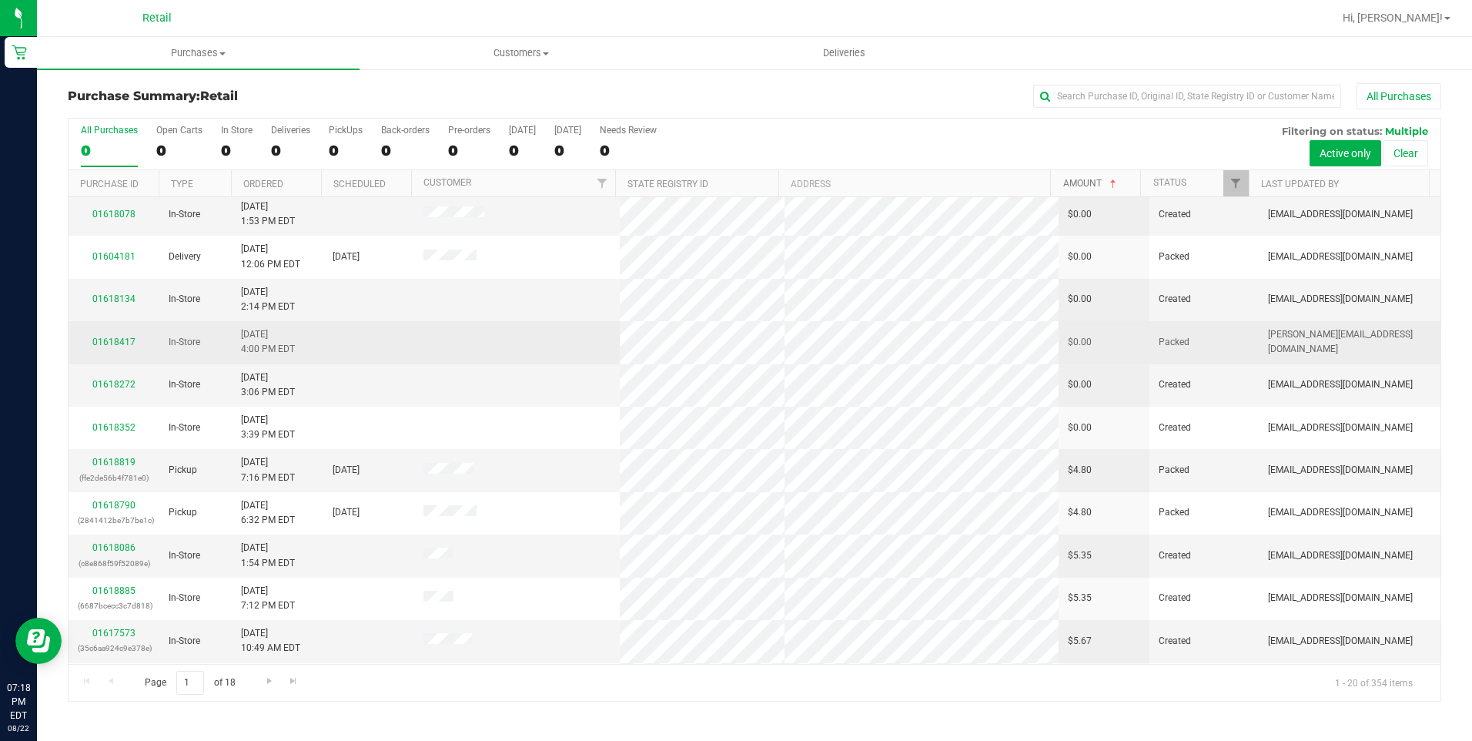
scroll to position [231, 0]
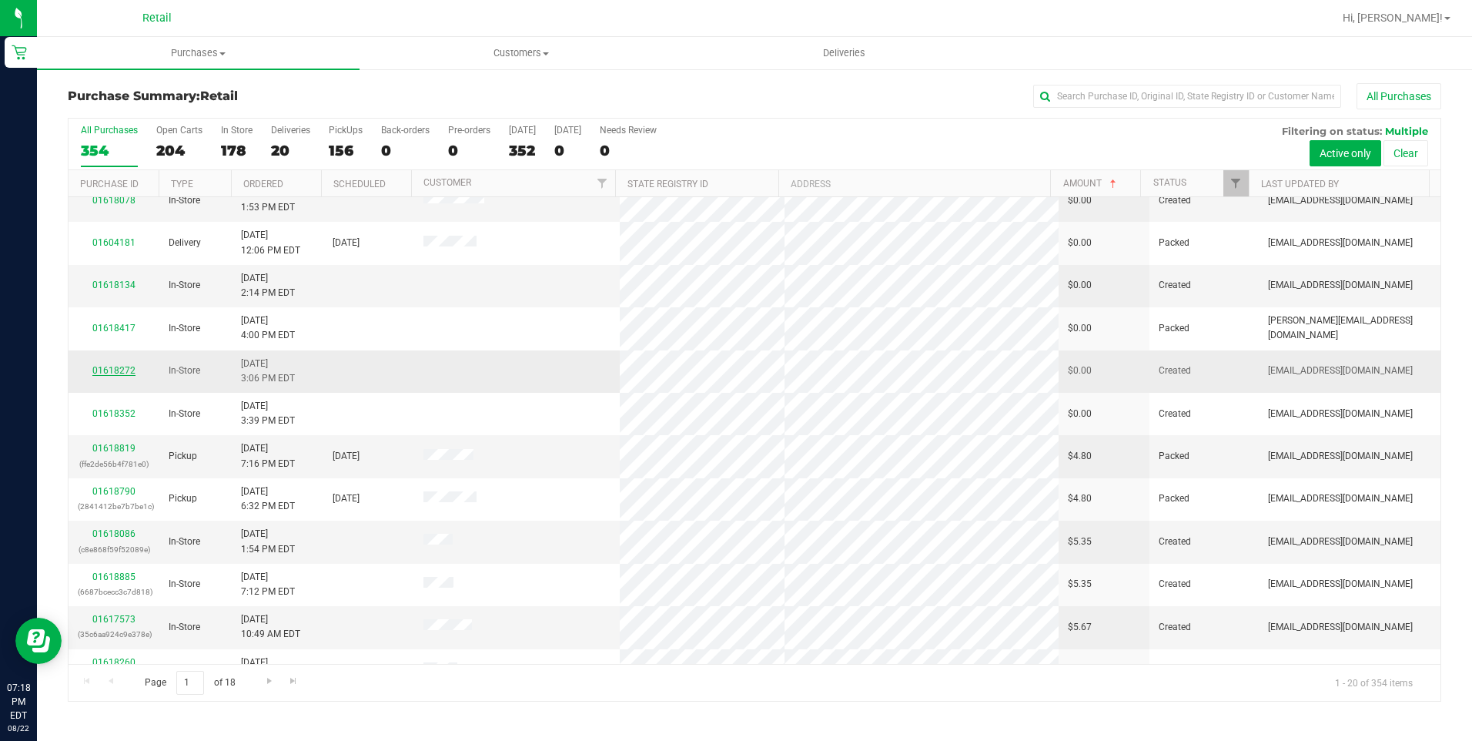
click at [125, 367] on link "01618272" at bounding box center [113, 370] width 43 height 11
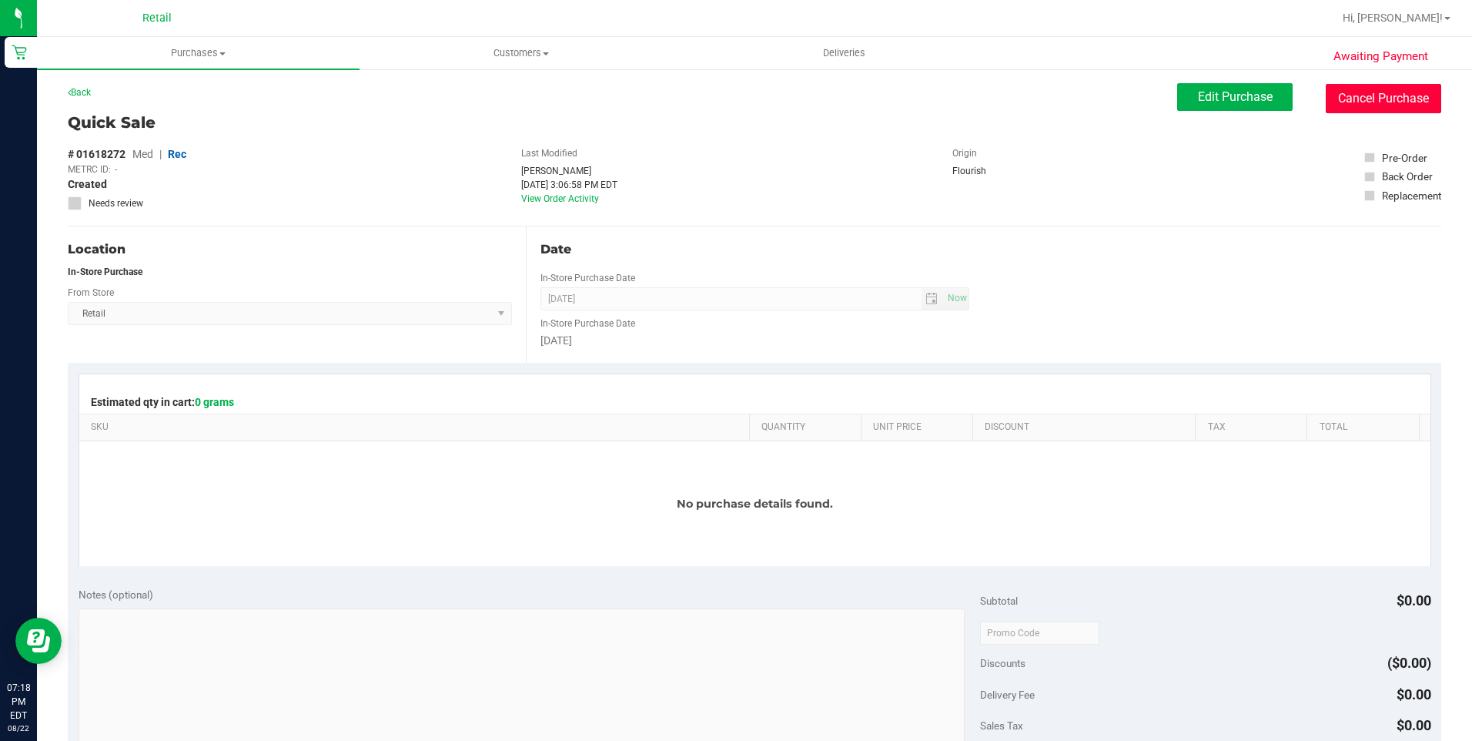
click at [1391, 105] on button "Cancel Purchase" at bounding box center [1383, 98] width 115 height 29
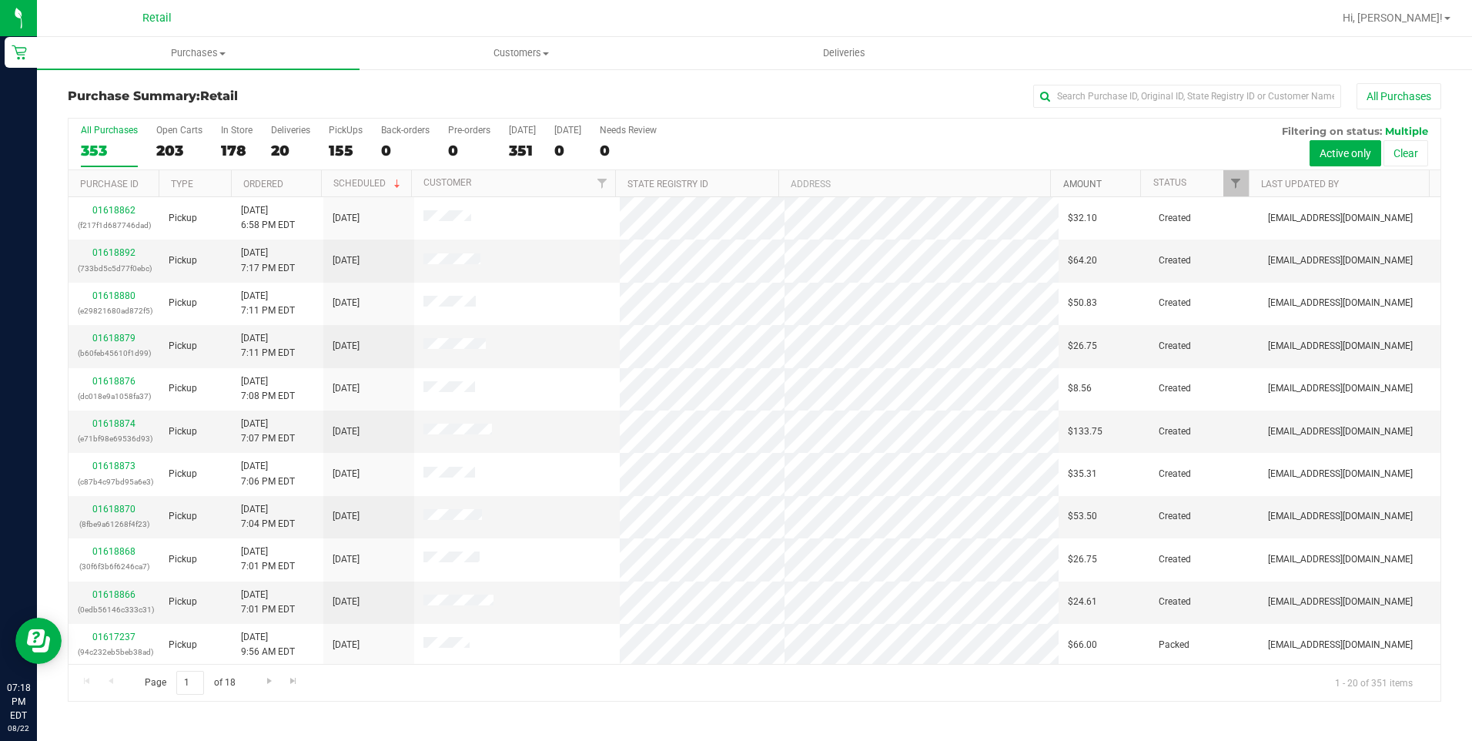
click at [1088, 179] on link "Amount" at bounding box center [1082, 184] width 38 height 11
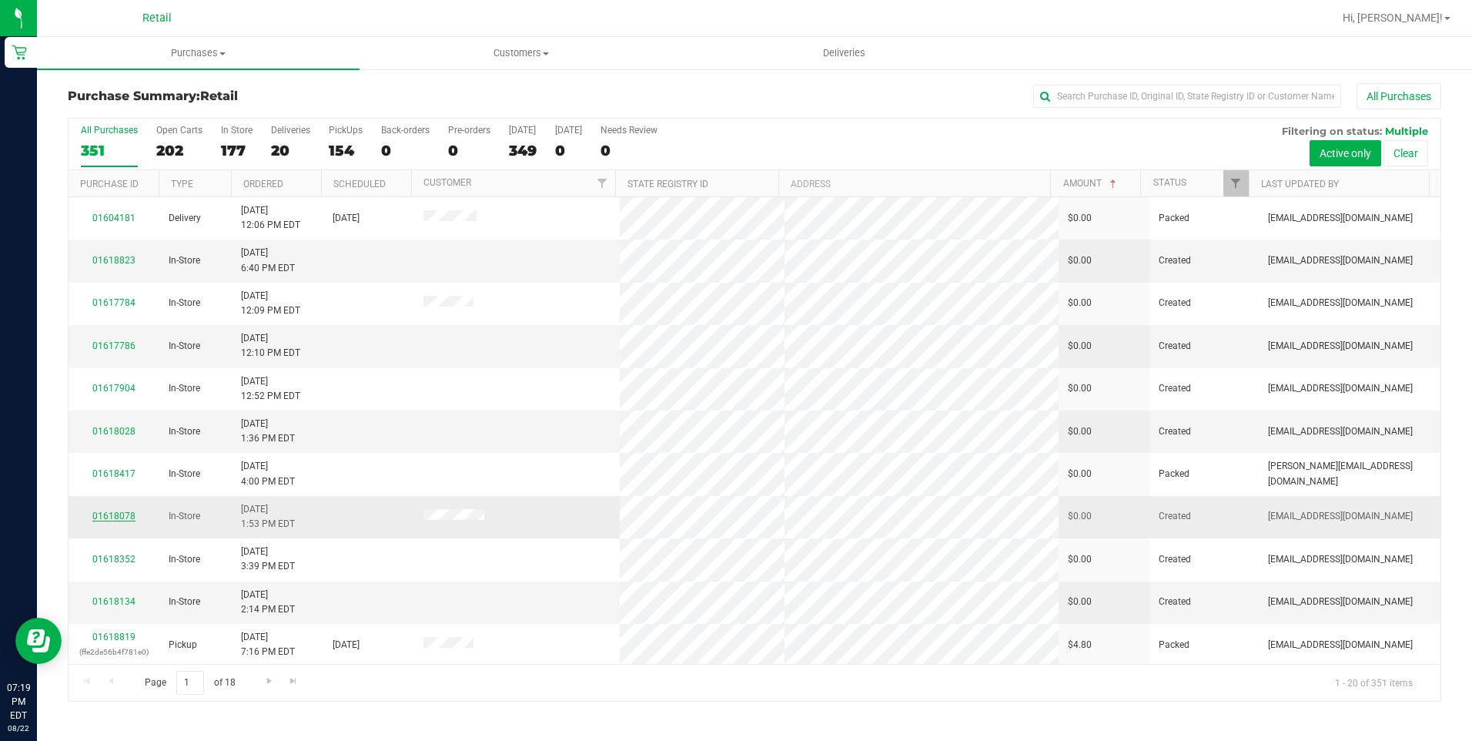
click at [112, 513] on link "01618078" at bounding box center [113, 515] width 43 height 11
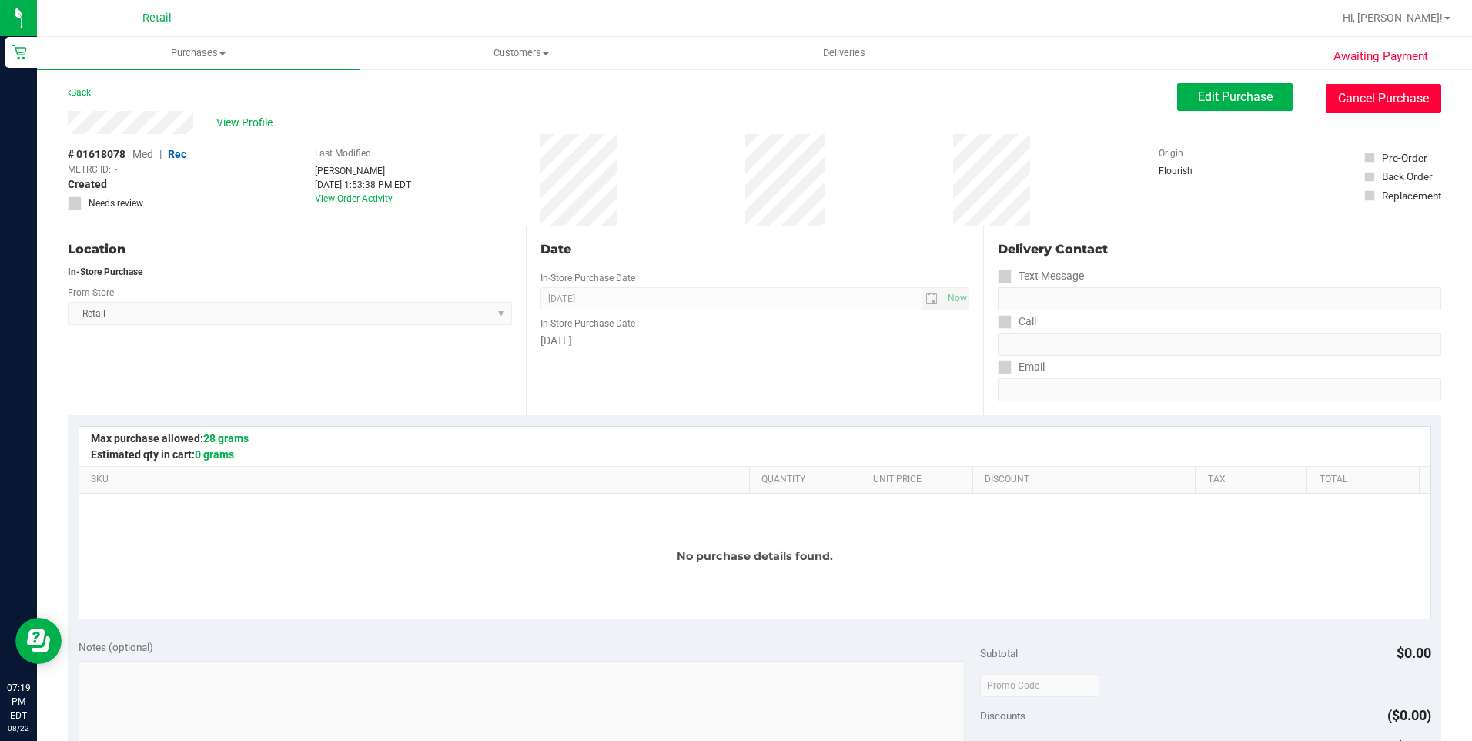
click at [1395, 91] on button "Cancel Purchase" at bounding box center [1383, 98] width 115 height 29
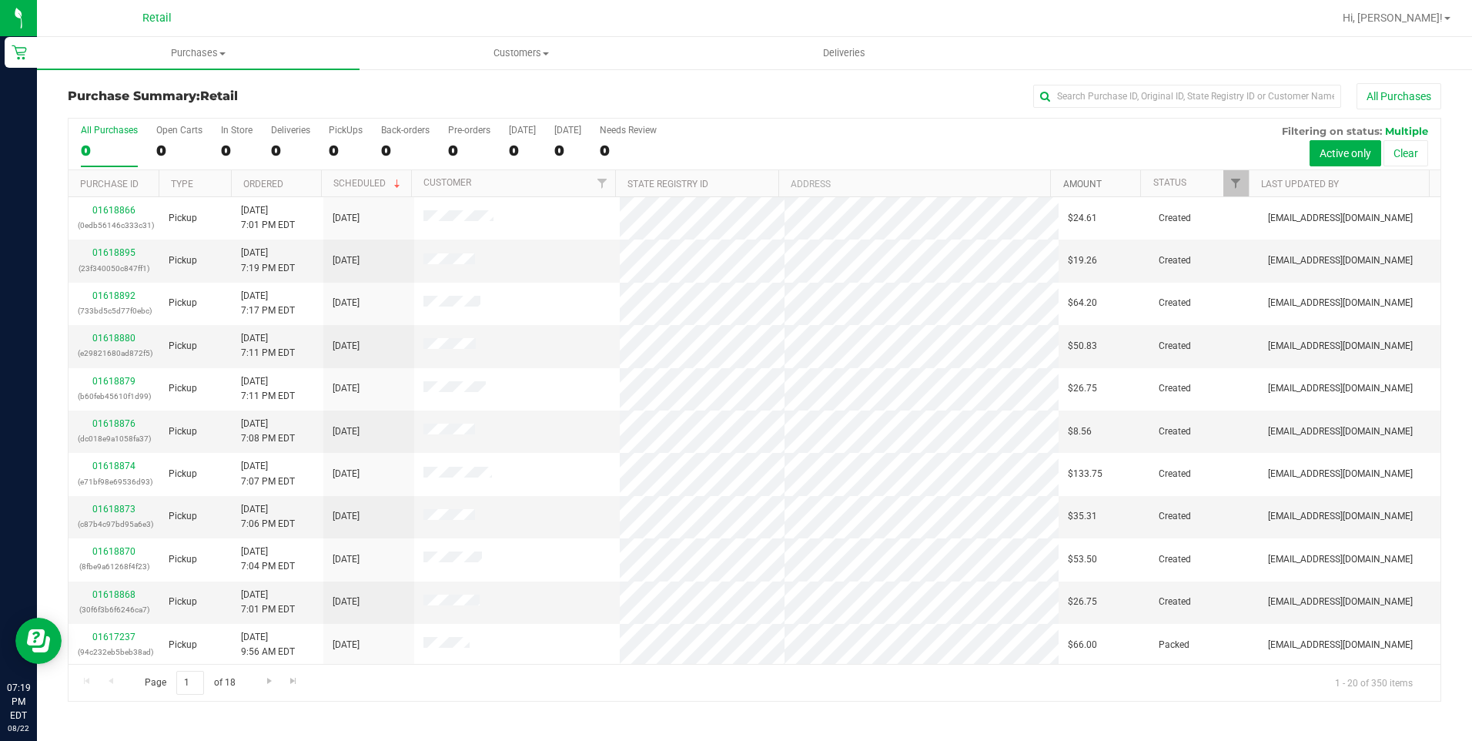
click at [1072, 186] on link "Amount" at bounding box center [1082, 184] width 38 height 11
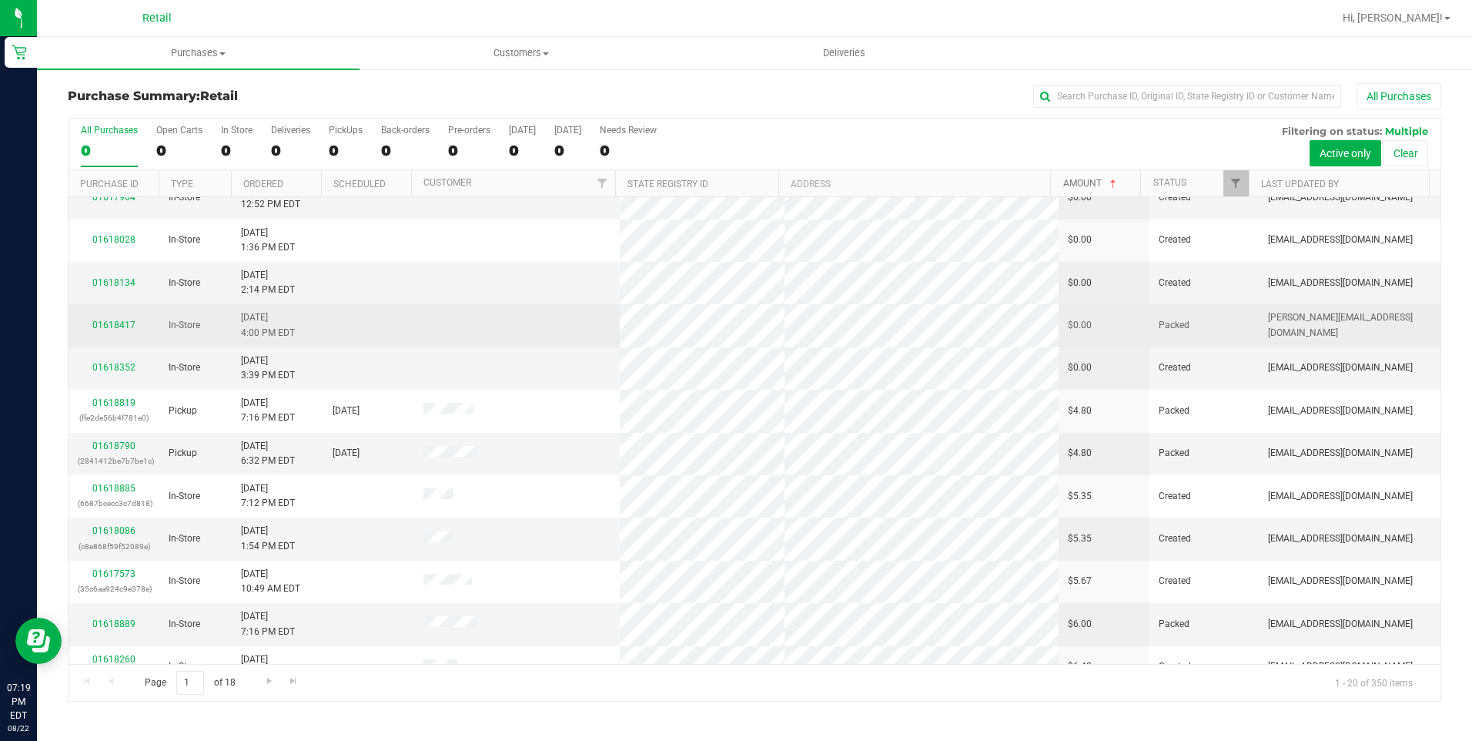
scroll to position [154, 0]
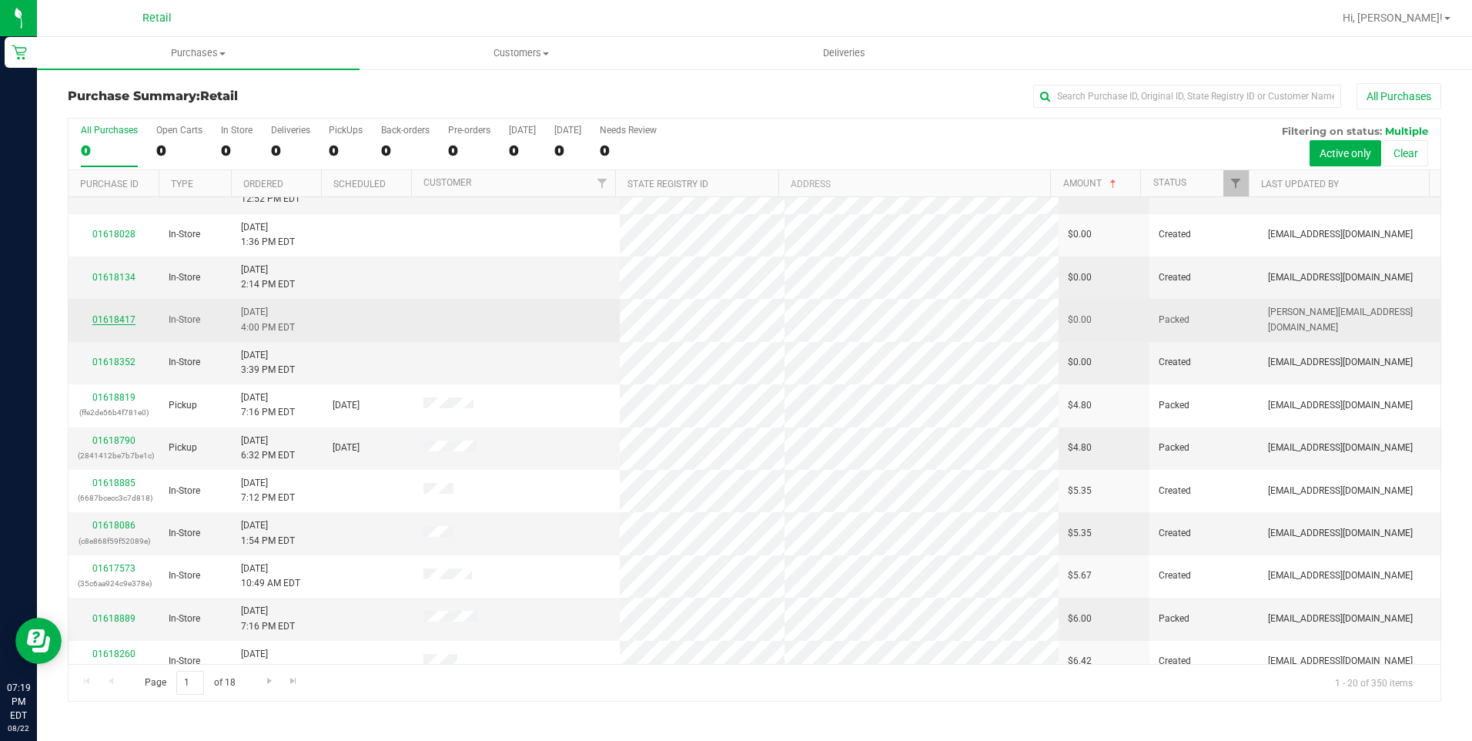
click at [105, 322] on link "01618417" at bounding box center [113, 319] width 43 height 11
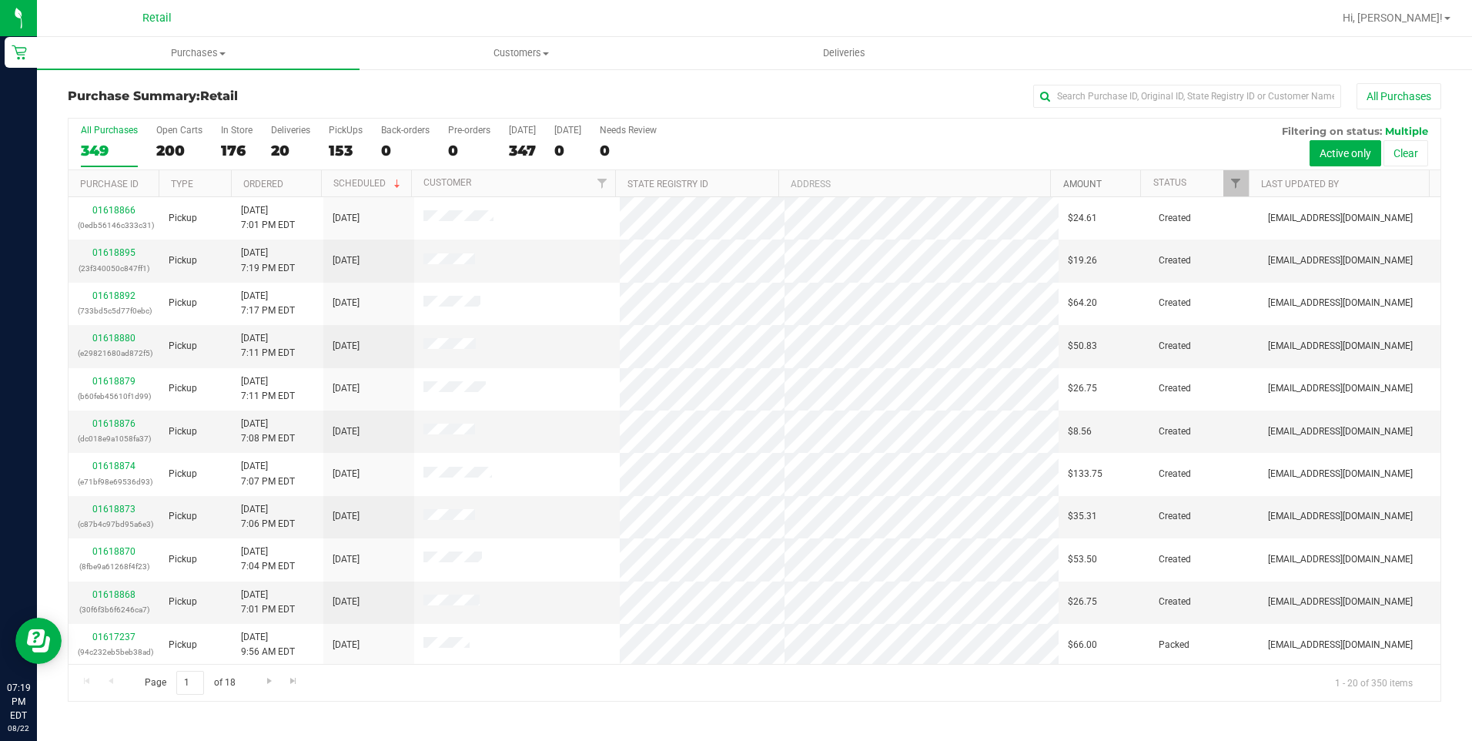
click at [1069, 186] on link "Amount" at bounding box center [1082, 184] width 38 height 11
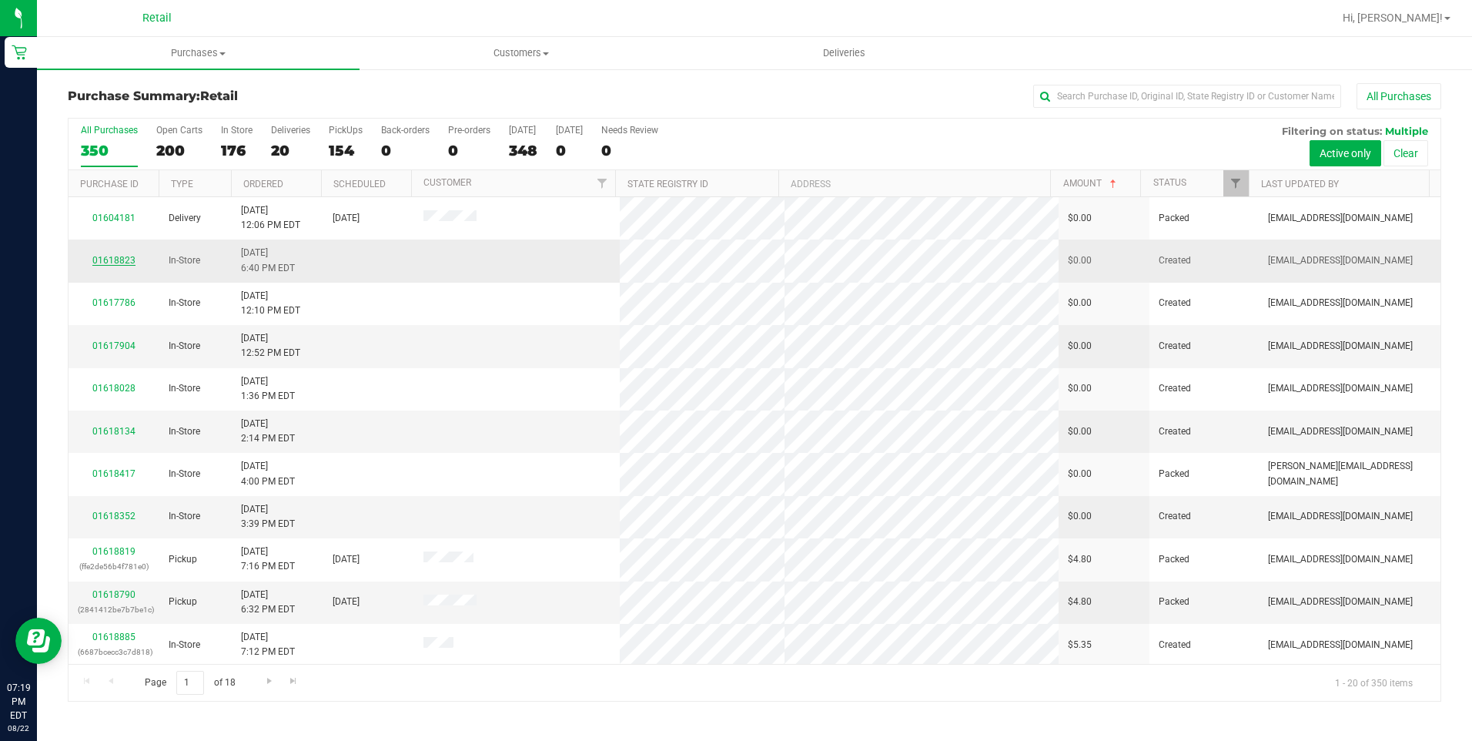
click at [109, 260] on link "01618823" at bounding box center [113, 260] width 43 height 11
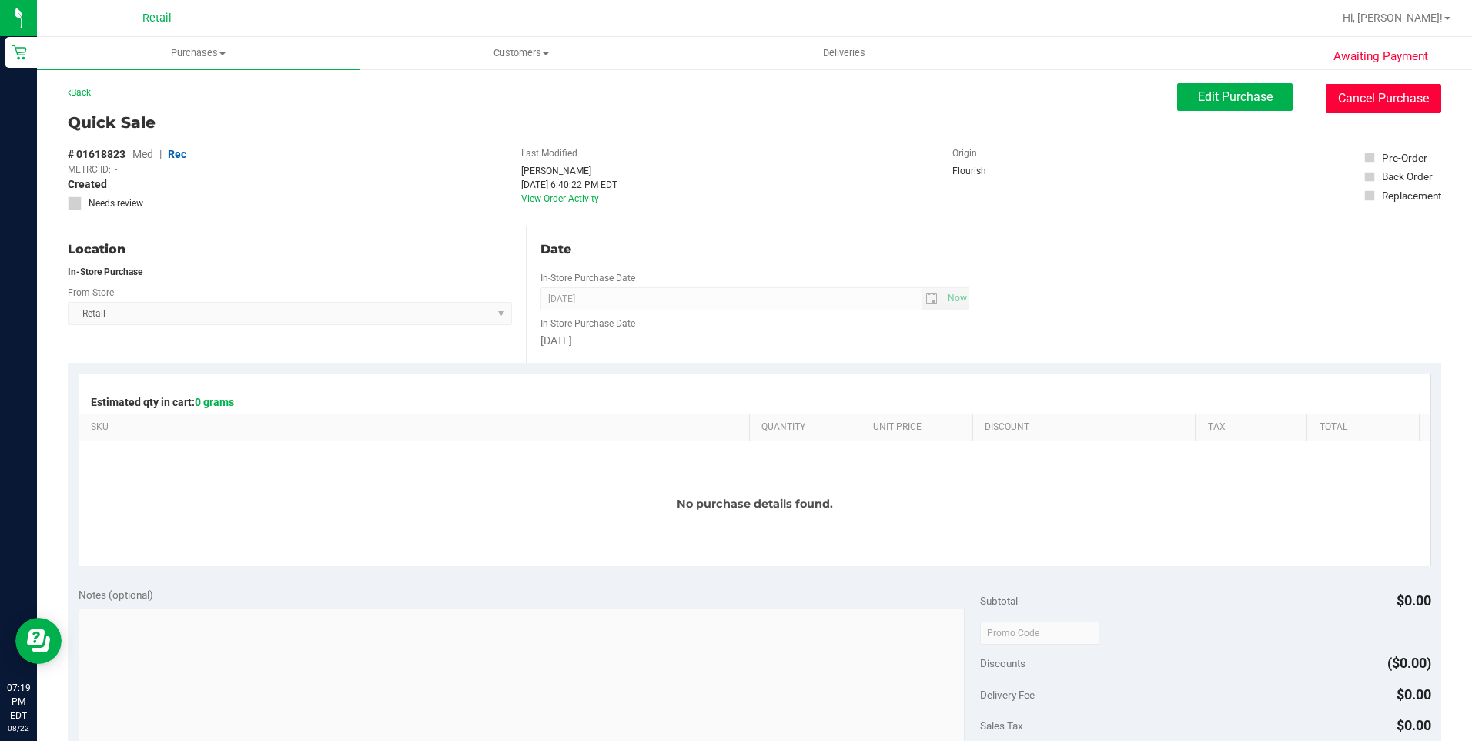
click at [1342, 102] on button "Cancel Purchase" at bounding box center [1383, 98] width 115 height 29
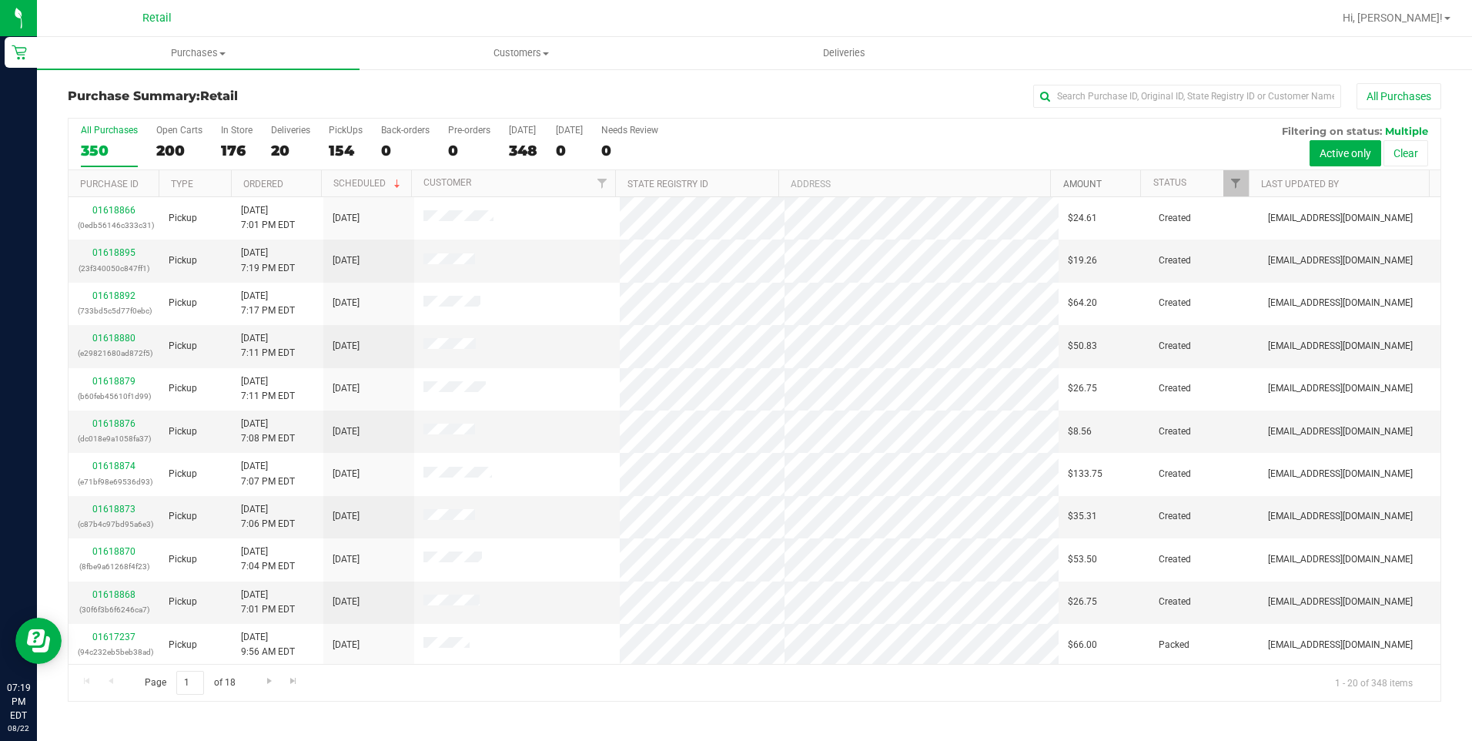
click at [1094, 183] on link "Amount" at bounding box center [1082, 184] width 38 height 11
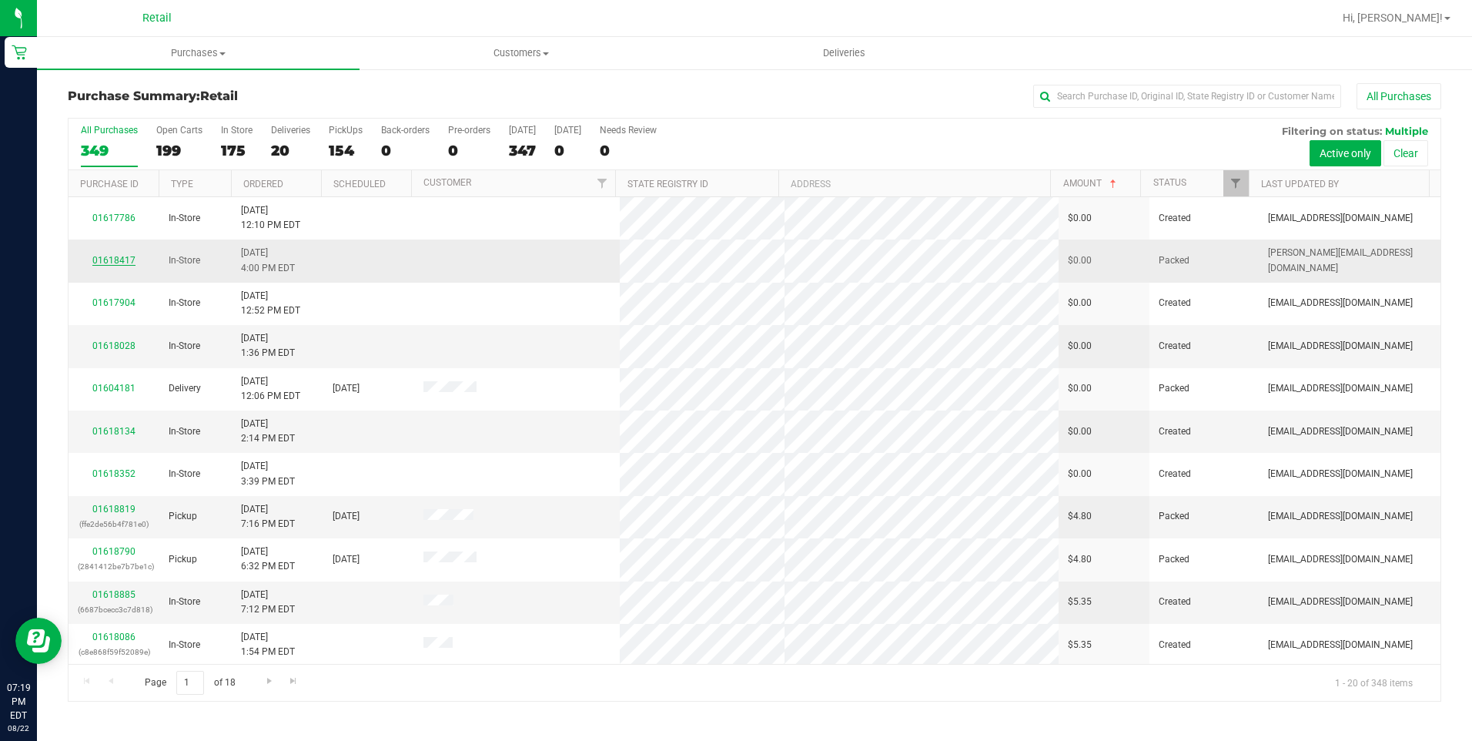
click at [121, 255] on link "01618417" at bounding box center [113, 260] width 43 height 11
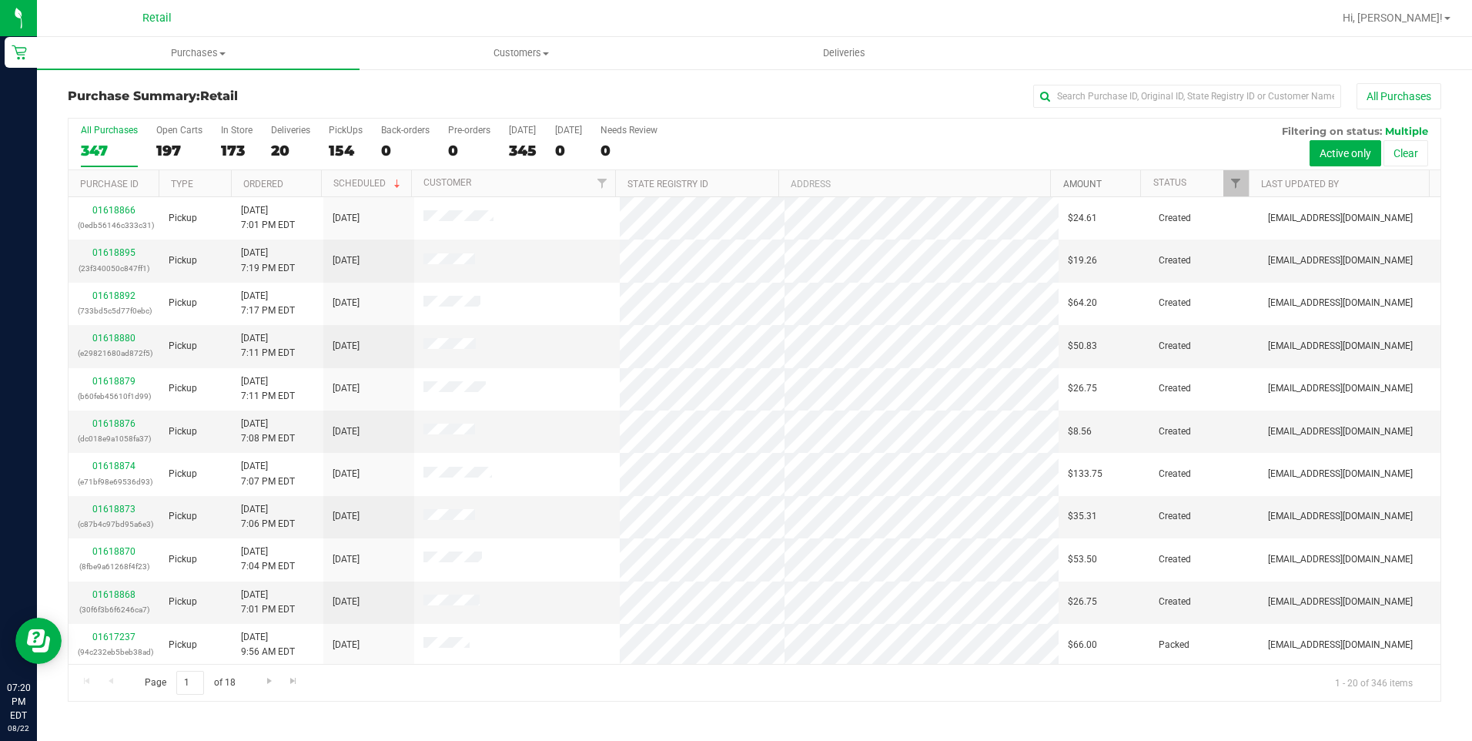
click at [1073, 187] on link "Amount" at bounding box center [1082, 184] width 38 height 11
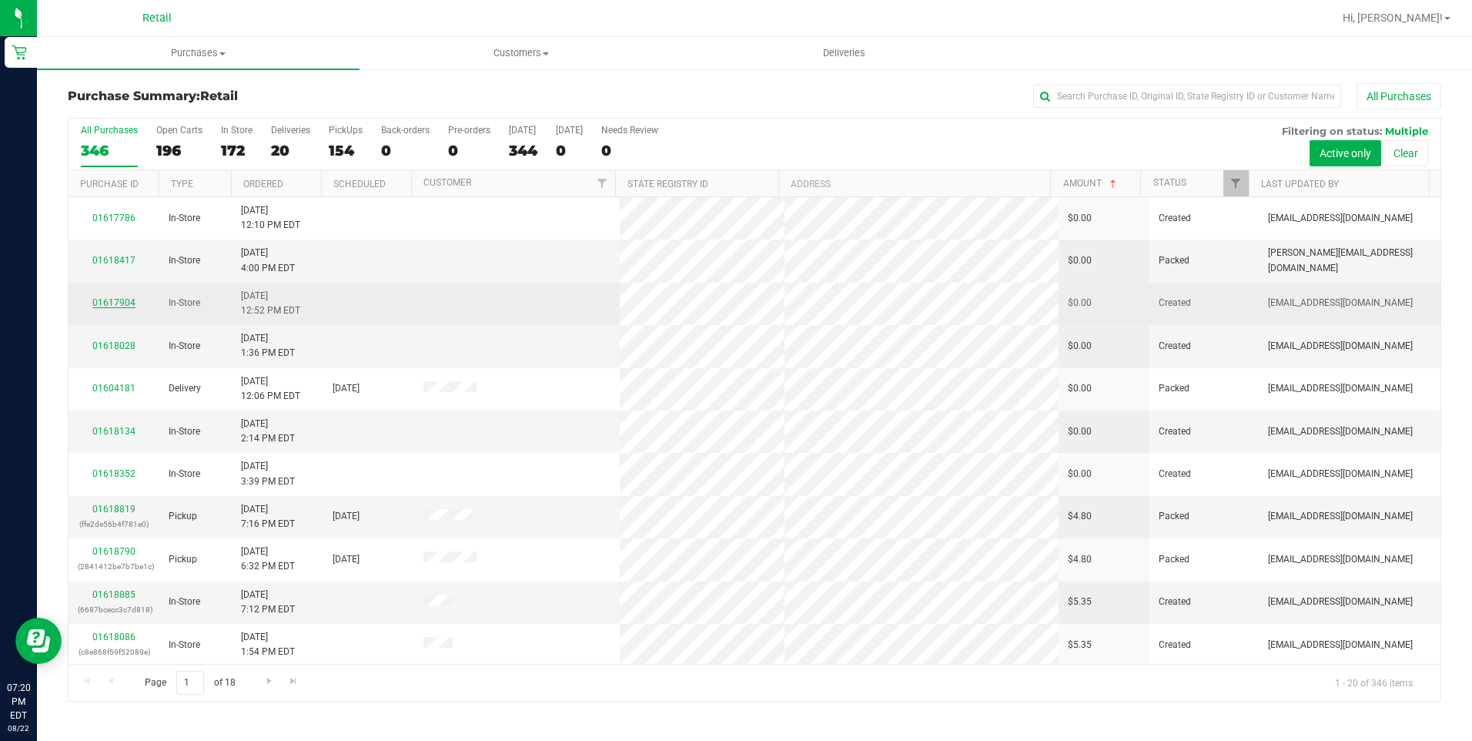
click at [123, 303] on link "01617904" at bounding box center [113, 302] width 43 height 11
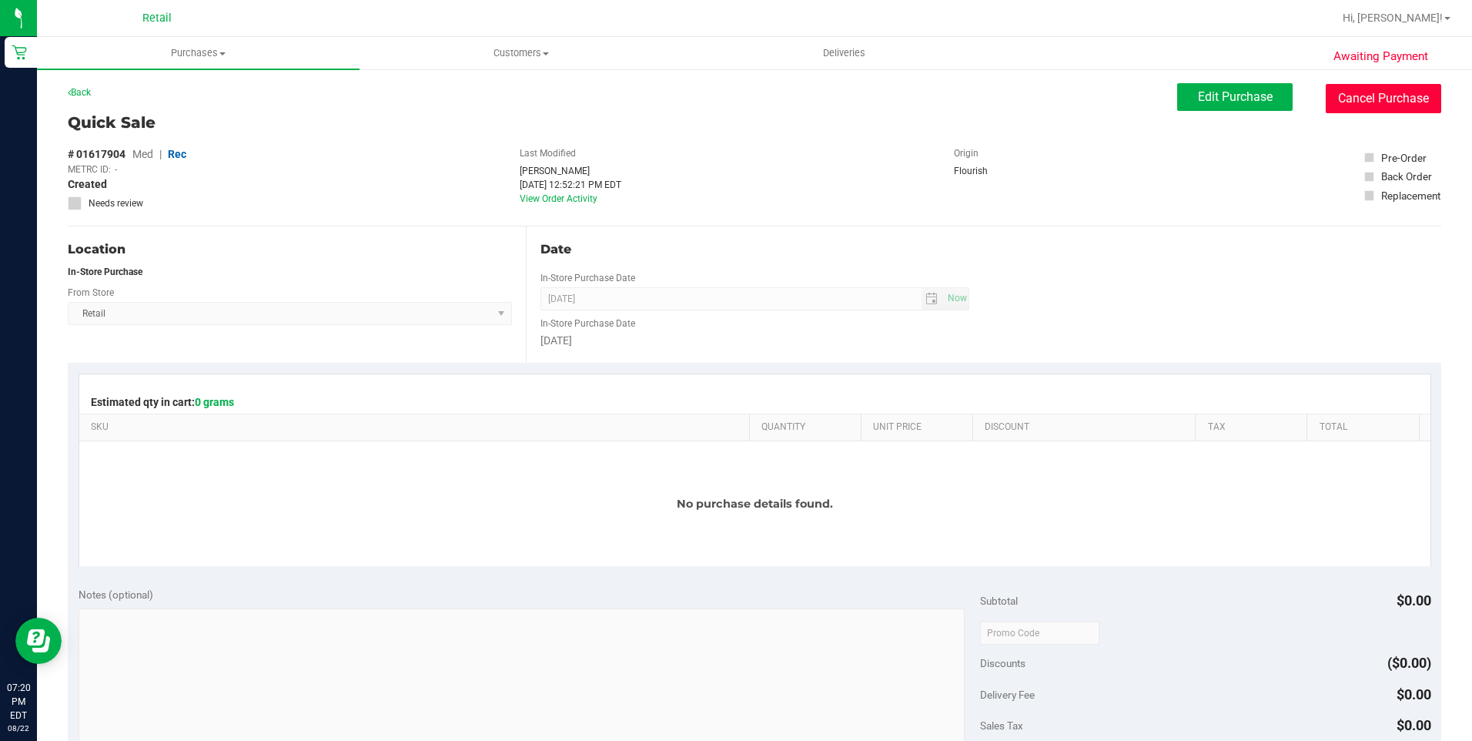
click at [1376, 89] on button "Cancel Purchase" at bounding box center [1383, 98] width 115 height 29
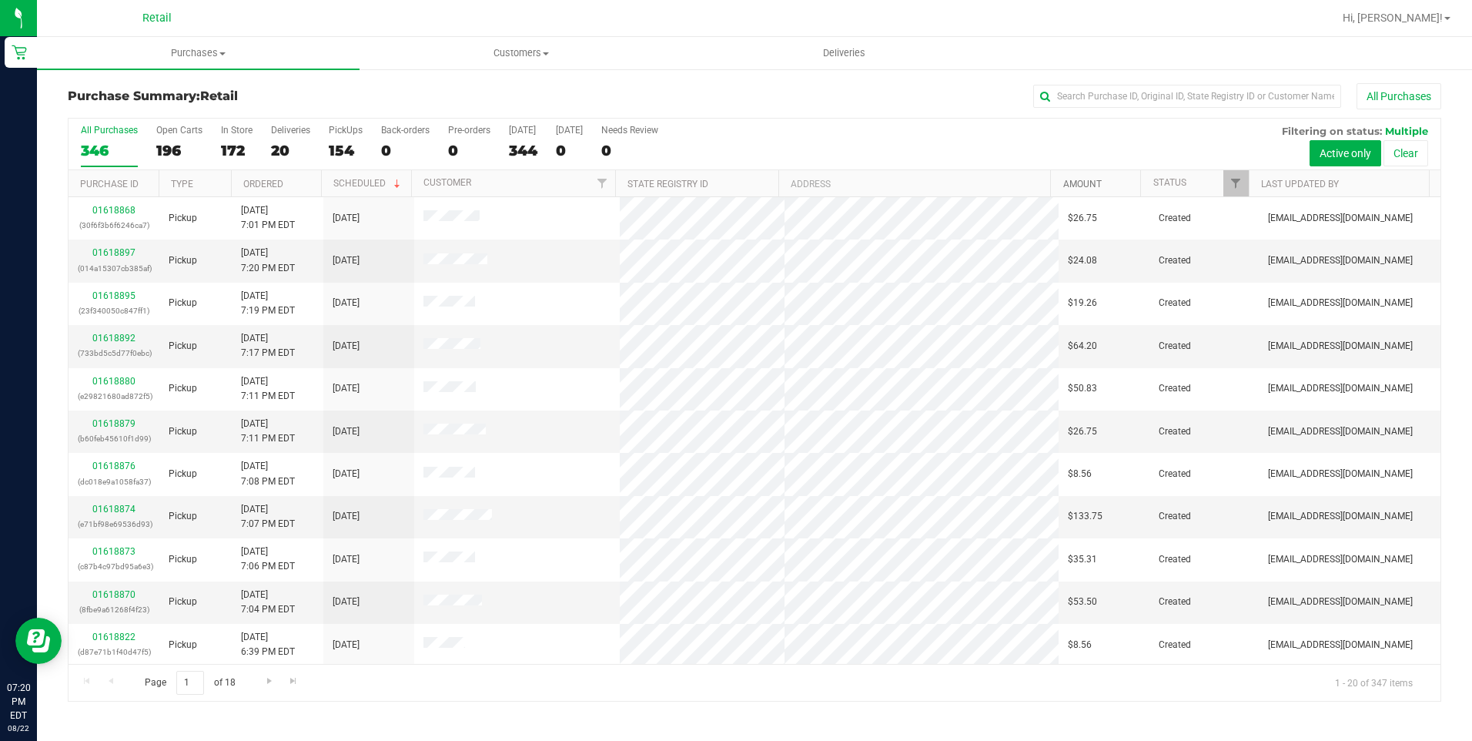
click at [1085, 181] on link "Amount" at bounding box center [1082, 184] width 38 height 11
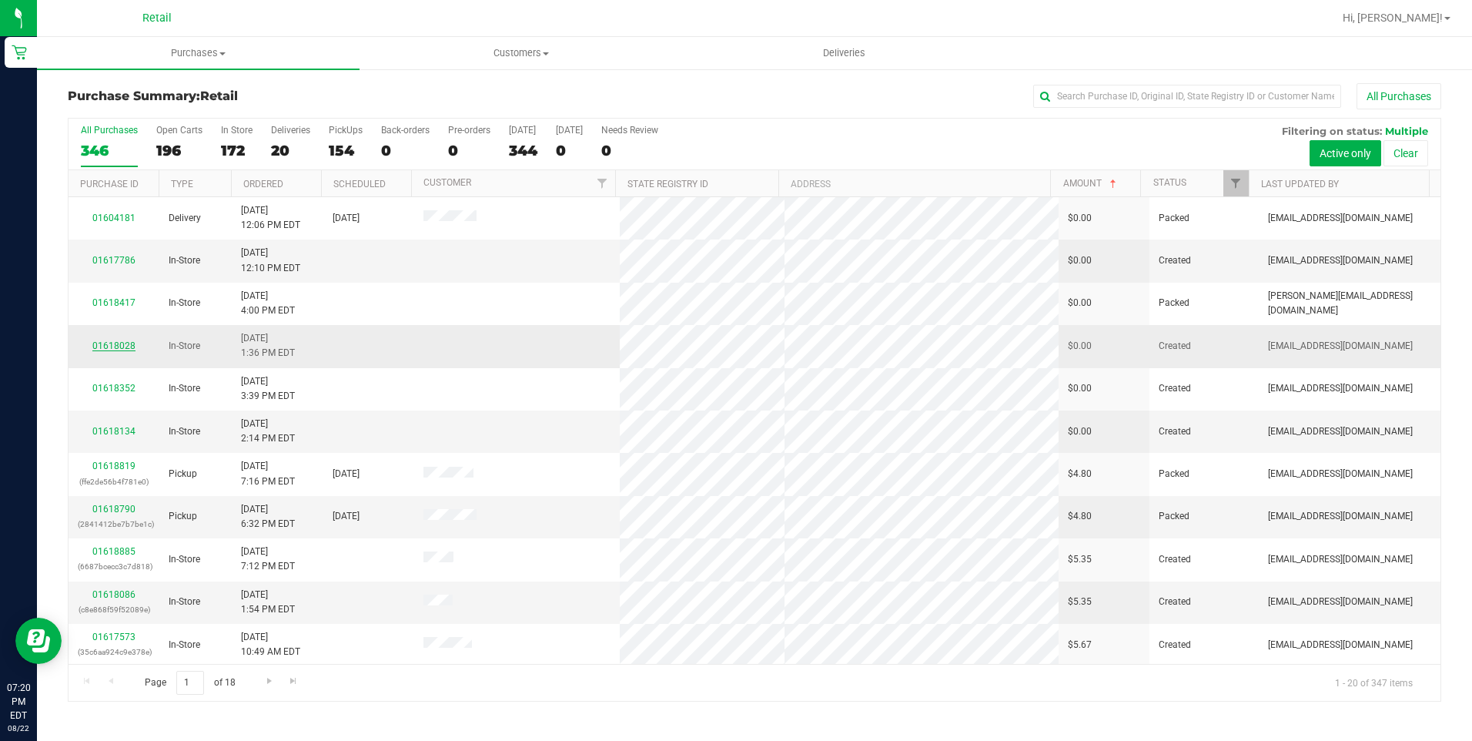
click at [119, 344] on link "01618028" at bounding box center [113, 345] width 43 height 11
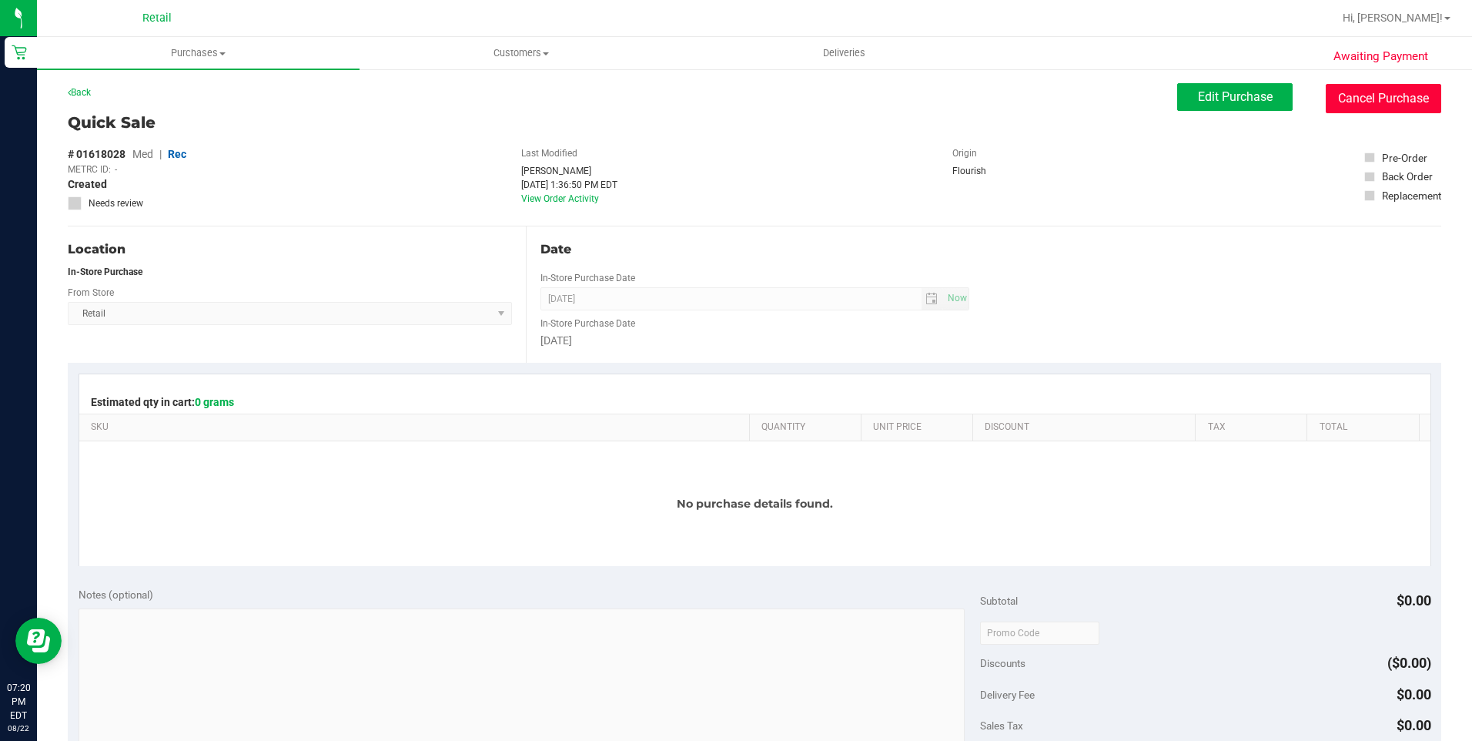
click at [1347, 91] on button "Cancel Purchase" at bounding box center [1383, 98] width 115 height 29
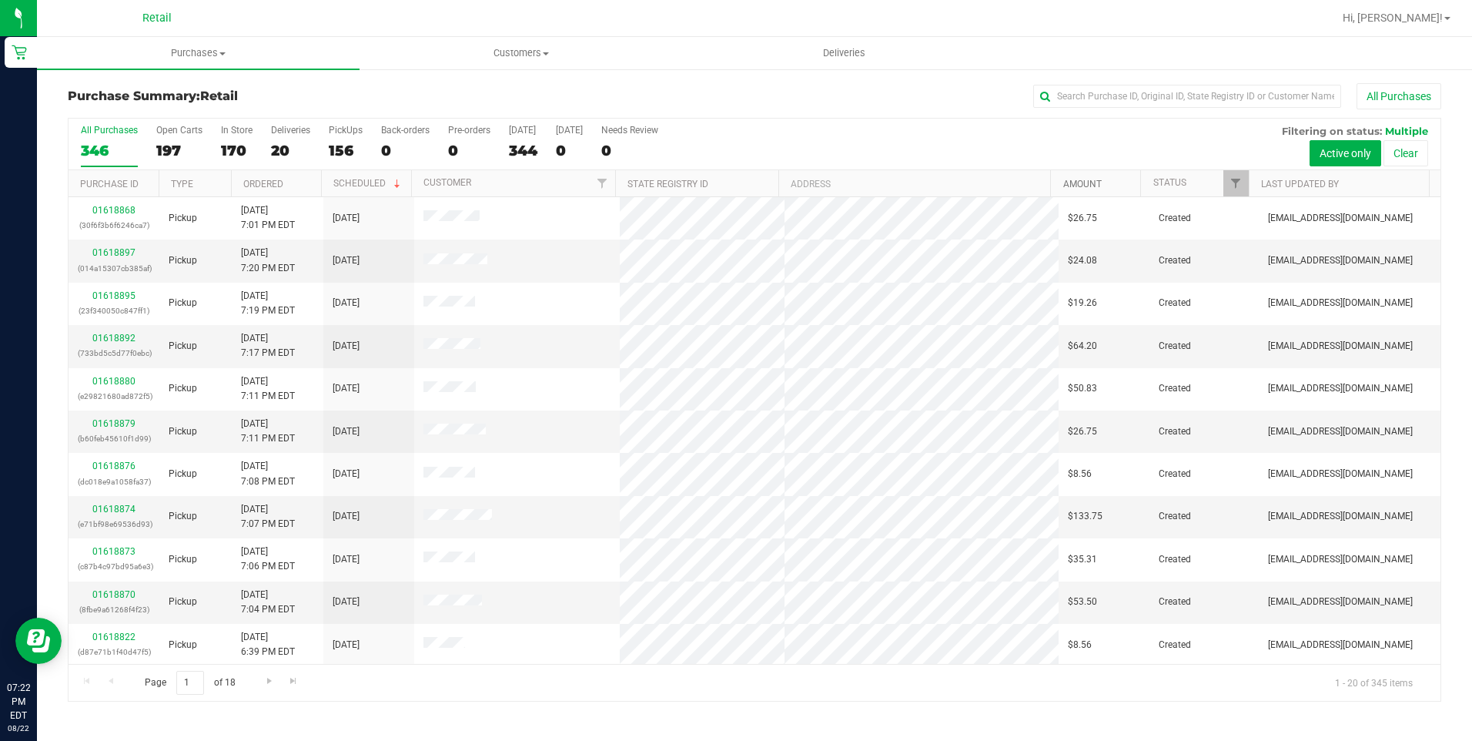
click at [1079, 188] on link "Amount" at bounding box center [1082, 184] width 38 height 11
click at [128, 258] on link "01618417" at bounding box center [113, 260] width 43 height 11
click at [1075, 186] on link "Amount" at bounding box center [1082, 184] width 38 height 11
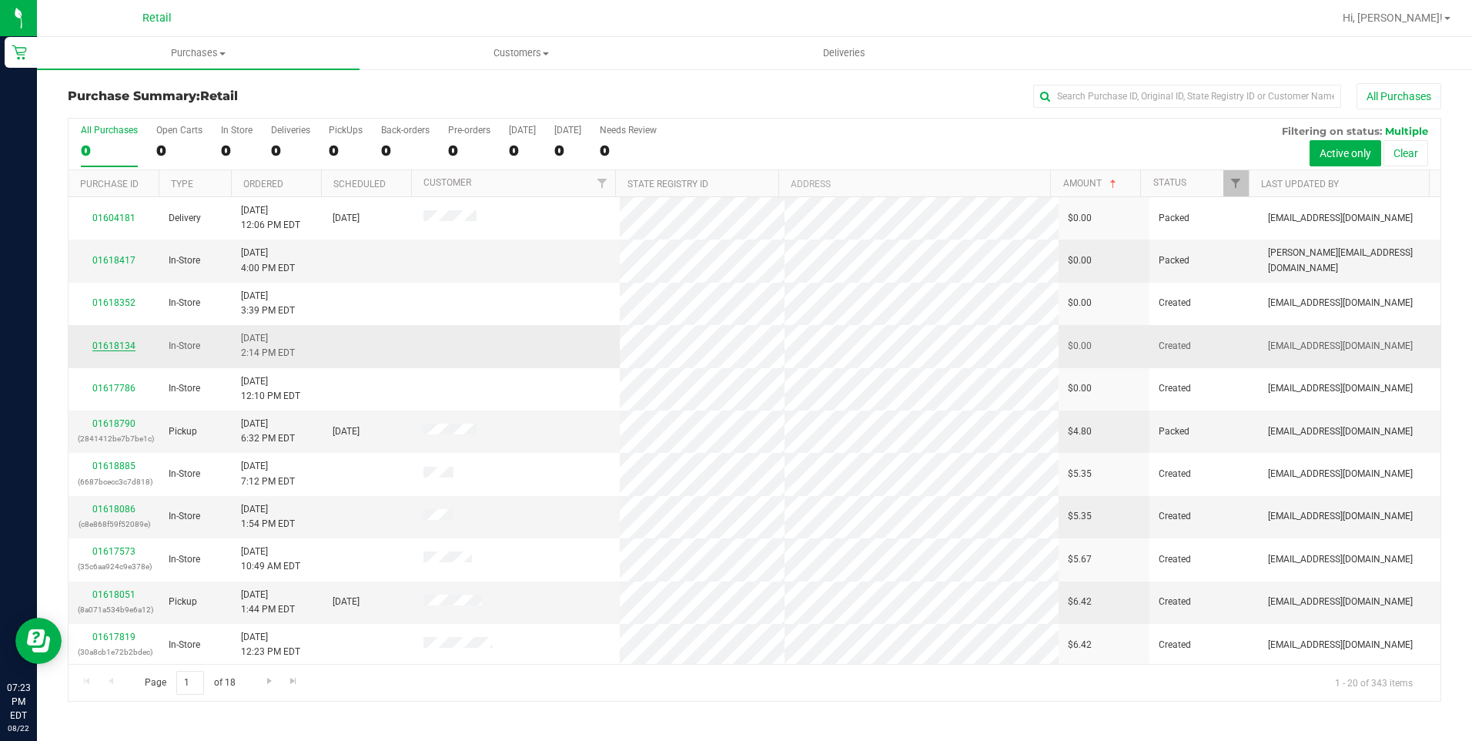
click at [119, 346] on link "01618134" at bounding box center [113, 345] width 43 height 11
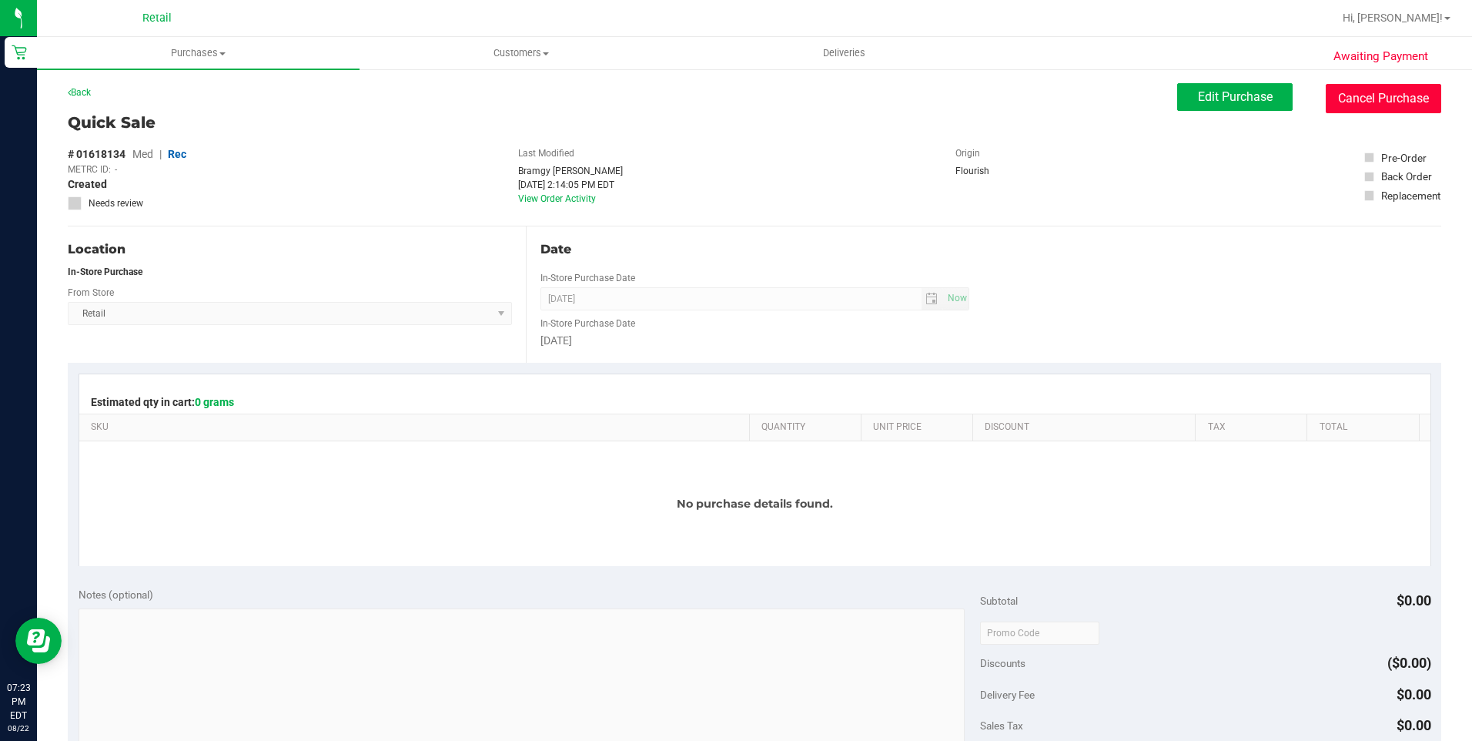
click at [1332, 97] on button "Cancel Purchase" at bounding box center [1383, 98] width 115 height 29
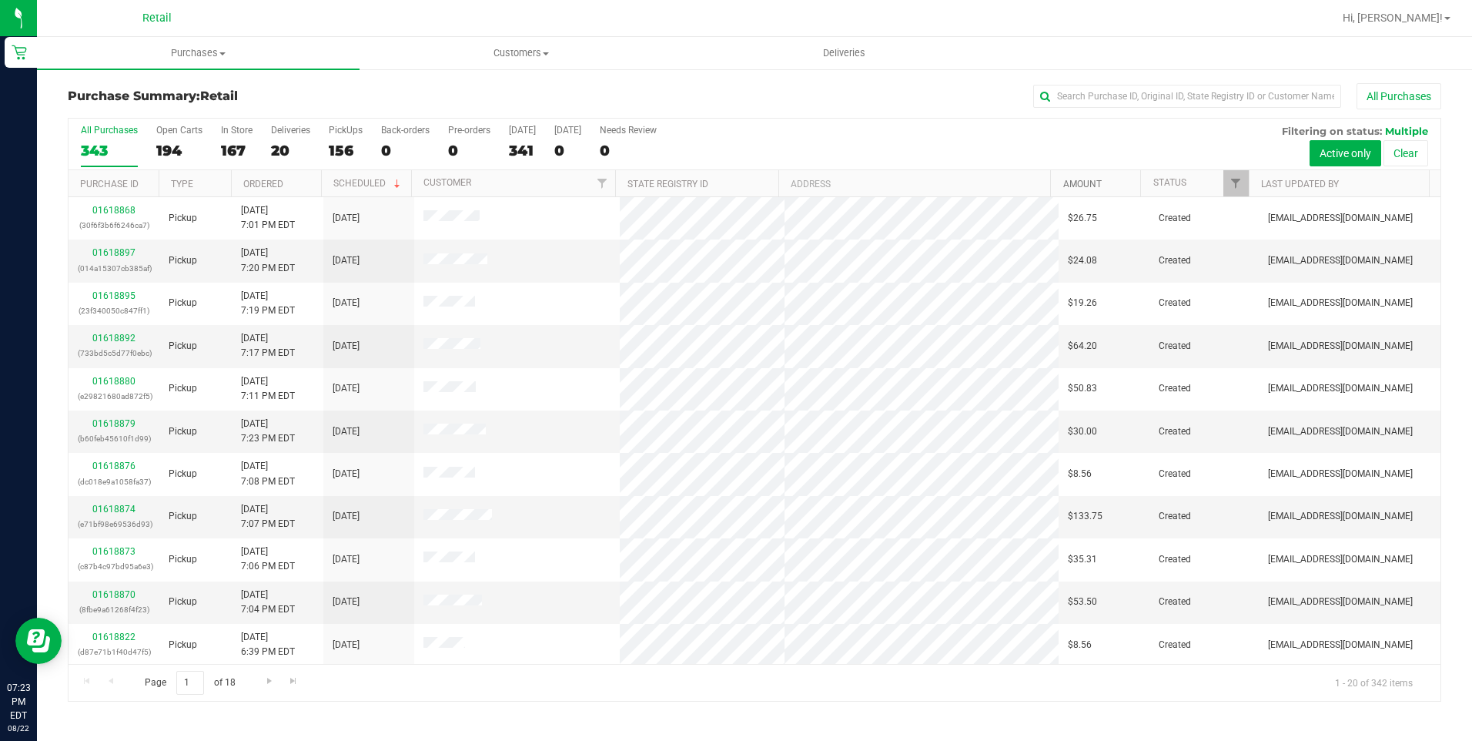
click at [1081, 187] on link "Amount" at bounding box center [1082, 184] width 38 height 11
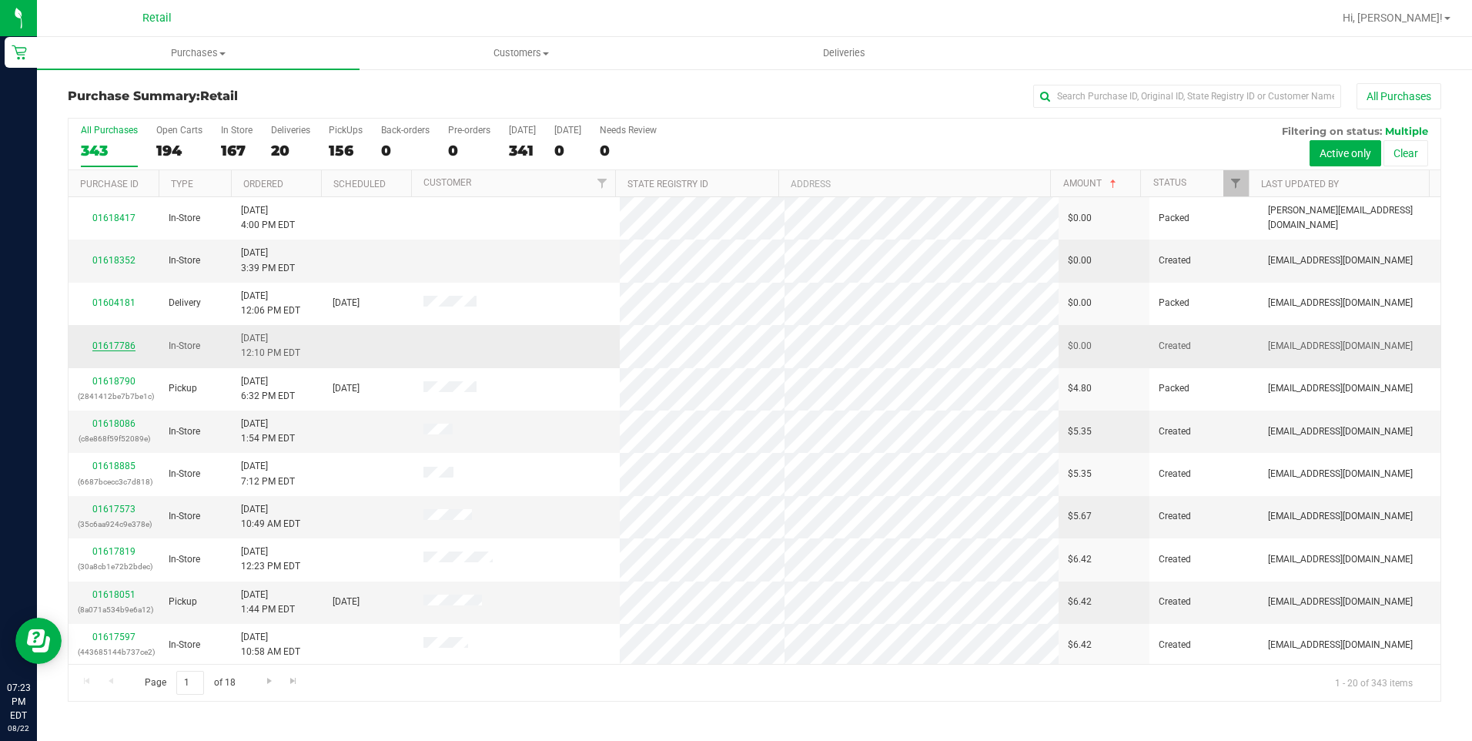
click at [96, 345] on link "01617786" at bounding box center [113, 345] width 43 height 11
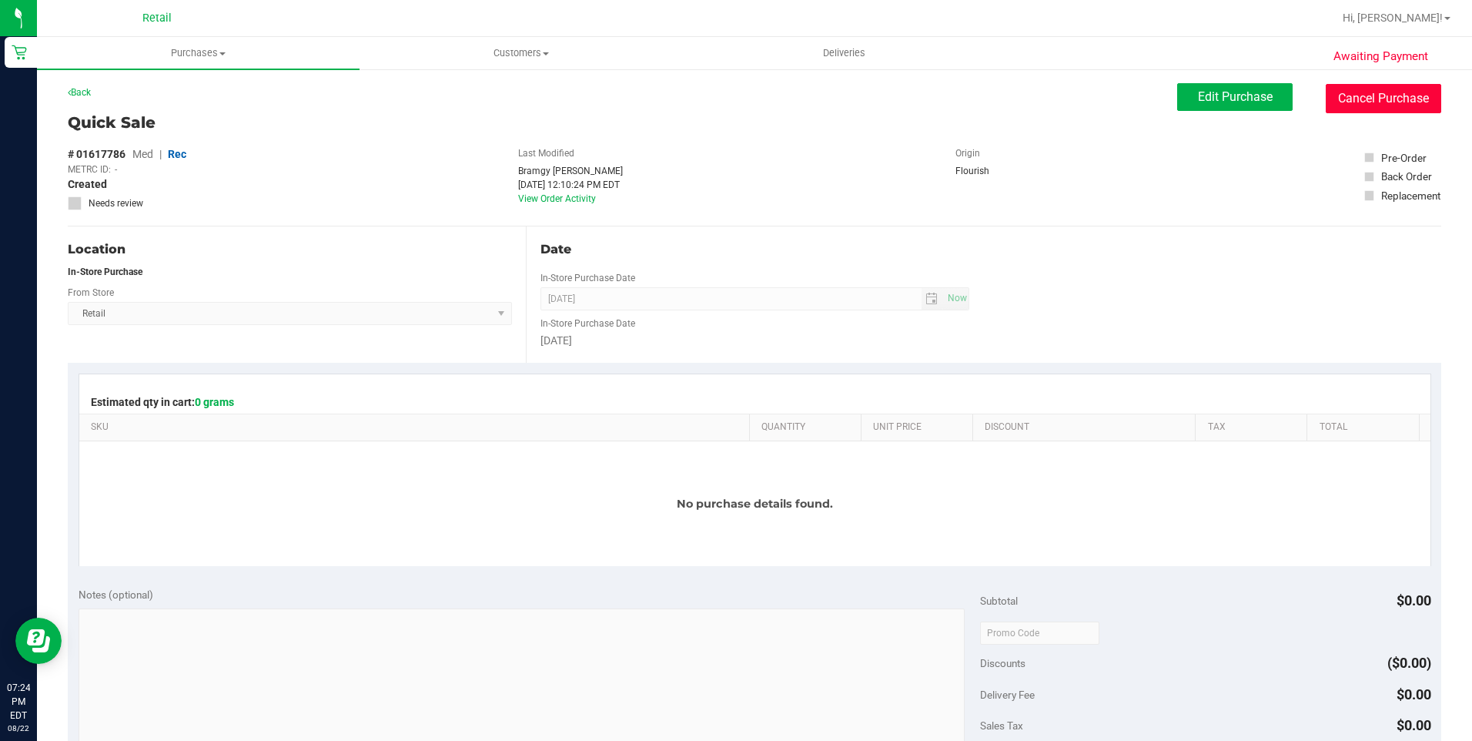
click at [1370, 86] on button "Cancel Purchase" at bounding box center [1383, 98] width 115 height 29
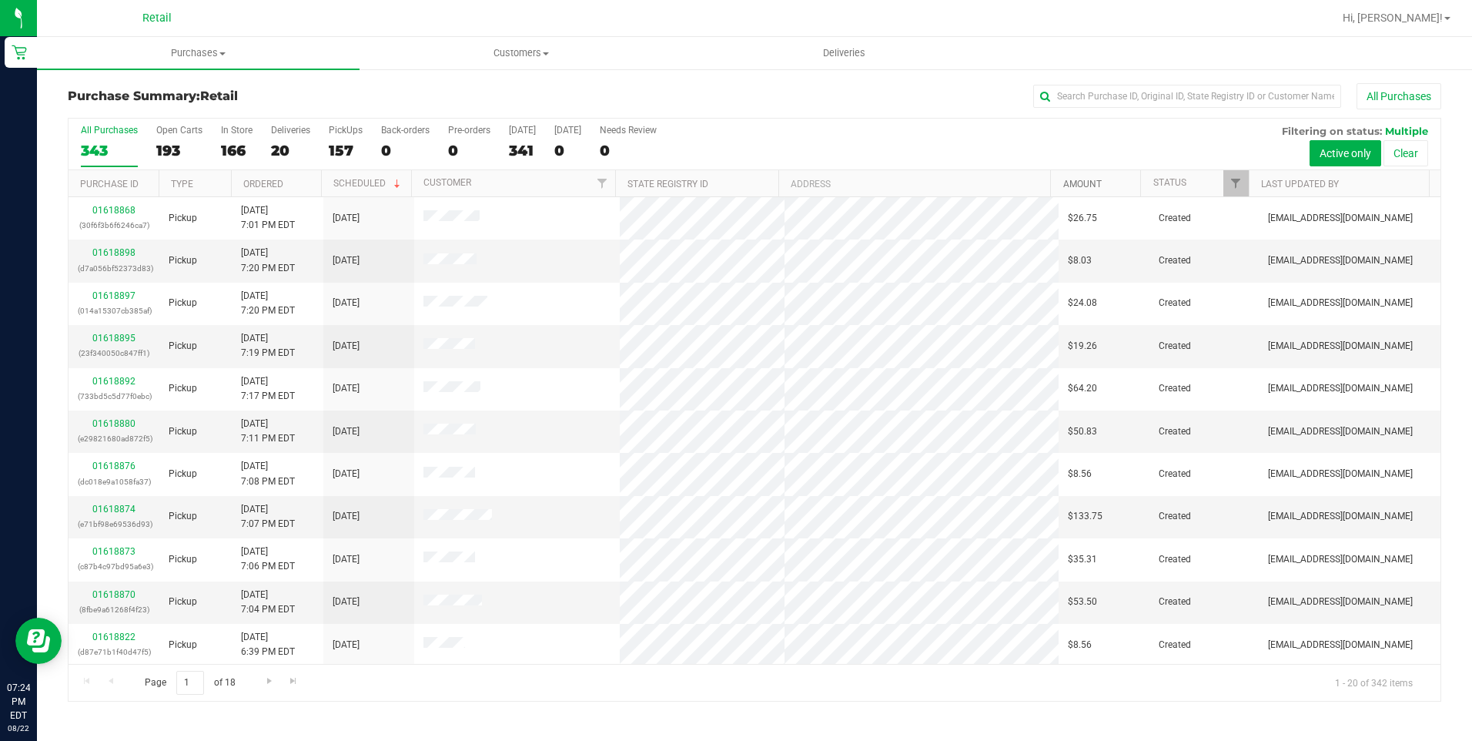
click at [1087, 186] on link "Amount" at bounding box center [1082, 184] width 38 height 11
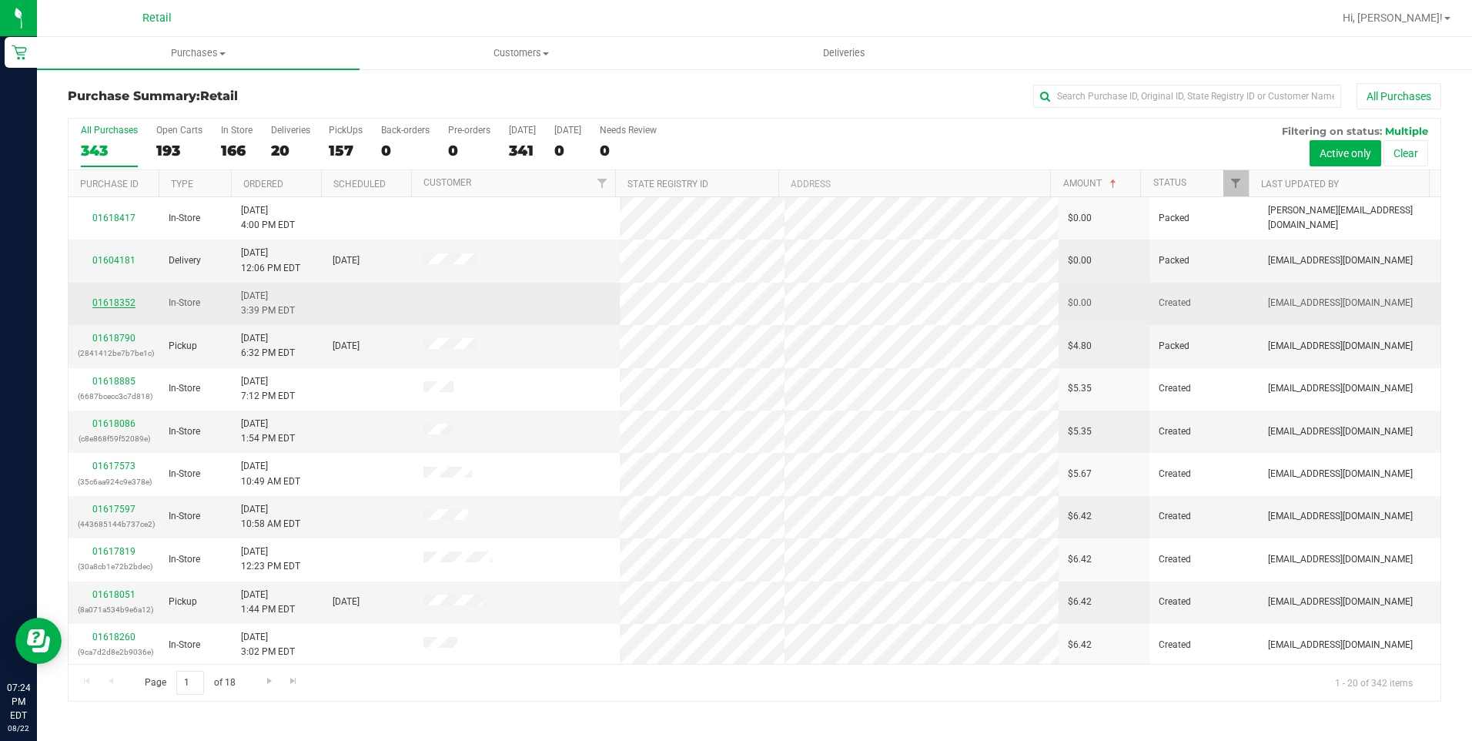
click at [119, 306] on link "01618352" at bounding box center [113, 302] width 43 height 11
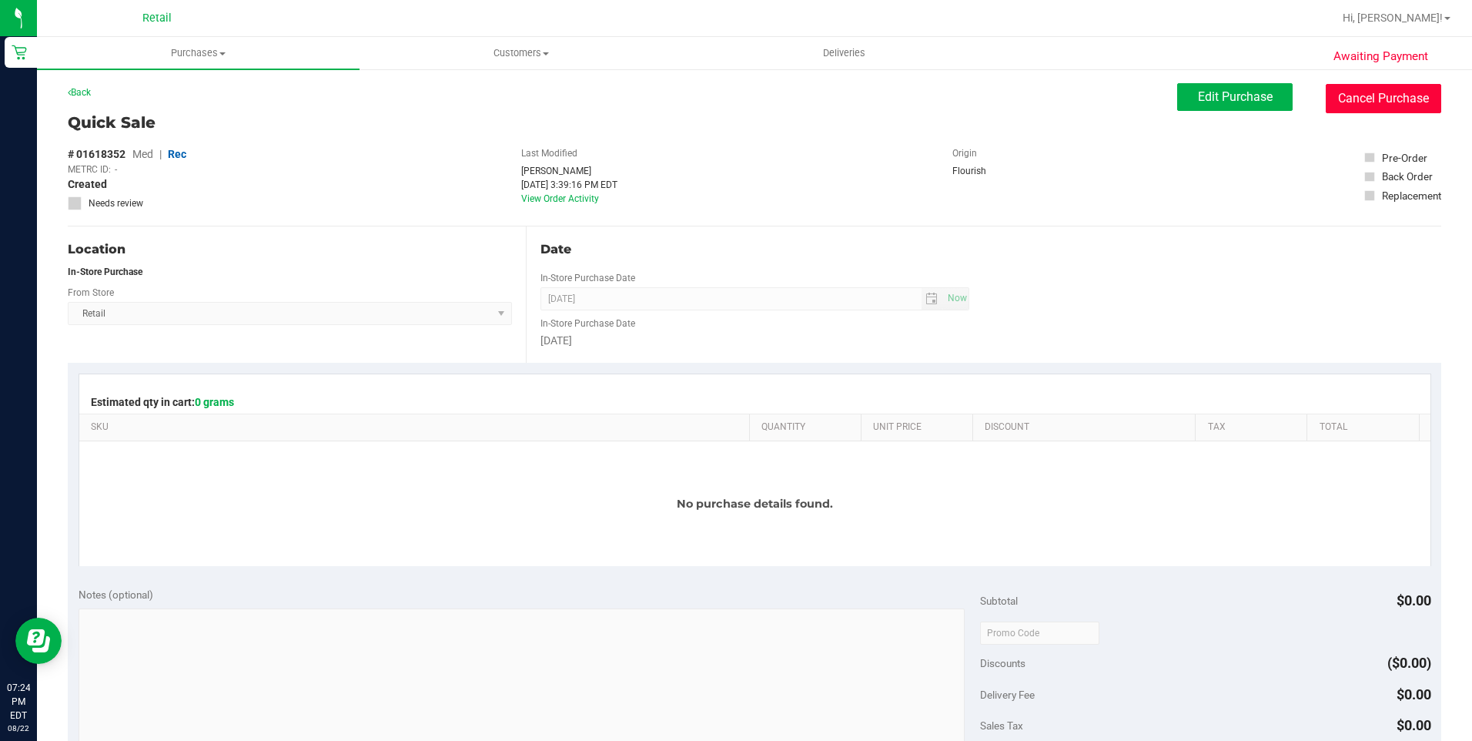
click at [1387, 104] on button "Cancel Purchase" at bounding box center [1383, 98] width 115 height 29
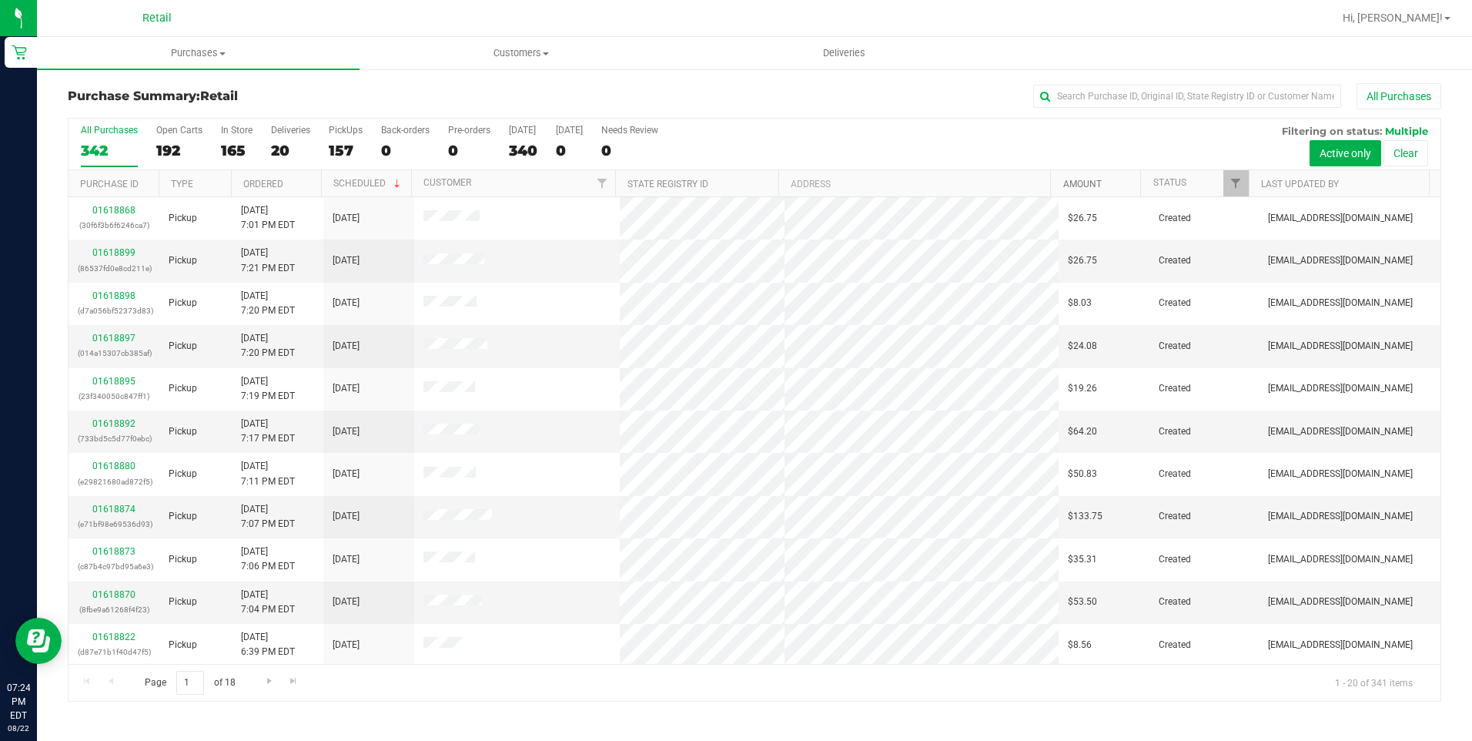
click at [1082, 182] on link "Amount" at bounding box center [1082, 184] width 38 height 11
click at [113, 258] on link "01618417" at bounding box center [113, 260] width 43 height 11
click at [1074, 181] on link "Amount" at bounding box center [1082, 184] width 38 height 11
click at [523, 55] on span "Customers" at bounding box center [520, 53] width 321 height 14
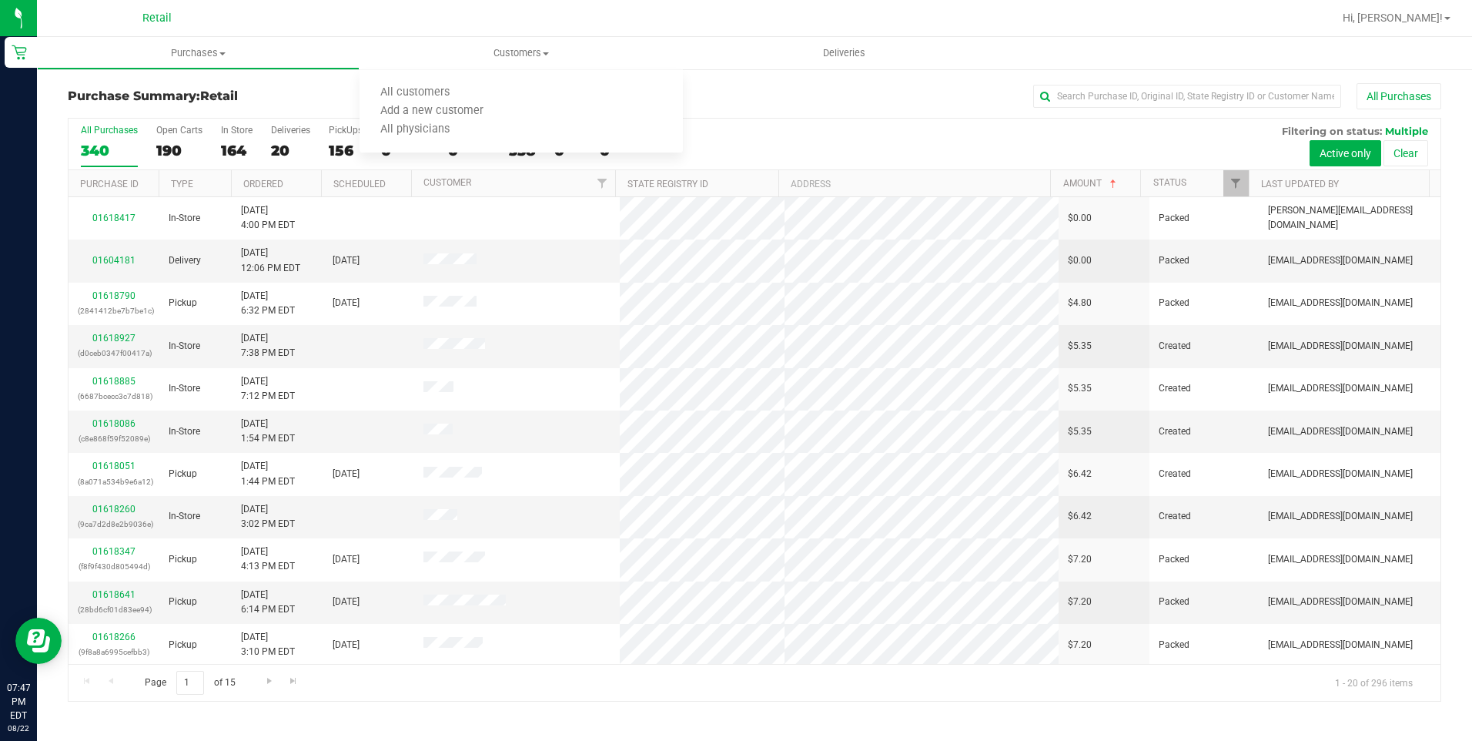
click at [694, 8] on div at bounding box center [804, 18] width 1057 height 30
